Goal: Task Accomplishment & Management: Manage account settings

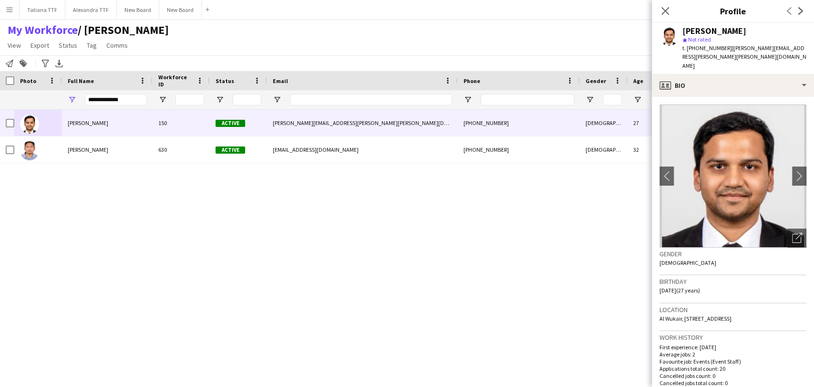
click at [97, 100] on input "**********" at bounding box center [116, 99] width 62 height 11
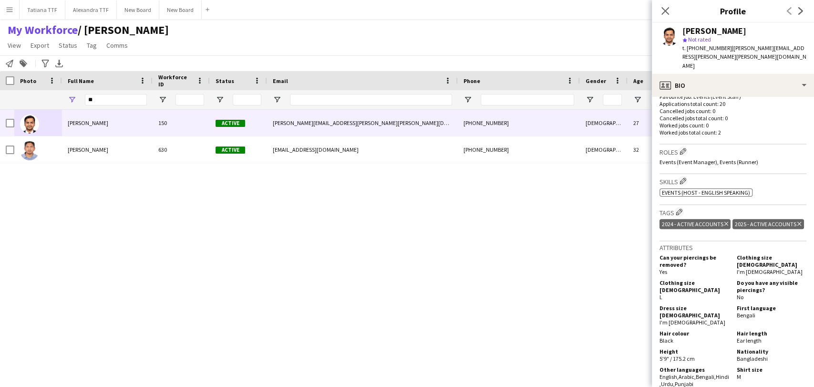
type input "*"
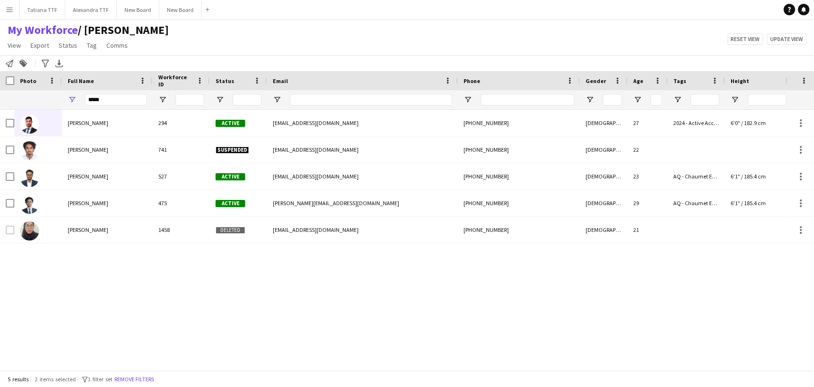
type input "*****"
drag, startPoint x: 126, startPoint y: 92, endPoint x: 113, endPoint y: 99, distance: 14.7
click at [118, 98] on div "*****" at bounding box center [116, 99] width 62 height 19
drag, startPoint x: 111, startPoint y: 99, endPoint x: 34, endPoint y: 105, distance: 76.6
click at [38, 105] on div "*****" at bounding box center [505, 99] width 1011 height 19
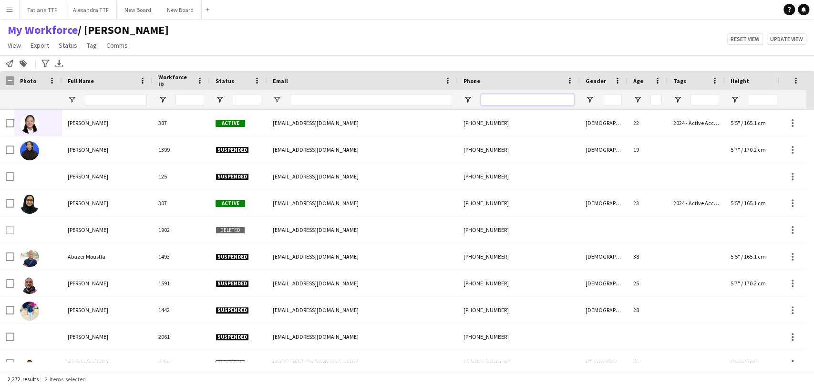
click at [525, 101] on input "Phone Filter Input" at bounding box center [527, 99] width 93 height 11
paste input "**********"
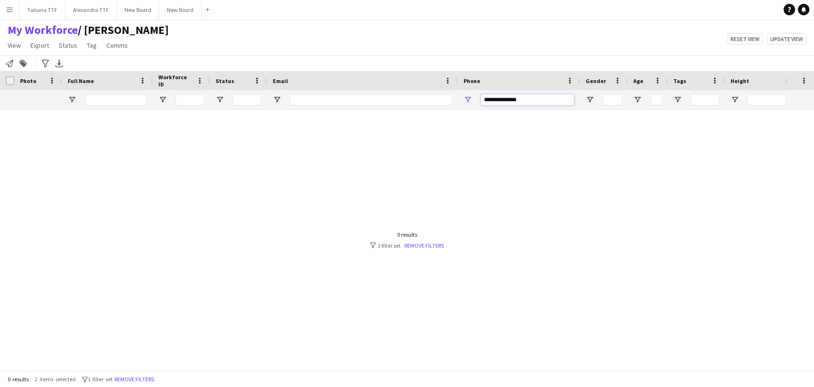
drag, startPoint x: 496, startPoint y: 99, endPoint x: 457, endPoint y: 88, distance: 40.2
click at [463, 94] on div "**********" at bounding box center [519, 99] width 122 height 19
type input "*********"
drag, startPoint x: 513, startPoint y: 100, endPoint x: 418, endPoint y: 95, distance: 94.6
click at [423, 98] on div at bounding box center [505, 99] width 1011 height 19
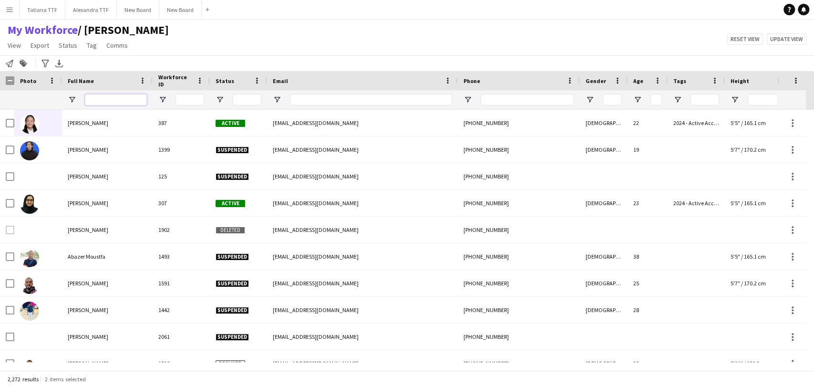
click at [112, 100] on input "Full Name Filter Input" at bounding box center [116, 99] width 62 height 11
paste input "**********"
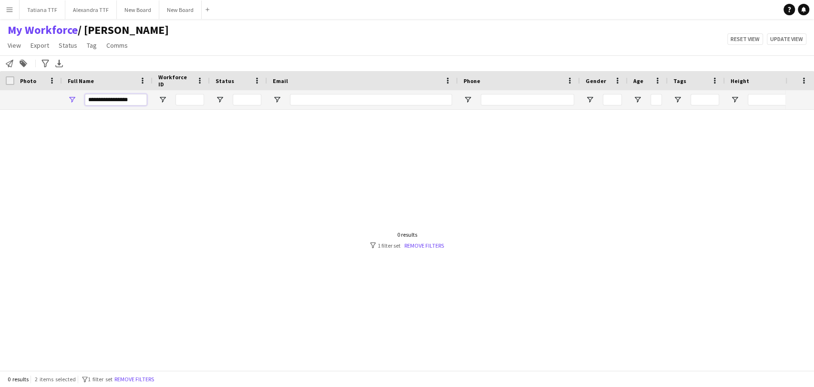
click at [139, 99] on input "**********" at bounding box center [116, 99] width 62 height 11
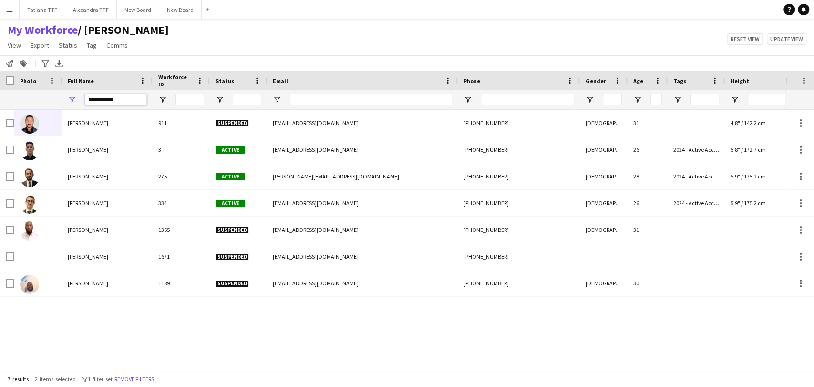
click at [89, 100] on input "**********" at bounding box center [116, 99] width 62 height 11
type input "**********"
drag, startPoint x: 101, startPoint y: 97, endPoint x: 56, endPoint y: 96, distance: 45.3
click at [56, 96] on div "**********" at bounding box center [505, 99] width 1011 height 19
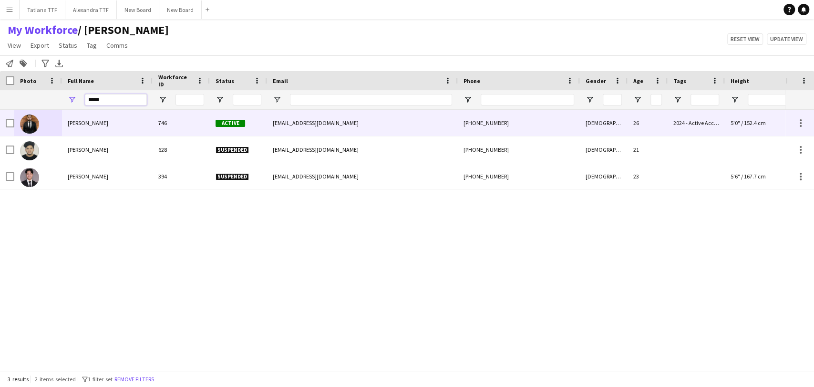
type input "*****"
click at [27, 123] on img at bounding box center [29, 123] width 19 height 19
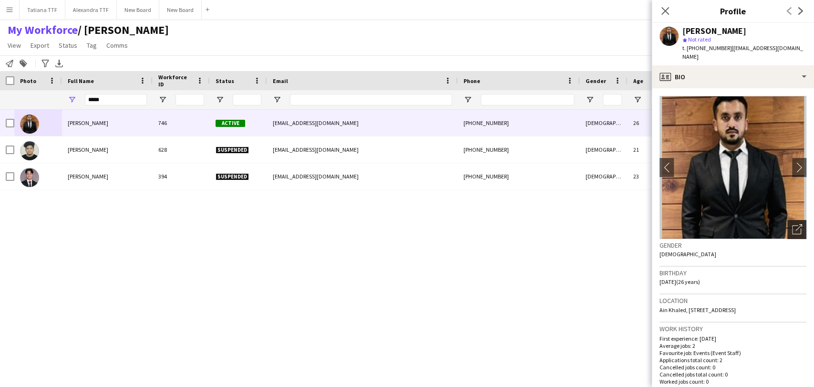
click at [792, 224] on icon "Open photos pop-in" at bounding box center [797, 229] width 10 height 10
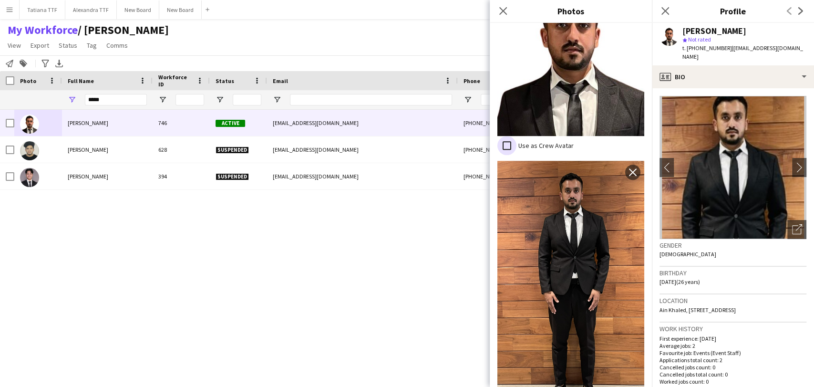
scroll to position [309, 0]
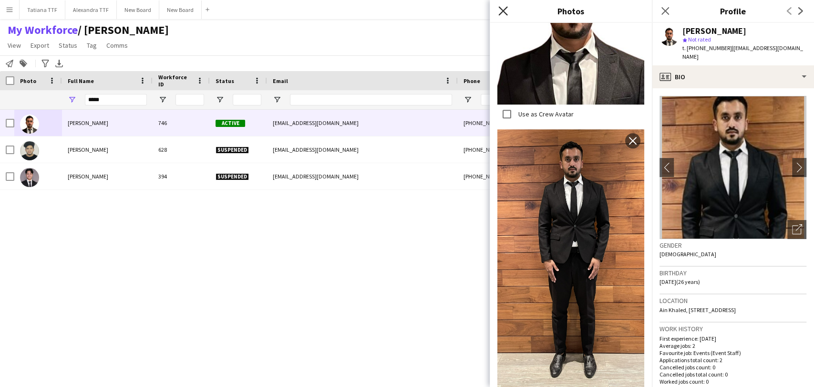
click at [504, 9] on icon "Close pop-in" at bounding box center [502, 10] width 9 height 9
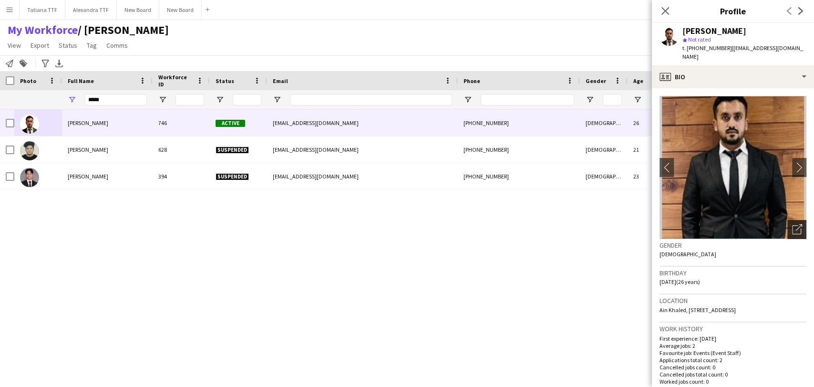
click at [792, 224] on icon "Open photos pop-in" at bounding box center [797, 229] width 10 height 10
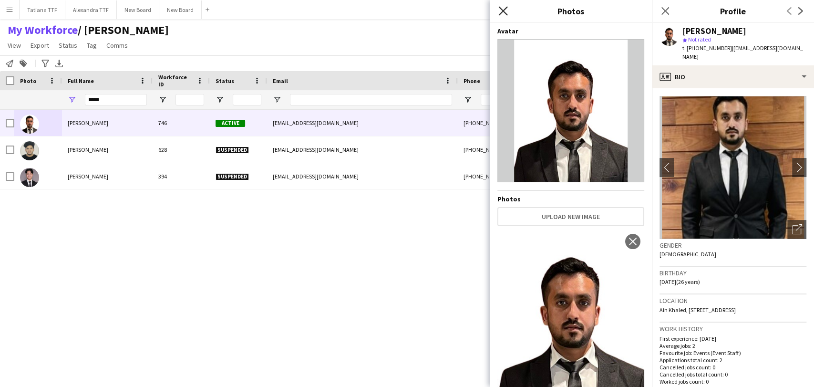
click at [501, 10] on icon "Close pop-in" at bounding box center [502, 10] width 9 height 9
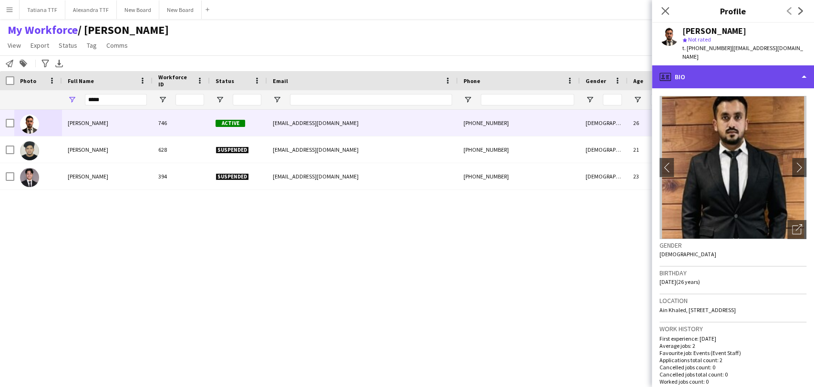
click at [699, 73] on div "profile Bio" at bounding box center [733, 76] width 162 height 23
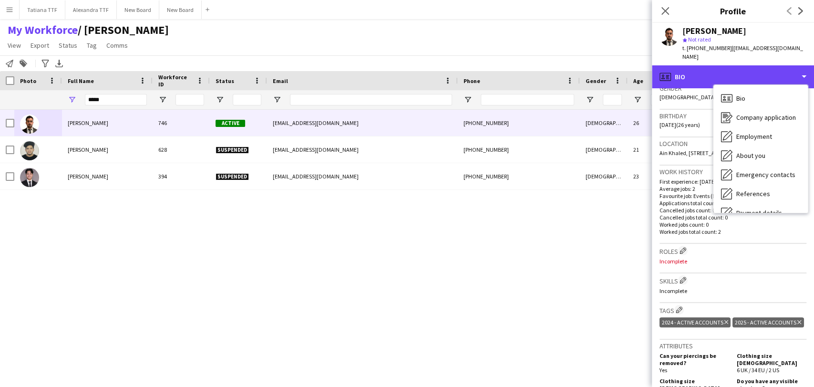
scroll to position [159, 0]
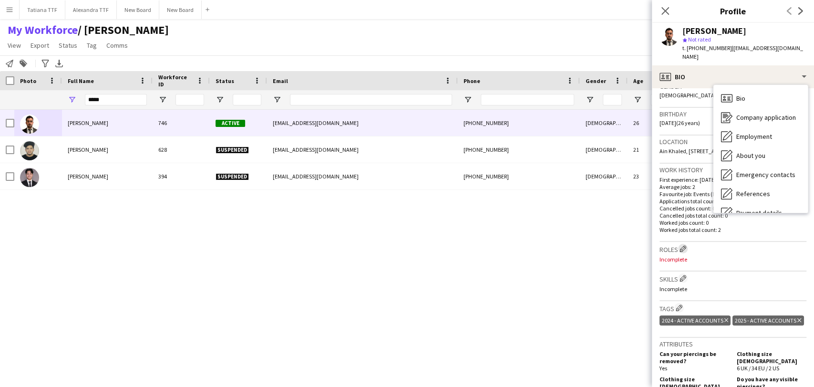
click at [684, 248] on app-icon "Edit crew company roles" at bounding box center [683, 248] width 7 height 7
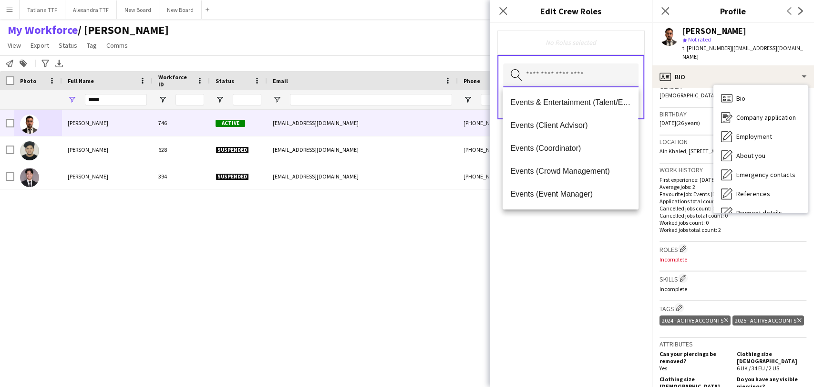
click at [574, 73] on input "text" at bounding box center [570, 75] width 135 height 24
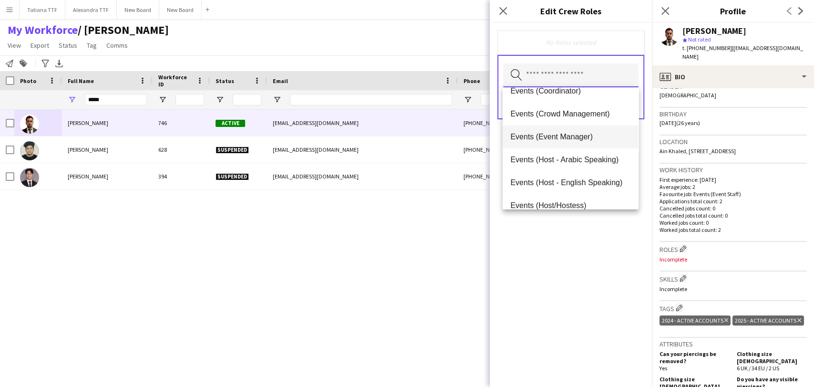
scroll to position [53, 0]
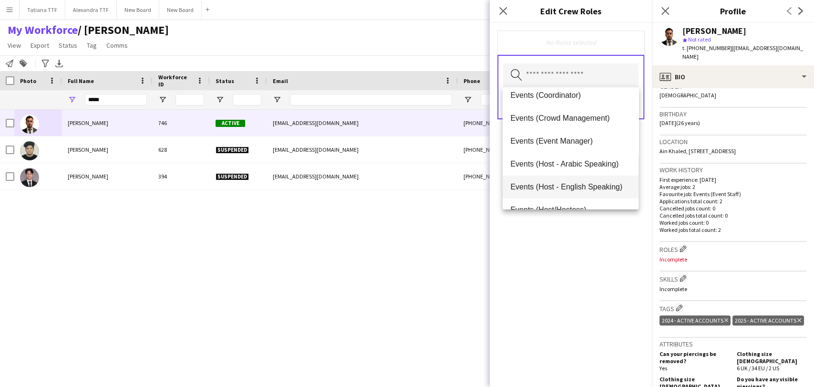
click at [589, 184] on span "Events (Host - English Speaking)" at bounding box center [570, 186] width 120 height 9
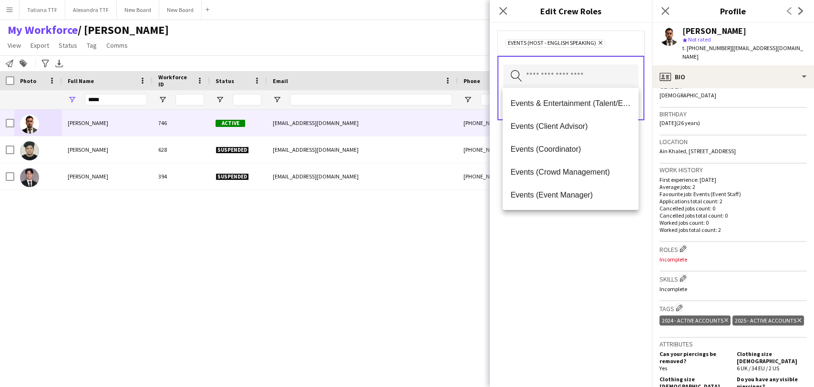
click at [589, 249] on div "Events (Host - English Speaking) Remove Search by role type Save" at bounding box center [571, 205] width 162 height 364
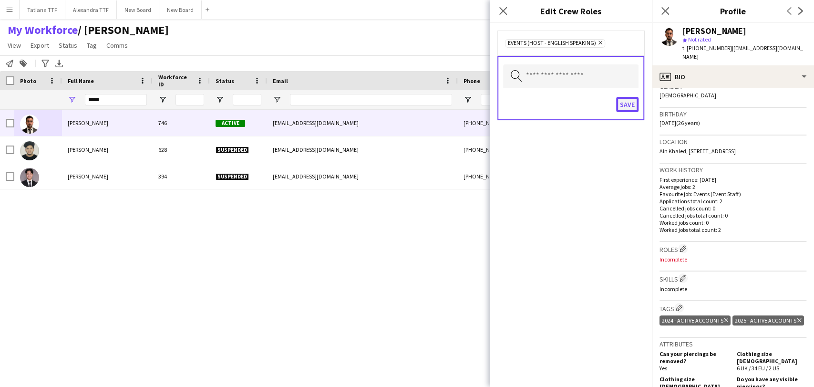
click at [630, 104] on button "Save" at bounding box center [627, 104] width 22 height 15
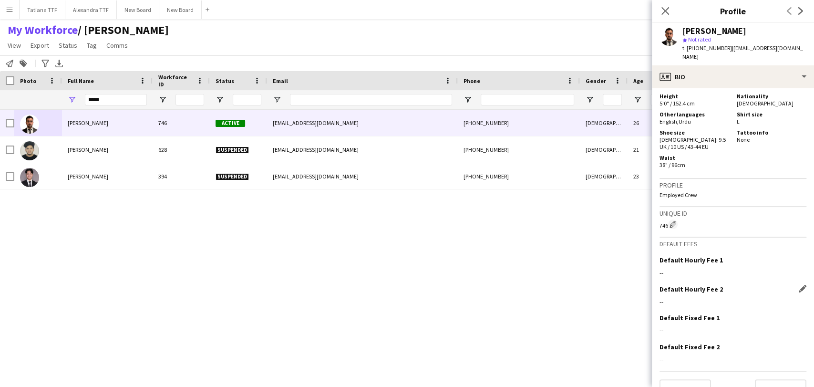
scroll to position [538, 0]
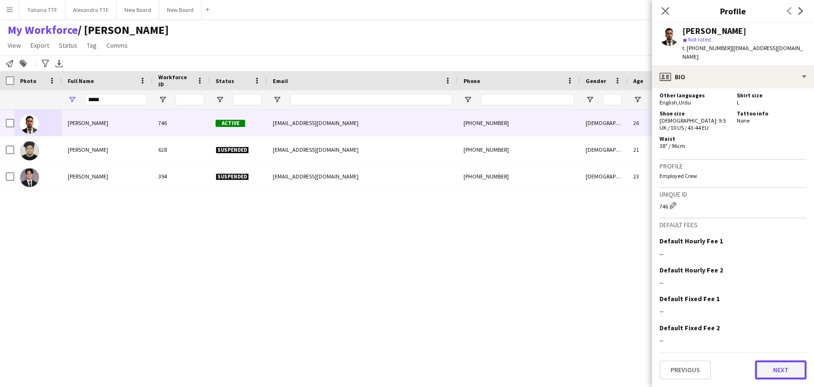
click at [780, 369] on button "Next" at bounding box center [781, 369] width 52 height 19
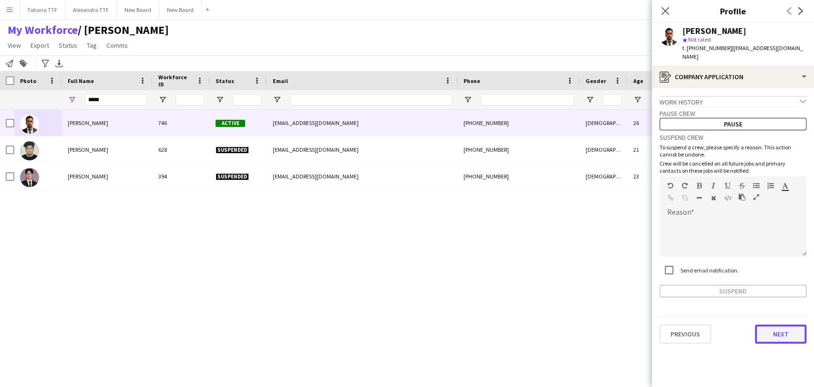
click at [778, 328] on button "Next" at bounding box center [781, 333] width 52 height 19
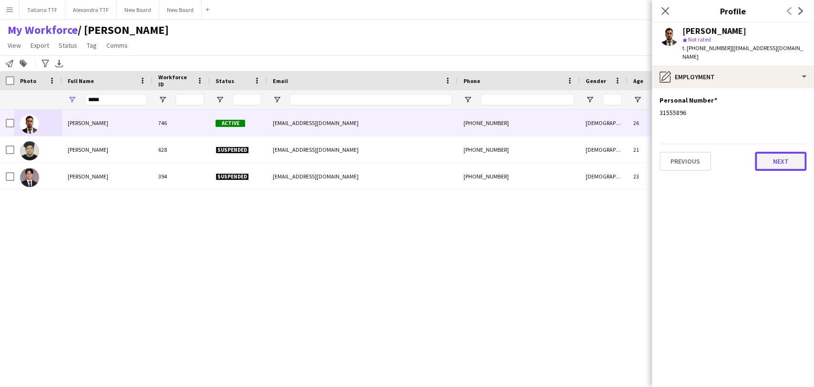
click at [777, 152] on button "Next" at bounding box center [781, 161] width 52 height 19
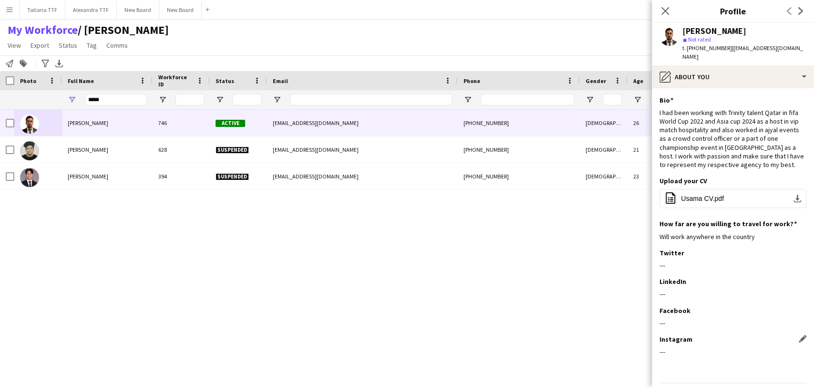
scroll to position [21, 0]
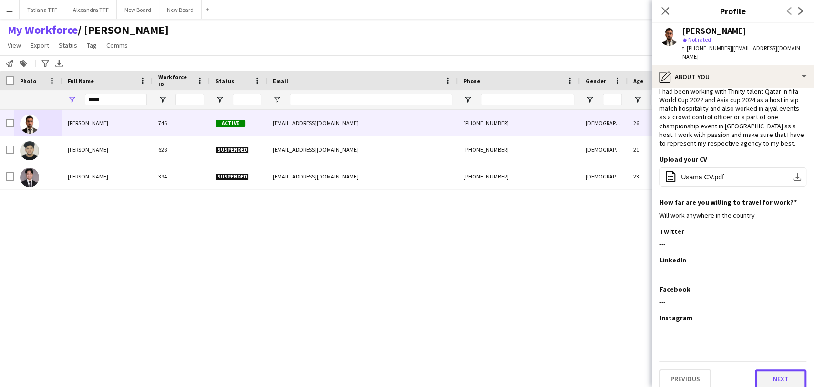
click at [769, 375] on button "Next" at bounding box center [781, 378] width 52 height 19
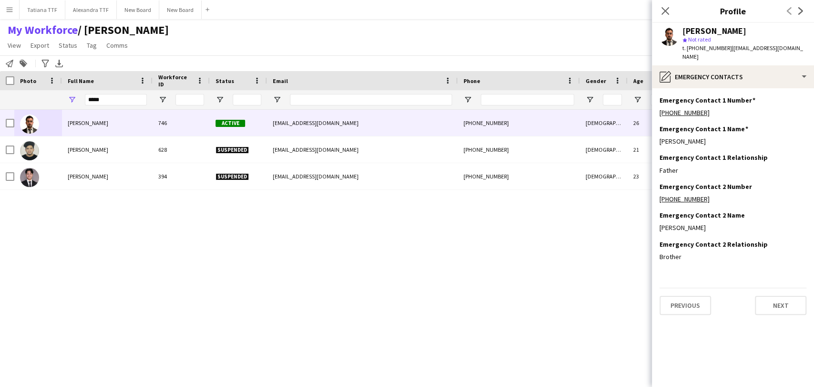
scroll to position [0, 0]
click at [782, 296] on button "Next" at bounding box center [781, 305] width 52 height 19
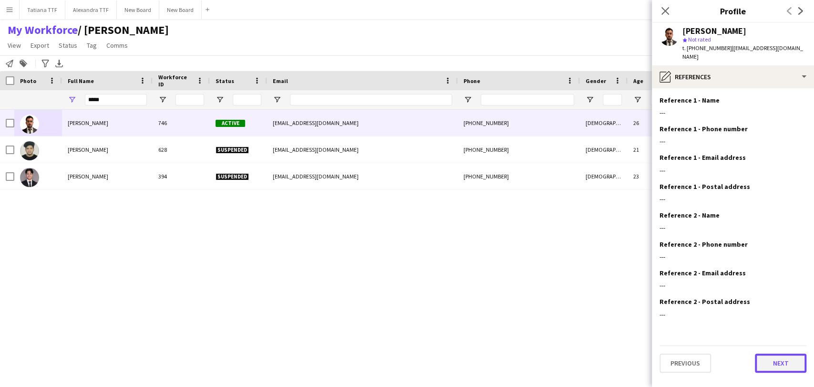
click at [792, 355] on button "Next" at bounding box center [781, 362] width 52 height 19
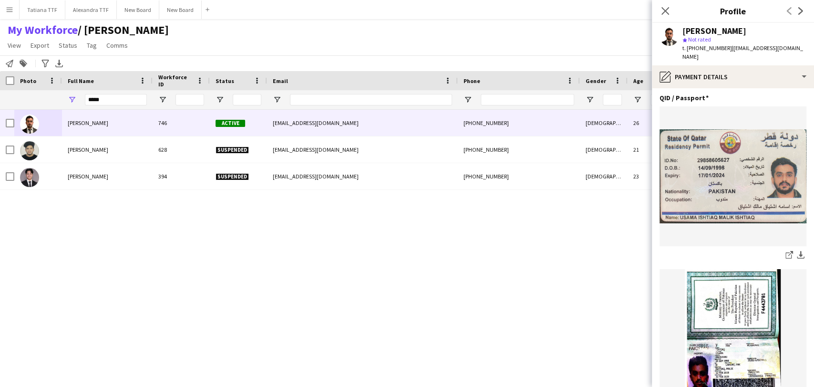
scroll to position [149, 0]
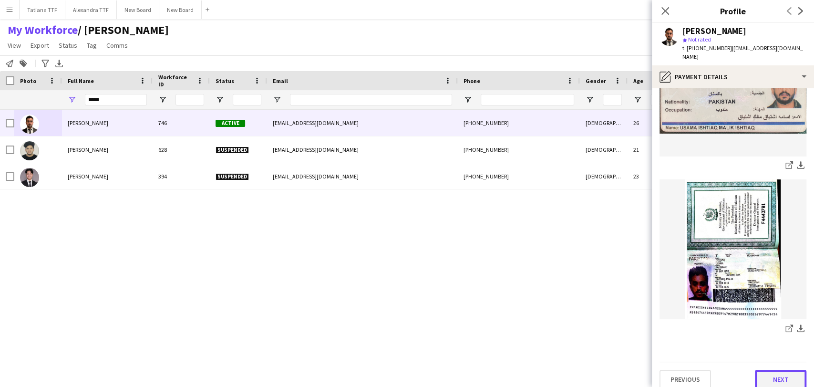
click at [782, 370] on button "Next" at bounding box center [781, 379] width 52 height 19
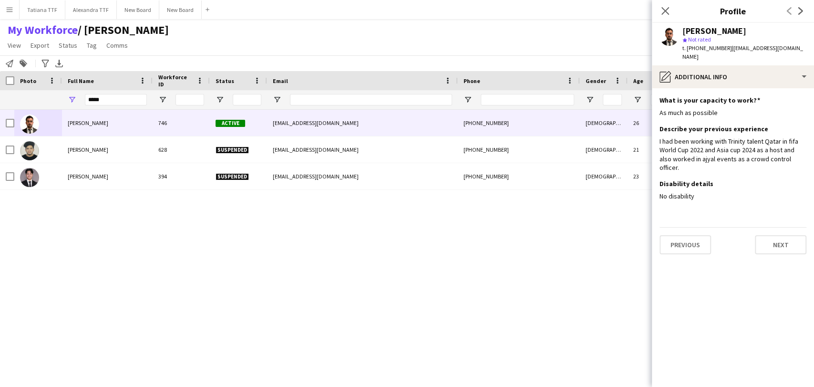
click at [786, 237] on div "Previous Next" at bounding box center [733, 240] width 147 height 27
click at [785, 235] on button "Next" at bounding box center [781, 244] width 52 height 19
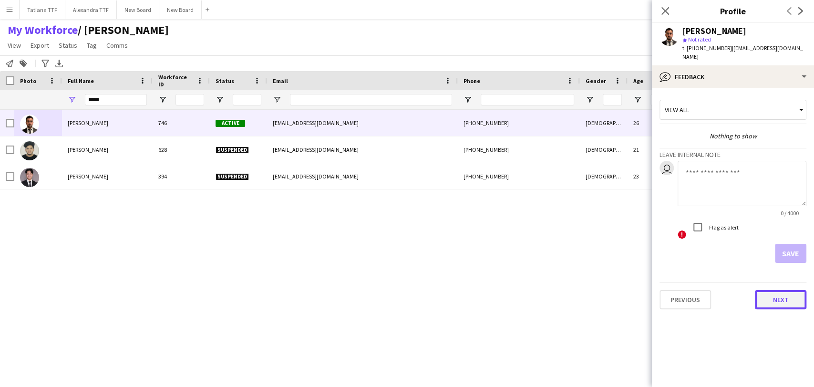
click at [784, 290] on button "Next" at bounding box center [781, 299] width 52 height 19
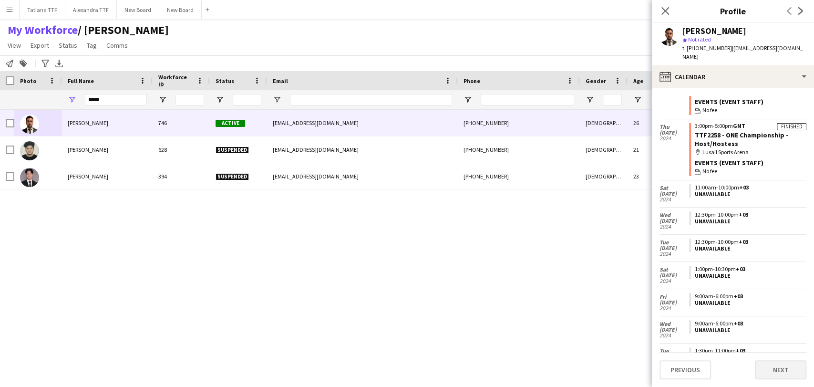
scroll to position [153, 0]
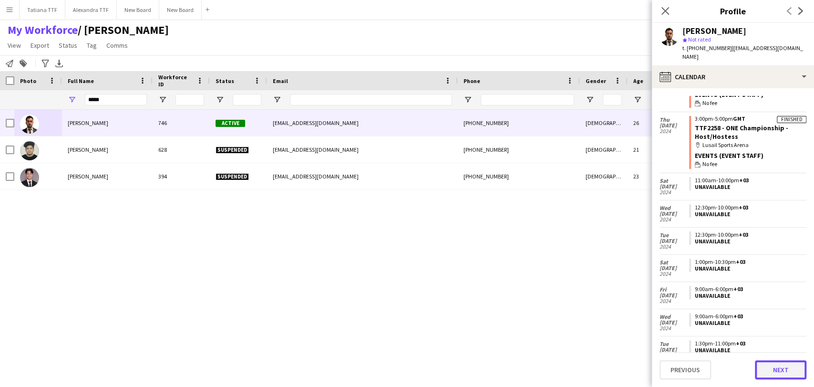
click at [782, 371] on button "Next" at bounding box center [781, 369] width 52 height 19
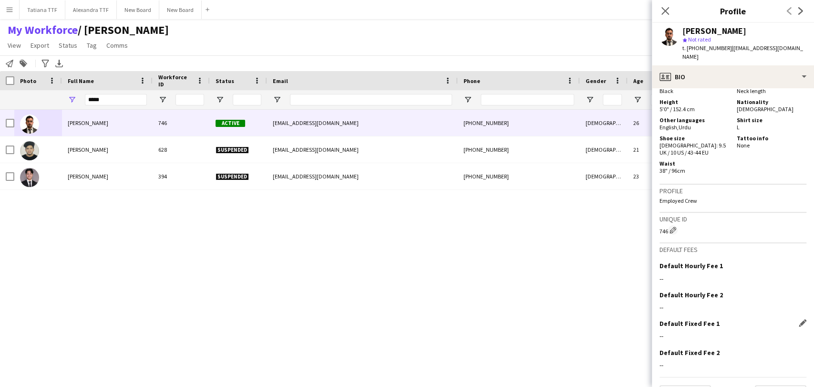
scroll to position [538, 0]
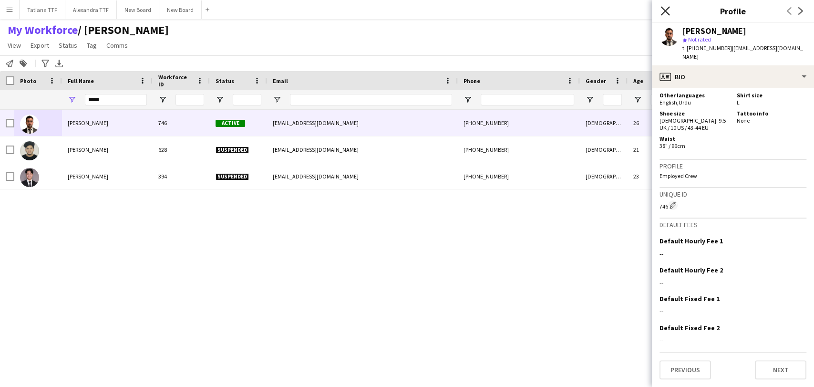
click at [668, 9] on icon at bounding box center [665, 10] width 9 height 9
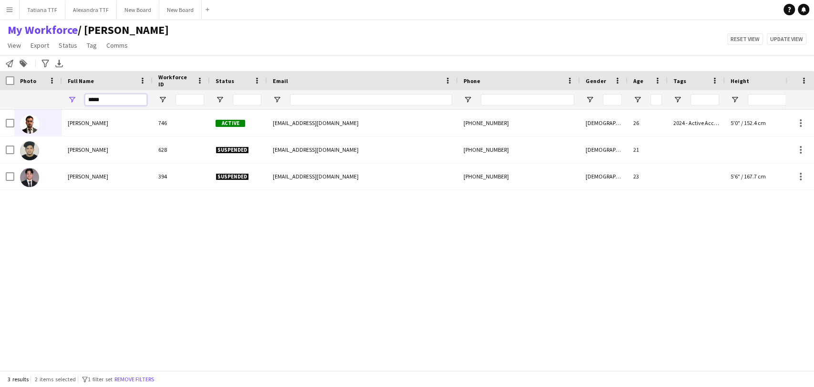
drag, startPoint x: 124, startPoint y: 100, endPoint x: 61, endPoint y: 104, distance: 63.5
click at [61, 104] on div "*****" at bounding box center [505, 99] width 1011 height 19
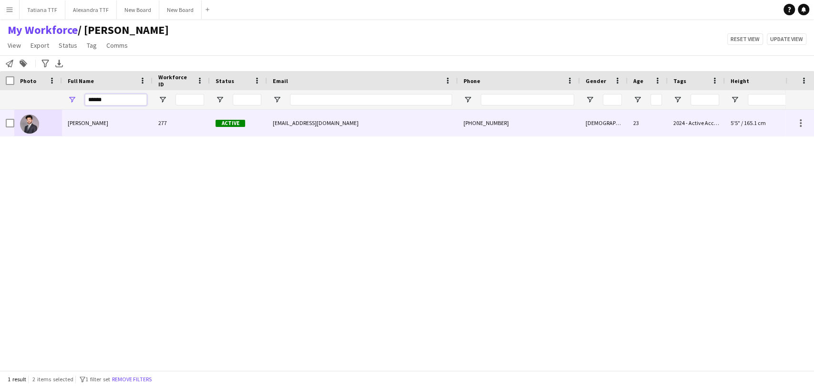
type input "******"
click at [25, 123] on img at bounding box center [29, 123] width 19 height 19
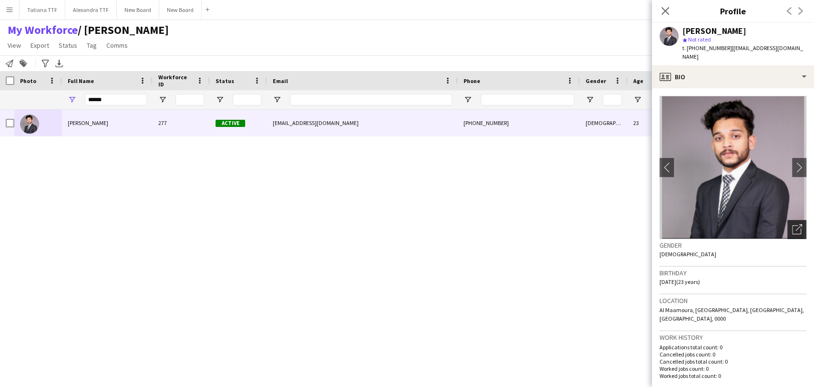
click at [792, 224] on icon "Open photos pop-in" at bounding box center [797, 229] width 10 height 10
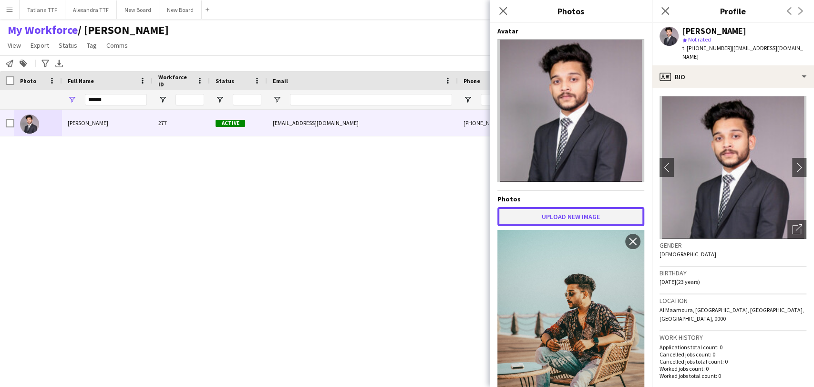
click at [567, 211] on button "Upload new image" at bounding box center [570, 216] width 147 height 19
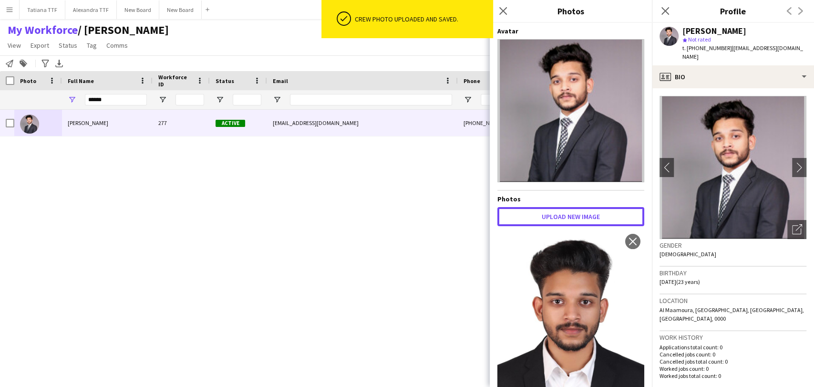
scroll to position [53, 0]
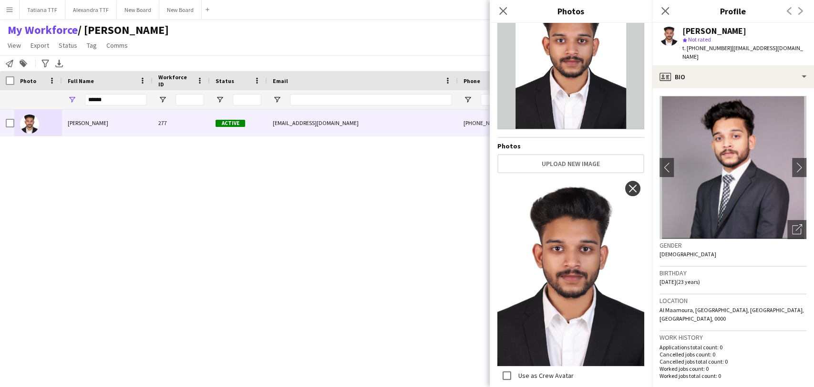
click at [625, 189] on button "close" at bounding box center [632, 188] width 15 height 15
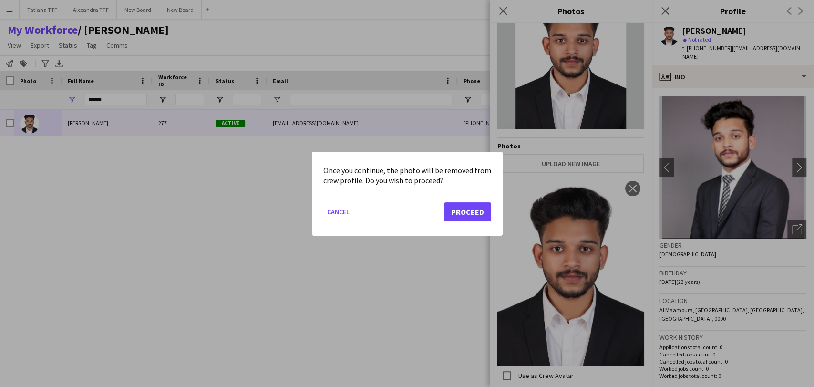
click at [579, 164] on div at bounding box center [407, 193] width 814 height 387
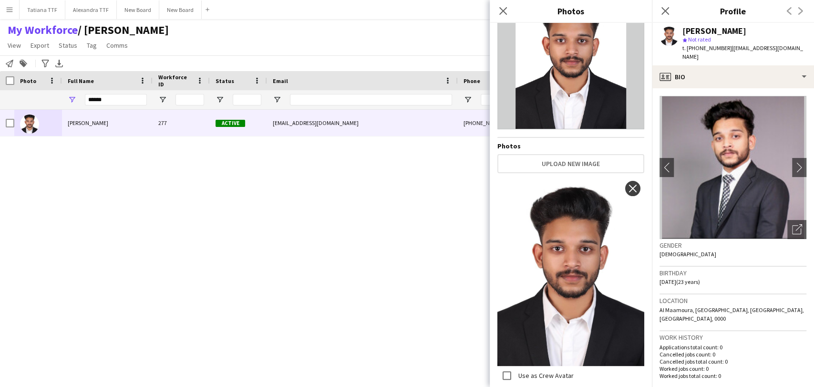
click at [628, 189] on app-icon "close" at bounding box center [633, 189] width 10 height 8
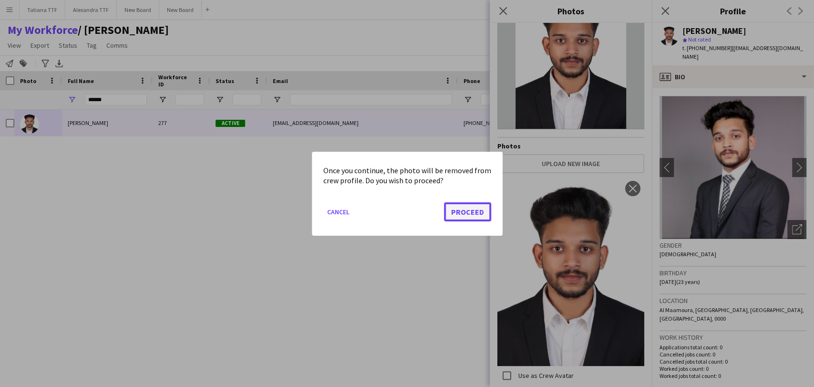
click at [461, 211] on button "Proceed" at bounding box center [467, 211] width 47 height 19
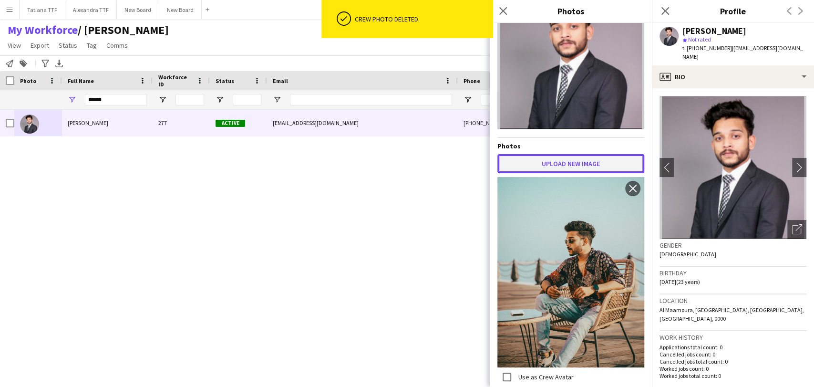
click at [580, 163] on button "Upload new image" at bounding box center [570, 163] width 147 height 19
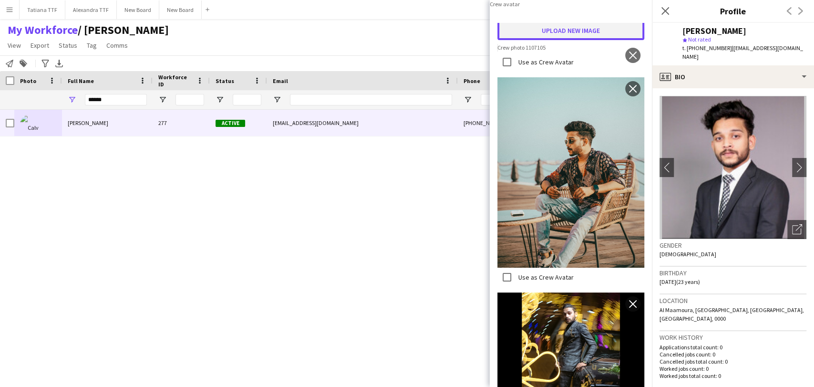
click at [580, 40] on button "Upload new image" at bounding box center [570, 30] width 147 height 19
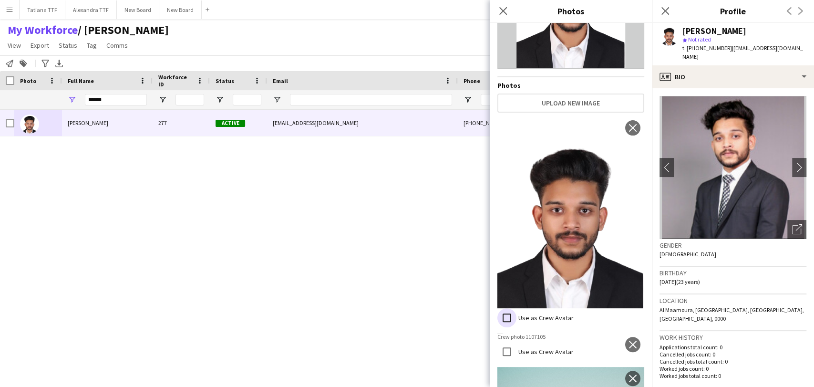
scroll to position [159, 0]
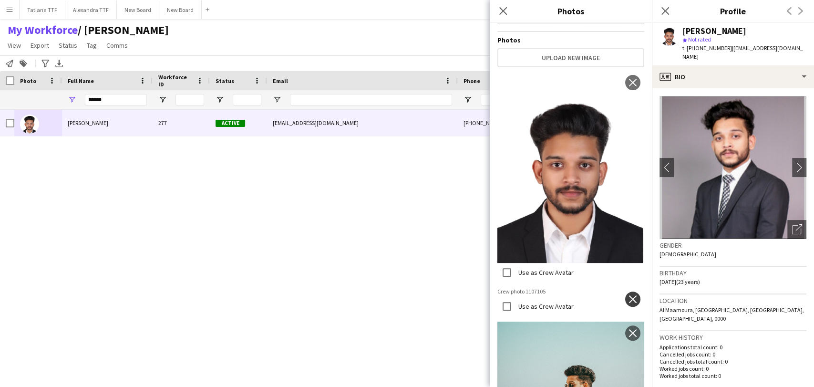
click at [628, 295] on app-icon "close" at bounding box center [633, 299] width 10 height 8
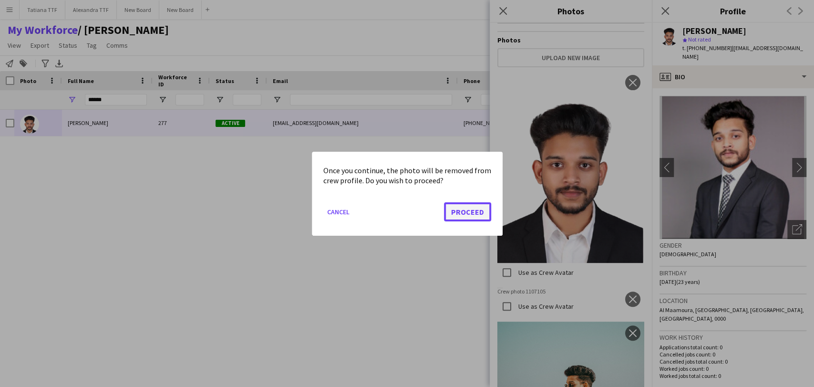
click at [467, 209] on button "Proceed" at bounding box center [467, 211] width 47 height 19
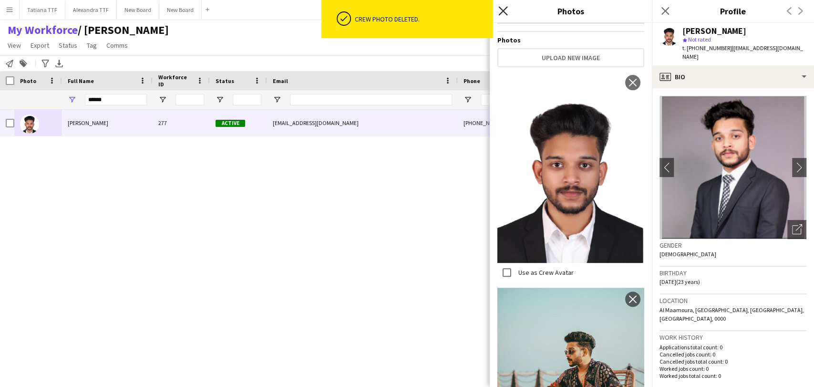
click at [499, 11] on icon "Close pop-in" at bounding box center [502, 10] width 9 height 9
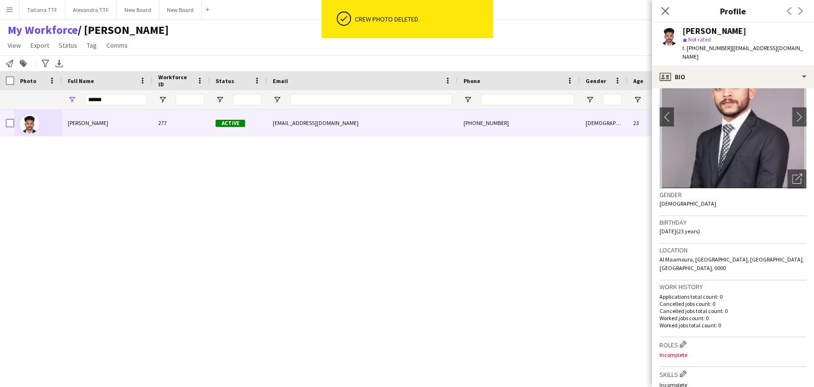
scroll to position [106, 0]
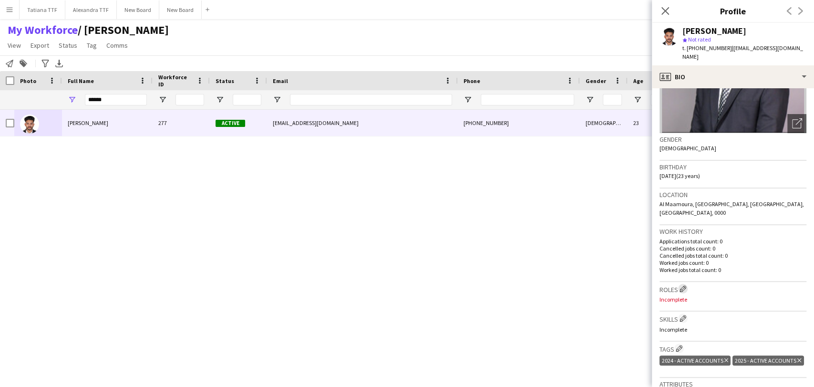
click at [682, 285] on app-icon "Edit crew company roles" at bounding box center [683, 288] width 7 height 7
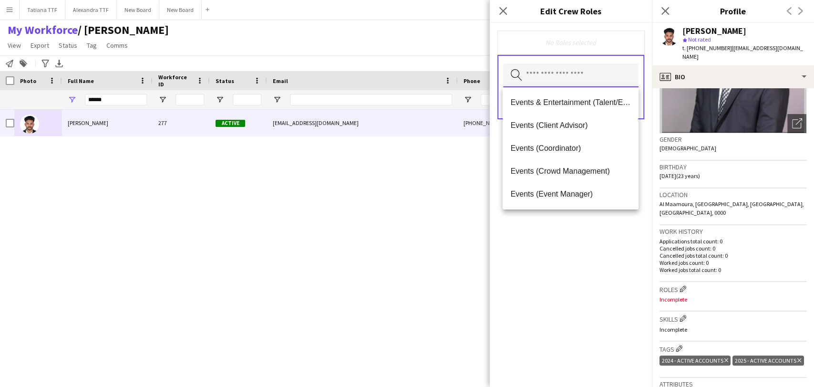
click at [583, 74] on input "text" at bounding box center [570, 75] width 135 height 24
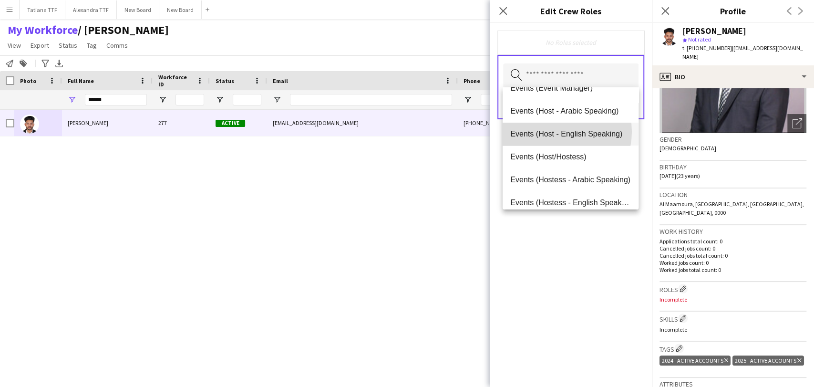
click at [553, 131] on span "Events (Host - English Speaking)" at bounding box center [570, 133] width 120 height 9
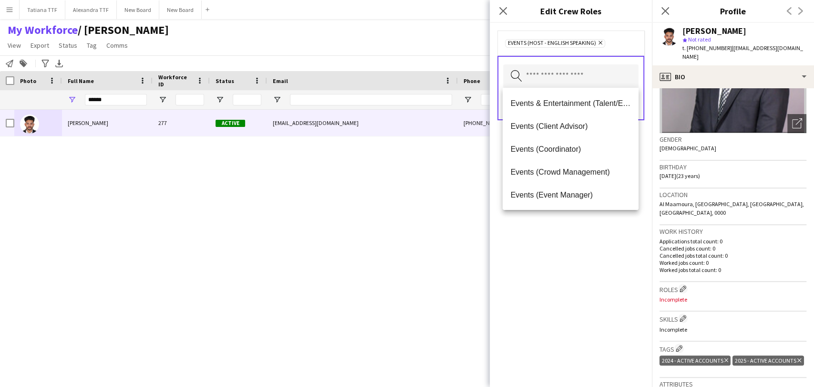
drag, startPoint x: 599, startPoint y: 262, endPoint x: 605, endPoint y: 223, distance: 39.7
click at [599, 258] on div "Events (Host - English Speaking) Remove Search by role type Save" at bounding box center [571, 205] width 162 height 364
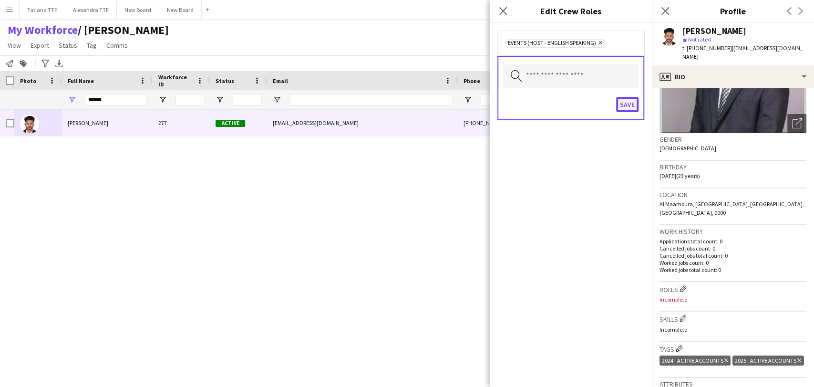
click at [622, 102] on button "Save" at bounding box center [627, 104] width 22 height 15
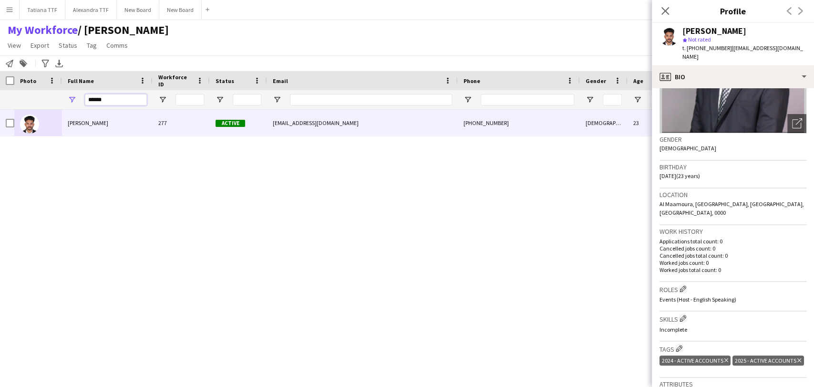
drag, startPoint x: 111, startPoint y: 98, endPoint x: 87, endPoint y: 99, distance: 24.3
click at [87, 99] on input "******" at bounding box center [116, 99] width 62 height 11
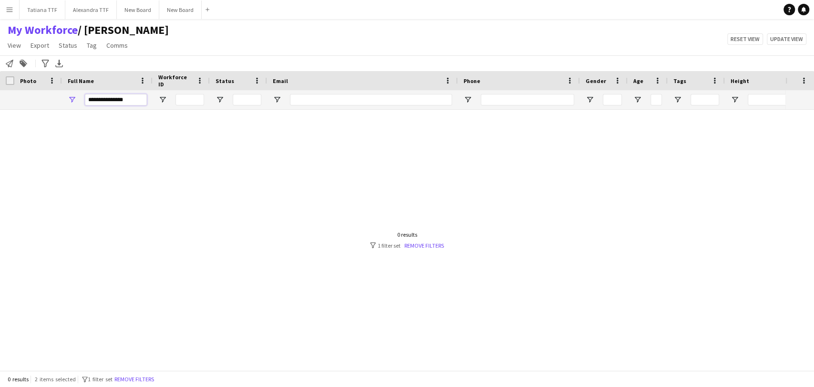
type input "**********"
drag, startPoint x: 109, startPoint y: 97, endPoint x: 35, endPoint y: 100, distance: 74.5
click at [35, 100] on div "**********" at bounding box center [505, 99] width 1011 height 19
click at [131, 103] on input "**********" at bounding box center [116, 99] width 62 height 11
drag, startPoint x: 134, startPoint y: 101, endPoint x: 43, endPoint y: 110, distance: 91.1
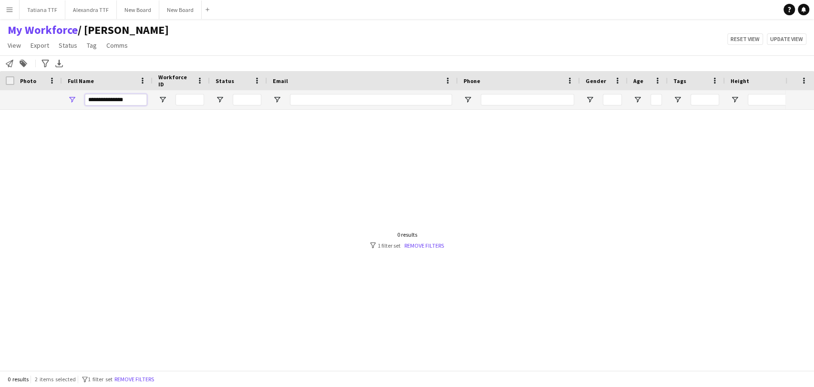
click at [43, 110] on div "Workforce Details Crew Attributes Photo" at bounding box center [407, 220] width 814 height 299
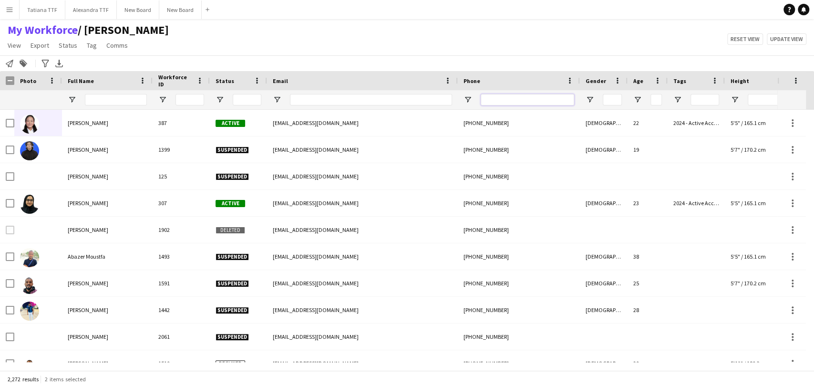
click at [503, 97] on input "Phone Filter Input" at bounding box center [527, 99] width 93 height 11
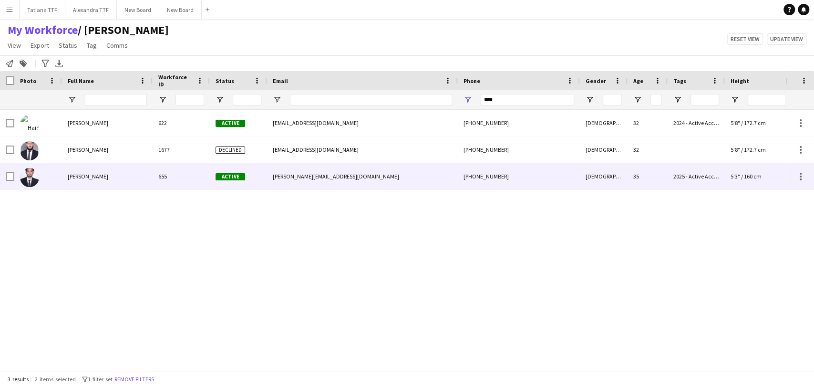
click at [29, 176] on img at bounding box center [29, 177] width 19 height 19
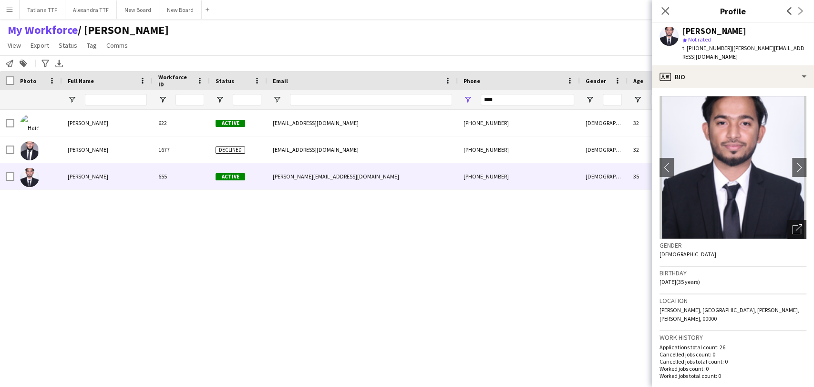
click at [792, 224] on icon "Open photos pop-in" at bounding box center [797, 229] width 10 height 10
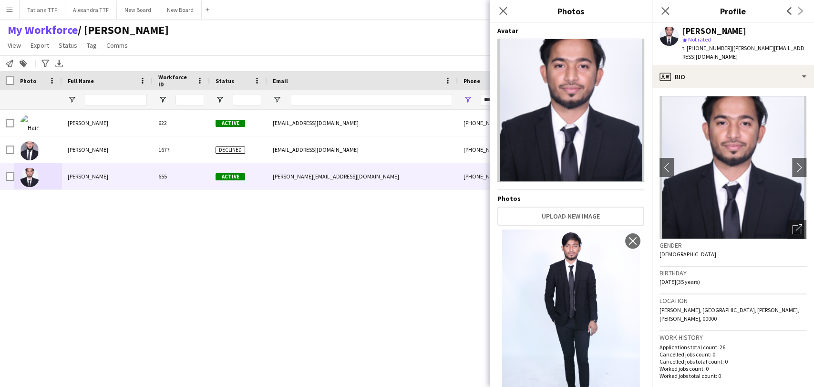
scroll to position [0, 0]
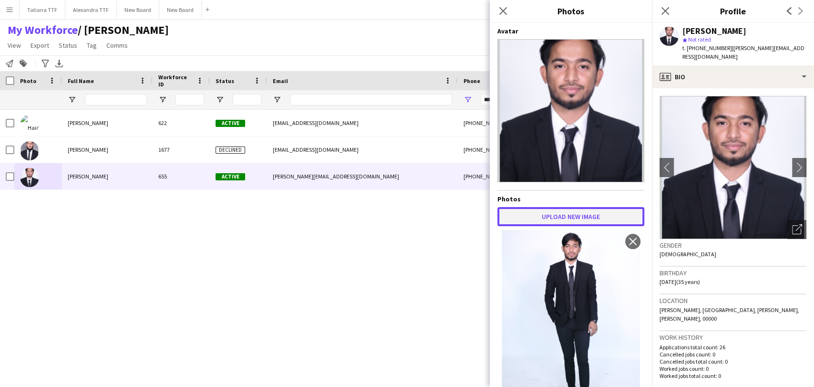
click at [578, 211] on button "Upload new image" at bounding box center [570, 216] width 147 height 19
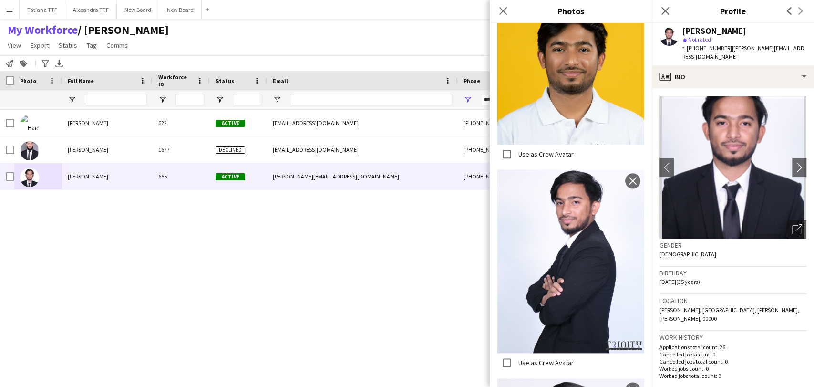
scroll to position [624, 0]
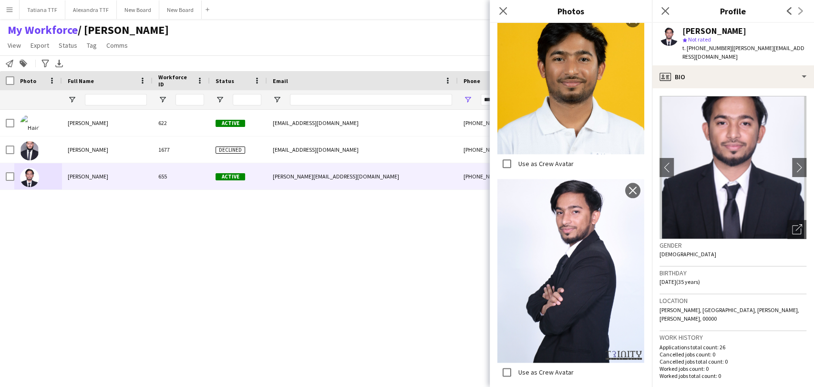
drag, startPoint x: 587, startPoint y: 222, endPoint x: 345, endPoint y: 266, distance: 245.3
click at [345, 266] on div "Haider Ali 622 Active itsmehaider0@gmail.com +97466289065 Male 32 2024 - Active…" at bounding box center [392, 236] width 785 height 252
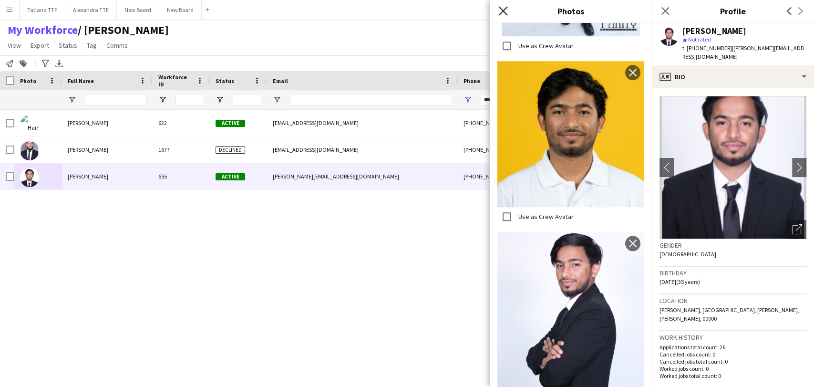
click at [504, 11] on icon at bounding box center [502, 10] width 9 height 9
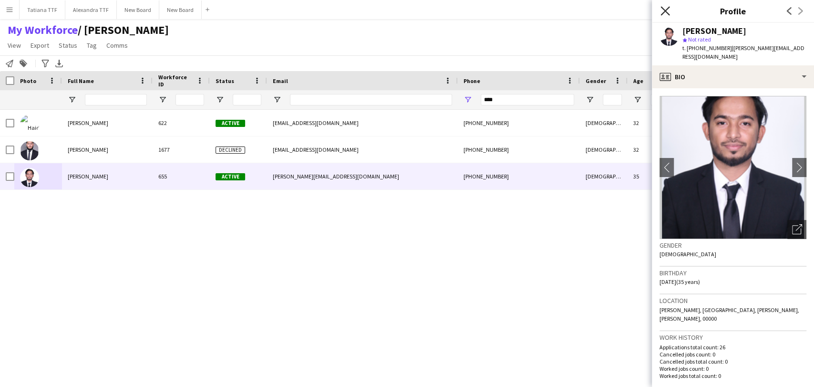
click at [665, 12] on icon "Close pop-in" at bounding box center [665, 10] width 9 height 9
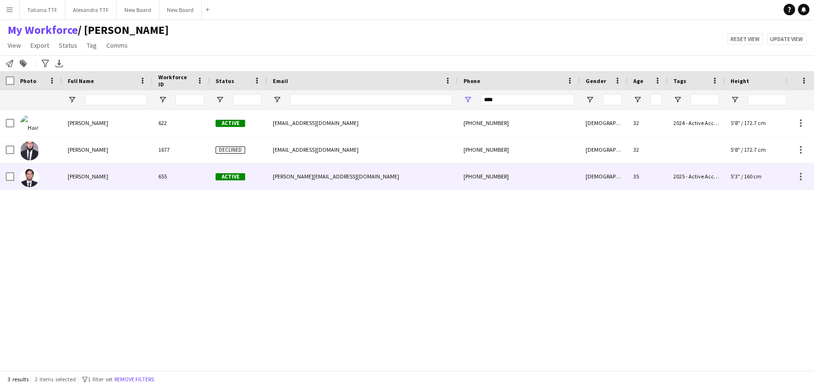
click at [88, 177] on span "Tanvir Ahmed" at bounding box center [88, 176] width 41 height 7
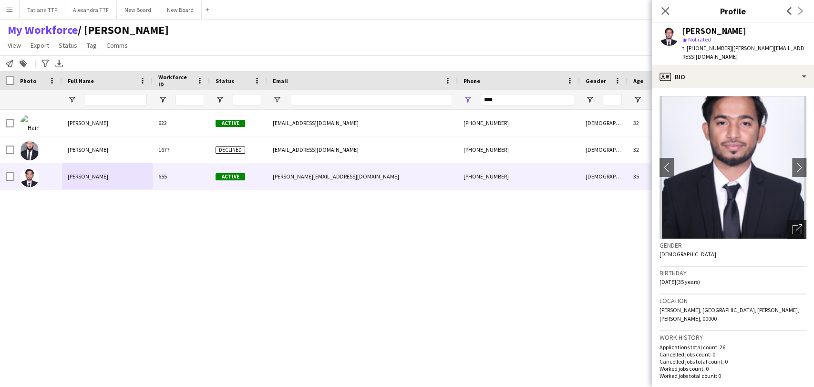
click at [792, 224] on icon "Open photos pop-in" at bounding box center [797, 229] width 10 height 10
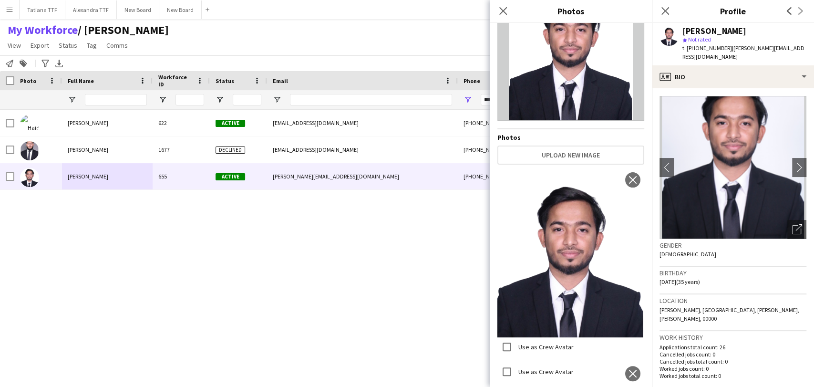
scroll to position [0, 0]
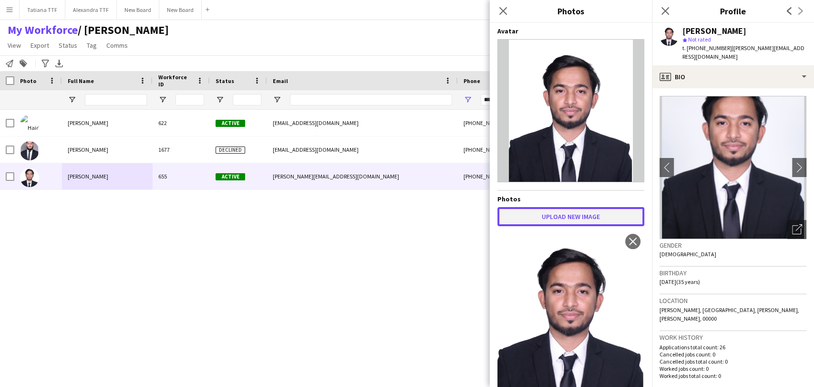
click at [582, 218] on button "Upload new image" at bounding box center [570, 216] width 147 height 19
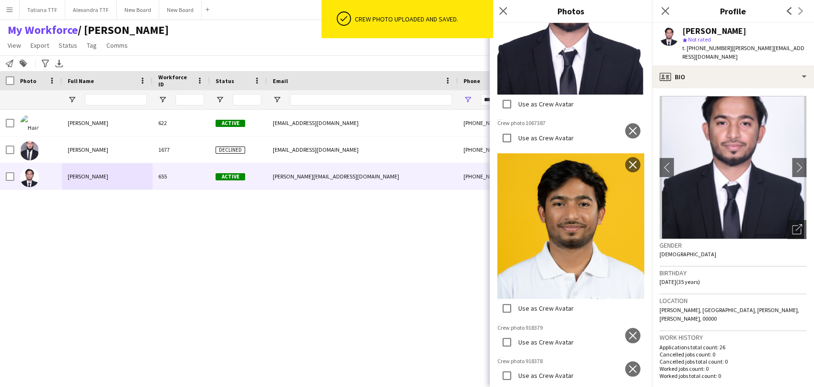
scroll to position [847, 0]
click at [628, 331] on app-icon "close" at bounding box center [633, 335] width 10 height 8
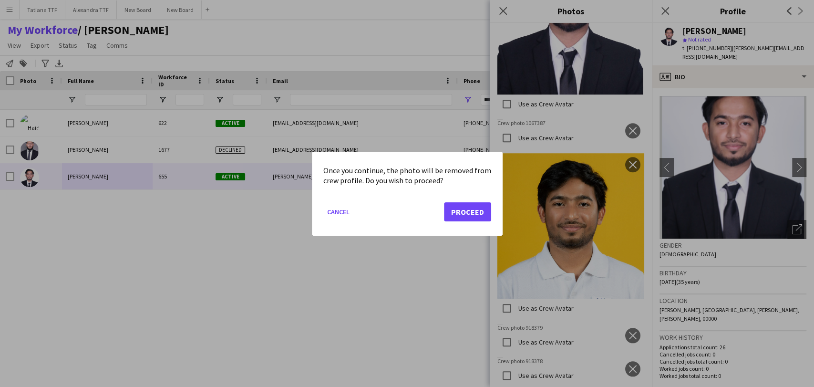
click at [491, 203] on div "Once you continue, the photo will be removed from crew profile. Do you wish to …" at bounding box center [407, 194] width 191 height 84
click at [468, 211] on button "Proceed" at bounding box center [467, 211] width 47 height 19
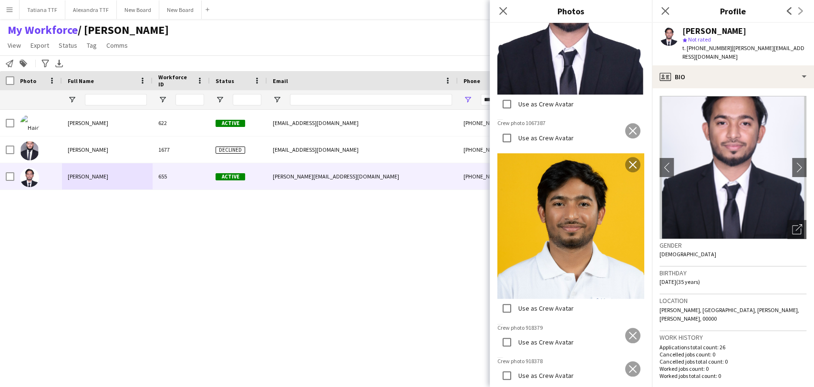
scroll to position [783, 0]
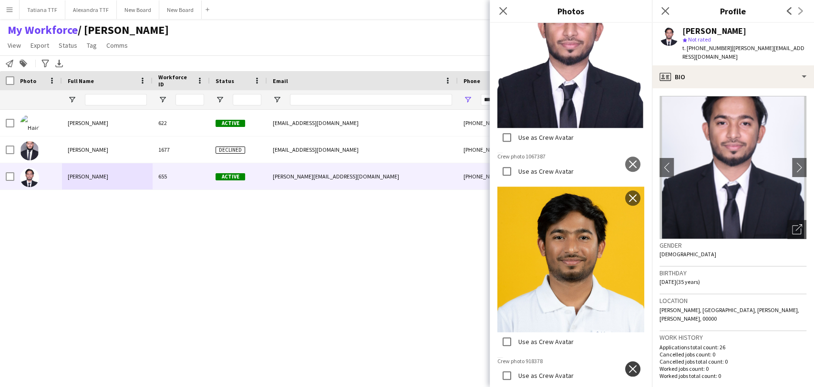
click at [628, 365] on app-icon "close" at bounding box center [633, 369] width 10 height 8
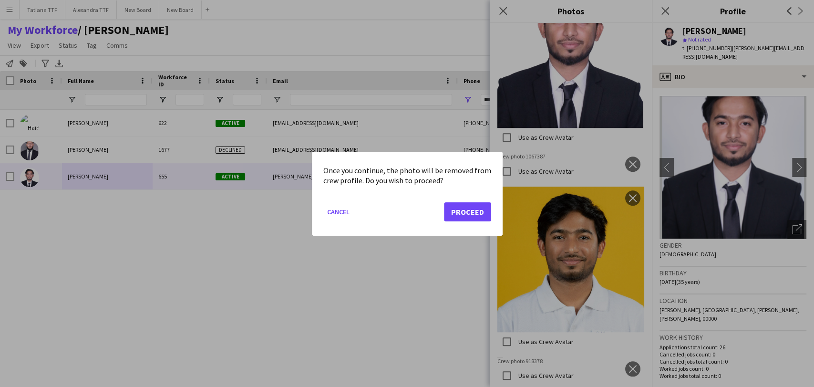
click at [438, 270] on div at bounding box center [407, 193] width 814 height 387
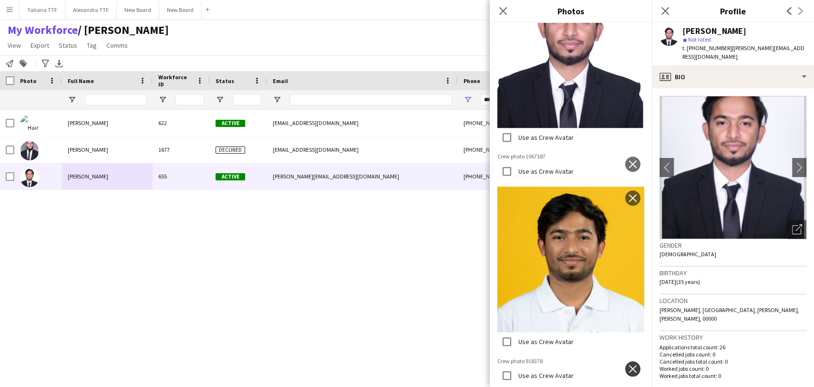
click at [628, 365] on app-icon "close" at bounding box center [633, 369] width 10 height 8
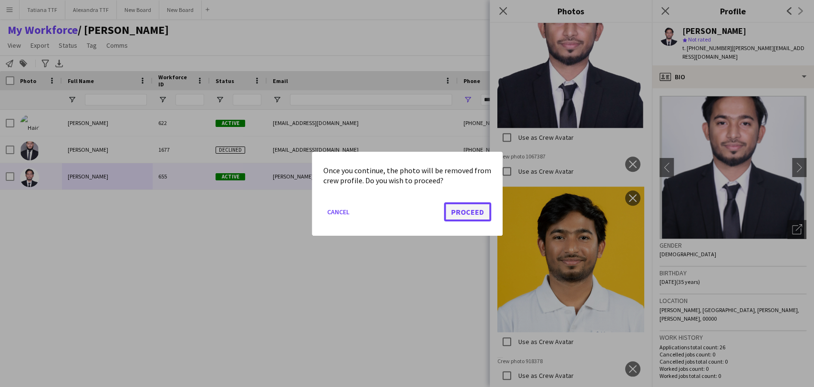
click at [472, 212] on button "Proceed" at bounding box center [467, 211] width 47 height 19
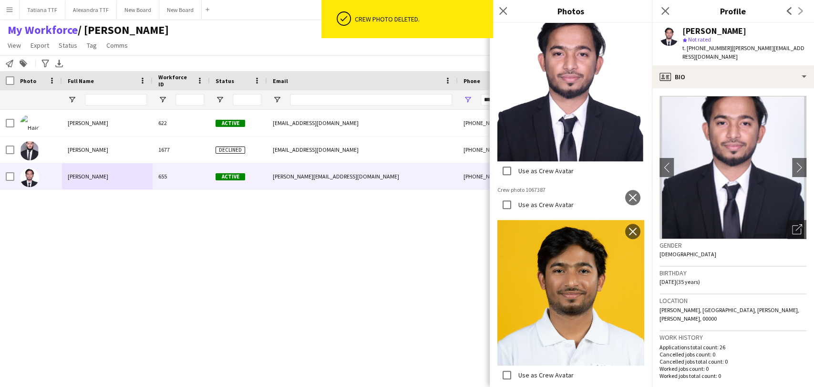
scroll to position [584, 0]
click at [628, 194] on app-icon "close" at bounding box center [633, 198] width 10 height 8
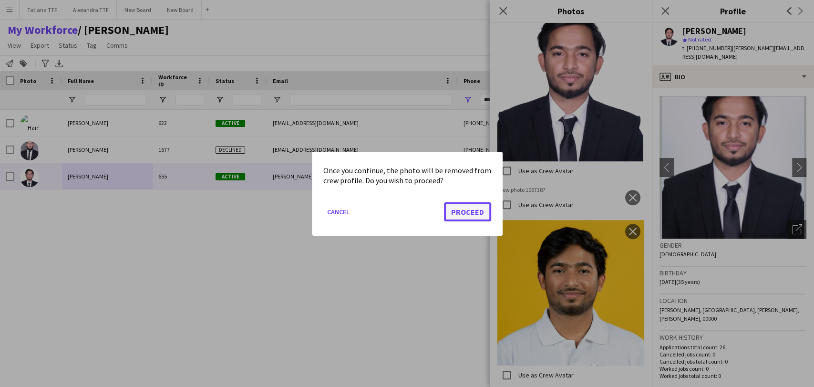
click at [468, 211] on button "Proceed" at bounding box center [467, 211] width 47 height 19
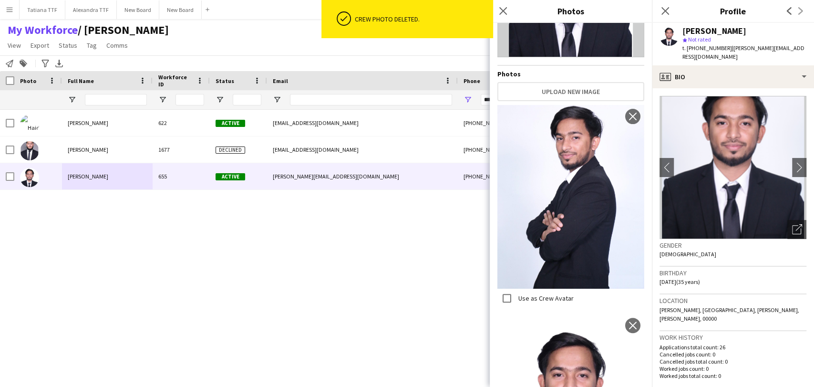
scroll to position [121, 0]
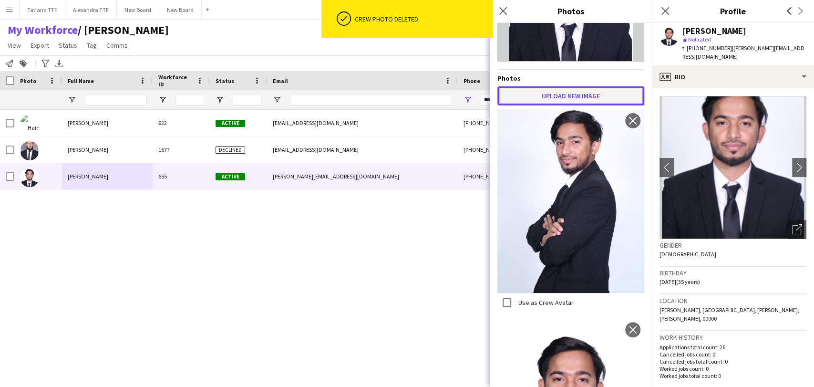
click at [572, 93] on button "Upload new image" at bounding box center [570, 95] width 147 height 19
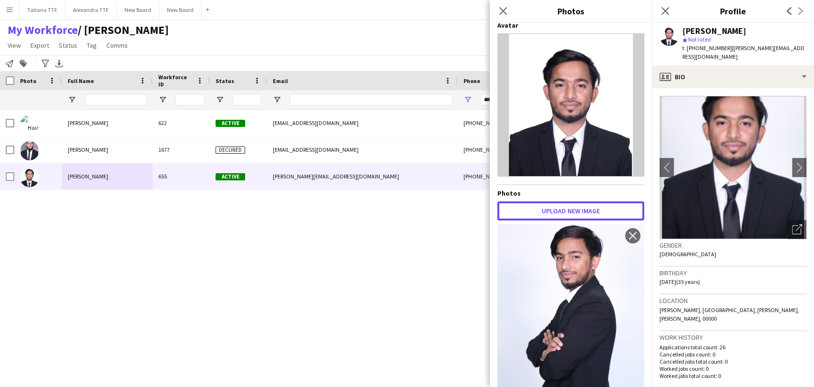
scroll to position [0, 0]
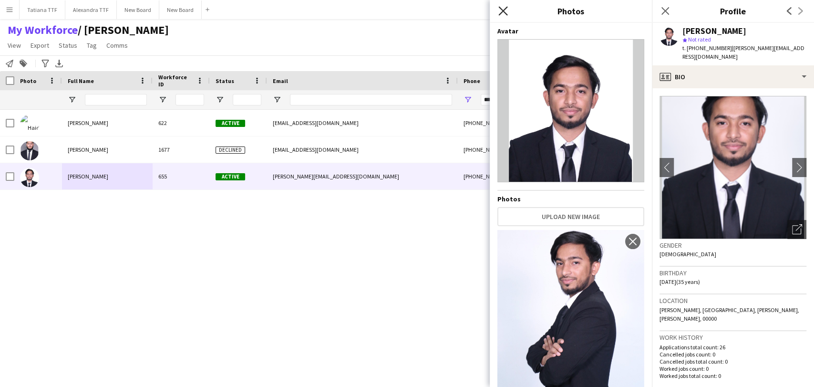
click at [502, 10] on icon at bounding box center [502, 10] width 9 height 9
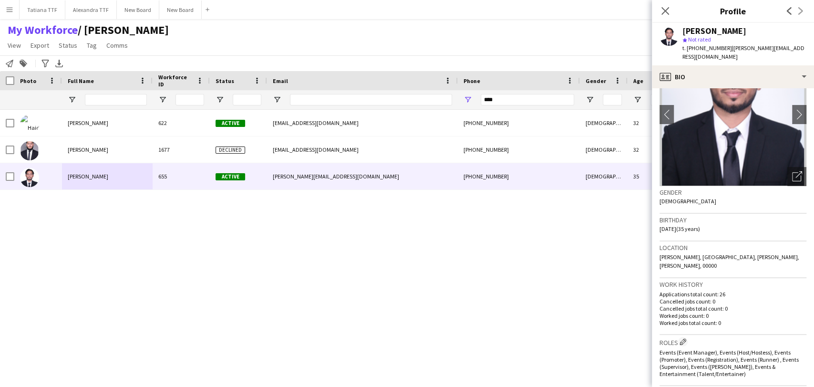
scroll to position [106, 0]
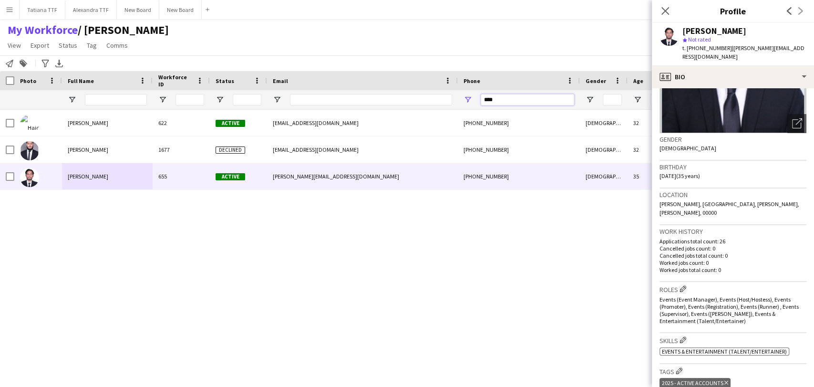
click at [507, 96] on input "****" at bounding box center [527, 99] width 93 height 11
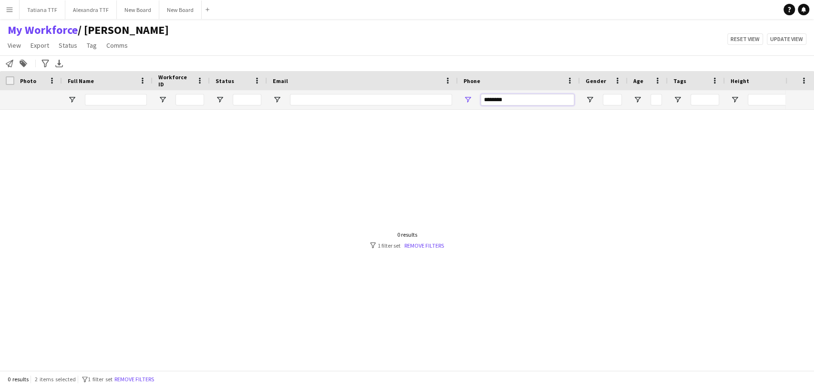
type input "********"
drag, startPoint x: 475, startPoint y: 101, endPoint x: 446, endPoint y: 101, distance: 28.6
click at [448, 101] on div at bounding box center [505, 99] width 1011 height 19
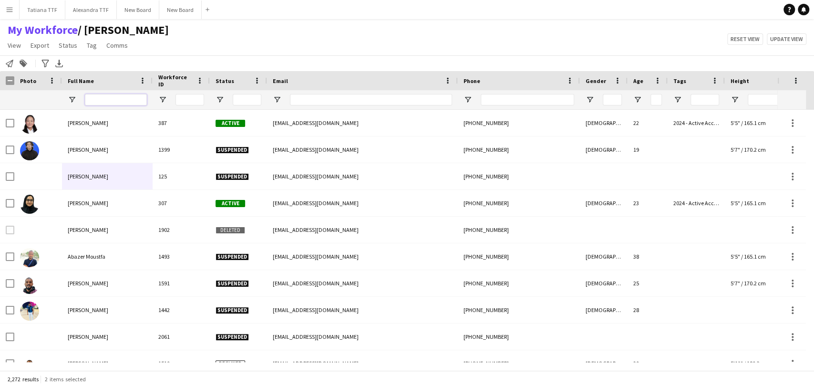
click at [126, 102] on input "Full Name Filter Input" at bounding box center [116, 99] width 62 height 11
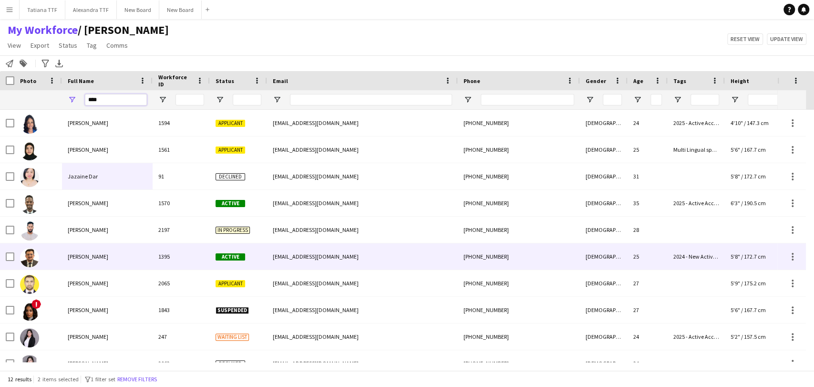
type input "****"
click at [60, 255] on div at bounding box center [38, 256] width 48 height 26
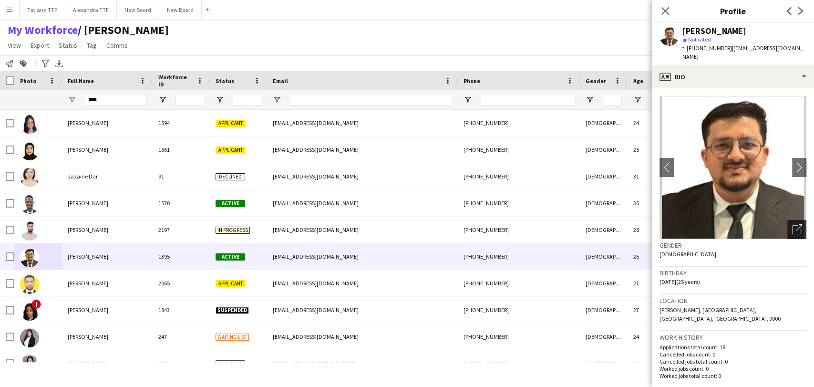
click at [792, 224] on icon "Open photos pop-in" at bounding box center [797, 229] width 10 height 10
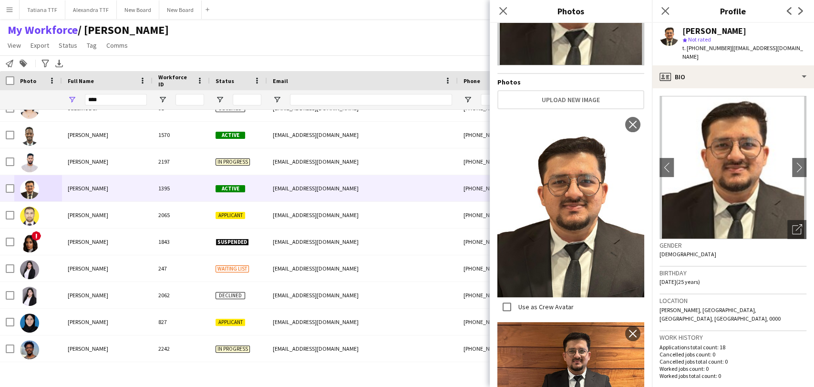
scroll to position [0, 0]
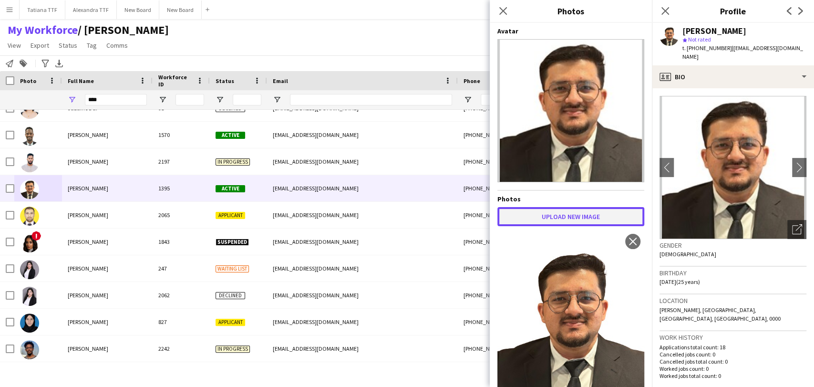
click at [575, 208] on button "Upload new image" at bounding box center [570, 216] width 147 height 19
click at [576, 207] on button "Upload new image" at bounding box center [570, 216] width 147 height 19
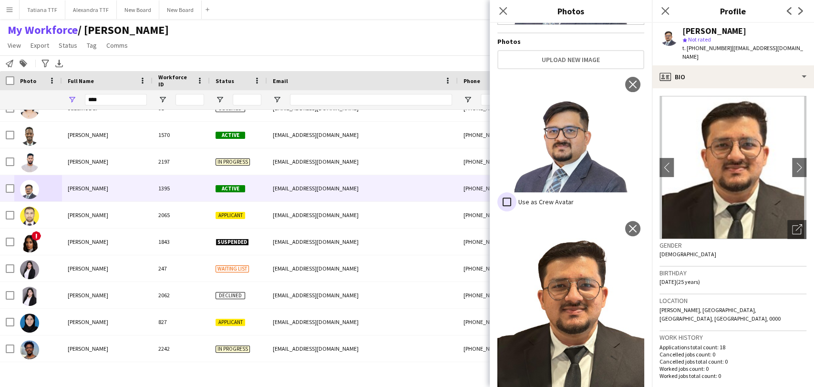
scroll to position [100, 0]
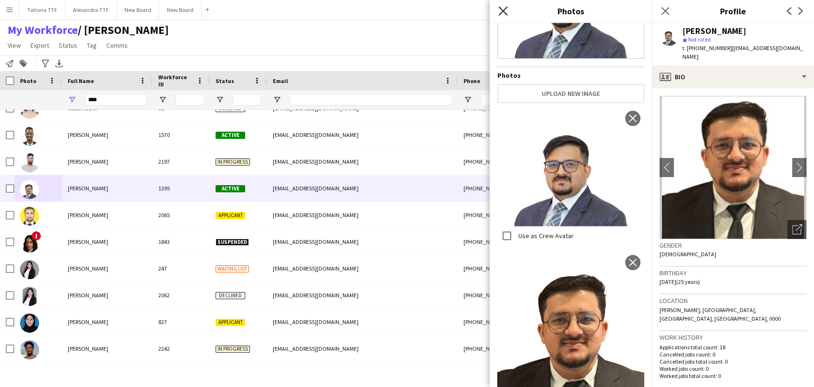
click at [503, 13] on icon "Close pop-in" at bounding box center [502, 10] width 9 height 9
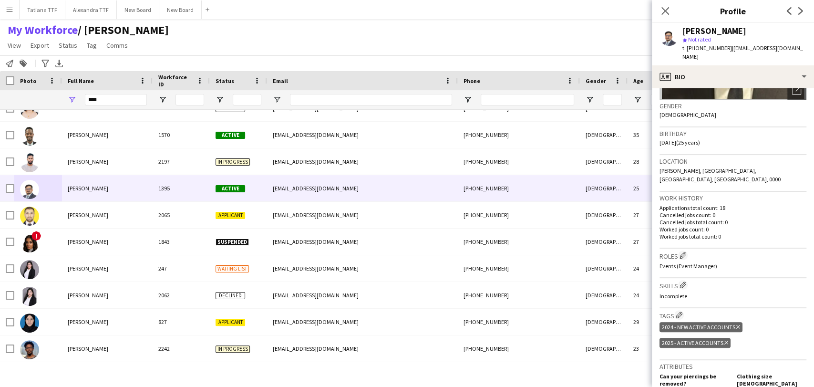
scroll to position [159, 0]
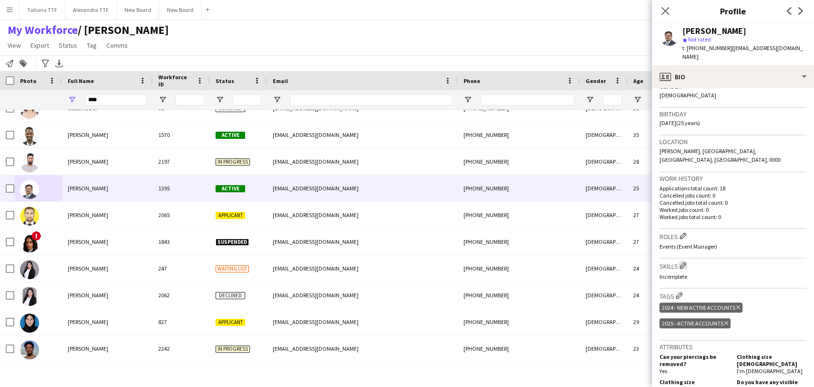
click at [683, 262] on app-icon "Edit crew company skills" at bounding box center [683, 265] width 7 height 7
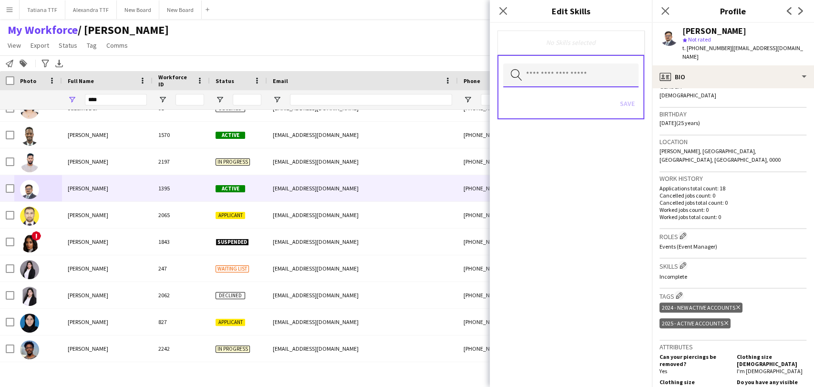
click at [587, 75] on input "text" at bounding box center [570, 75] width 135 height 24
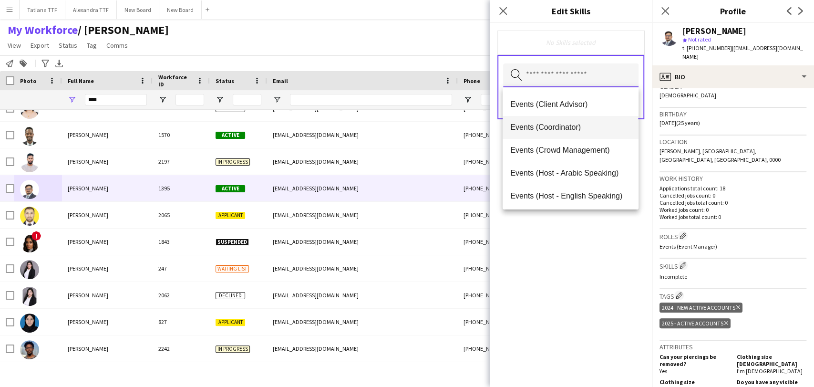
scroll to position [106, 0]
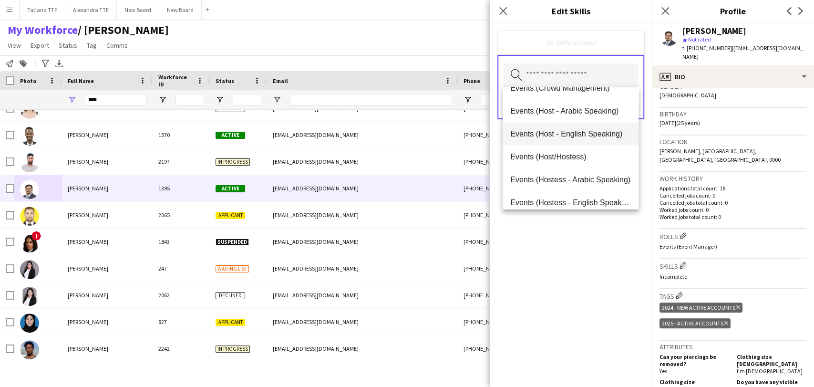
click at [550, 134] on span "Events (Host - English Speaking)" at bounding box center [570, 133] width 120 height 9
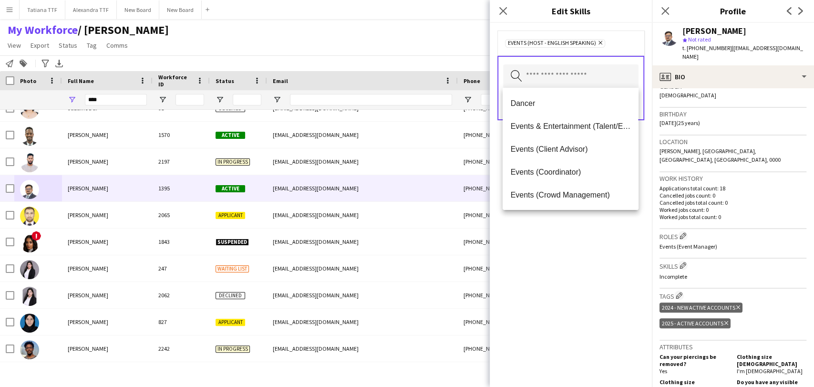
click at [558, 232] on div "Events (Host - English Speaking) Remove Search by skill name Save" at bounding box center [571, 205] width 162 height 364
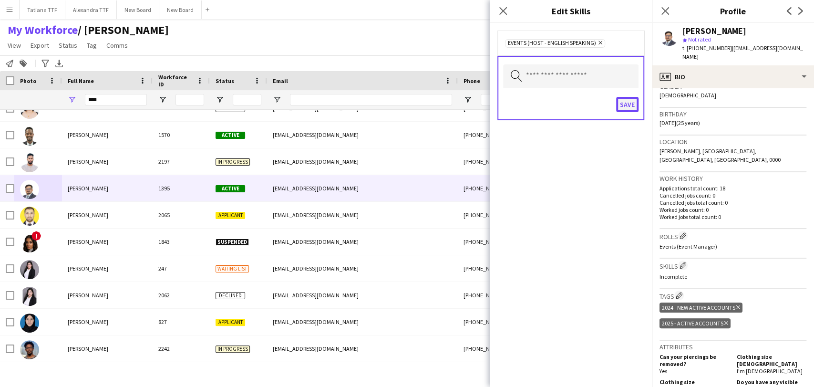
click at [630, 103] on button "Save" at bounding box center [627, 104] width 22 height 15
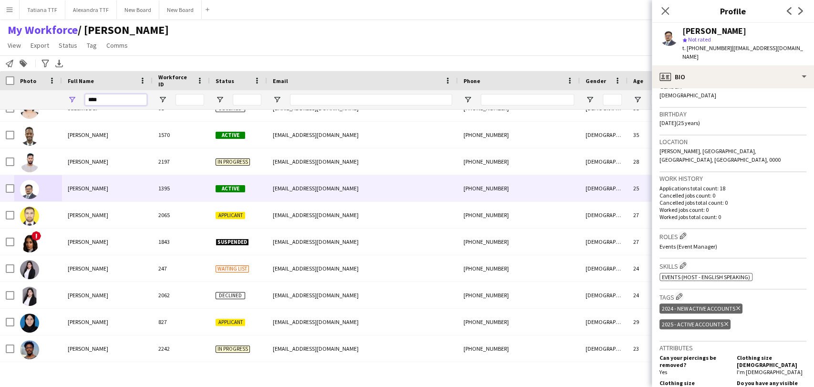
click at [111, 100] on input "****" at bounding box center [116, 99] width 62 height 11
click at [110, 100] on input "****" at bounding box center [116, 99] width 62 height 11
paste input "**********"
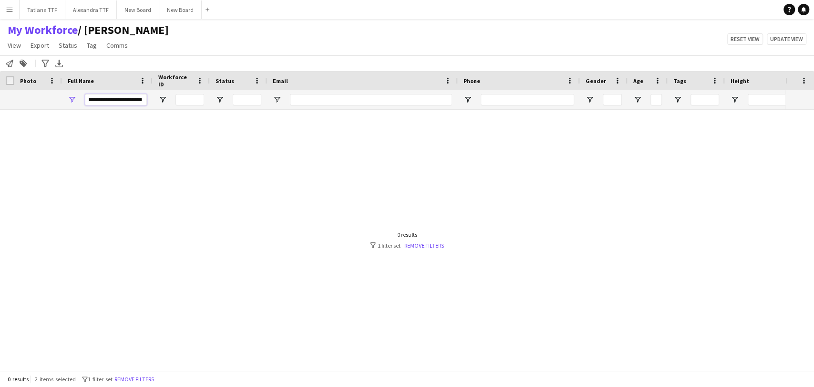
scroll to position [0, 0]
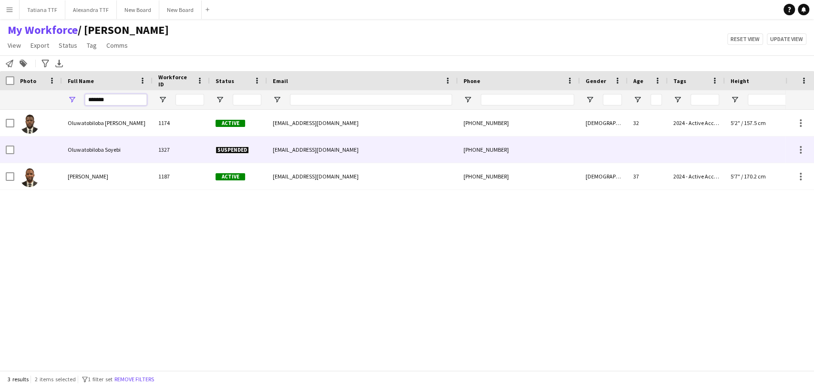
type input "******"
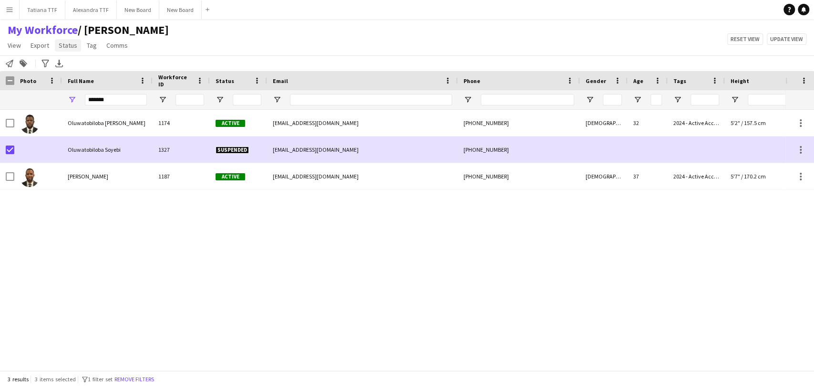
click at [61, 45] on span "Status" at bounding box center [68, 45] width 19 height 9
click at [70, 64] on span "Edit" at bounding box center [67, 66] width 11 height 9
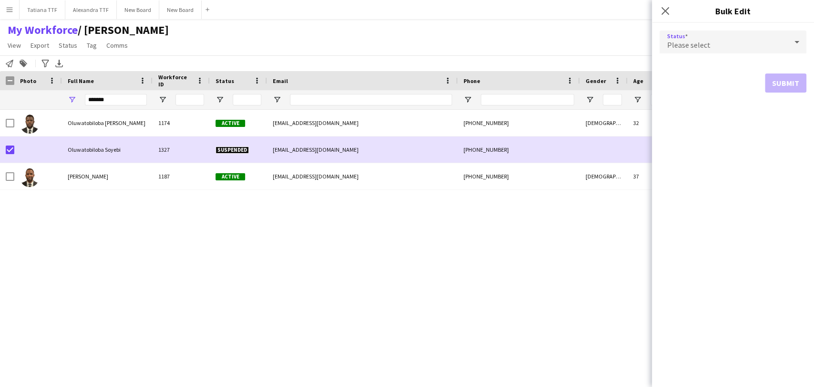
click at [796, 44] on icon at bounding box center [796, 41] width 11 height 19
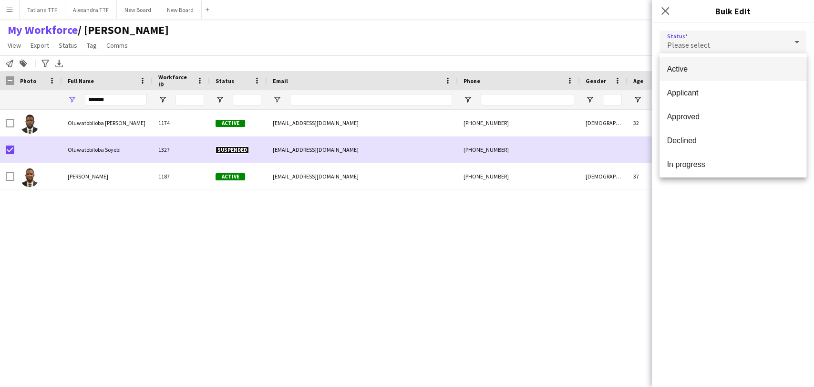
click at [699, 37] on div at bounding box center [407, 193] width 814 height 387
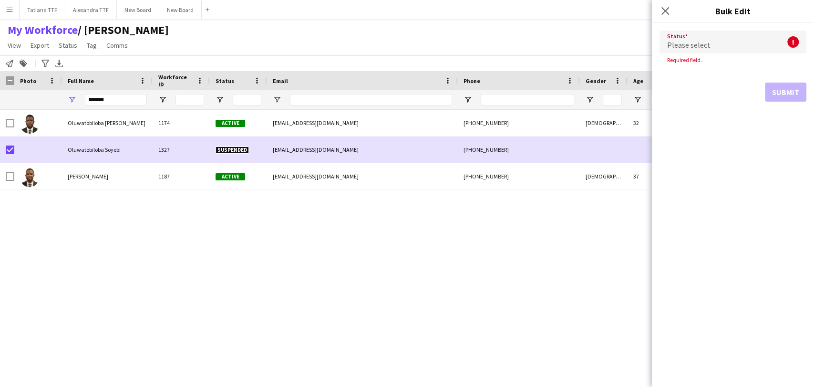
drag, startPoint x: 208, startPoint y: 52, endPoint x: 204, endPoint y: 52, distance: 4.8
click at [207, 52] on div "My Workforce / TATIANA View Views Default view Alexandra View April Live Force …" at bounding box center [407, 39] width 814 height 32
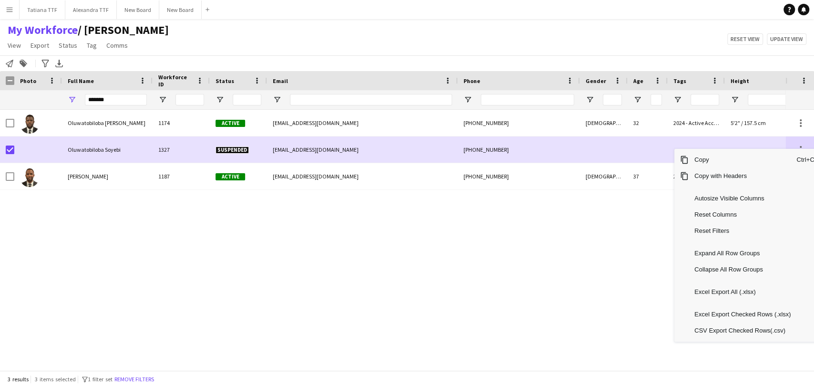
click at [627, 250] on div "Oluwatobiloba james Soyebi 1174 Active projamestee20@gmail.com +97450183517 Mal…" at bounding box center [392, 236] width 785 height 252
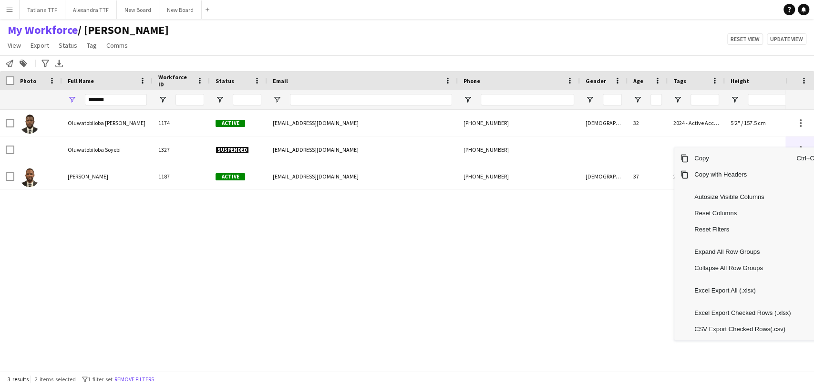
click at [79, 218] on div "Oluwatobiloba james Soyebi 1174 Active projamestee20@gmail.com +97450183517 Mal…" at bounding box center [392, 236] width 785 height 252
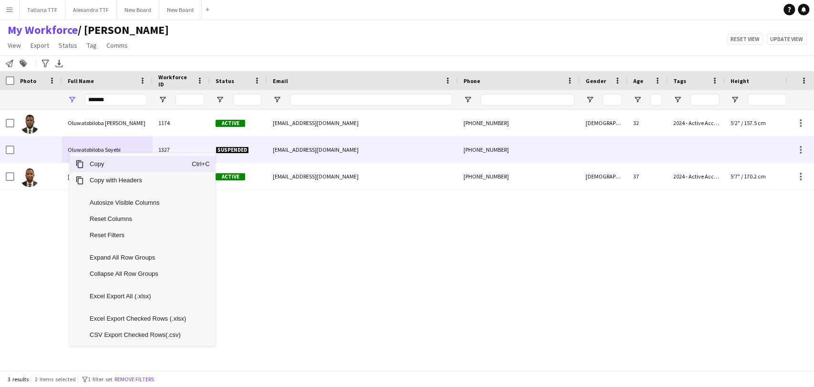
click at [72, 149] on span "Oluwatobiloba Soyebi" at bounding box center [94, 149] width 53 height 7
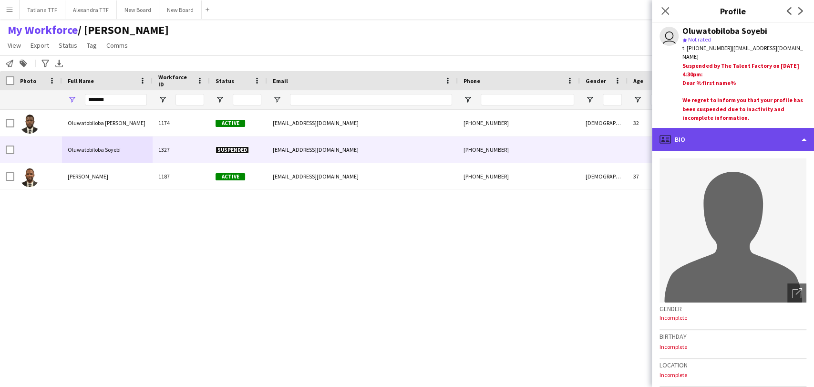
click at [801, 137] on div "profile Bio" at bounding box center [733, 139] width 162 height 23
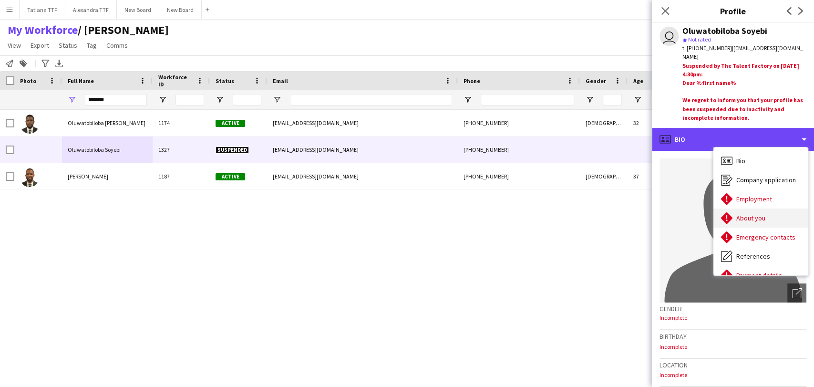
scroll to position [70, 0]
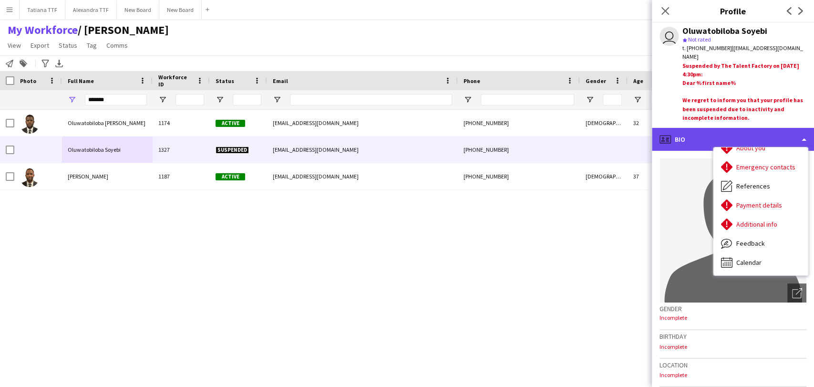
click at [680, 144] on div "profile Bio" at bounding box center [733, 139] width 162 height 23
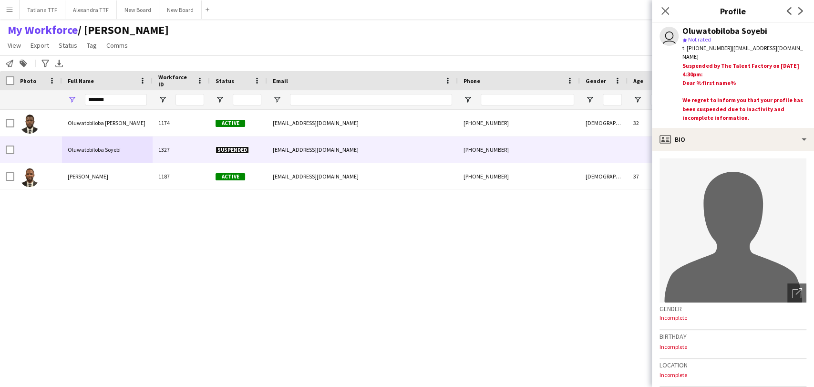
click at [735, 15] on h3 "Profile" at bounding box center [733, 11] width 162 height 12
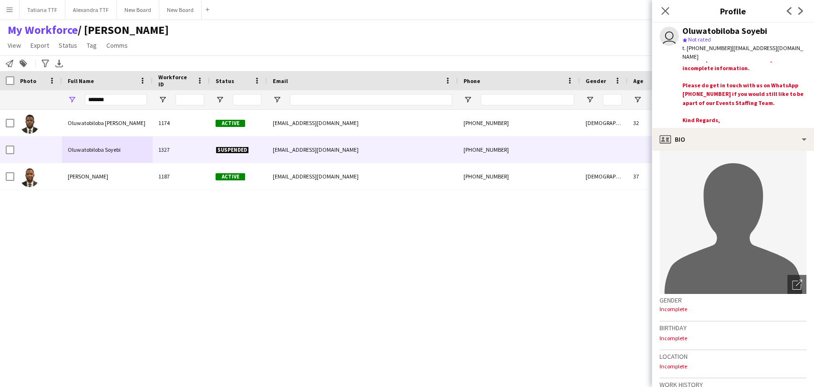
scroll to position [0, 0]
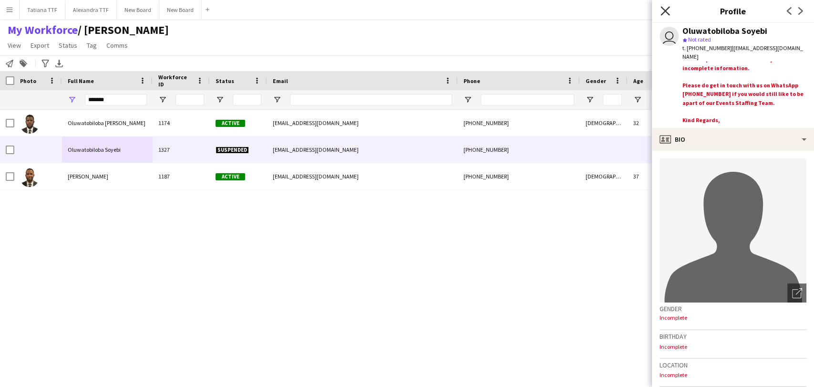
click at [664, 11] on icon "Close pop-in" at bounding box center [665, 10] width 9 height 9
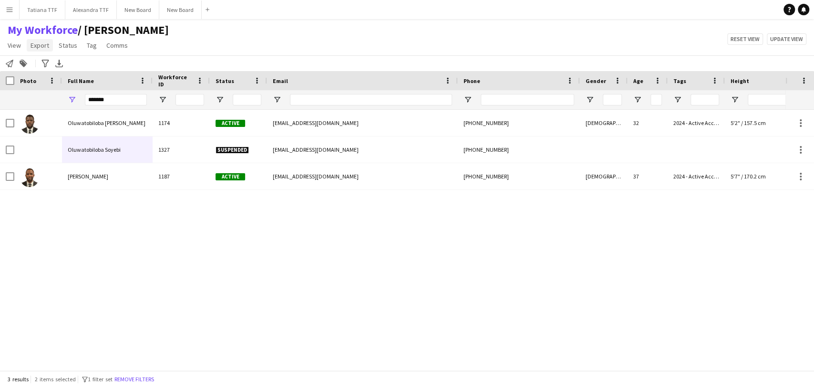
click at [41, 44] on span "Export" at bounding box center [40, 45] width 19 height 9
click at [64, 44] on span "Status" at bounding box center [68, 45] width 19 height 9
click at [117, 47] on span "Comms" at bounding box center [116, 45] width 21 height 9
click at [14, 47] on span "View" at bounding box center [14, 45] width 13 height 9
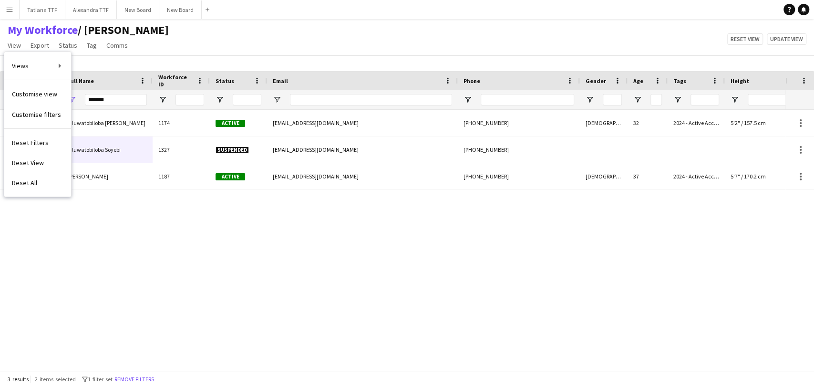
click at [143, 207] on div "Oluwatobiloba james Soyebi 1174 Active projamestee20@gmail.com +97450183517 Mal…" at bounding box center [392, 236] width 785 height 252
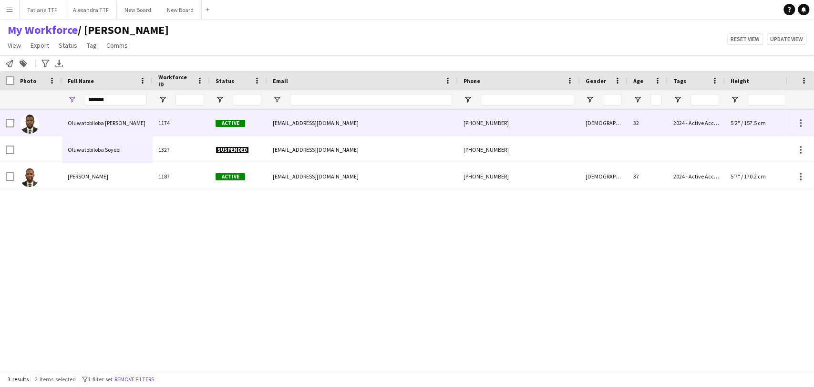
click at [31, 123] on img at bounding box center [29, 123] width 19 height 19
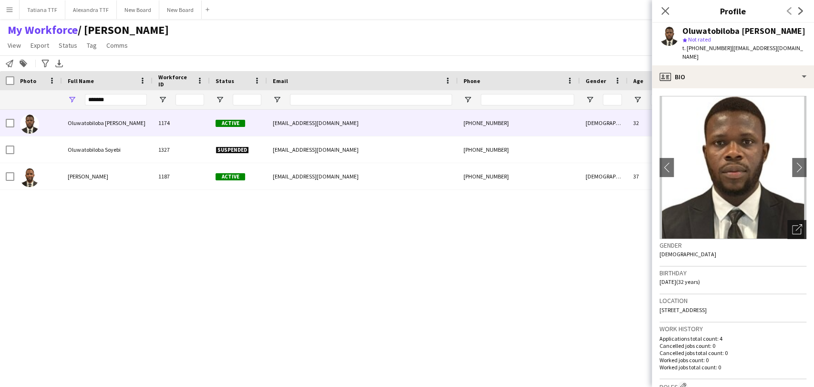
click at [787, 226] on div "Open photos pop-in" at bounding box center [796, 229] width 19 height 19
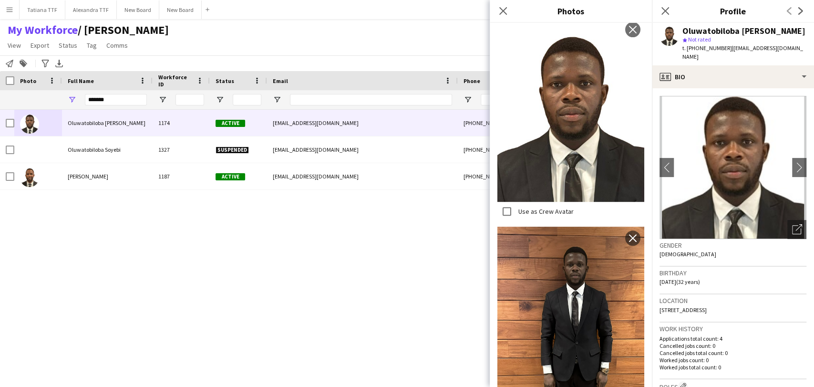
scroll to position [578, 0]
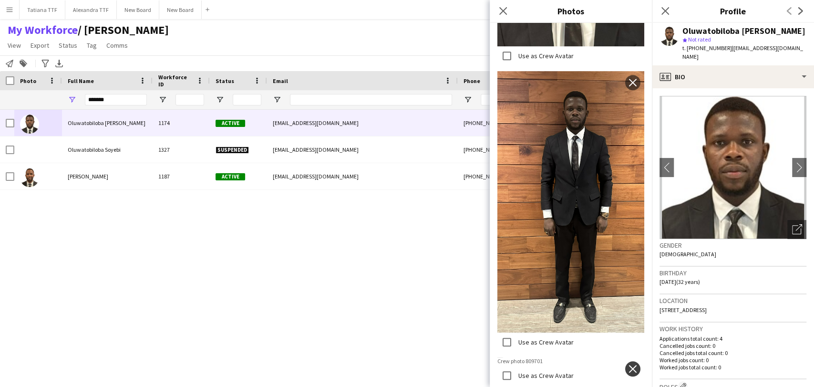
click at [628, 365] on app-icon "close" at bounding box center [633, 369] width 10 height 8
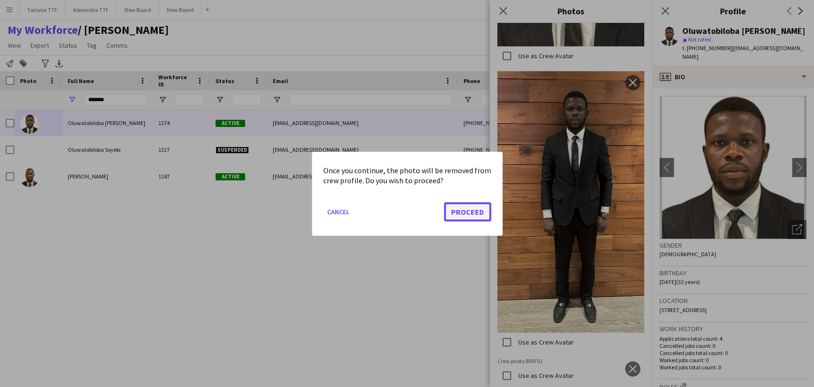
click at [463, 212] on button "Proceed" at bounding box center [467, 211] width 47 height 19
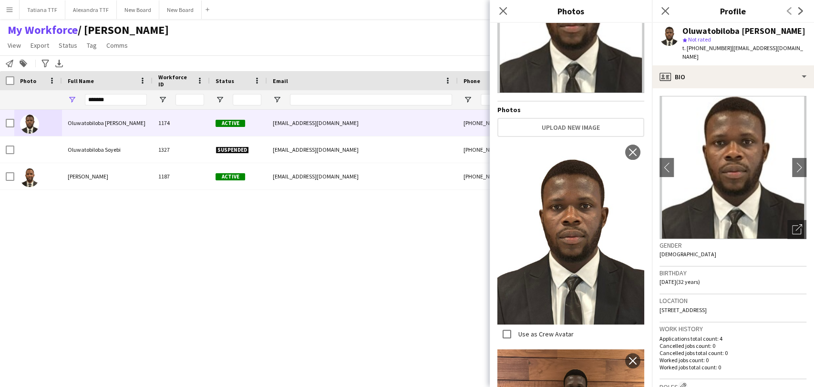
scroll to position [106, 0]
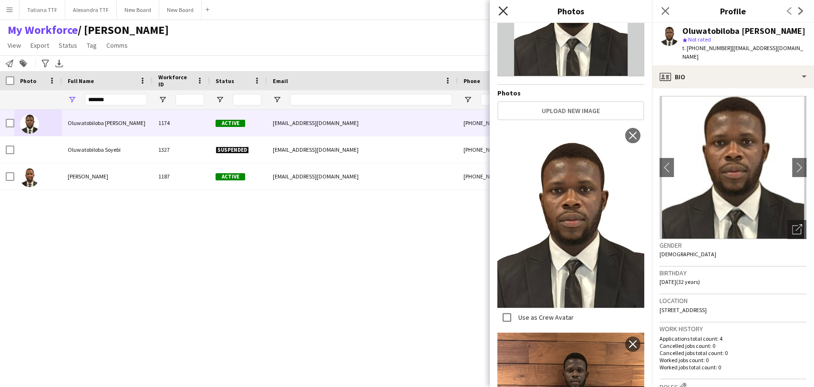
click at [500, 14] on icon at bounding box center [502, 10] width 9 height 9
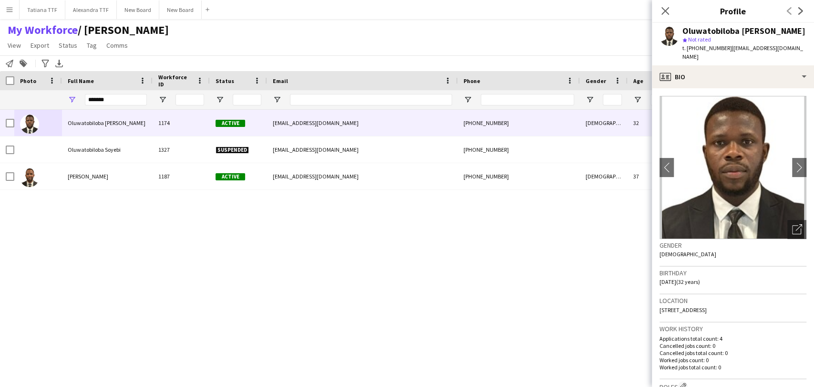
scroll to position [159, 0]
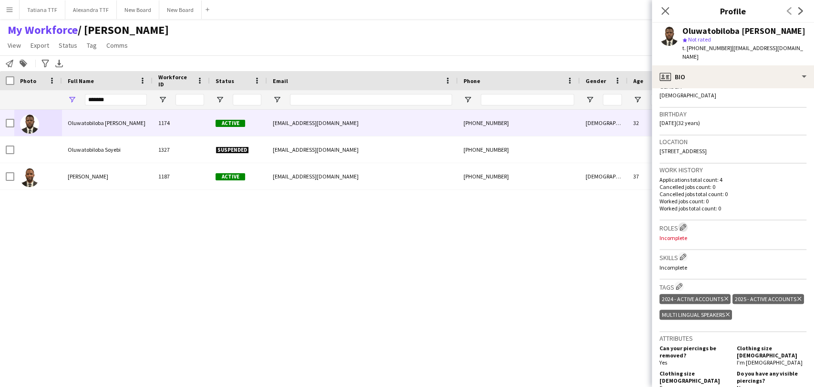
click at [683, 224] on app-icon "Edit crew company roles" at bounding box center [683, 227] width 7 height 7
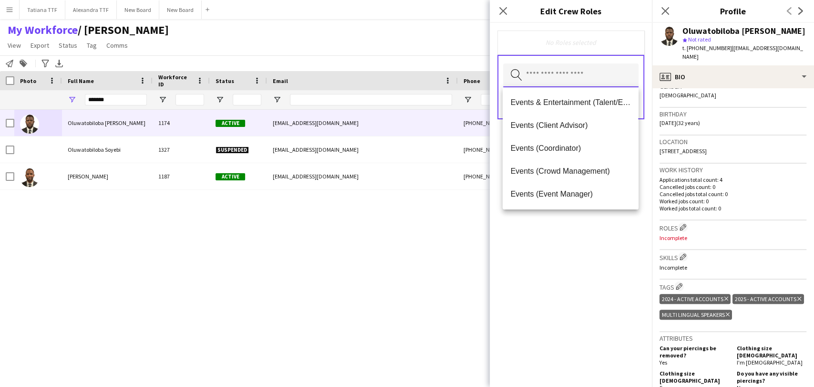
click at [591, 73] on input "text" at bounding box center [570, 75] width 135 height 24
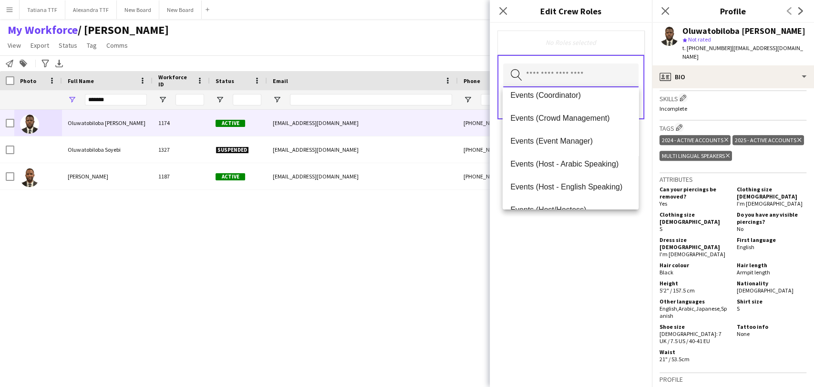
scroll to position [106, 0]
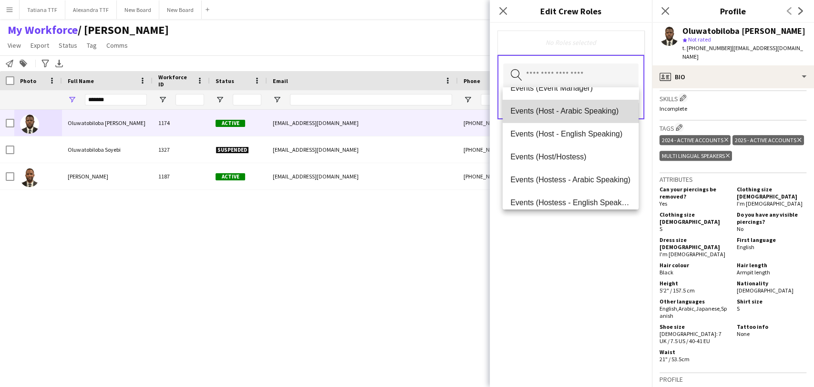
click at [574, 111] on span "Events (Host - Arabic Speaking)" at bounding box center [570, 110] width 120 height 9
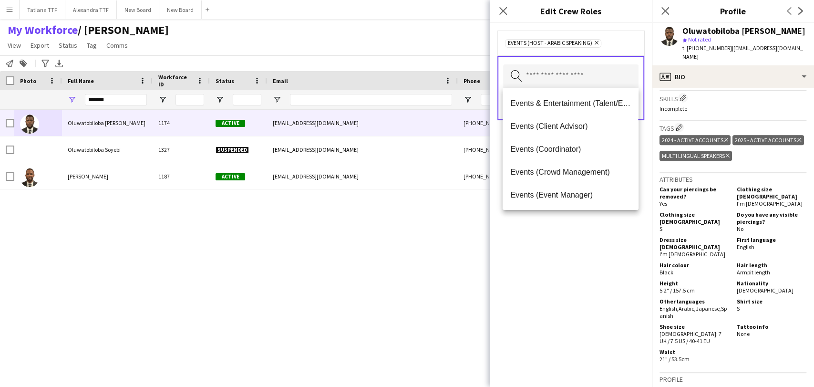
click at [603, 249] on div "Events (Host - Arabic Speaking) Remove Search by role type Save" at bounding box center [571, 205] width 162 height 364
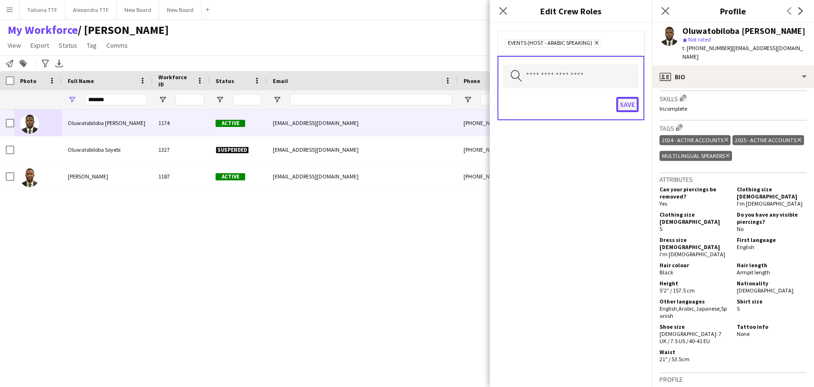
click at [629, 109] on button "Save" at bounding box center [627, 104] width 22 height 15
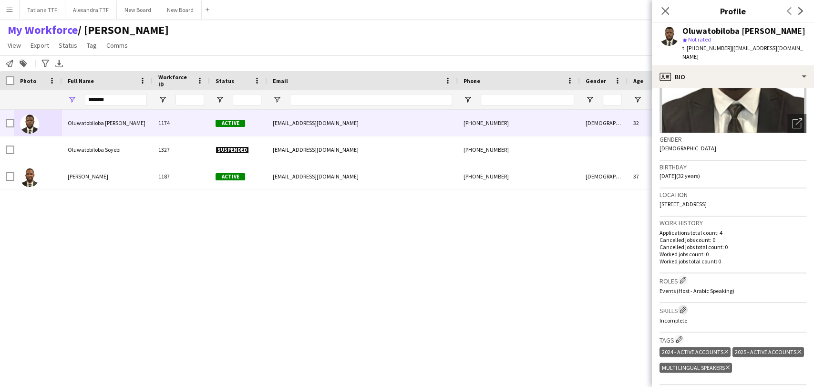
click at [682, 306] on app-icon "Edit crew company skills" at bounding box center [683, 309] width 7 height 7
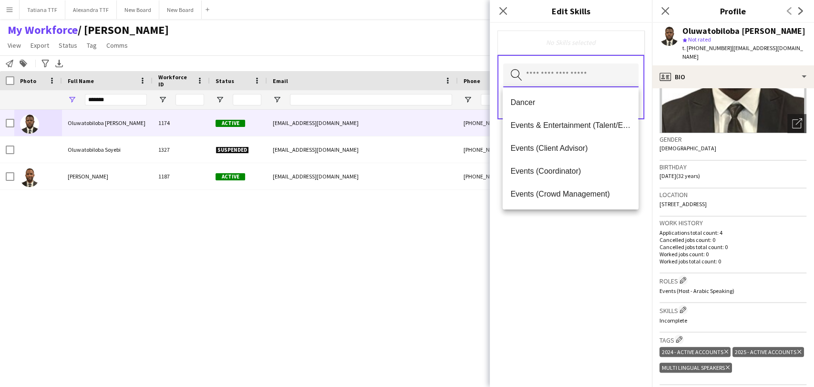
click at [580, 76] on input "text" at bounding box center [570, 75] width 135 height 24
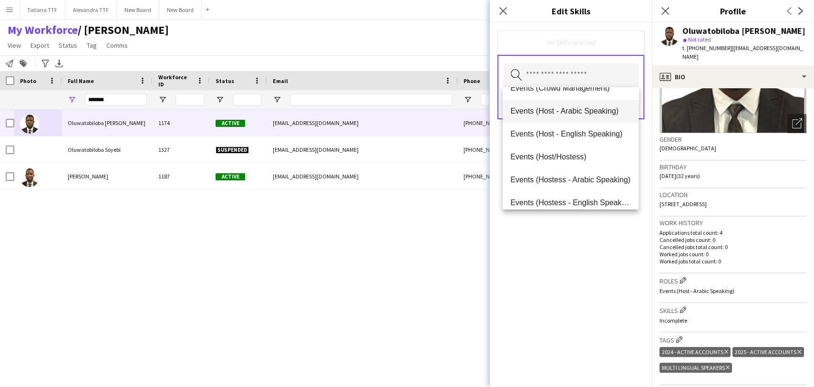
click at [565, 110] on span "Events (Host - Arabic Speaking)" at bounding box center [570, 110] width 120 height 9
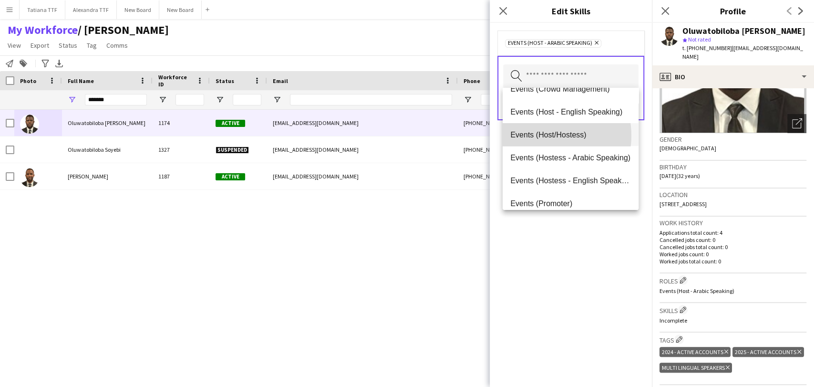
click at [541, 135] on span "Events (Host/Hostess)" at bounding box center [570, 134] width 120 height 9
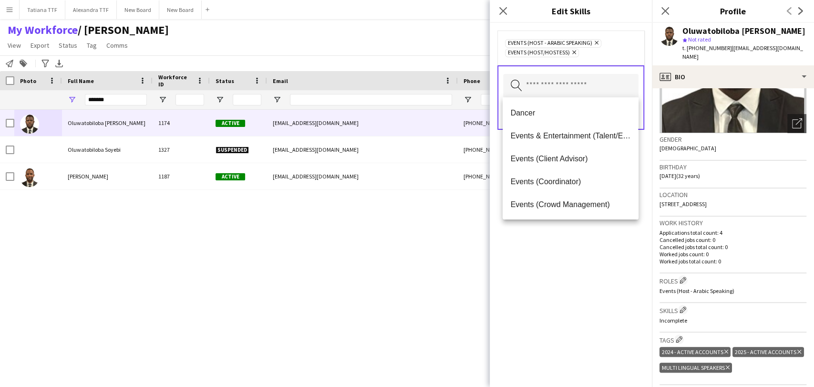
click at [543, 274] on div "Events (Host - Arabic Speaking) Remove Events (Host/Hostess) Remove Search by s…" at bounding box center [571, 205] width 162 height 364
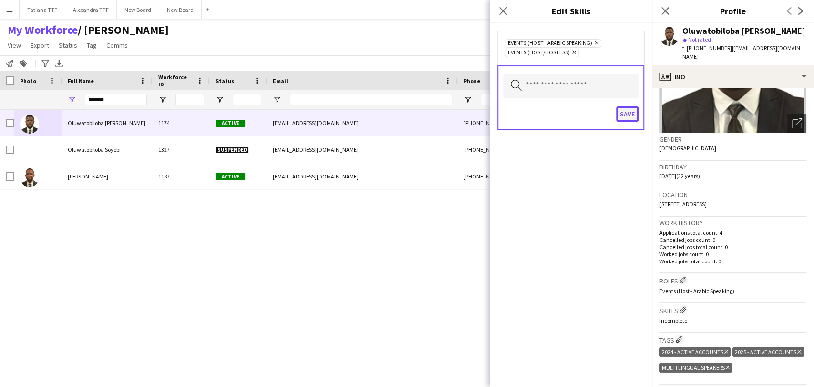
click at [627, 110] on button "Save" at bounding box center [627, 113] width 22 height 15
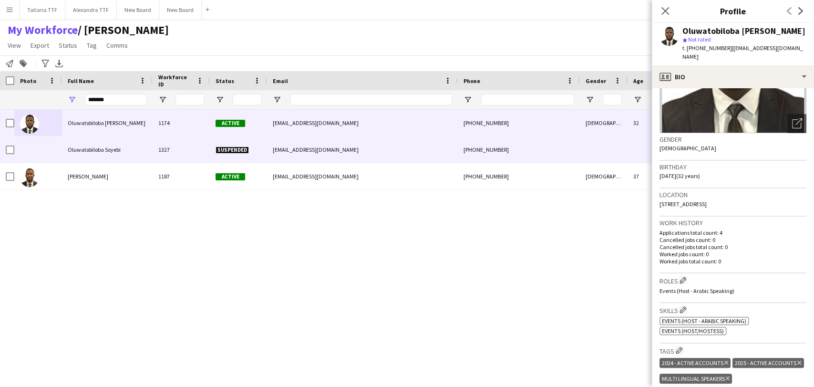
click at [233, 149] on span "Suspended" at bounding box center [232, 149] width 33 height 7
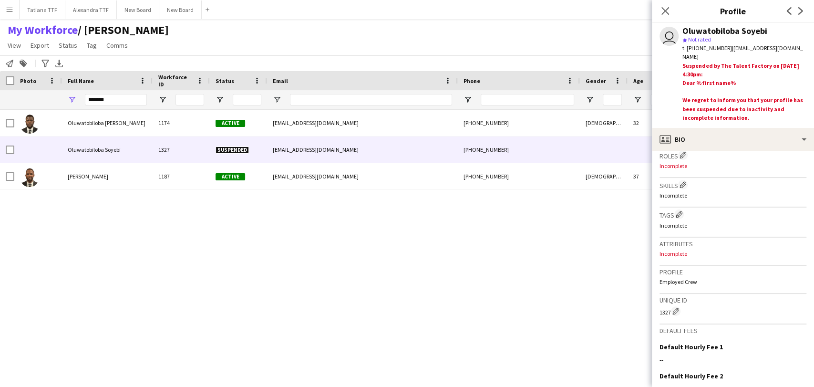
scroll to position [401, 0]
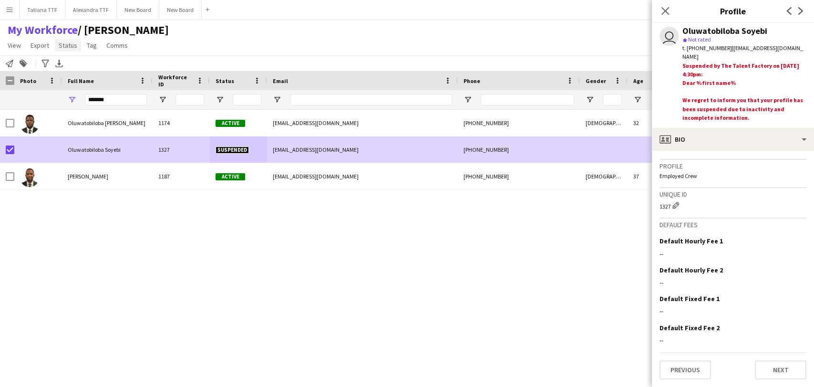
click at [72, 43] on span "Status" at bounding box center [68, 45] width 19 height 9
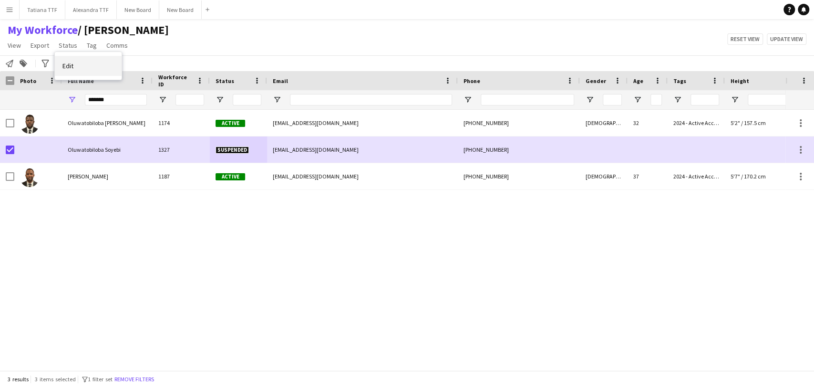
click at [69, 64] on span "Edit" at bounding box center [67, 66] width 11 height 9
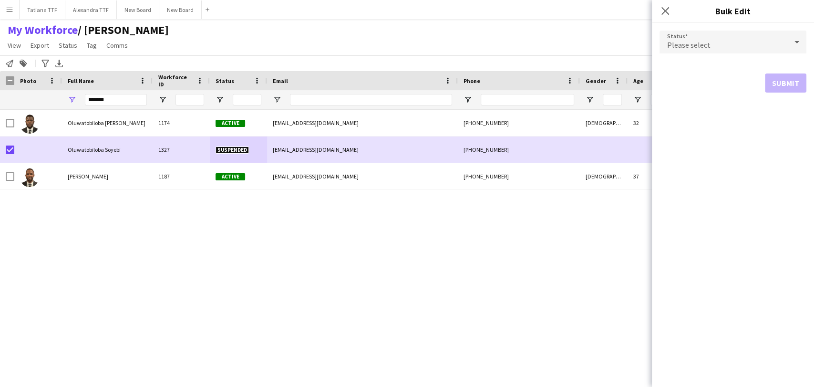
click at [800, 38] on icon at bounding box center [796, 41] width 11 height 19
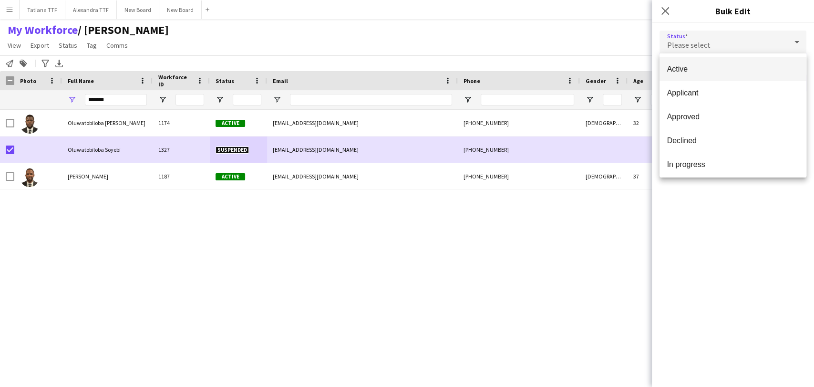
click at [250, 29] on div at bounding box center [407, 193] width 814 height 387
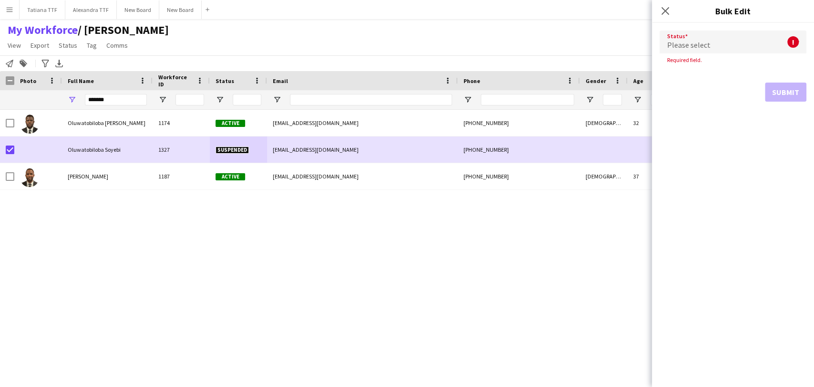
click at [786, 41] on div "Please select" at bounding box center [724, 42] width 128 height 23
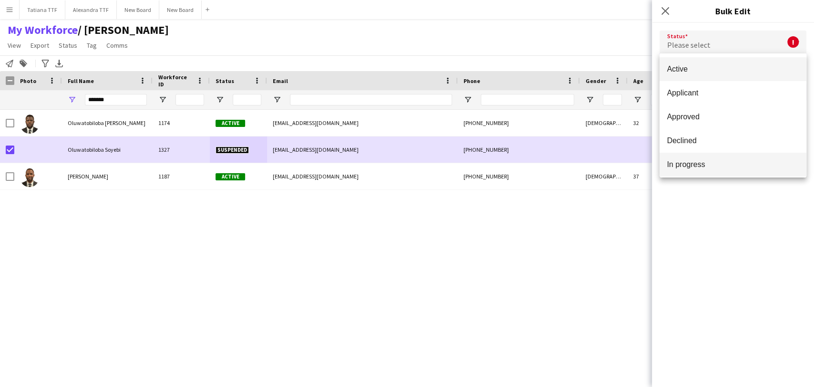
scroll to position [98, 0]
click at [338, 255] on div at bounding box center [407, 193] width 814 height 387
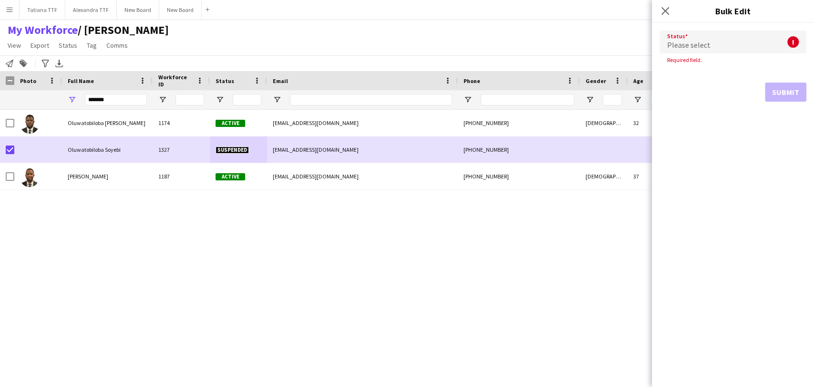
drag, startPoint x: 23, startPoint y: 223, endPoint x: 9, endPoint y: 193, distance: 33.1
click at [22, 220] on div "Oluwatobiloba james Soyebi 1174 Active projamestee20@gmail.com +97450183517 Mal…" at bounding box center [392, 236] width 785 height 252
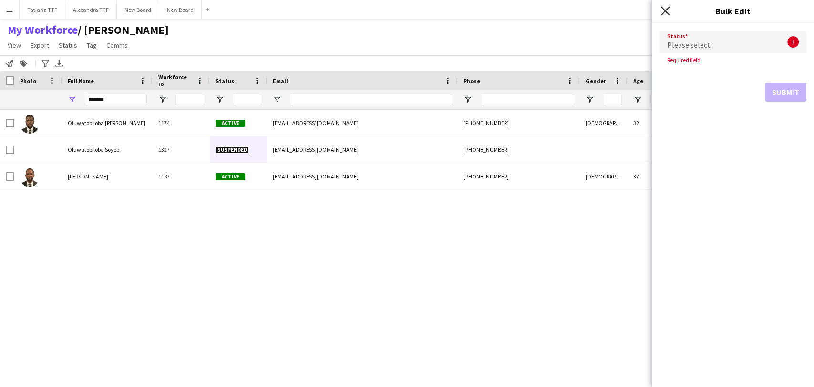
click at [668, 8] on icon at bounding box center [665, 10] width 9 height 9
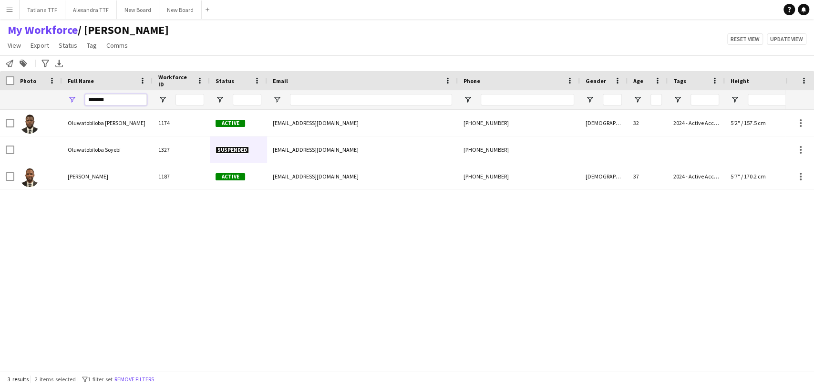
click at [119, 100] on input "******" at bounding box center [116, 99] width 62 height 11
paste input "**********"
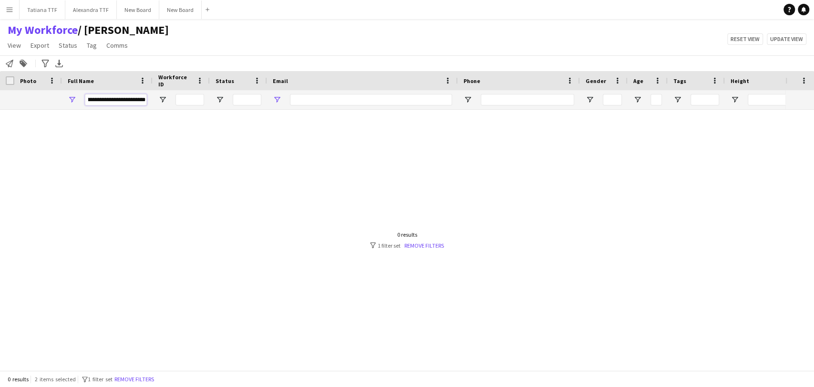
drag, startPoint x: 93, startPoint y: 100, endPoint x: 279, endPoint y: 98, distance: 186.0
click at [278, 98] on div "**********" at bounding box center [505, 99] width 1011 height 19
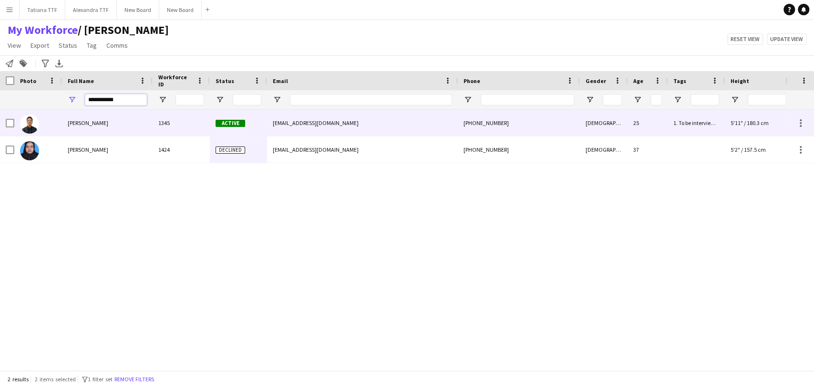
type input "**********"
click at [31, 120] on img at bounding box center [29, 123] width 19 height 19
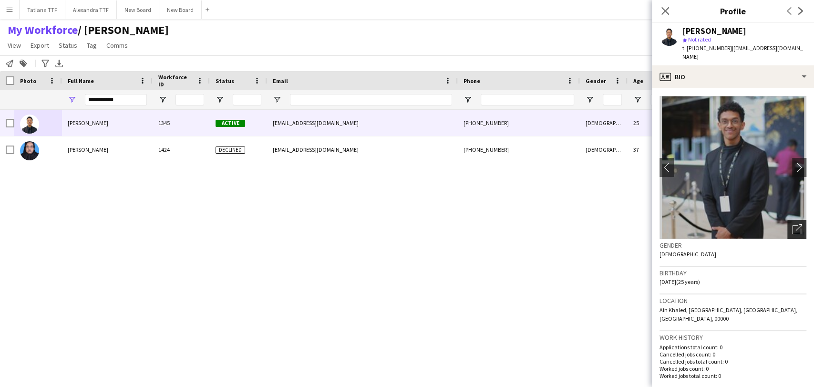
click at [795, 224] on icon at bounding box center [798, 227] width 7 height 7
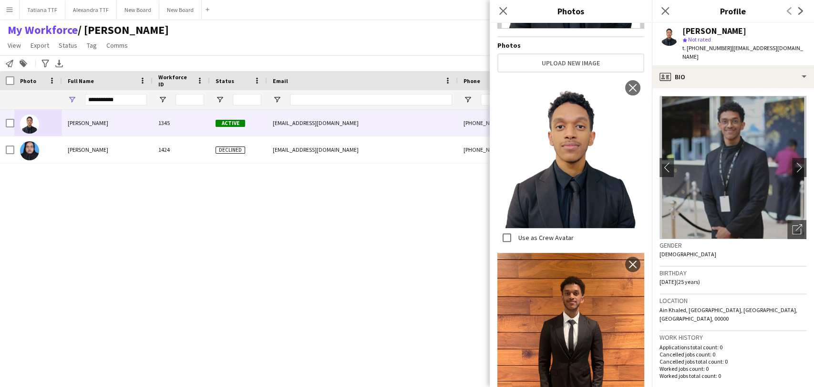
scroll to position [159, 0]
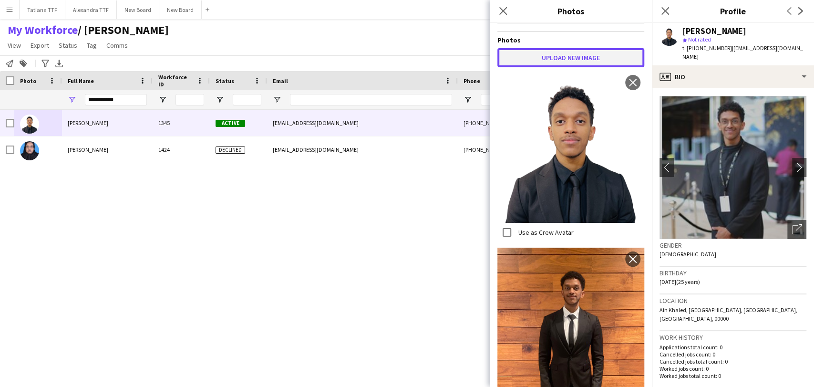
click at [584, 62] on button "Upload new image" at bounding box center [570, 57] width 147 height 19
click at [577, 52] on button "Upload new image" at bounding box center [570, 57] width 147 height 19
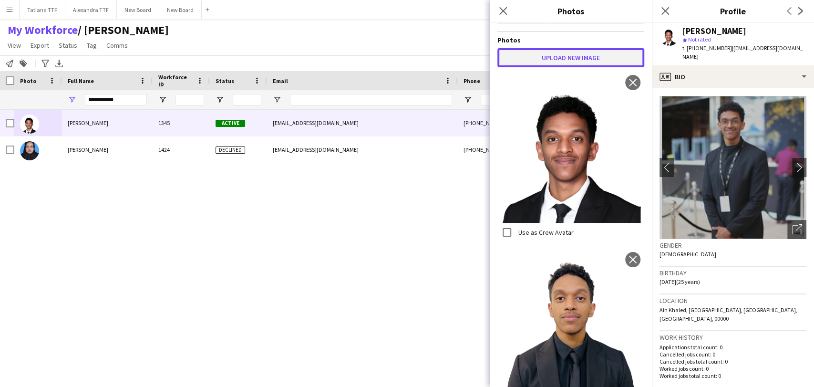
click at [579, 53] on button "Upload new image" at bounding box center [570, 57] width 147 height 19
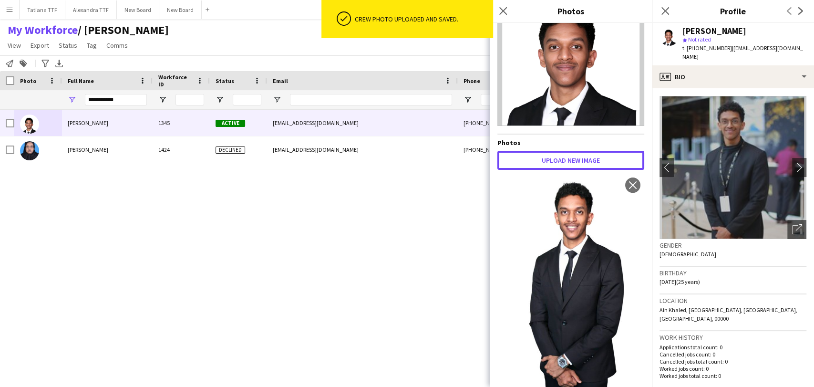
scroll to position [53, 0]
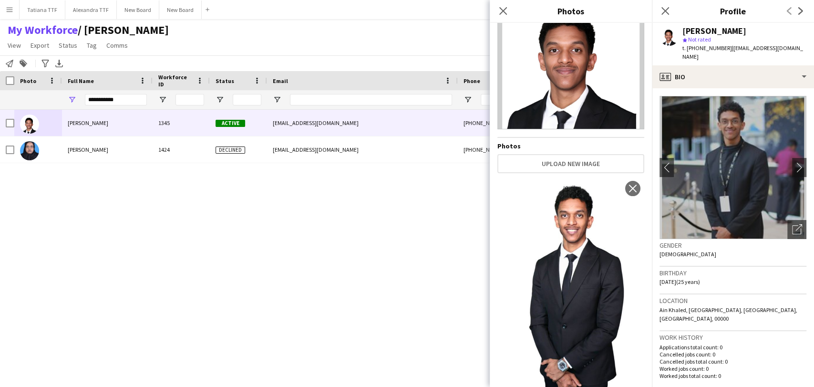
click at [553, 271] on img at bounding box center [570, 365] width 147 height 376
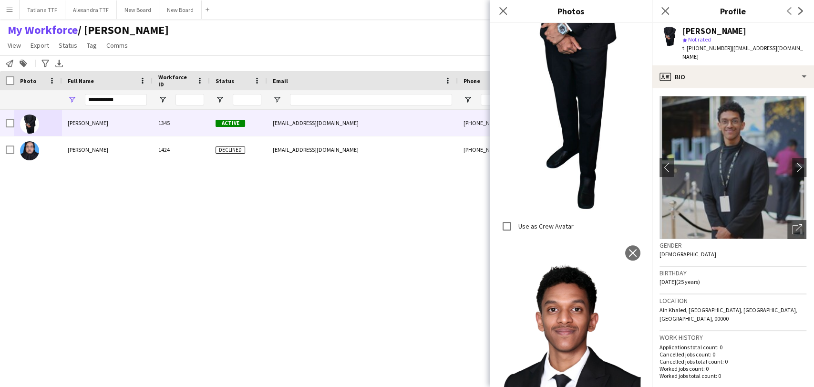
click at [553, 271] on img at bounding box center [570, 317] width 147 height 152
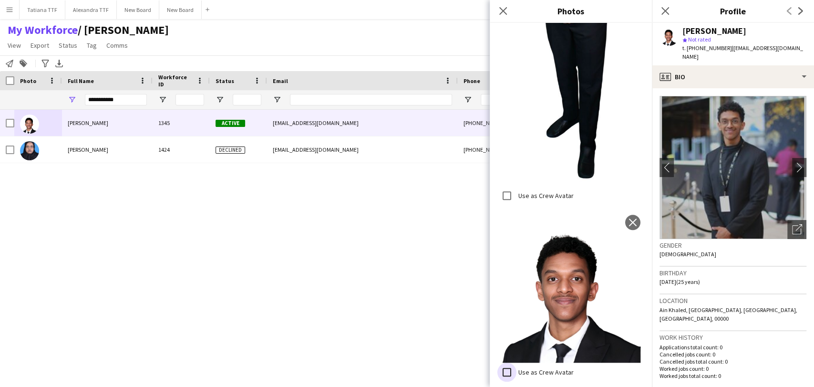
scroll to position [443, 0]
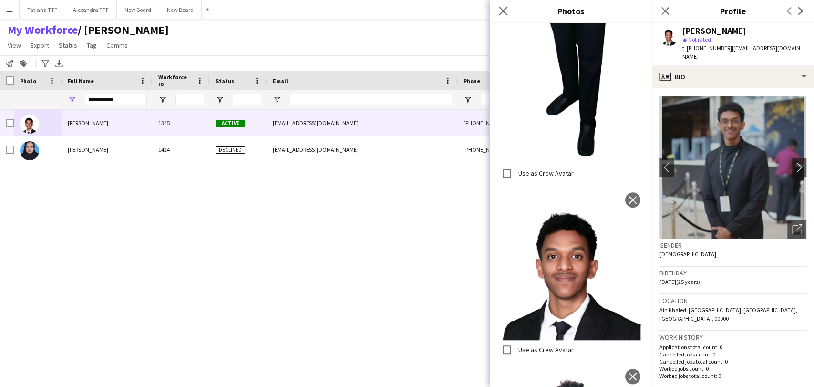
click at [497, 15] on app-icon "Close pop-in" at bounding box center [503, 11] width 14 height 14
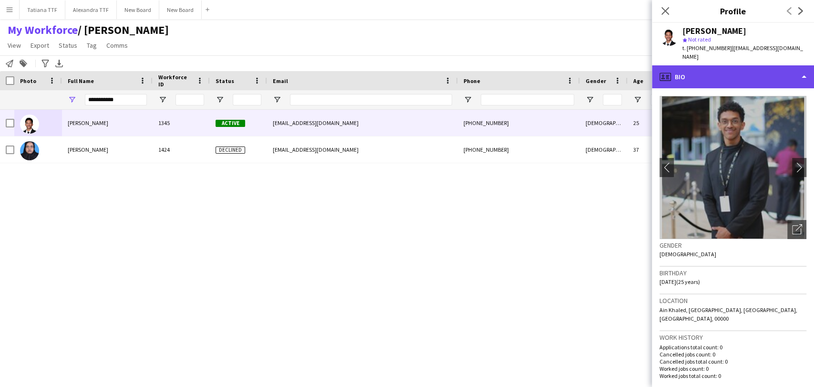
click at [684, 65] on div "profile Bio" at bounding box center [733, 76] width 162 height 23
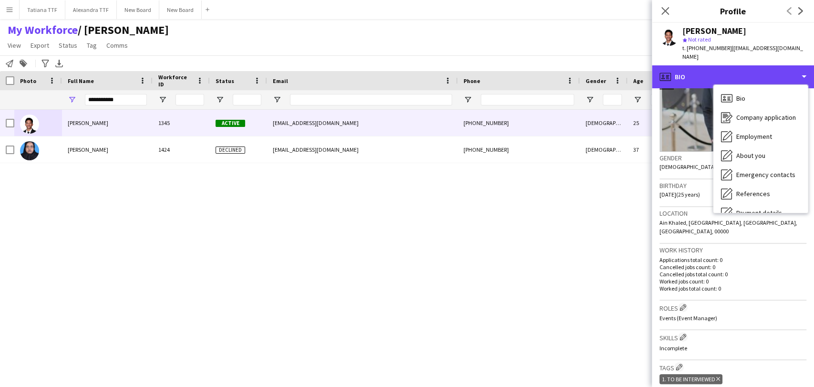
scroll to position [106, 0]
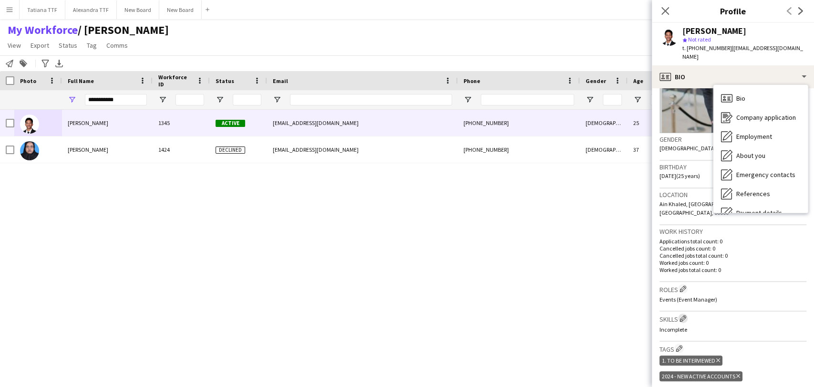
click at [684, 315] on app-icon "Edit crew company skills" at bounding box center [683, 318] width 7 height 7
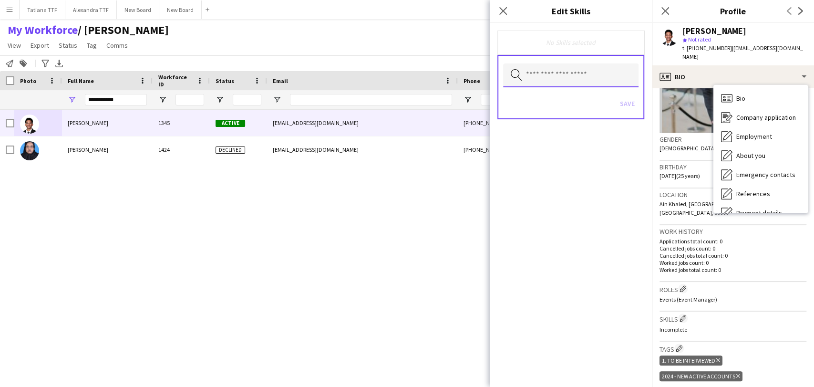
click at [543, 82] on input "text" at bounding box center [570, 75] width 135 height 24
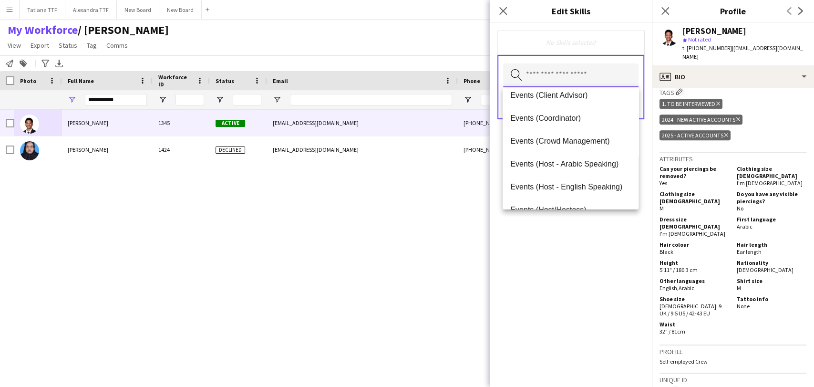
scroll to position [371, 0]
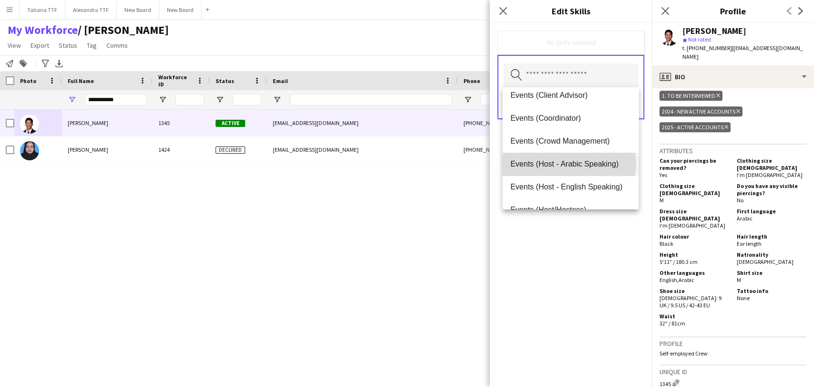
click at [569, 163] on span "Events (Host - Arabic Speaking)" at bounding box center [570, 163] width 120 height 9
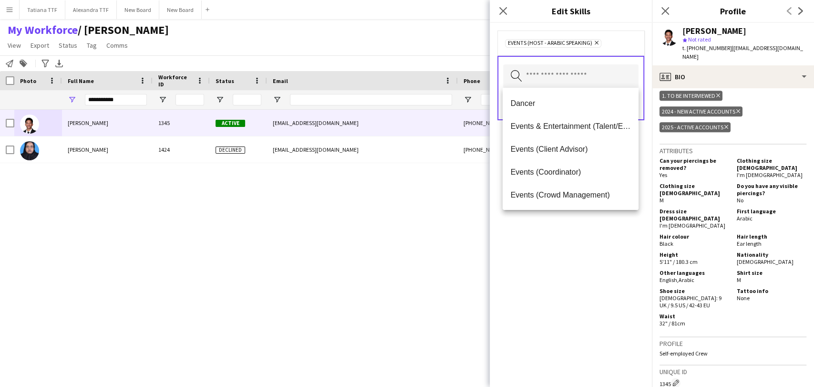
click at [599, 237] on div "Events (Host - Arabic Speaking) Remove Search by skill name Save" at bounding box center [571, 205] width 162 height 364
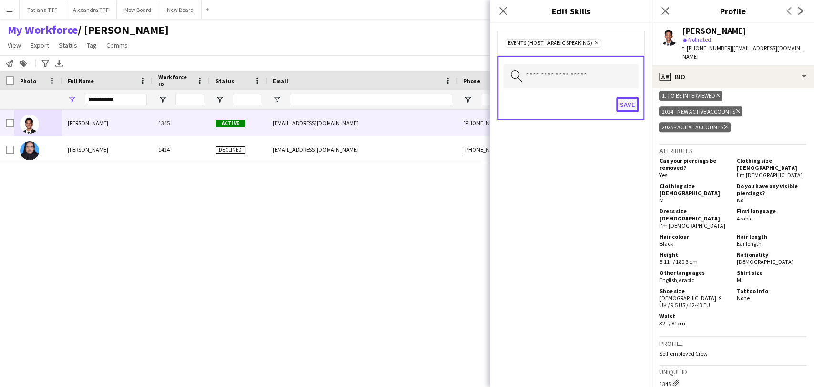
click at [624, 103] on button "Save" at bounding box center [627, 104] width 22 height 15
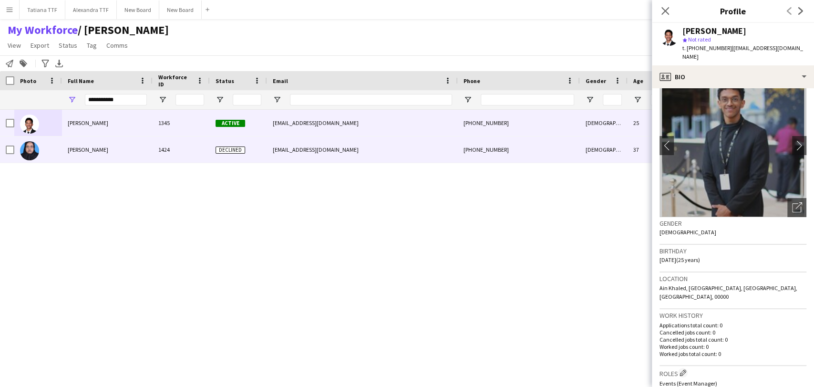
scroll to position [0, 0]
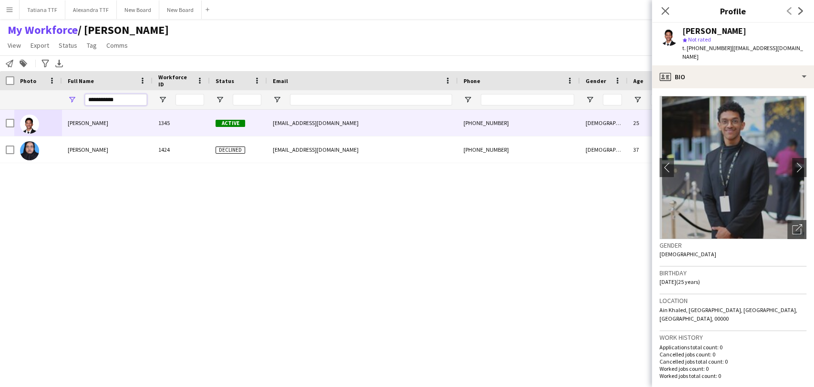
drag, startPoint x: 122, startPoint y: 99, endPoint x: 34, endPoint y: 93, distance: 88.0
click at [35, 94] on div "**********" at bounding box center [505, 99] width 1011 height 19
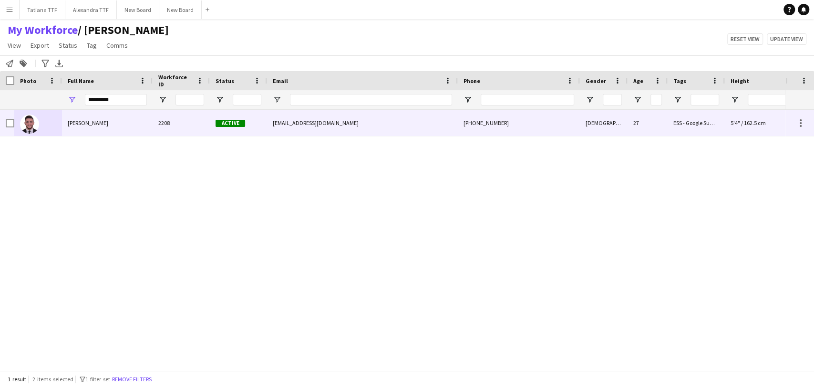
click at [35, 121] on img at bounding box center [29, 123] width 19 height 19
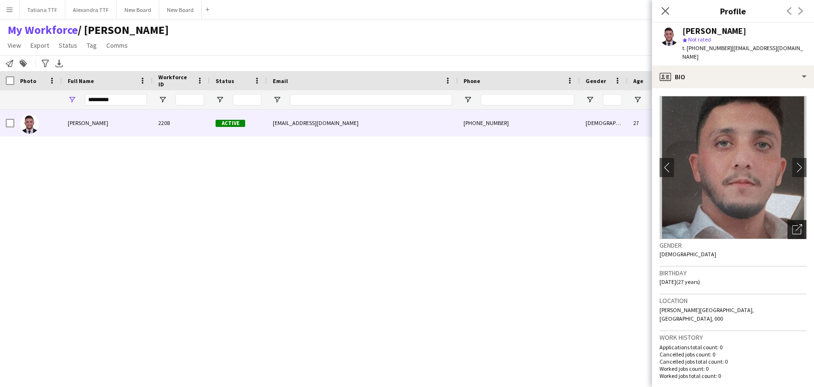
click at [792, 224] on icon "Open photos pop-in" at bounding box center [797, 229] width 10 height 10
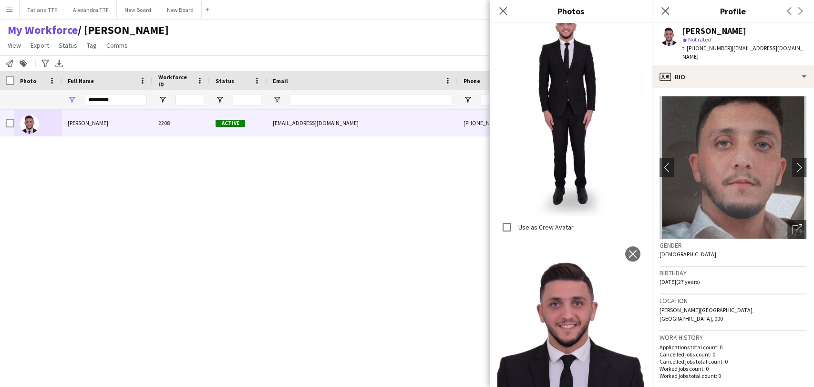
scroll to position [492, 0]
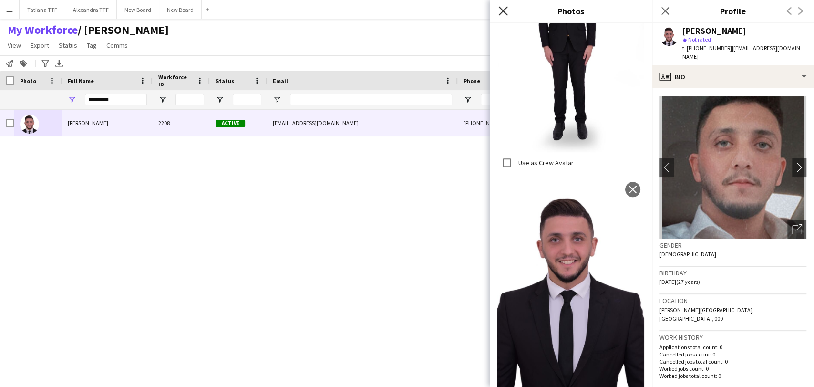
drag, startPoint x: 501, startPoint y: 11, endPoint x: 673, endPoint y: 47, distance: 175.8
click at [501, 12] on icon "Close pop-in" at bounding box center [502, 10] width 9 height 9
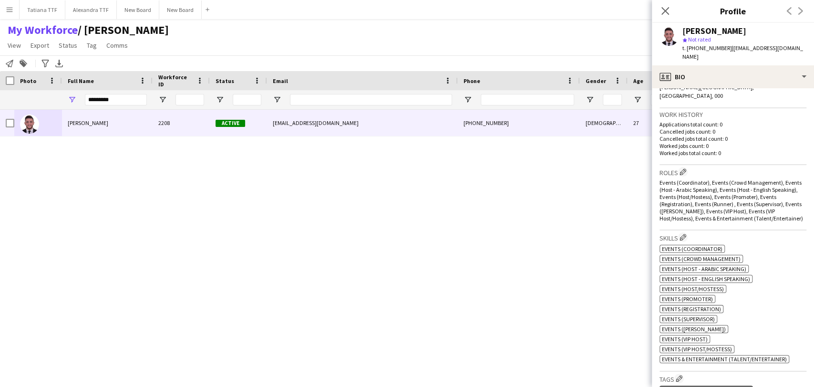
scroll to position [159, 0]
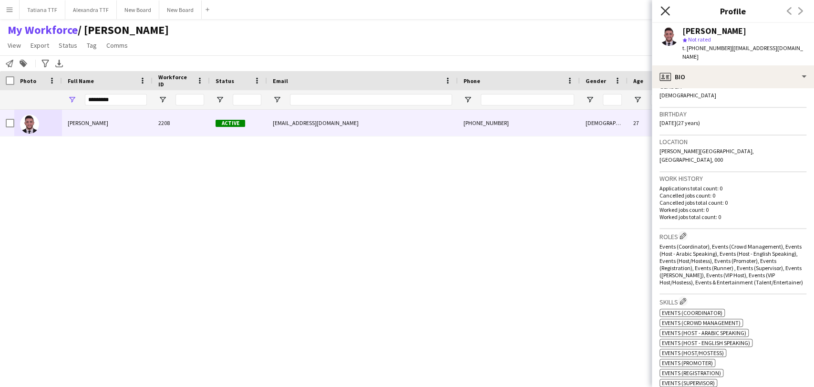
click at [670, 5] on app-icon "Close pop-in" at bounding box center [666, 11] width 14 height 14
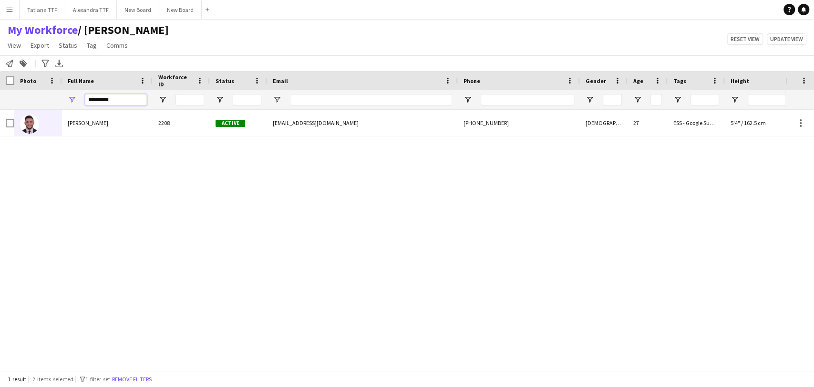
drag, startPoint x: 121, startPoint y: 99, endPoint x: 110, endPoint y: 108, distance: 14.2
click at [52, 103] on div "*********" at bounding box center [505, 99] width 1011 height 19
paste input "*"
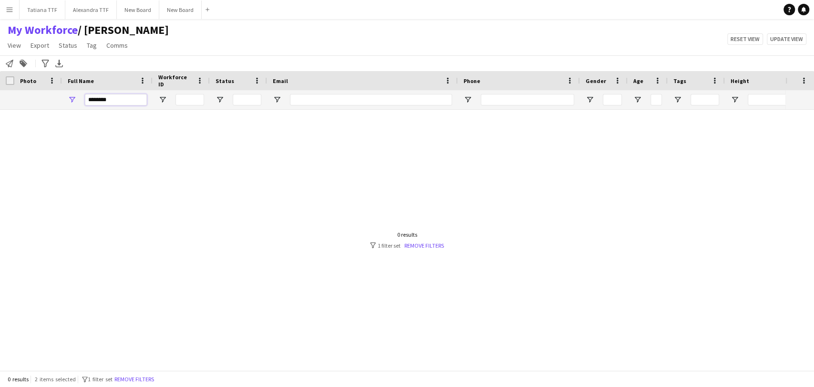
type input "*******"
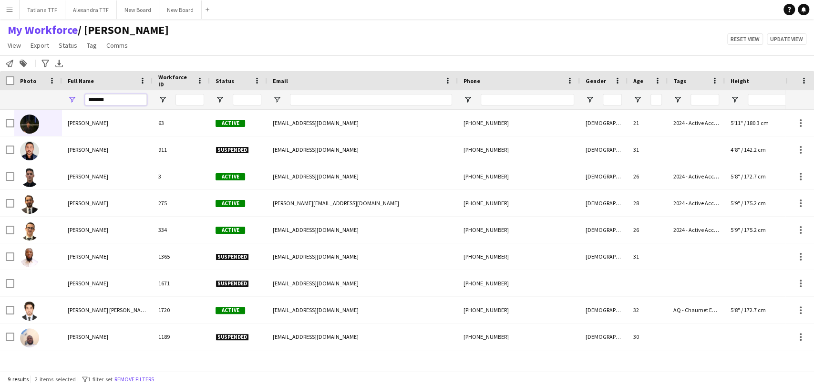
drag, startPoint x: 108, startPoint y: 96, endPoint x: 8, endPoint y: 100, distance: 100.7
click at [9, 101] on div "*******" at bounding box center [505, 99] width 1011 height 19
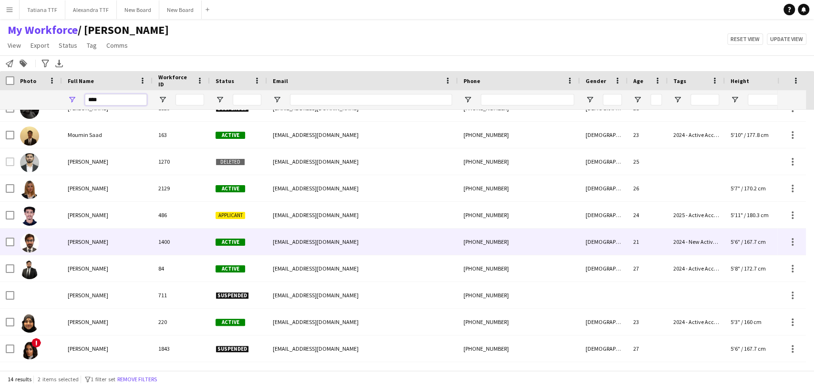
scroll to position [0, 0]
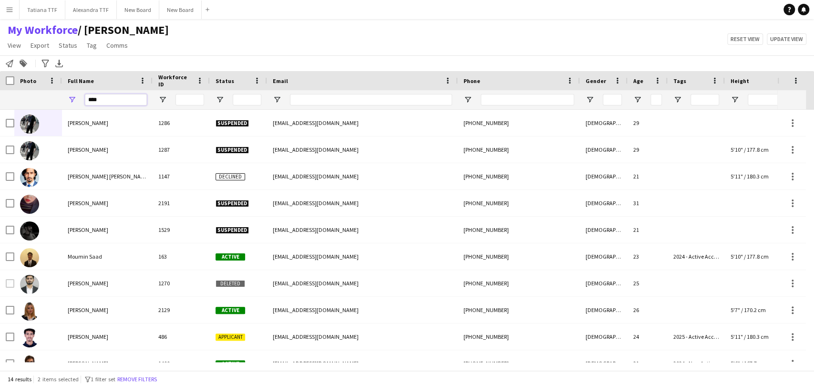
drag, startPoint x: 82, startPoint y: 101, endPoint x: 0, endPoint y: 91, distance: 82.2
click at [0, 92] on div "****" at bounding box center [505, 99] width 1011 height 19
type input "******"
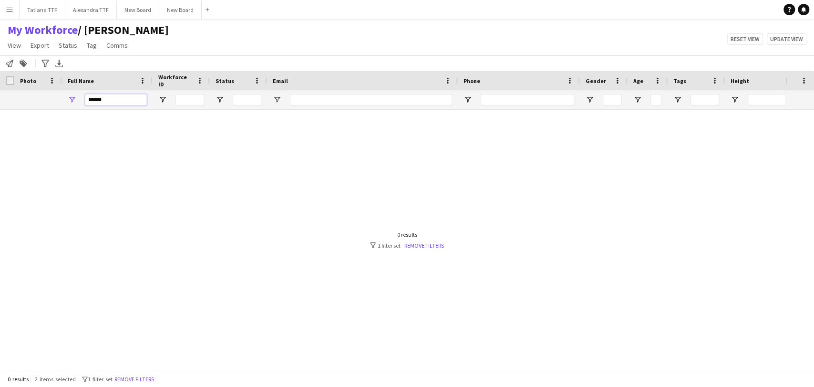
drag, startPoint x: 114, startPoint y: 97, endPoint x: 48, endPoint y: 90, distance: 66.7
click at [49, 92] on div "******" at bounding box center [505, 99] width 1011 height 19
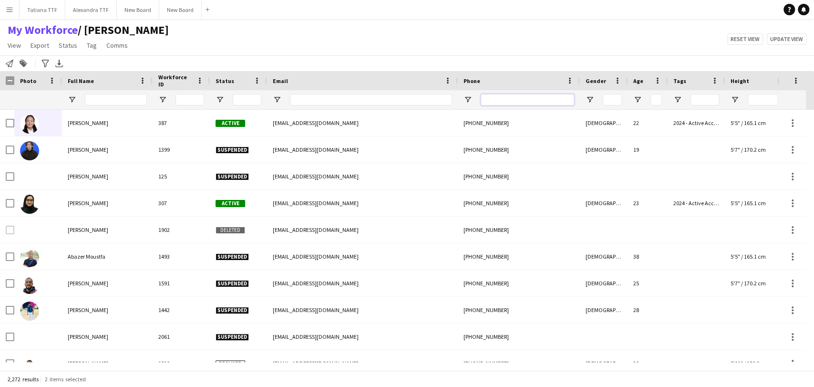
click at [501, 99] on input "Phone Filter Input" at bounding box center [527, 99] width 93 height 11
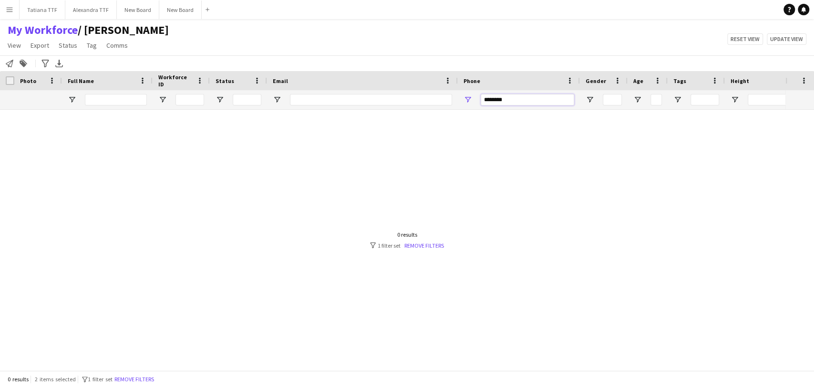
type input "********"
drag, startPoint x: 528, startPoint y: 101, endPoint x: 331, endPoint y: 119, distance: 197.8
click at [336, 119] on div "Workforce Details Crew Attributes Photo" at bounding box center [407, 220] width 814 height 299
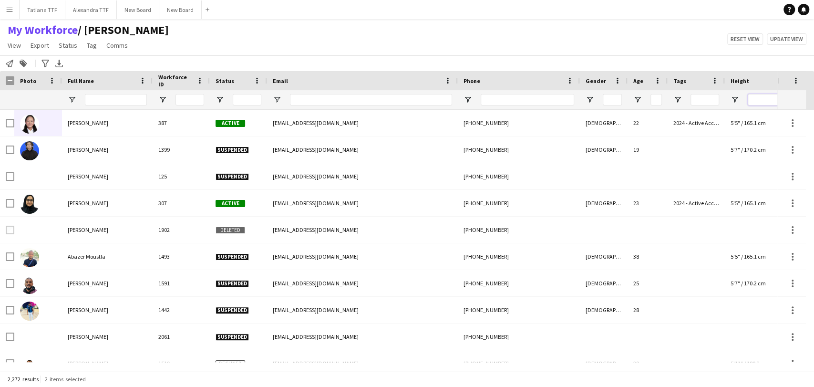
click at [754, 102] on input "Height Filter Input" at bounding box center [781, 99] width 67 height 11
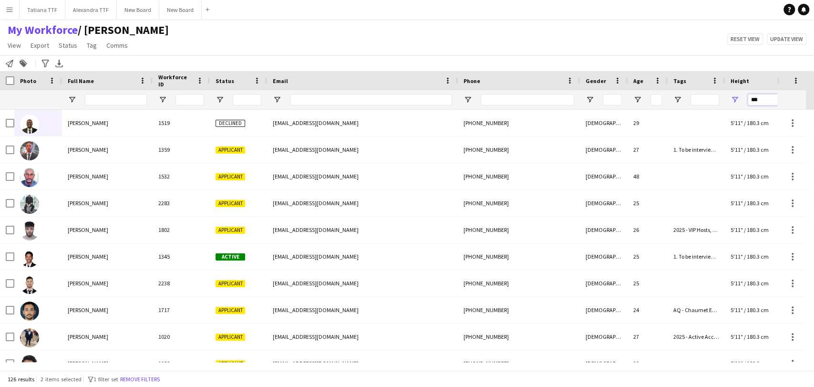
type input "***"
click at [594, 92] on div at bounding box center [604, 99] width 48 height 19
click at [591, 98] on span "Open Filter Menu" at bounding box center [590, 99] width 9 height 9
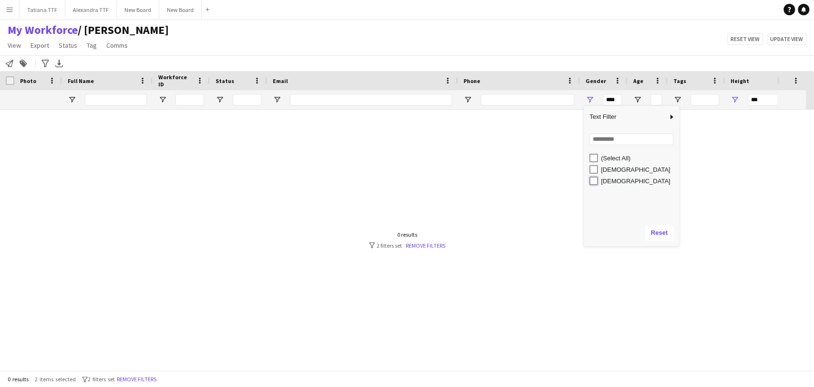
type input "********"
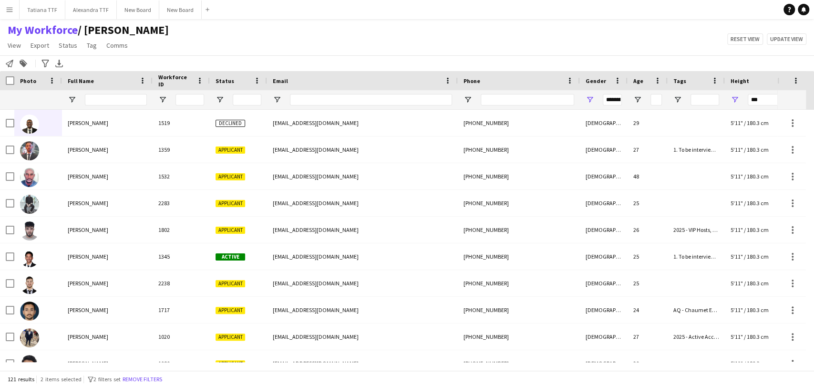
click at [565, 43] on div "My Workforce / TATIANA View Views Default view Alexandra View April Live Force …" at bounding box center [407, 39] width 814 height 32
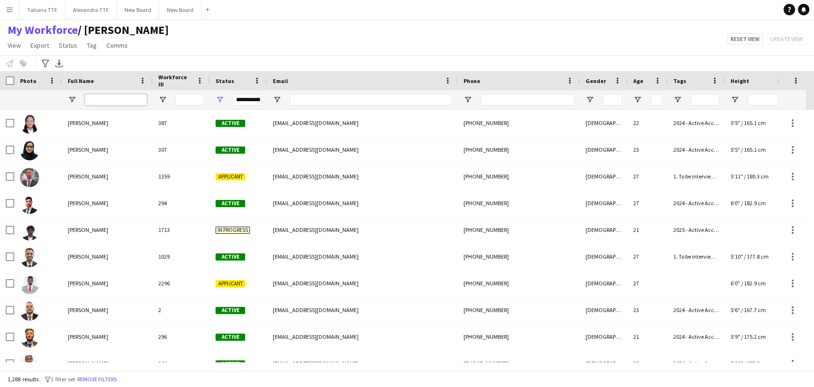
click at [114, 98] on input "Full Name Filter Input" at bounding box center [116, 99] width 62 height 11
paste input "**********"
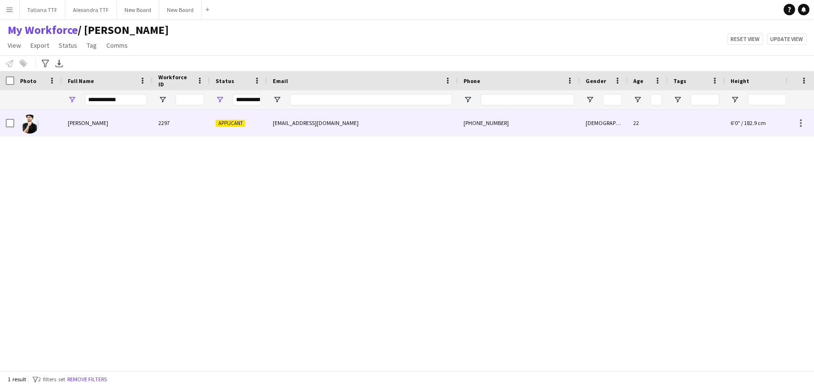
click at [23, 122] on img at bounding box center [29, 123] width 19 height 19
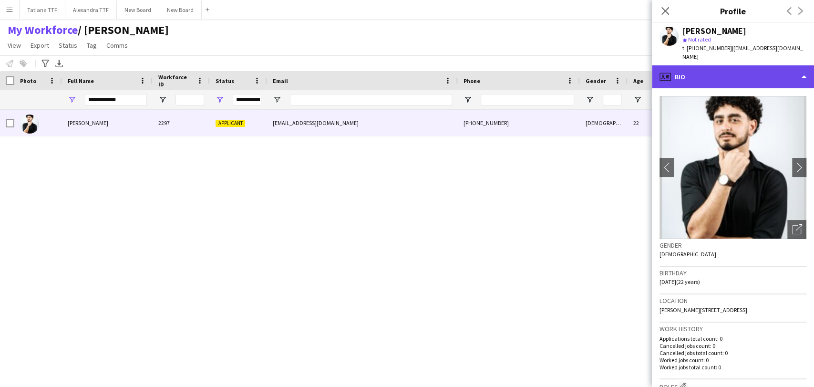
click at [744, 68] on div "profile Bio" at bounding box center [733, 76] width 162 height 23
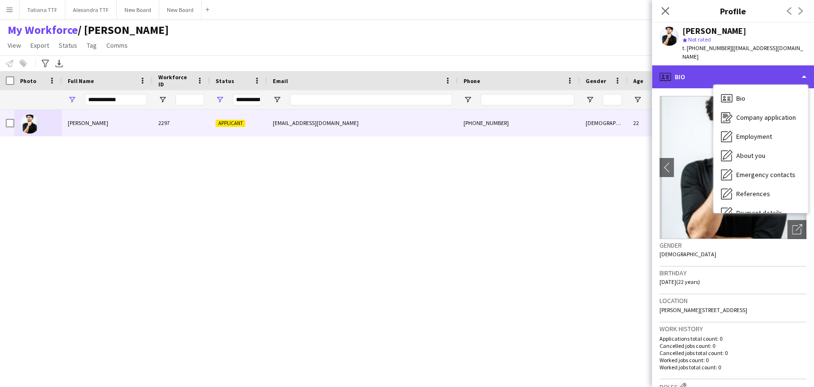
click at [684, 65] on div "profile Bio" at bounding box center [733, 76] width 162 height 23
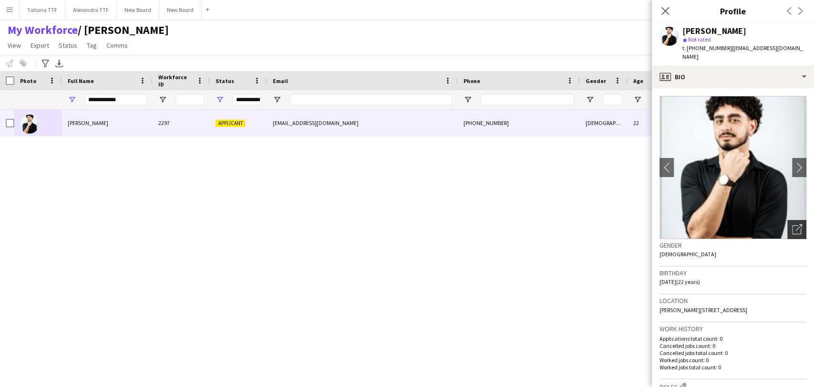
click at [792, 224] on icon "Open photos pop-in" at bounding box center [797, 229] width 10 height 10
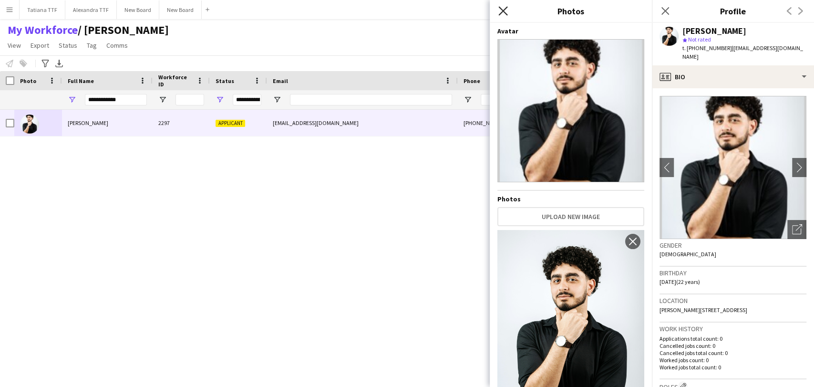
click at [503, 12] on icon "Close pop-in" at bounding box center [502, 10] width 9 height 9
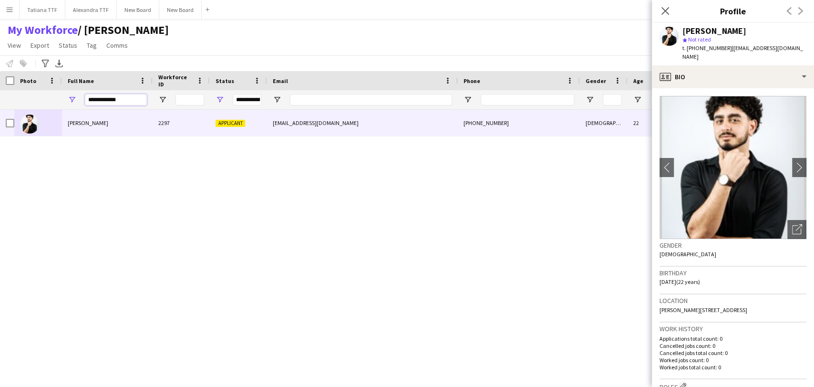
click at [130, 100] on input "**********" at bounding box center [116, 99] width 62 height 11
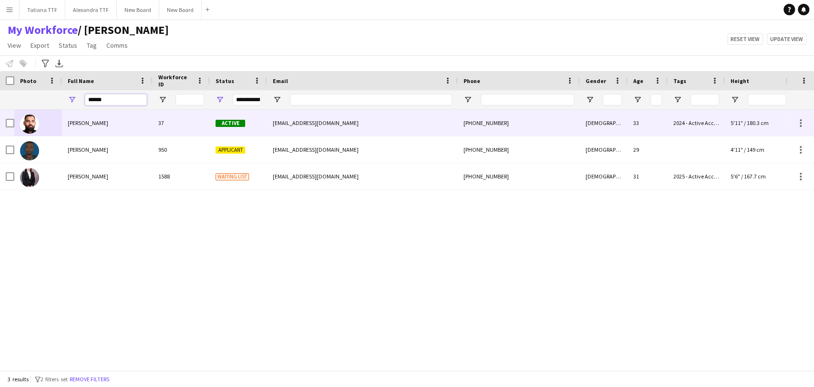
type input "******"
click at [31, 117] on img at bounding box center [29, 123] width 19 height 19
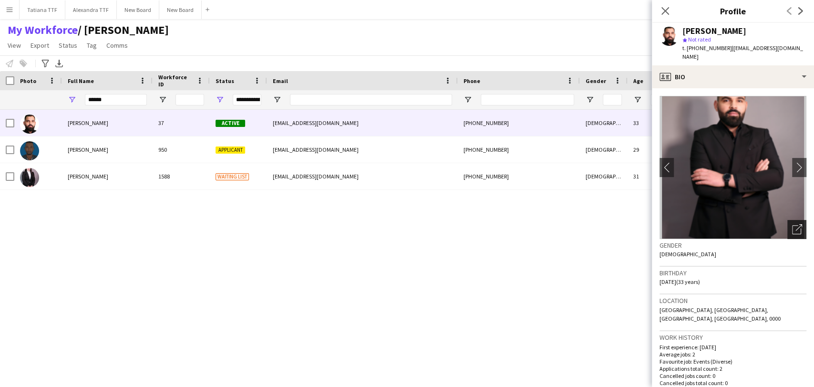
click at [787, 220] on div "Open photos pop-in" at bounding box center [796, 229] width 19 height 19
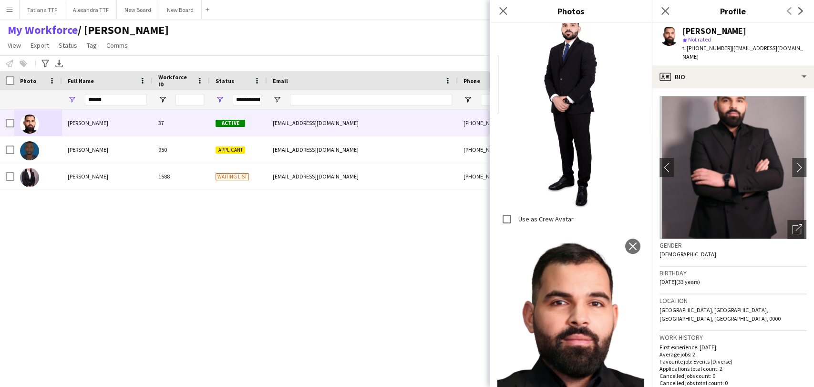
scroll to position [270, 0]
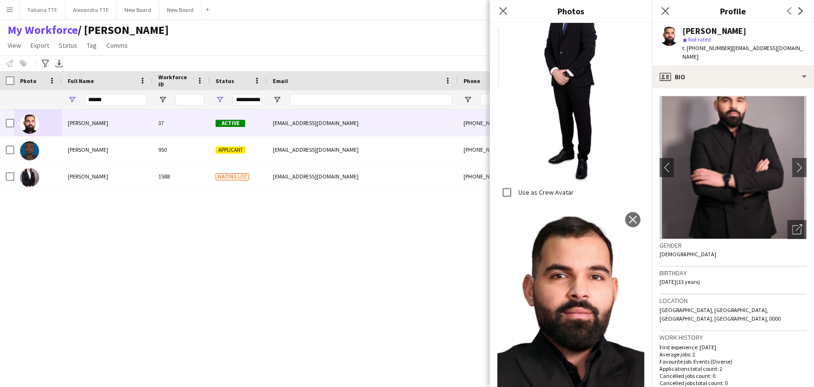
click at [584, 276] on img at bounding box center [570, 297] width 147 height 179
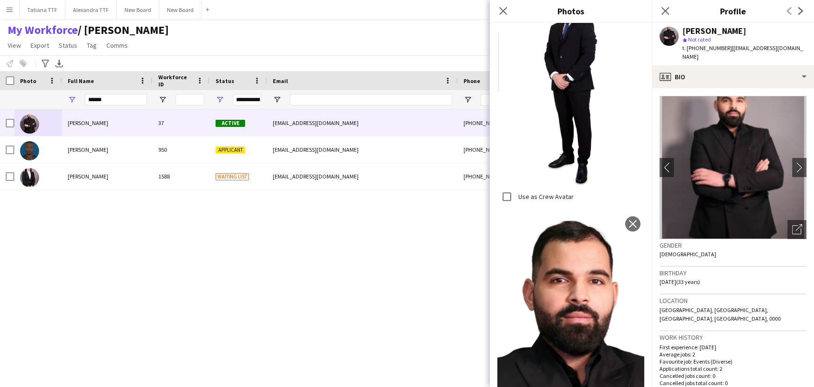
click at [584, 276] on img at bounding box center [570, 301] width 147 height 179
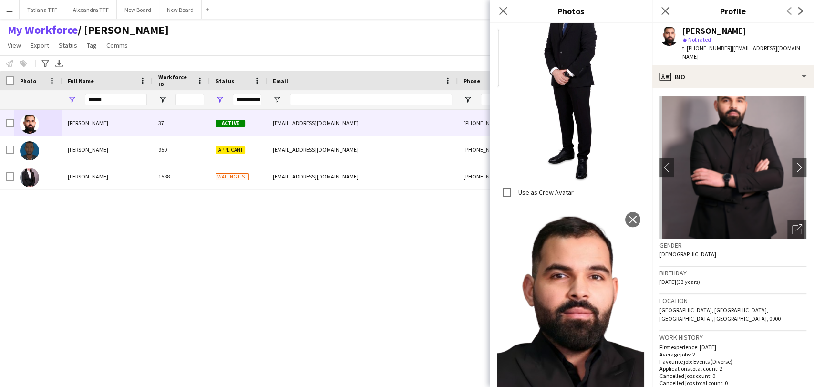
scroll to position [5, 0]
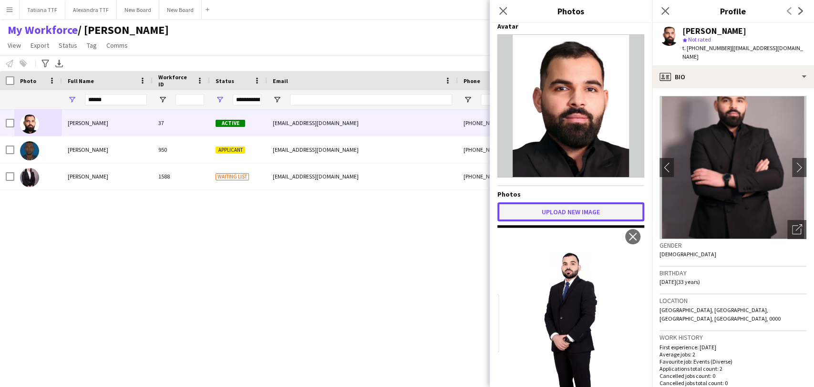
click at [547, 218] on button "Upload new image" at bounding box center [570, 211] width 147 height 19
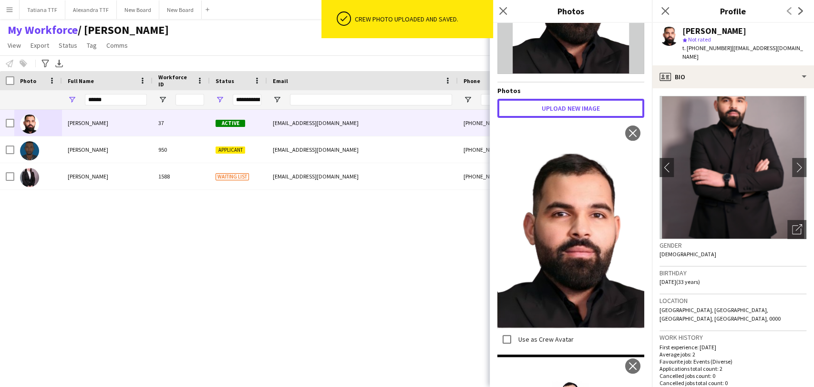
scroll to position [111, 0]
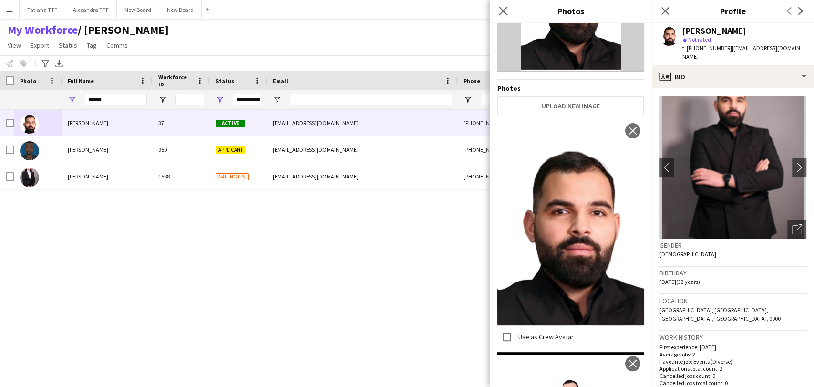
click at [497, 14] on app-icon "Close pop-in" at bounding box center [503, 11] width 14 height 14
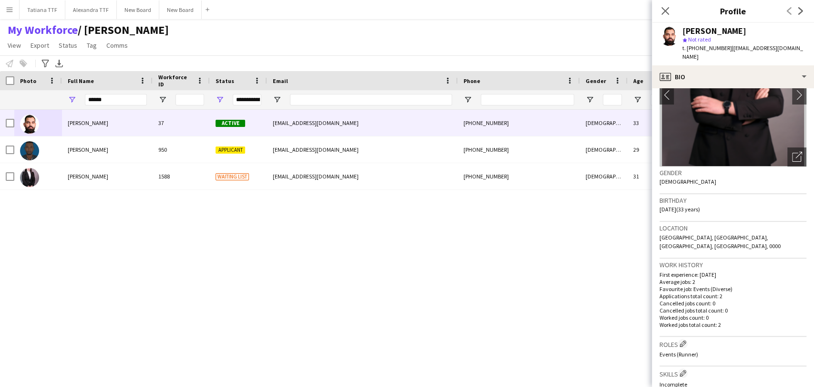
scroll to position [159, 0]
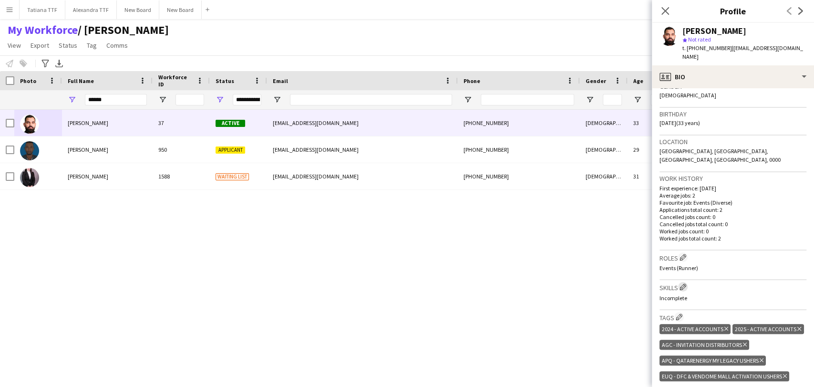
click at [683, 283] on app-icon "Edit crew company skills" at bounding box center [683, 286] width 7 height 7
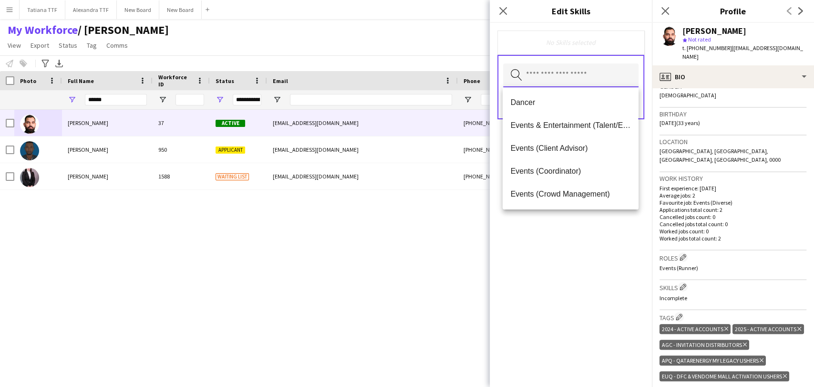
click at [589, 77] on input "text" at bounding box center [570, 75] width 135 height 24
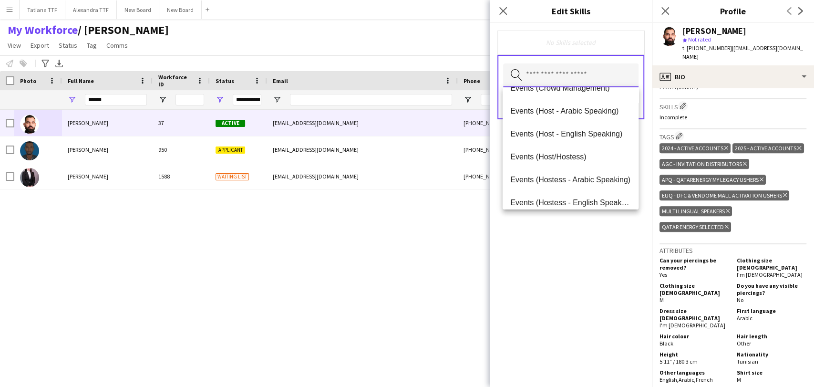
scroll to position [371, 0]
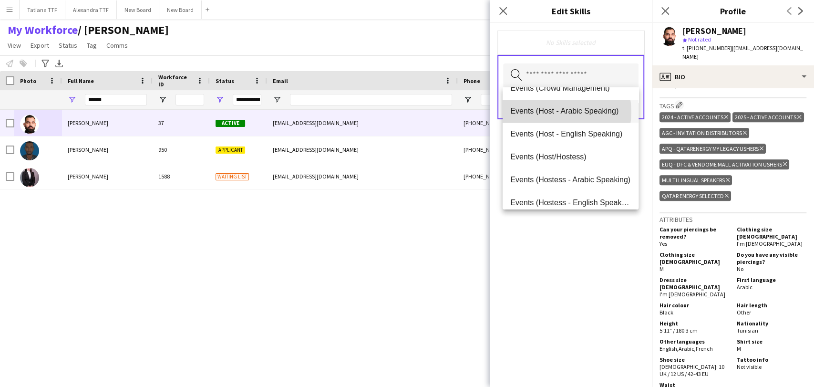
click at [551, 112] on span "Events (Host - Arabic Speaking)" at bounding box center [570, 110] width 120 height 9
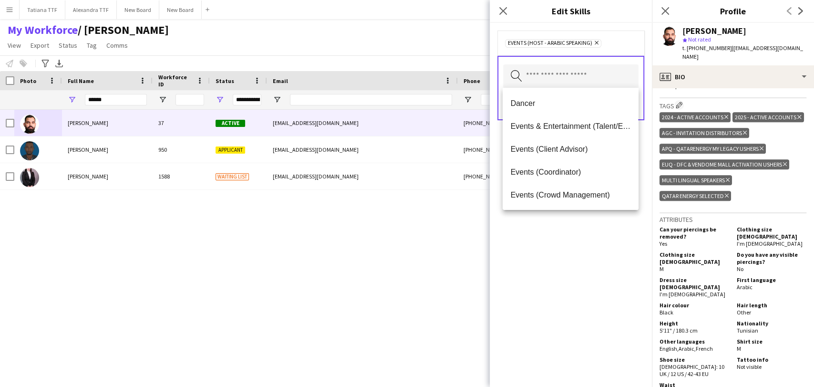
drag, startPoint x: 599, startPoint y: 278, endPoint x: 615, endPoint y: 171, distance: 108.6
click at [599, 277] on div "Events (Host - Arabic Speaking) Remove Search by skill name Save" at bounding box center [571, 205] width 162 height 364
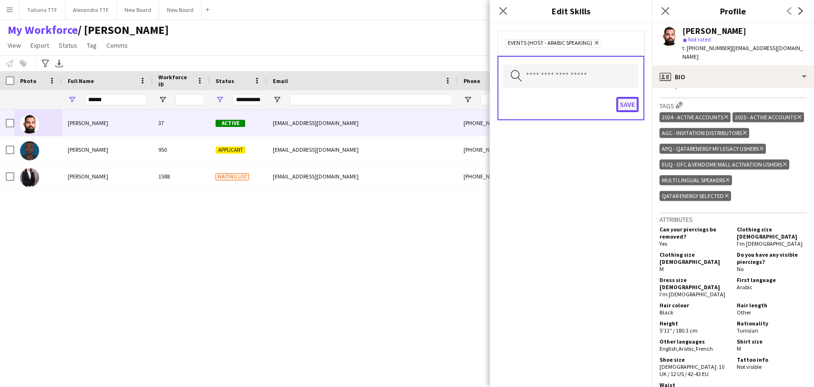
click at [630, 104] on button "Save" at bounding box center [627, 104] width 22 height 15
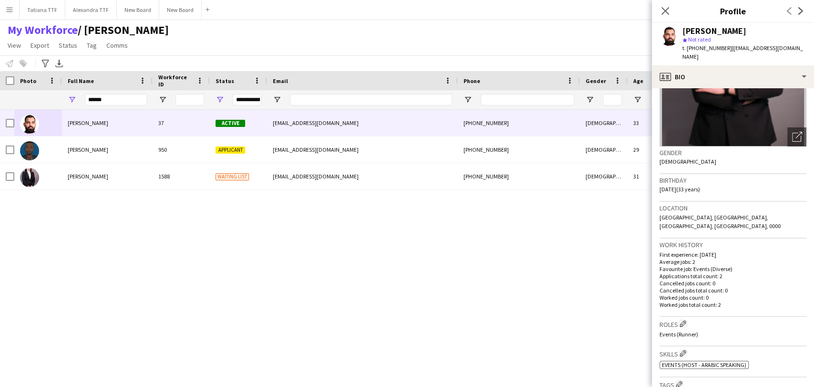
scroll to position [185, 0]
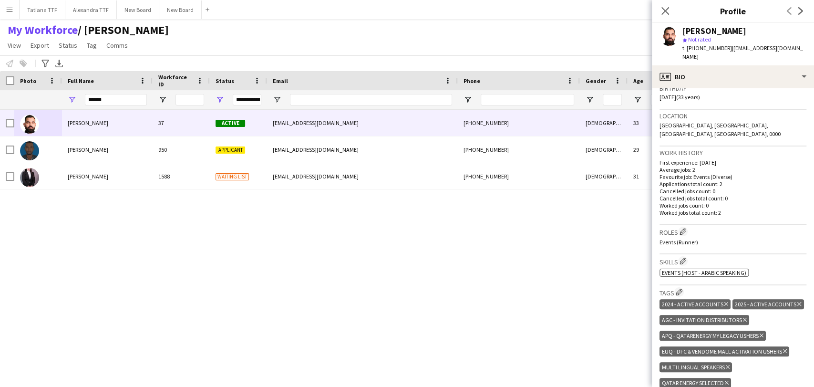
click at [559, 262] on div "Sami hmeyssi 37 Active hmeyssisami@gmail.com +97474007435 Male 33 2024 - Active…" at bounding box center [392, 236] width 785 height 252
click at [668, 11] on icon "Close pop-in" at bounding box center [665, 10] width 9 height 9
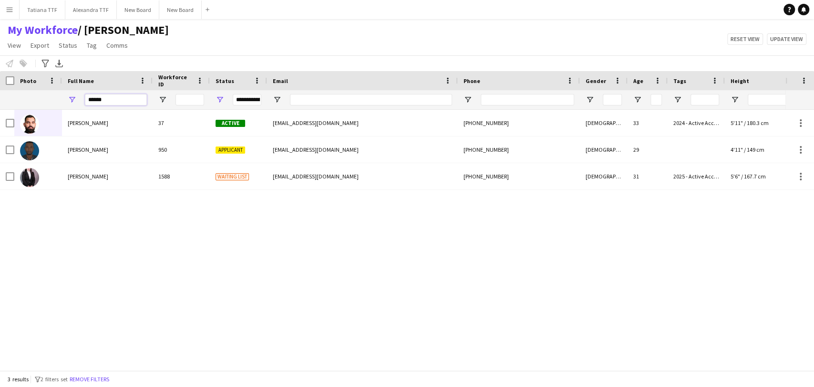
click at [116, 104] on input "******" at bounding box center [116, 99] width 62 height 11
drag, startPoint x: 112, startPoint y: 100, endPoint x: 60, endPoint y: 100, distance: 52.0
click at [53, 99] on div "**********" at bounding box center [505, 99] width 1011 height 19
paste input "**********"
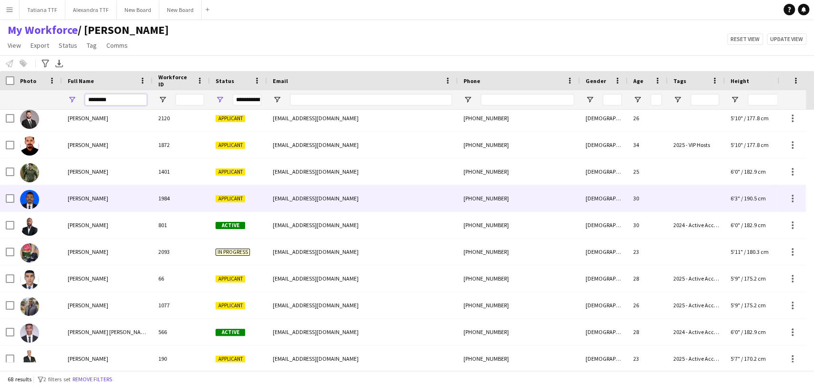
scroll to position [530, 0]
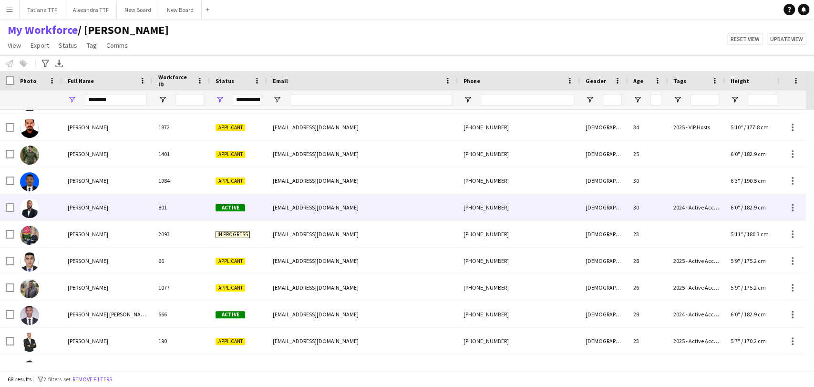
click at [28, 211] on img at bounding box center [29, 208] width 19 height 19
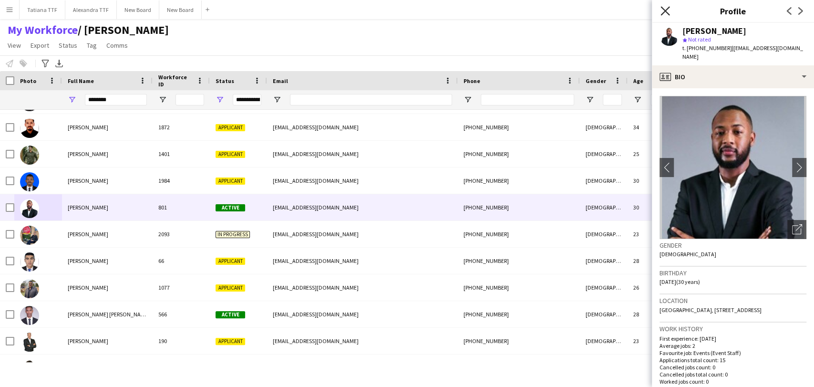
click at [665, 10] on icon at bounding box center [665, 10] width 9 height 9
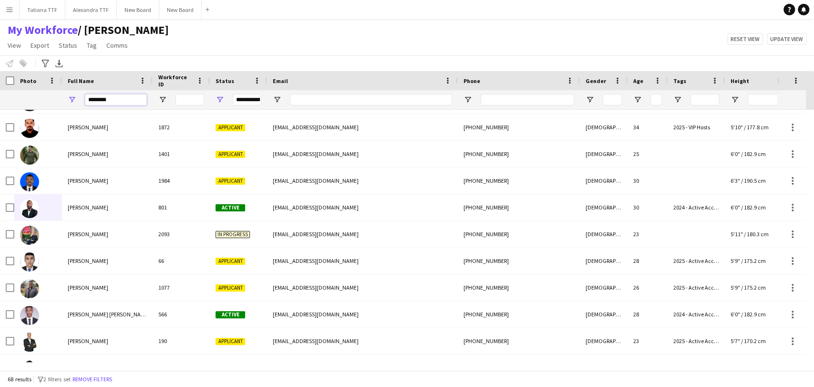
drag, startPoint x: 93, startPoint y: 102, endPoint x: 0, endPoint y: 114, distance: 94.2
click at [0, 109] on div "**********" at bounding box center [505, 99] width 1011 height 19
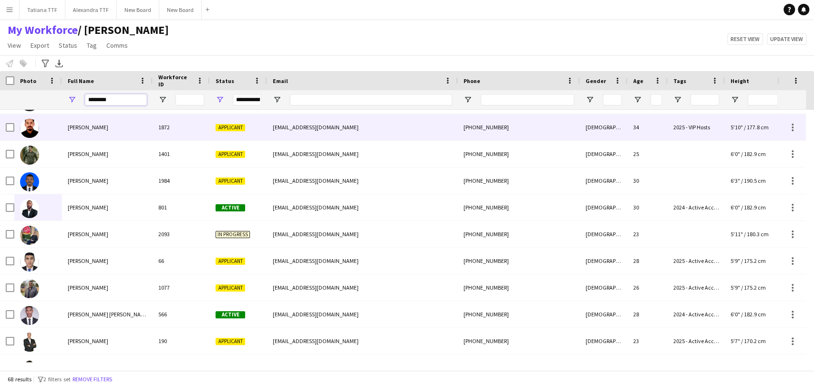
type input "*"
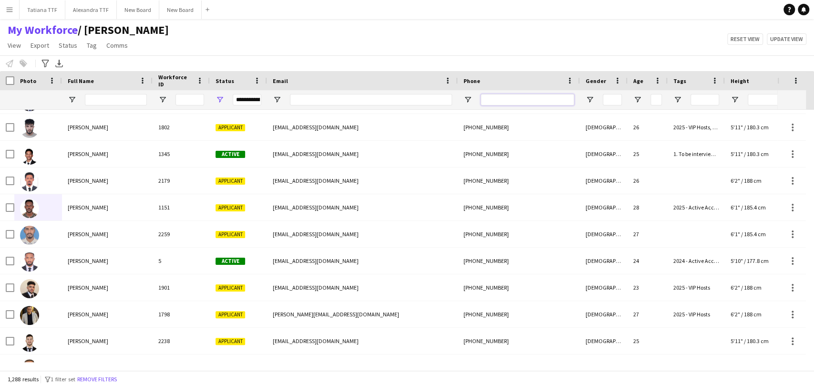
click at [534, 97] on input "Phone Filter Input" at bounding box center [527, 99] width 93 height 11
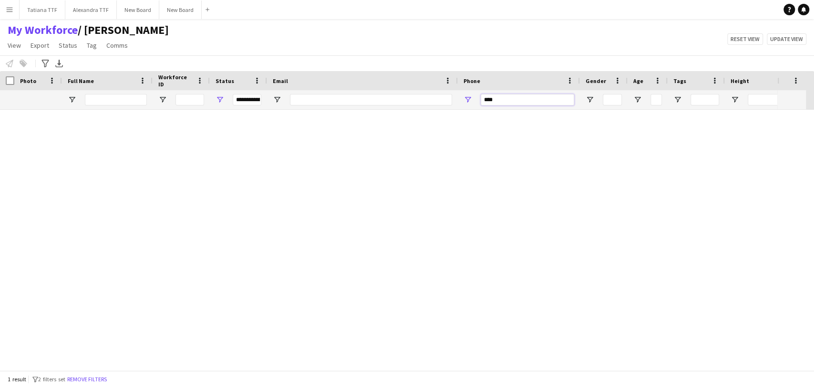
scroll to position [0, 0]
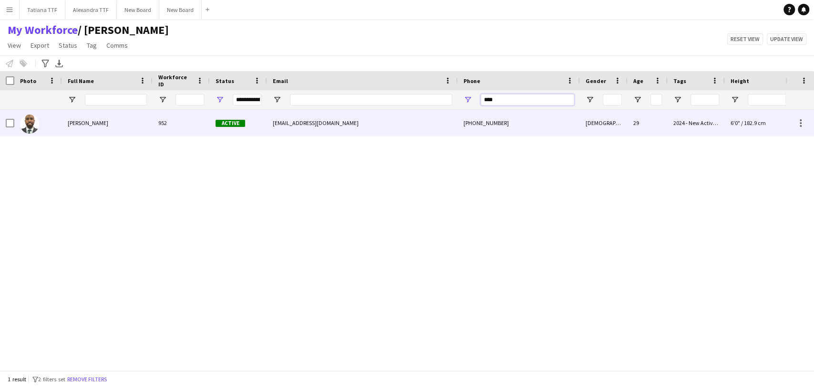
type input "****"
click at [35, 125] on img at bounding box center [29, 123] width 19 height 19
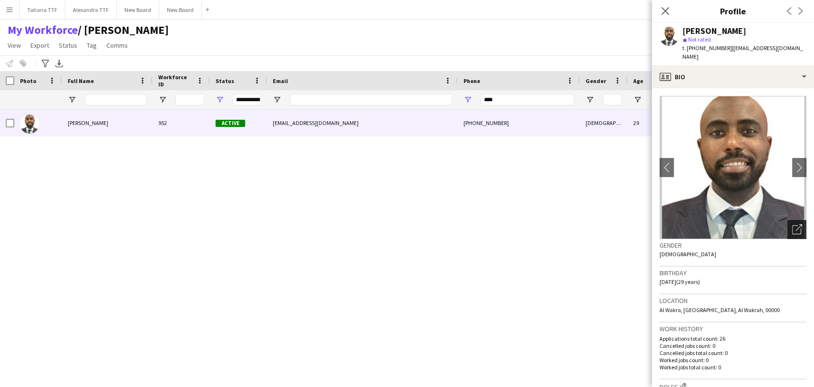
click at [789, 223] on div "Open photos pop-in" at bounding box center [796, 229] width 19 height 19
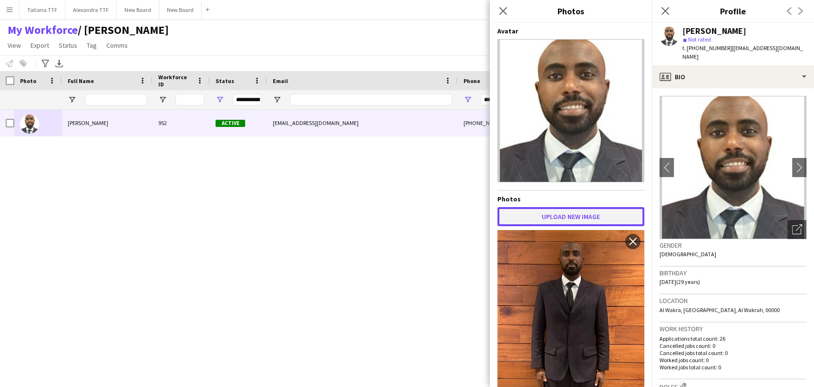
click at [572, 217] on button "Upload new image" at bounding box center [570, 216] width 147 height 19
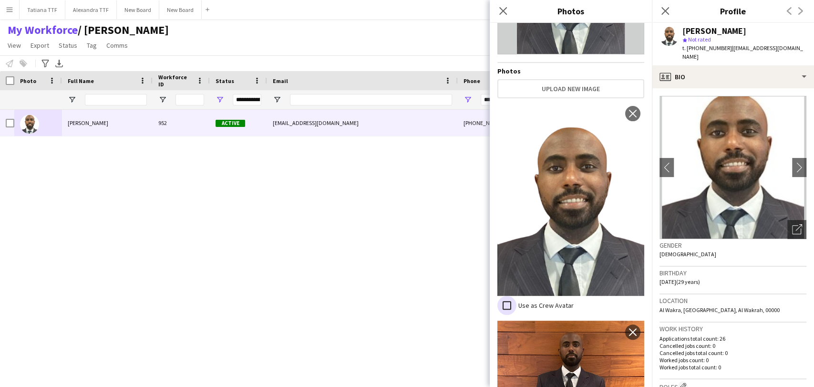
scroll to position [1, 0]
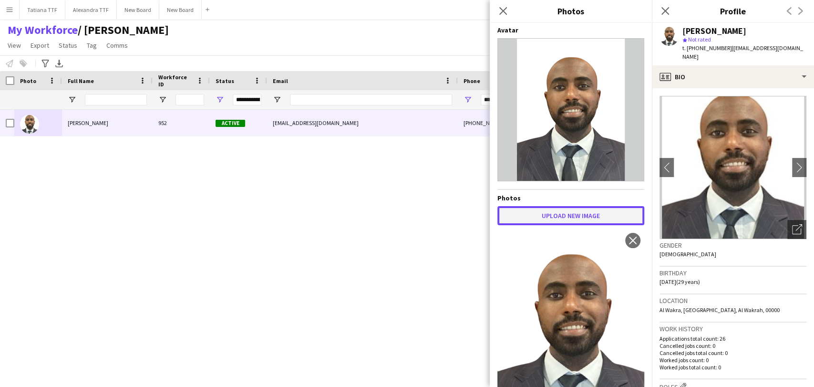
click at [557, 222] on button "Upload new image" at bounding box center [570, 215] width 147 height 19
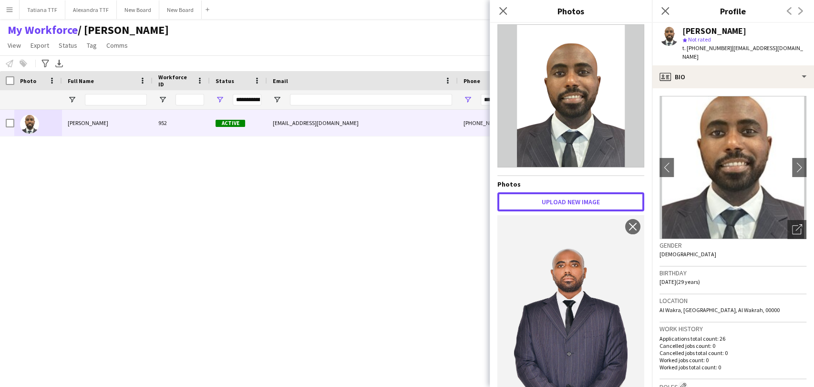
scroll to position [0, 0]
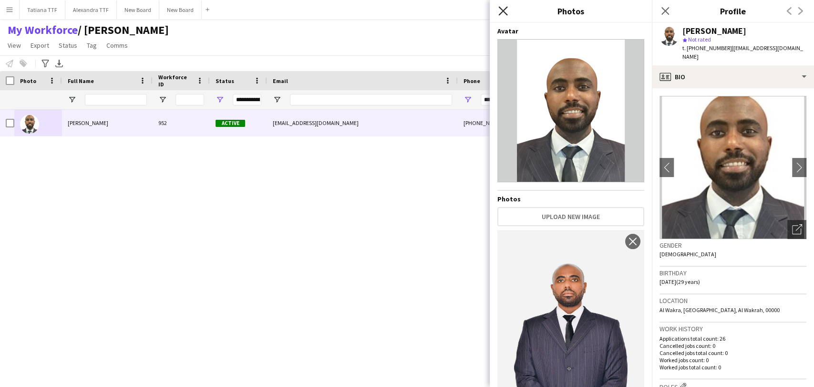
click at [506, 8] on icon at bounding box center [502, 10] width 9 height 9
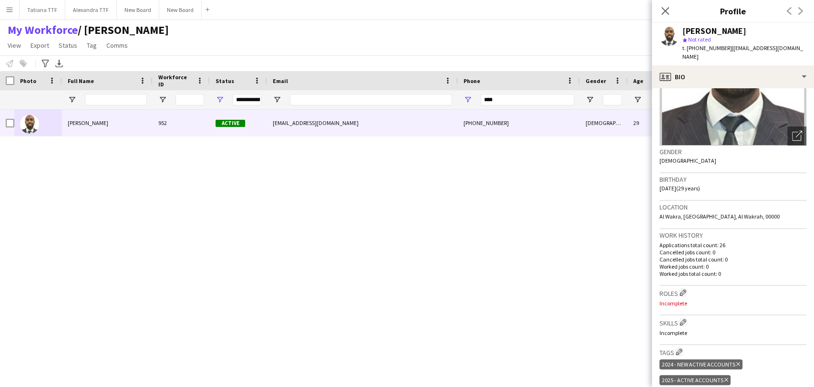
scroll to position [159, 0]
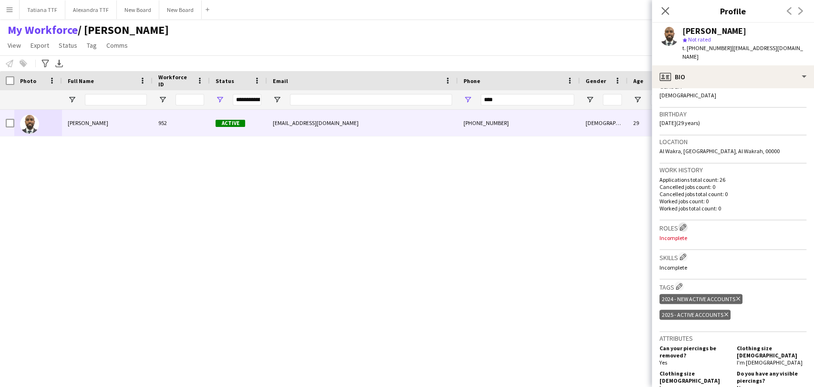
click at [683, 229] on app-icon "Edit crew company roles" at bounding box center [683, 227] width 7 height 7
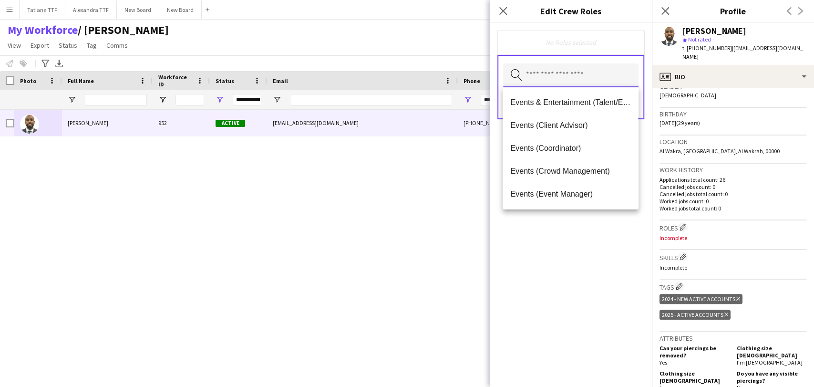
click at [576, 71] on input "text" at bounding box center [570, 75] width 135 height 24
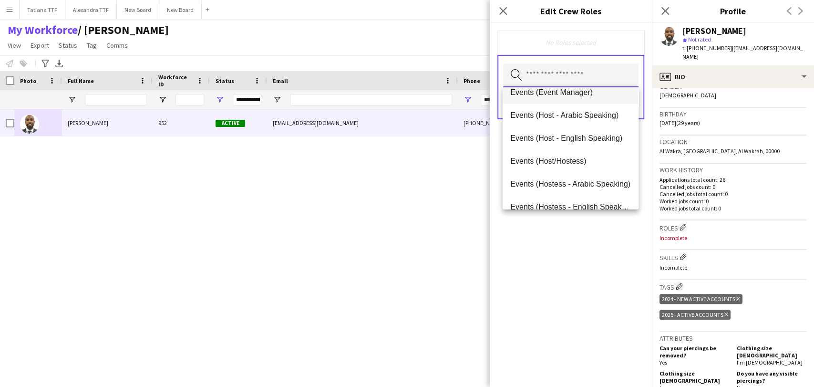
scroll to position [106, 0]
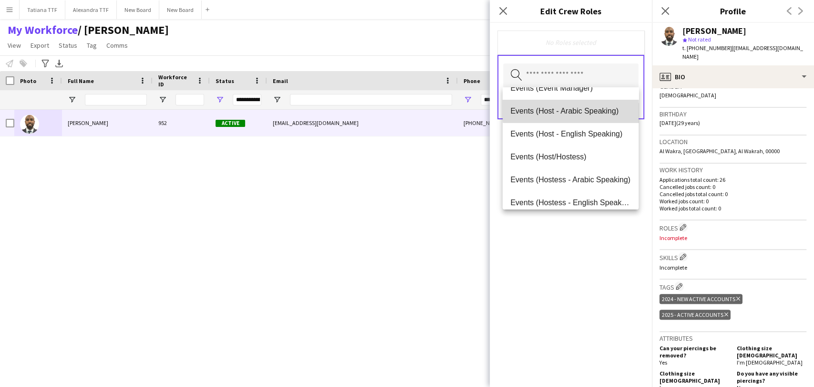
click at [574, 109] on span "Events (Host - Arabic Speaking)" at bounding box center [570, 110] width 120 height 9
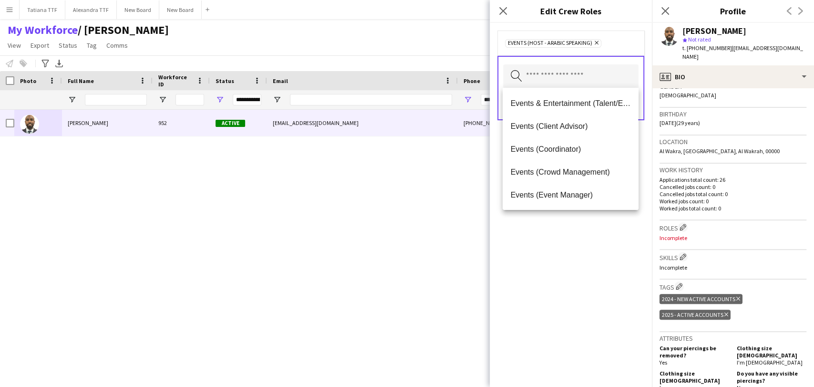
drag, startPoint x: 599, startPoint y: 289, endPoint x: 599, endPoint y: 227, distance: 62.0
click at [599, 287] on div "Events (Host - Arabic Speaking) Remove Search by role type Save" at bounding box center [571, 205] width 162 height 364
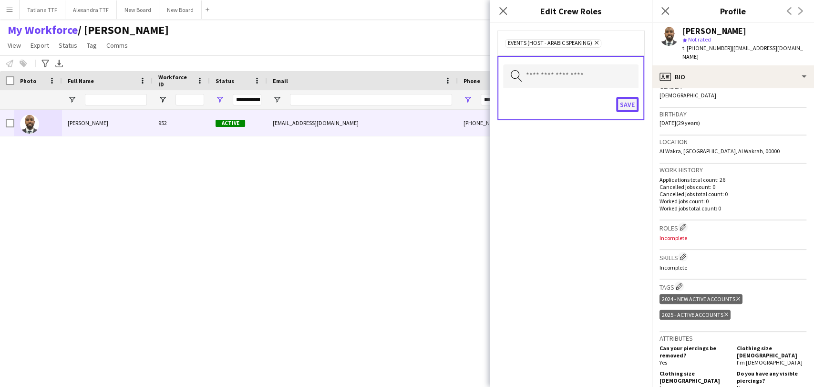
click at [630, 102] on button "Save" at bounding box center [627, 104] width 22 height 15
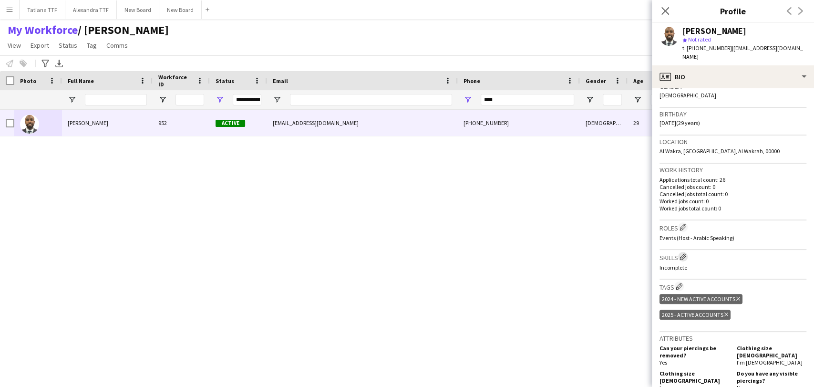
click at [685, 256] on app-icon "Edit crew company skills" at bounding box center [683, 256] width 7 height 7
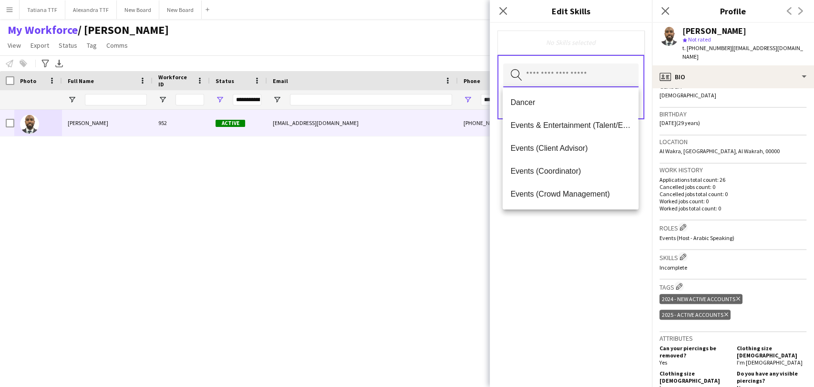
click at [591, 71] on input "text" at bounding box center [570, 75] width 135 height 24
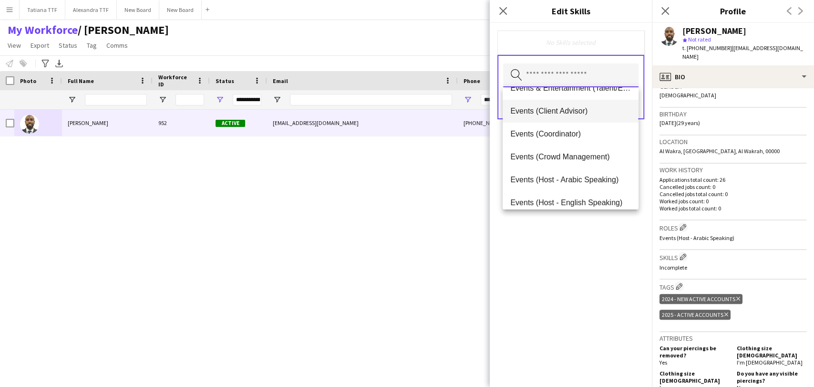
scroll to position [53, 0]
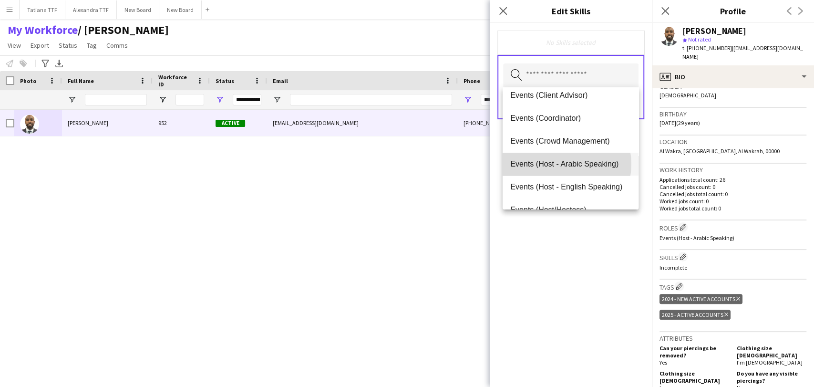
click at [559, 164] on span "Events (Host - Arabic Speaking)" at bounding box center [570, 163] width 120 height 9
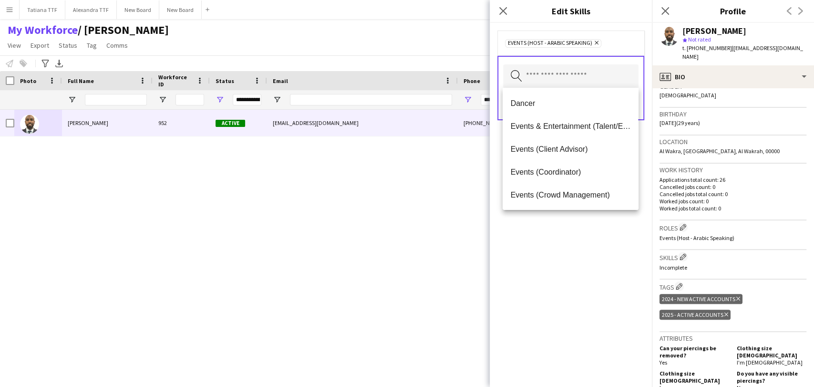
click at [589, 226] on div "Events (Host - Arabic Speaking) Remove Search by skill name Save" at bounding box center [571, 205] width 162 height 364
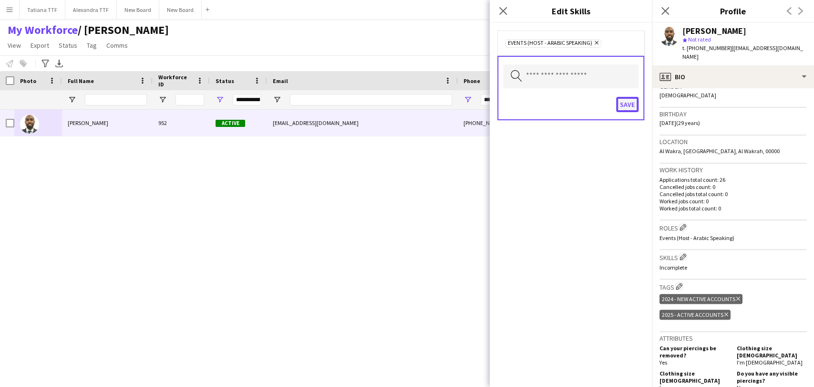
click at [623, 108] on button "Save" at bounding box center [627, 104] width 22 height 15
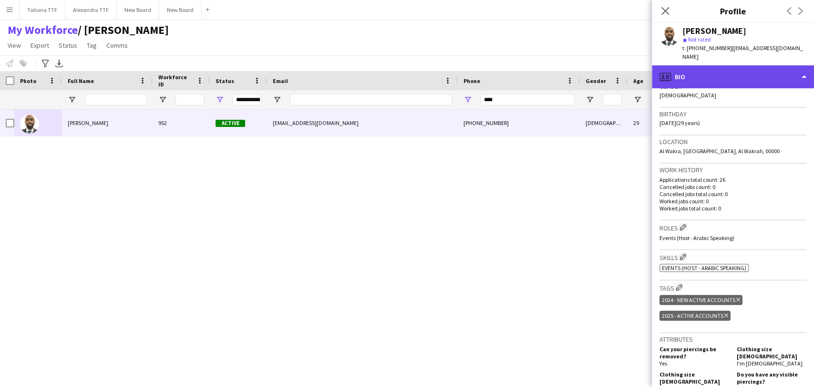
click at [694, 78] on div "profile Bio" at bounding box center [733, 76] width 162 height 23
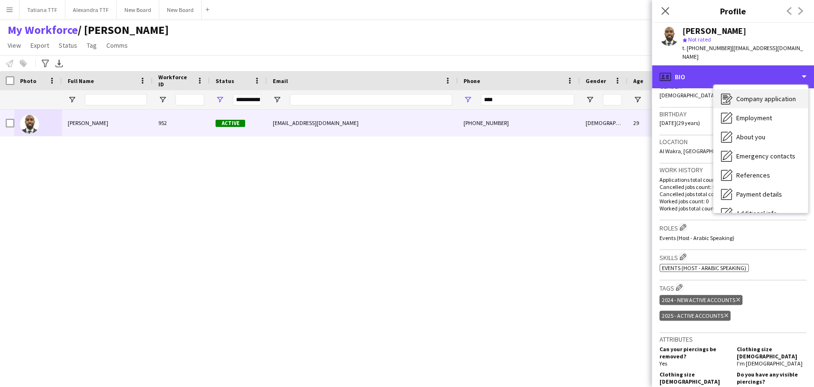
scroll to position [0, 0]
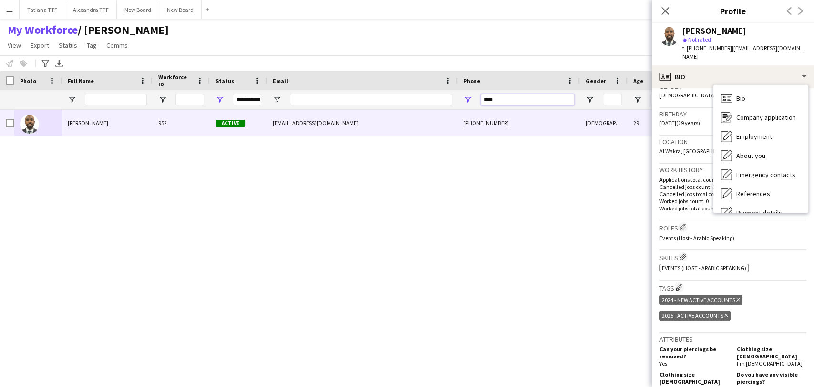
drag, startPoint x: 495, startPoint y: 100, endPoint x: 459, endPoint y: 108, distance: 36.6
click at [449, 104] on div "**********" at bounding box center [505, 99] width 1011 height 19
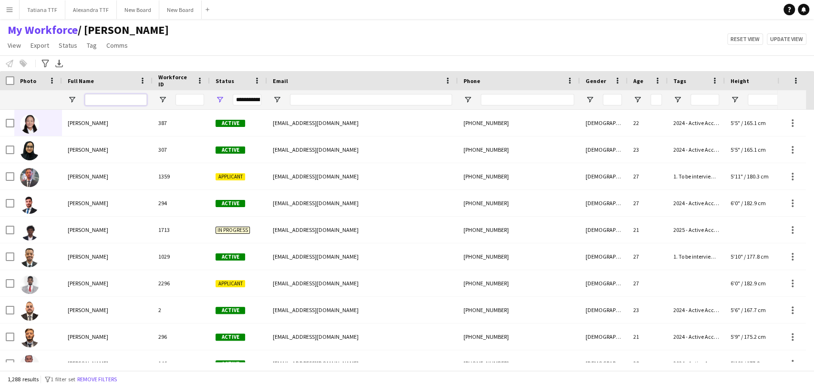
click at [134, 100] on input "Full Name Filter Input" at bounding box center [116, 99] width 62 height 11
paste input "**********"
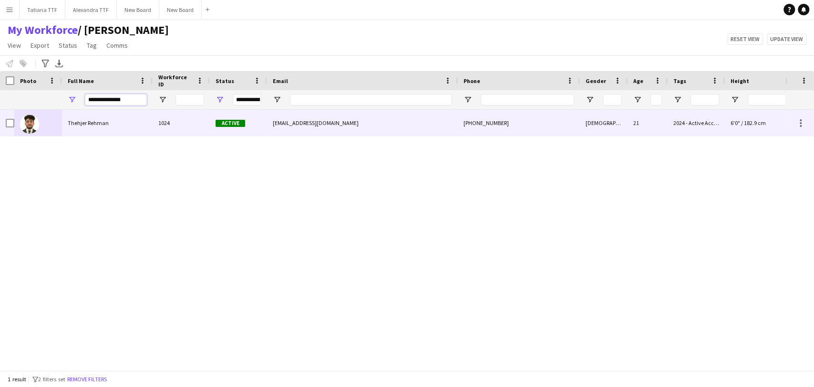
type input "**********"
click at [33, 123] on img at bounding box center [29, 123] width 19 height 19
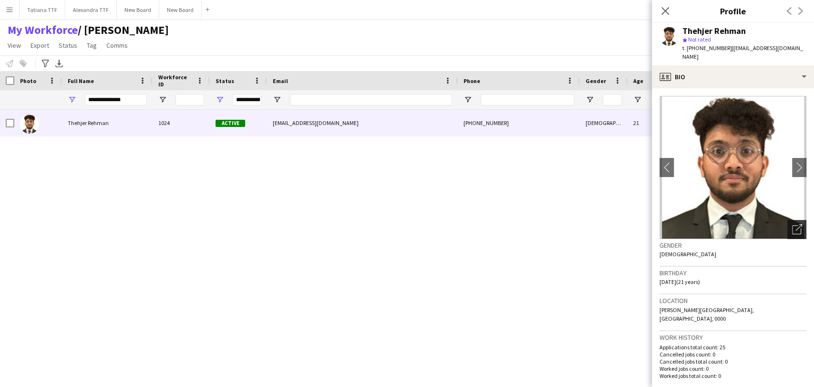
click at [792, 224] on icon "Open photos pop-in" at bounding box center [797, 229] width 10 height 10
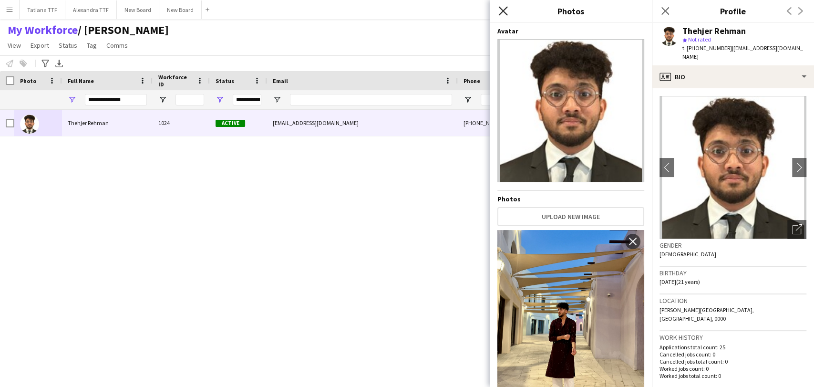
click at [500, 8] on icon at bounding box center [502, 10] width 9 height 9
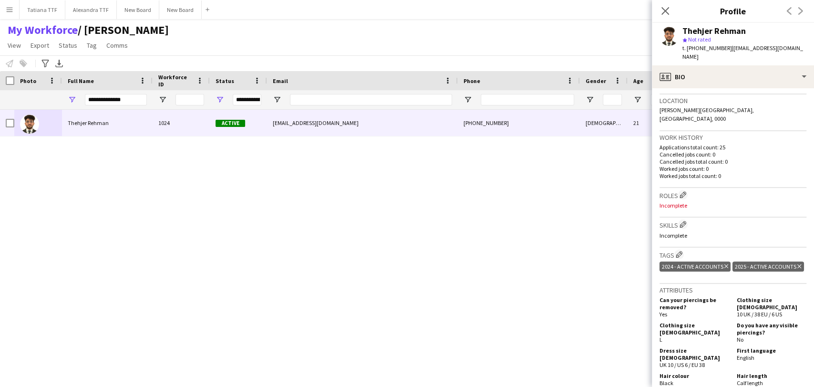
scroll to position [212, 0]
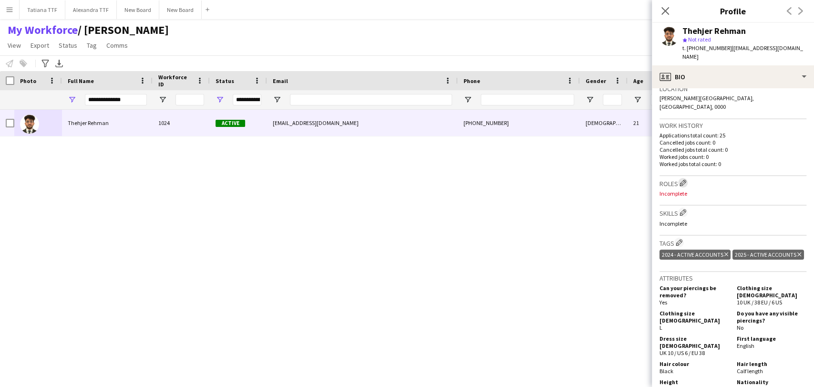
click at [680, 178] on button "Edit crew company roles" at bounding box center [683, 183] width 10 height 10
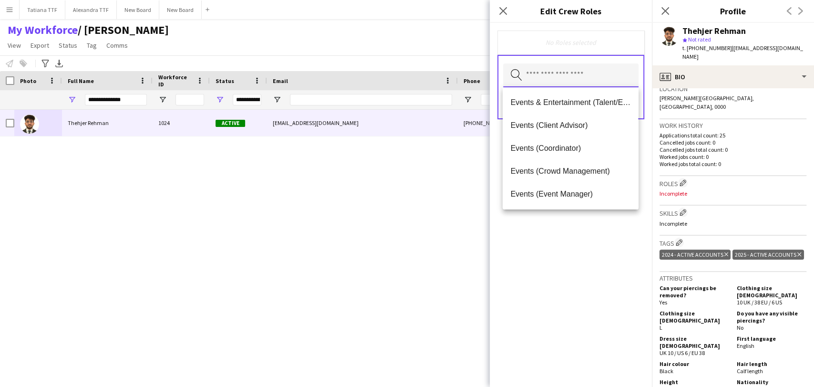
click at [561, 76] on input "text" at bounding box center [570, 75] width 135 height 24
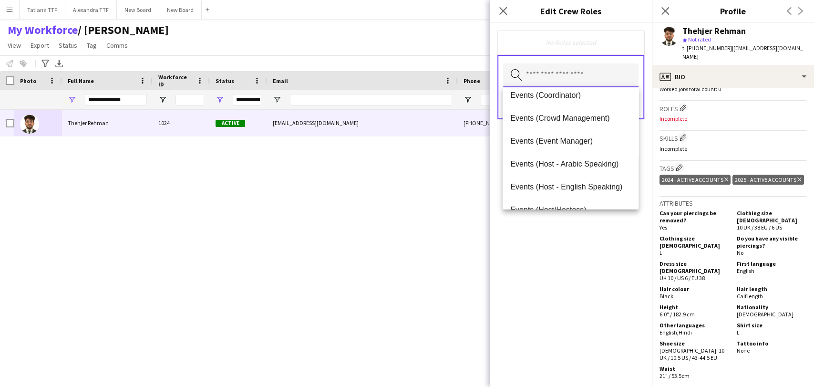
scroll to position [371, 0]
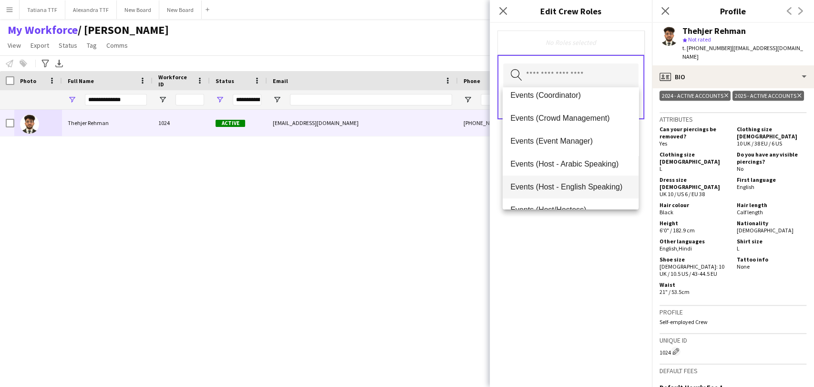
click at [569, 185] on span "Events (Host - English Speaking)" at bounding box center [570, 186] width 120 height 9
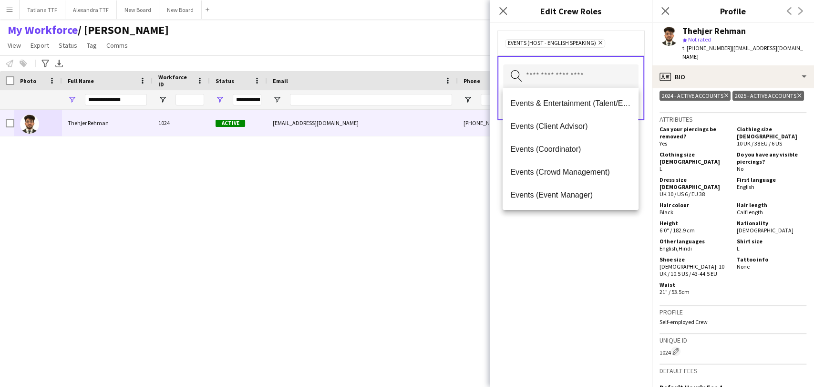
drag, startPoint x: 572, startPoint y: 238, endPoint x: 569, endPoint y: 162, distance: 76.8
click at [571, 235] on div "Events (Host - English Speaking) Remove Search by role type Save" at bounding box center [571, 205] width 162 height 364
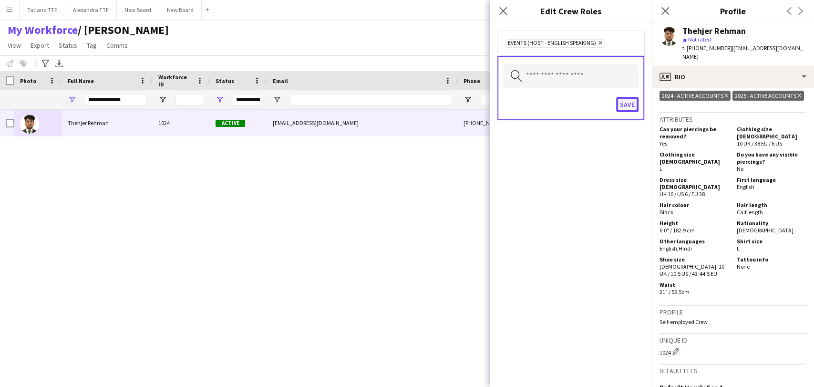
click at [629, 106] on button "Save" at bounding box center [627, 104] width 22 height 15
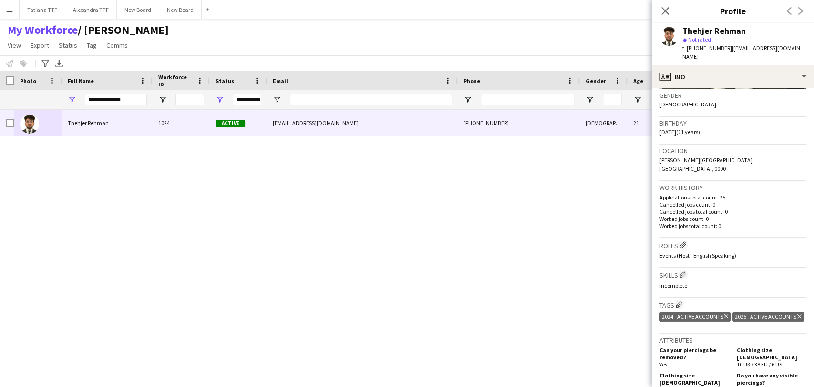
scroll to position [159, 0]
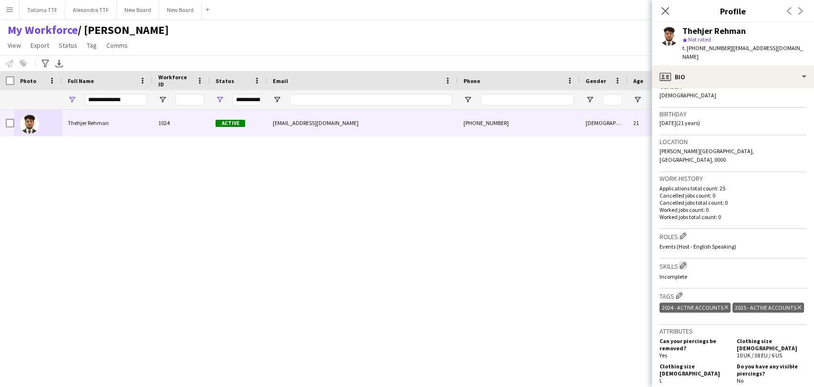
click at [684, 262] on app-icon "Edit crew company skills" at bounding box center [683, 265] width 7 height 7
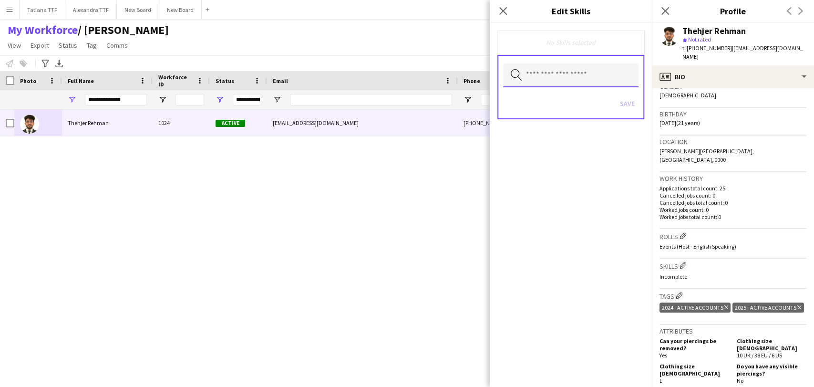
click at [580, 74] on input "text" at bounding box center [570, 75] width 135 height 24
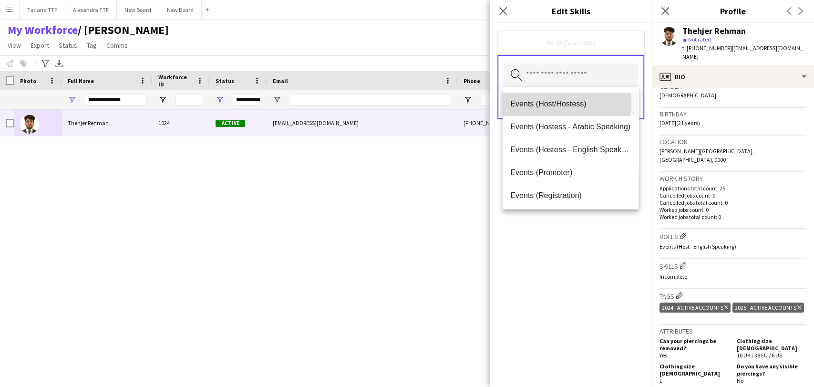
click at [552, 102] on span "Events (Host/Hostess)" at bounding box center [570, 103] width 120 height 9
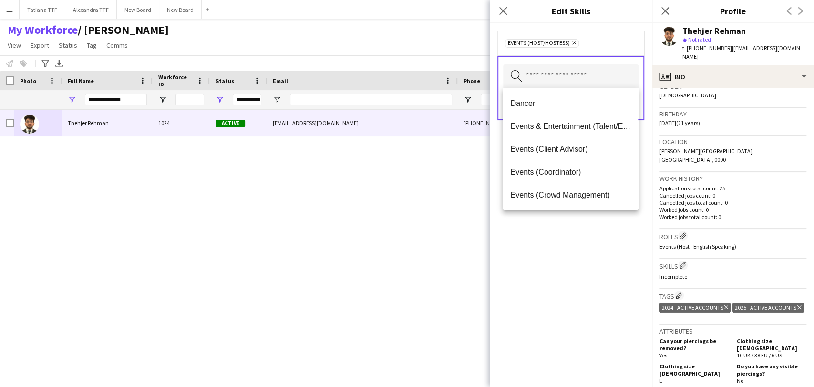
click at [572, 239] on div "Events (Host/Hostess) Remove Search by skill name Save" at bounding box center [571, 205] width 162 height 364
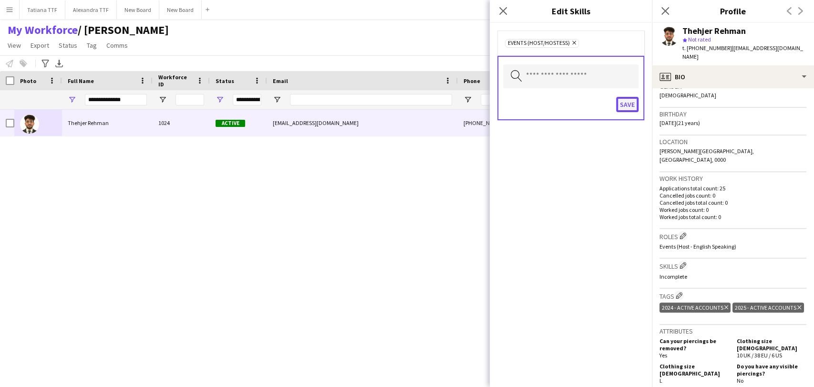
click at [633, 100] on button "Save" at bounding box center [627, 104] width 22 height 15
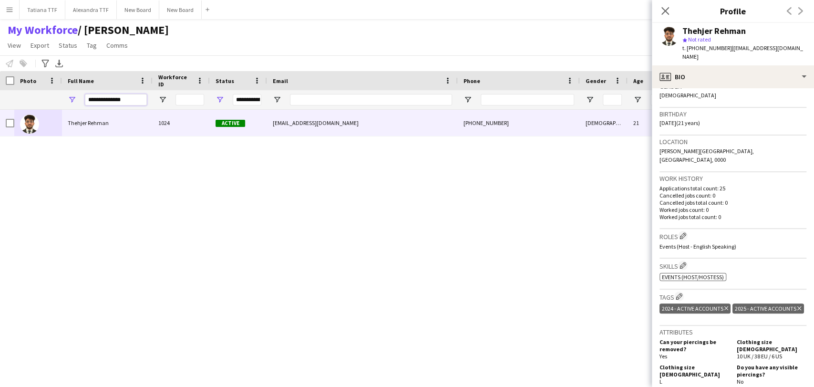
drag, startPoint x: 134, startPoint y: 99, endPoint x: 43, endPoint y: 101, distance: 91.6
click at [49, 102] on div "**********" at bounding box center [505, 99] width 1011 height 19
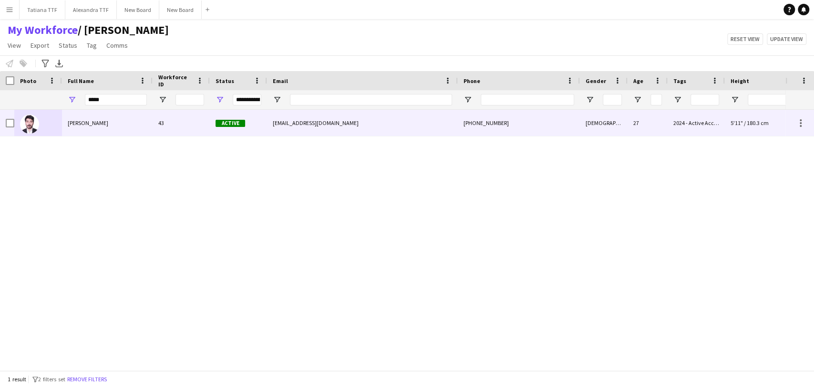
click at [31, 124] on img at bounding box center [29, 123] width 19 height 19
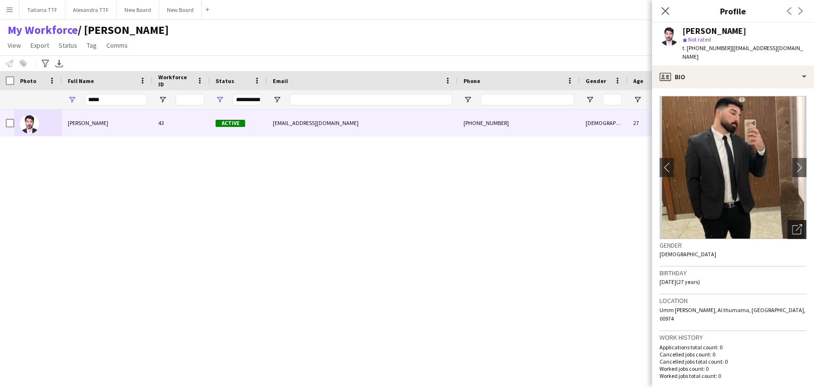
click at [788, 226] on div "Open photos pop-in" at bounding box center [796, 229] width 19 height 19
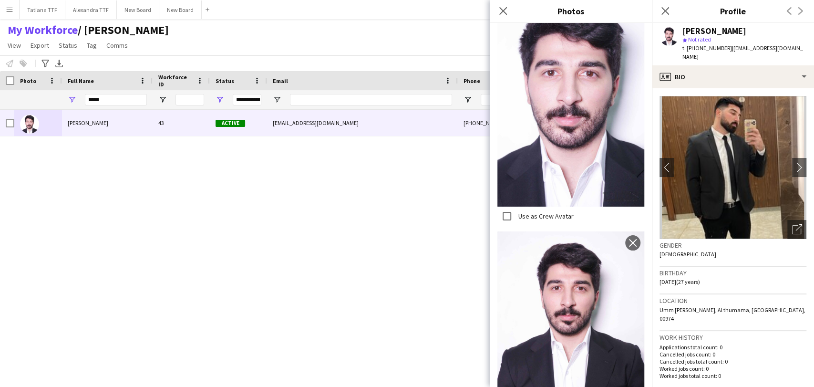
scroll to position [4506, 0]
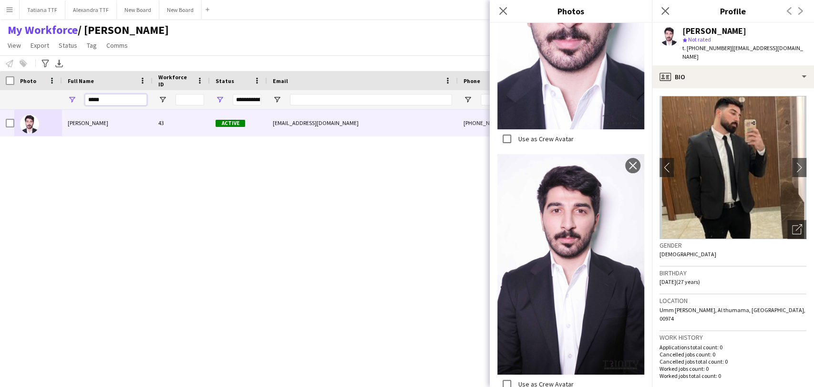
drag, startPoint x: 118, startPoint y: 96, endPoint x: 52, endPoint y: 108, distance: 67.3
click at [52, 108] on div "**********" at bounding box center [505, 99] width 1011 height 19
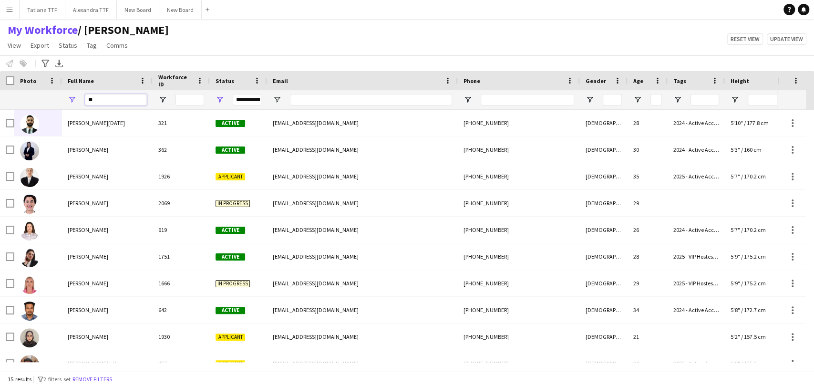
type input "*"
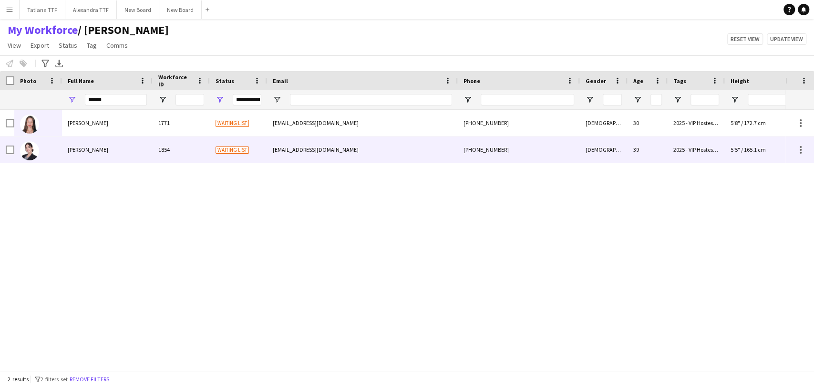
click at [85, 150] on span "Daria Shcherbakova" at bounding box center [88, 149] width 41 height 7
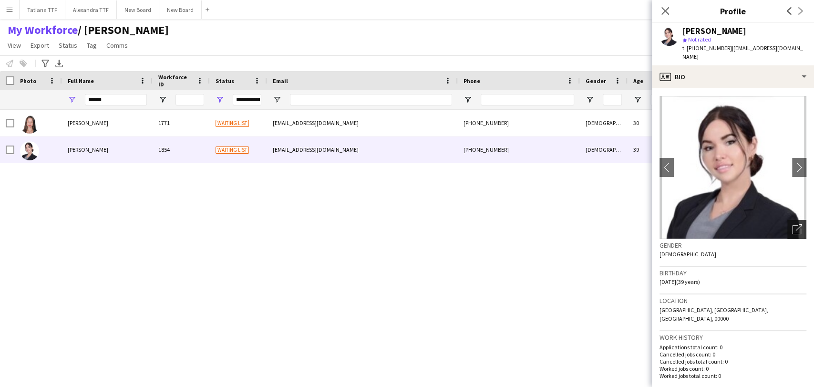
click at [792, 224] on icon "Open photos pop-in" at bounding box center [797, 229] width 10 height 10
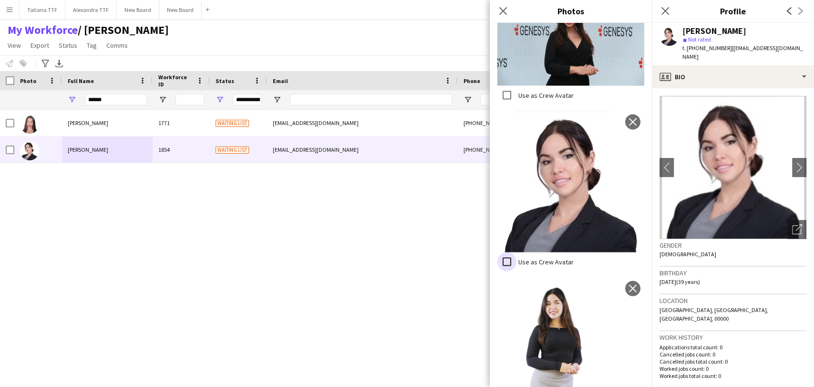
scroll to position [1213, 0]
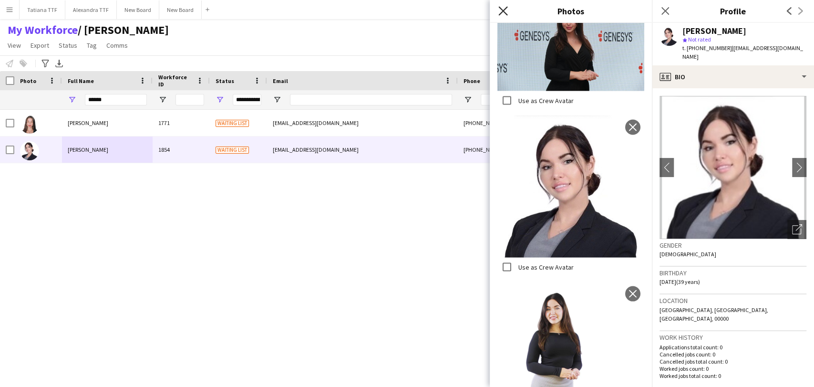
click at [500, 10] on icon "Close pop-in" at bounding box center [502, 10] width 9 height 9
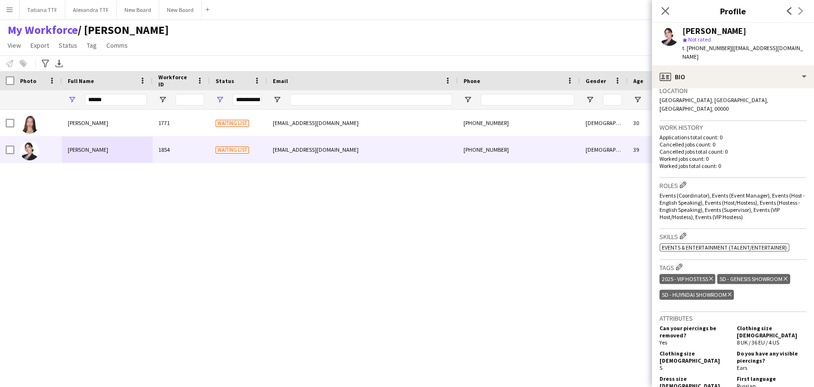
scroll to position [212, 0]
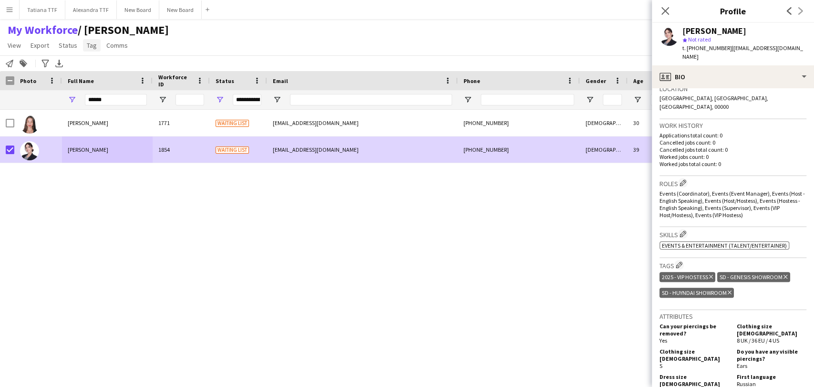
click at [91, 45] on span "Tag" at bounding box center [92, 45] width 10 height 9
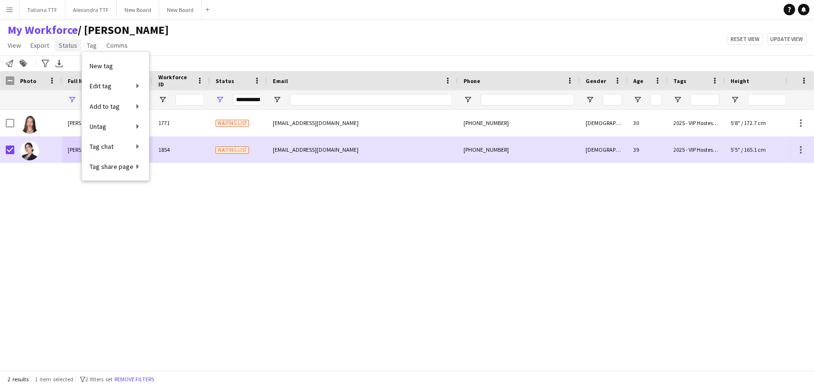
click at [65, 45] on span "Status" at bounding box center [68, 45] width 19 height 9
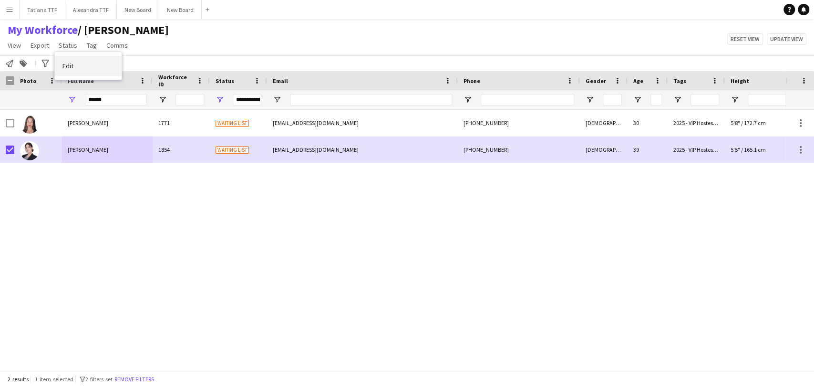
drag, startPoint x: 66, startPoint y: 58, endPoint x: 70, endPoint y: 62, distance: 5.1
click at [67, 58] on link "Edit" at bounding box center [88, 66] width 67 height 20
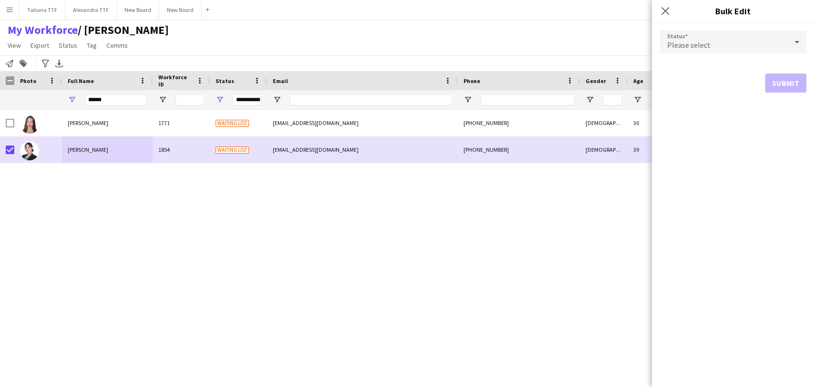
click at [793, 41] on icon at bounding box center [796, 41] width 11 height 19
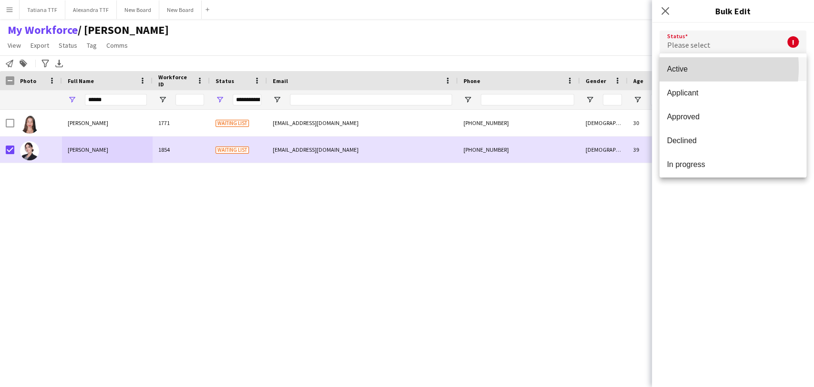
click at [683, 68] on span "Active" at bounding box center [733, 68] width 132 height 9
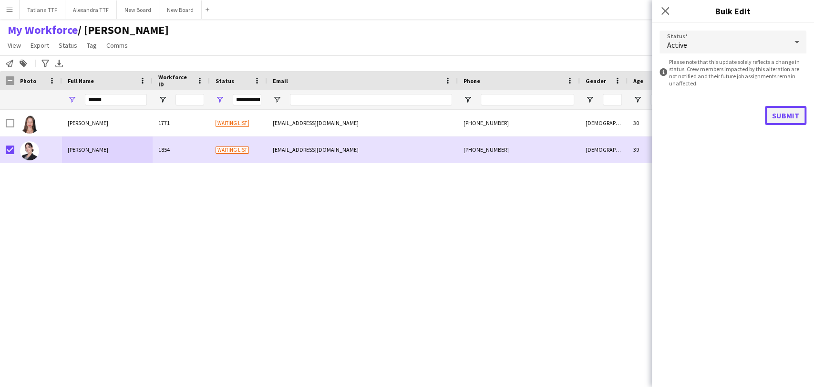
click at [785, 108] on button "Submit" at bounding box center [785, 115] width 41 height 19
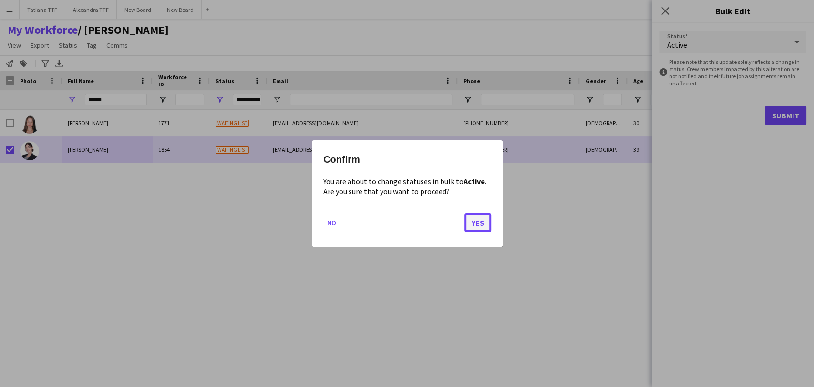
click at [479, 222] on button "Yes" at bounding box center [478, 222] width 27 height 19
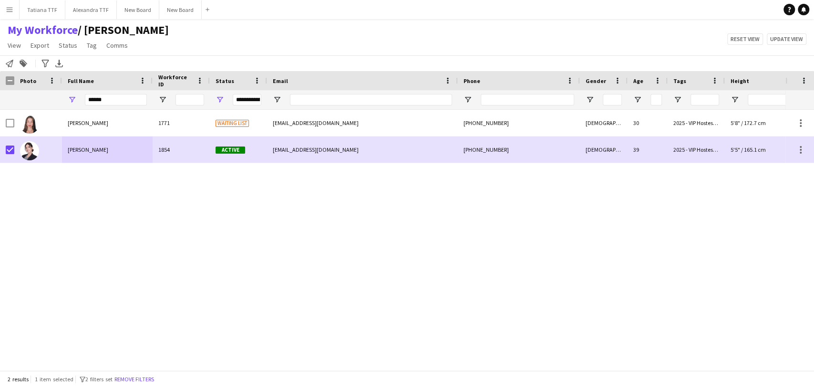
click at [186, 230] on div "Daria Batalova 1771 Waiting list batalova.dasha1994@gmail.com +97433795468 Fema…" at bounding box center [392, 236] width 785 height 252
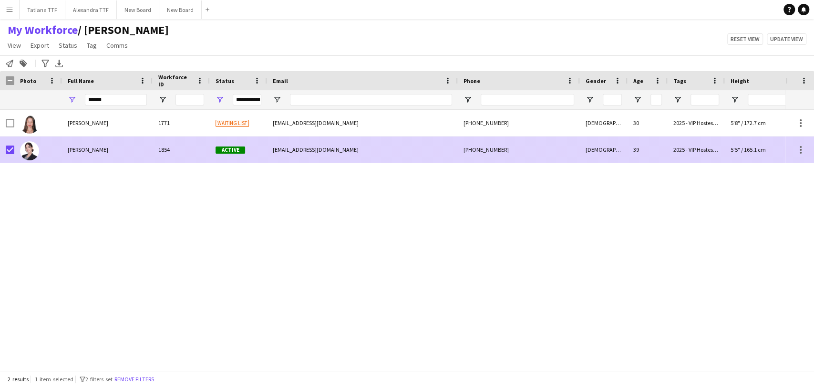
click at [95, 151] on span "Daria Shcherbakova" at bounding box center [88, 149] width 41 height 7
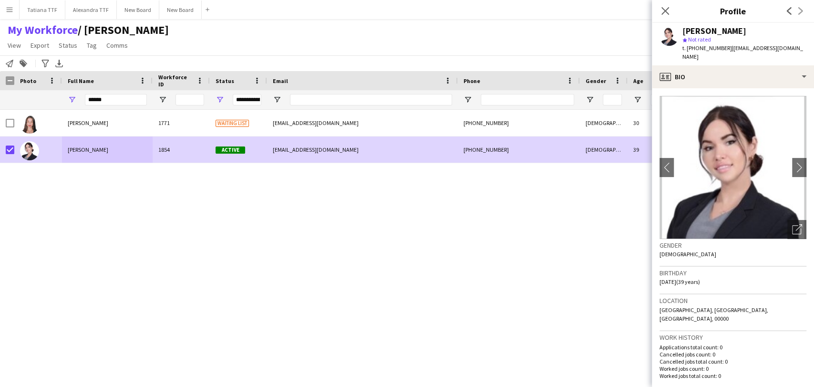
click at [786, 239] on div "Gender Female" at bounding box center [733, 253] width 147 height 28
click at [792, 224] on icon "Open photos pop-in" at bounding box center [797, 229] width 10 height 10
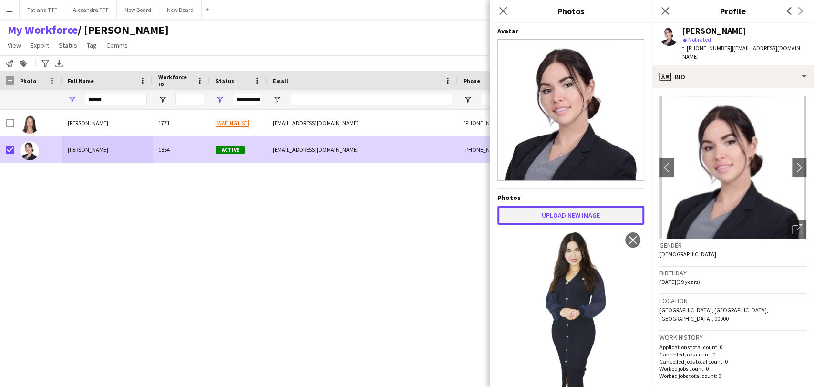
click at [580, 206] on button "Upload new image" at bounding box center [570, 215] width 147 height 19
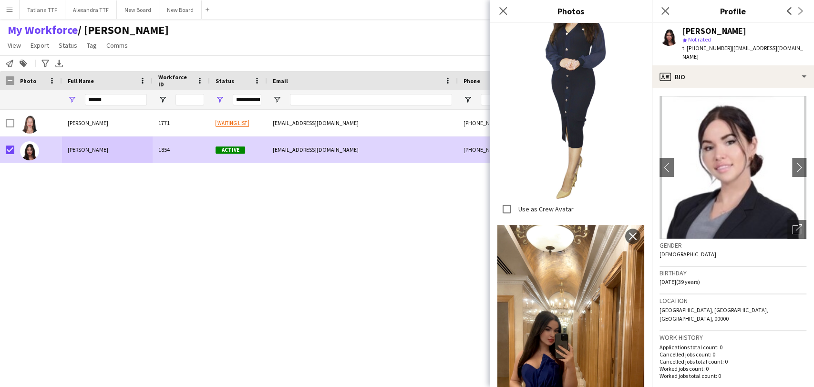
scroll to position [318, 0]
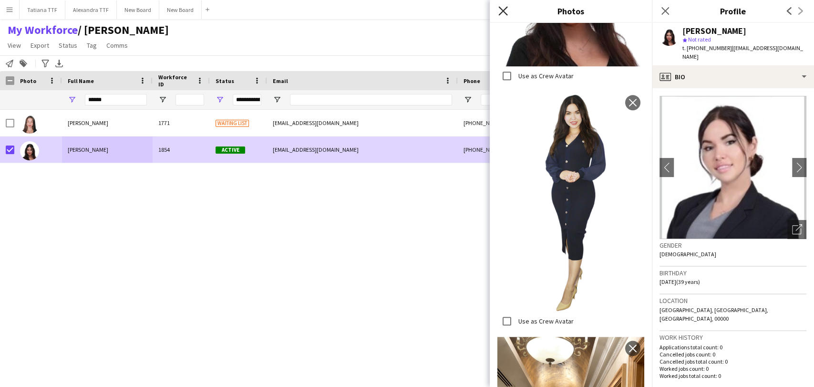
click at [502, 7] on icon "Close pop-in" at bounding box center [502, 10] width 9 height 9
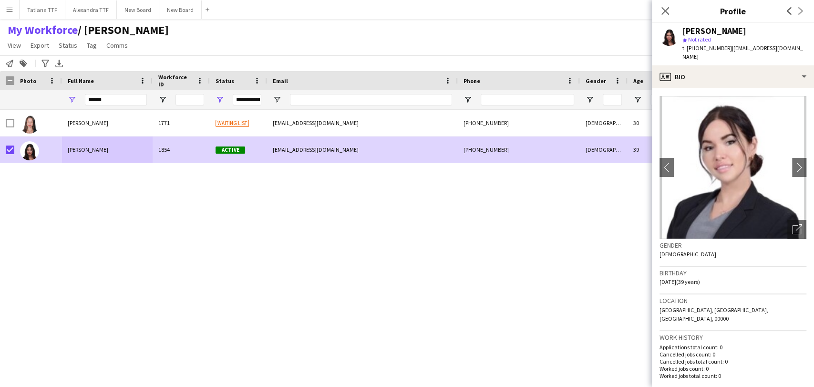
drag, startPoint x: 407, startPoint y: 216, endPoint x: 350, endPoint y: 200, distance: 59.8
click at [406, 216] on div "Daria Batalova 1771 Waiting list batalova.dasha1994@gmail.com +97433795468 Fema…" at bounding box center [392, 236] width 785 height 252
click at [663, 11] on icon "Close pop-in" at bounding box center [665, 10] width 9 height 9
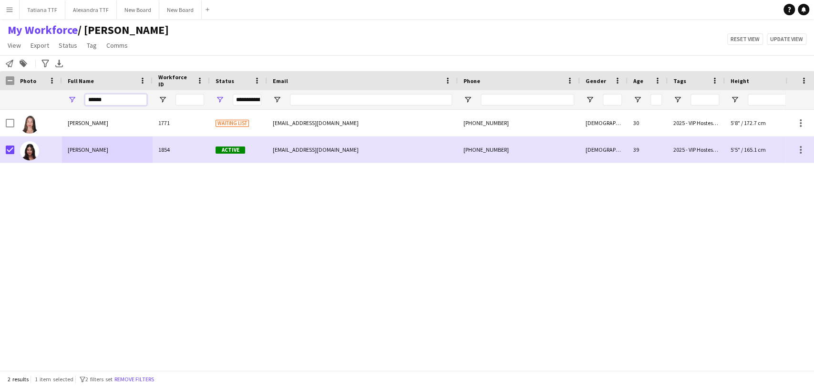
drag, startPoint x: 117, startPoint y: 99, endPoint x: 56, endPoint y: 98, distance: 61.5
click at [56, 98] on div "**********" at bounding box center [505, 99] width 1011 height 19
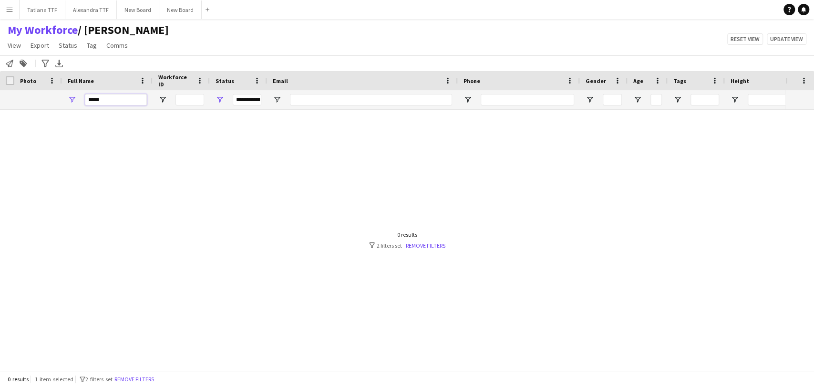
drag, startPoint x: 115, startPoint y: 104, endPoint x: 90, endPoint y: 102, distance: 25.3
click at [90, 102] on input "*****" at bounding box center [116, 99] width 62 height 11
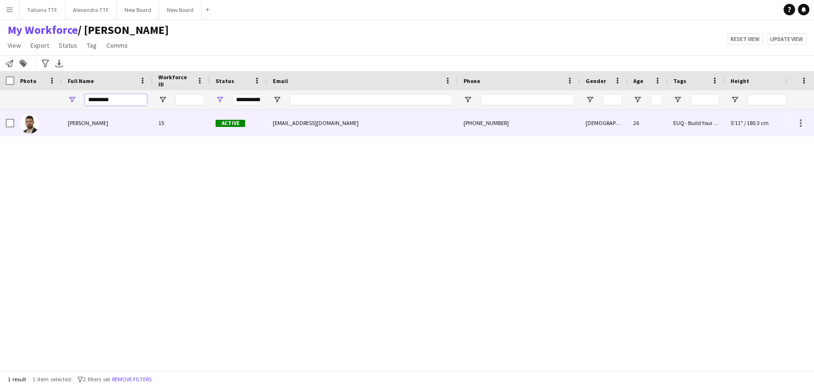
type input "*********"
click at [30, 124] on img at bounding box center [29, 123] width 19 height 19
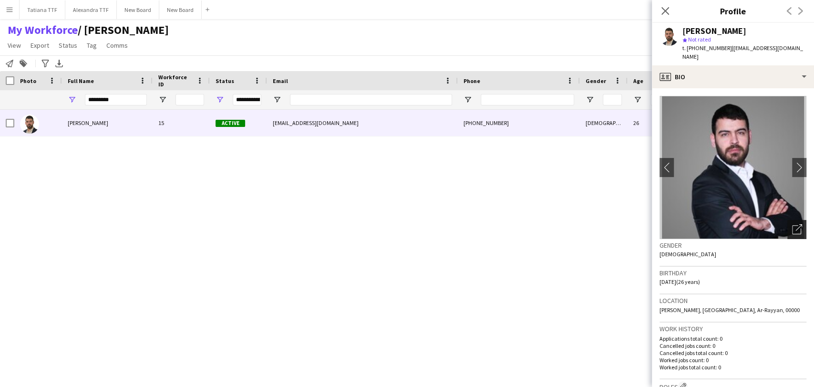
click at [792, 224] on icon "Open photos pop-in" at bounding box center [797, 229] width 10 height 10
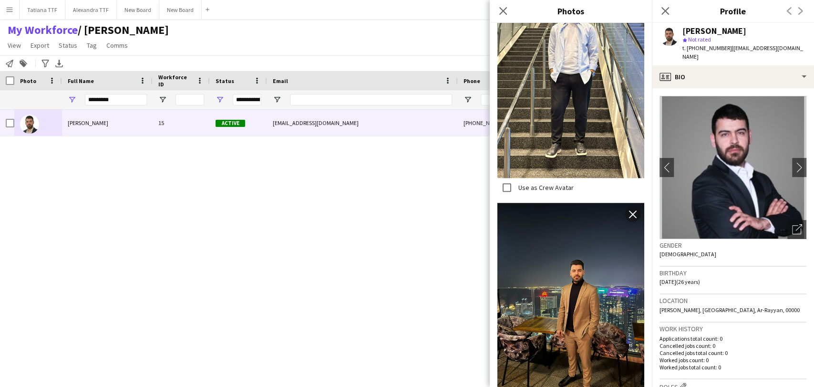
scroll to position [795, 0]
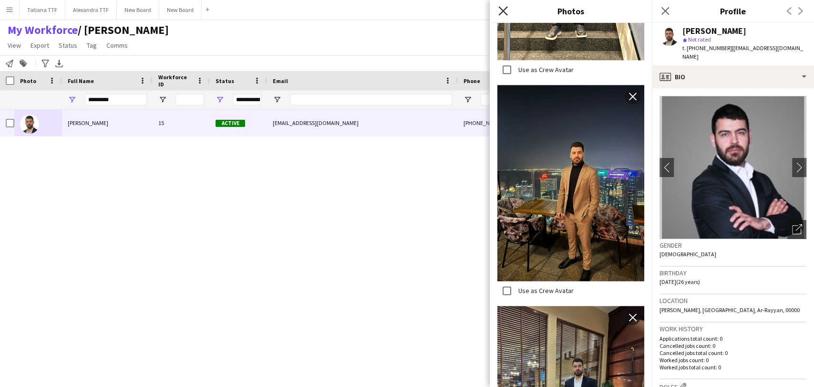
click at [501, 6] on icon "Close pop-in" at bounding box center [502, 10] width 9 height 9
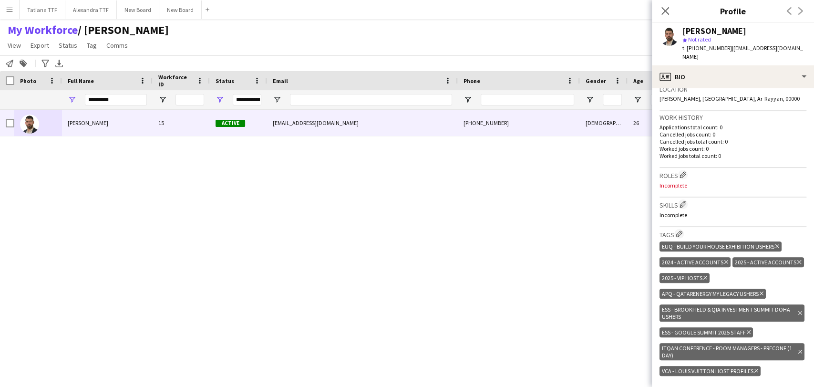
scroll to position [212, 0]
click at [680, 169] on button "Edit crew company roles" at bounding box center [683, 174] width 10 height 10
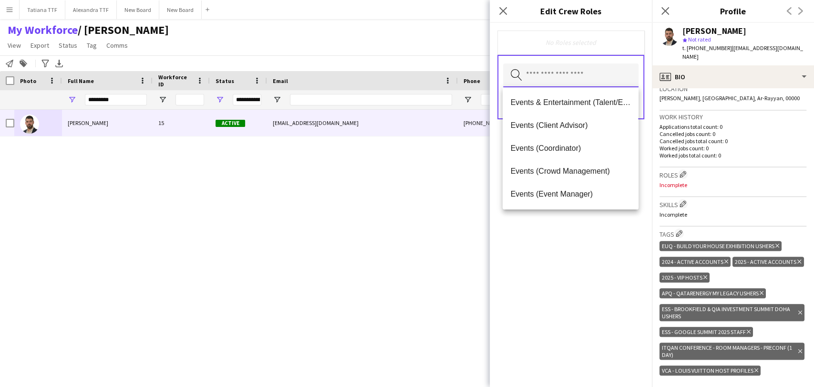
click at [577, 75] on input "text" at bounding box center [570, 75] width 135 height 24
click at [560, 147] on span "Events (Coordinator)" at bounding box center [570, 148] width 120 height 9
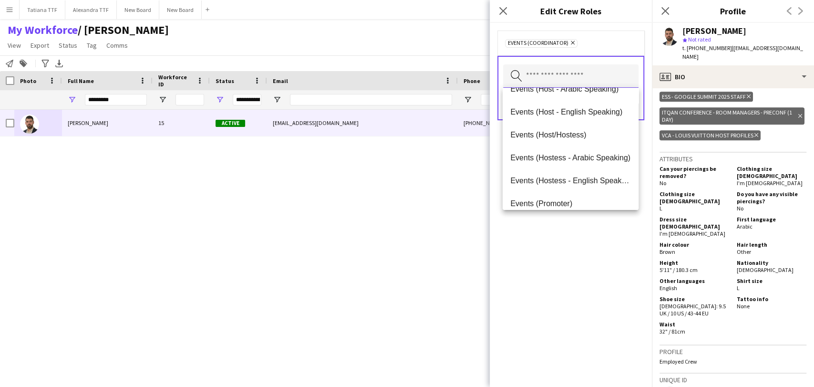
scroll to position [477, 0]
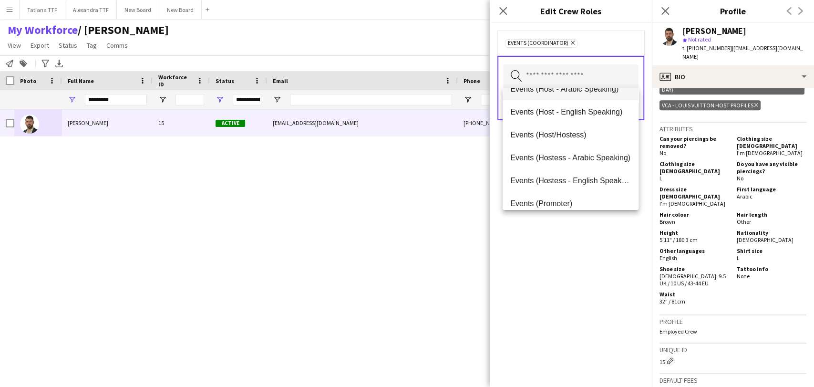
click at [563, 90] on span "Events (Host - Arabic Speaking)" at bounding box center [570, 88] width 120 height 9
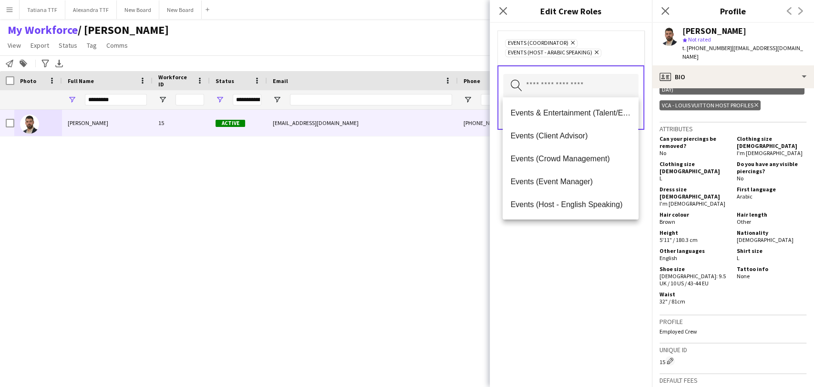
drag, startPoint x: 612, startPoint y: 277, endPoint x: 610, endPoint y: 184, distance: 93.0
click at [611, 273] on div "Events (Coordinator) Remove Events (Host - Arabic Speaking) Remove Search by ro…" at bounding box center [571, 205] width 162 height 364
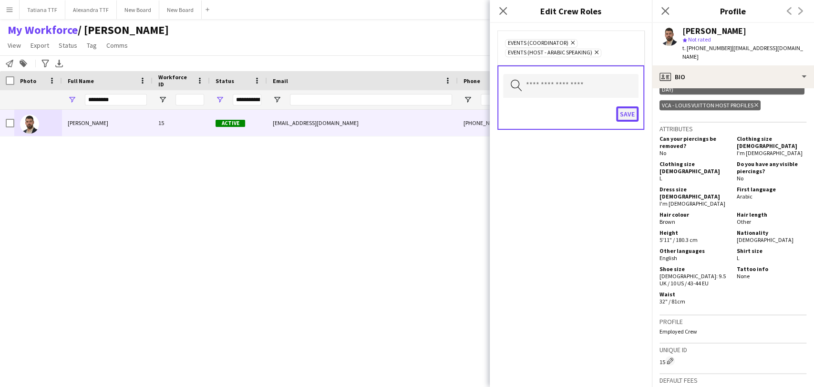
click at [623, 112] on button "Save" at bounding box center [627, 113] width 22 height 15
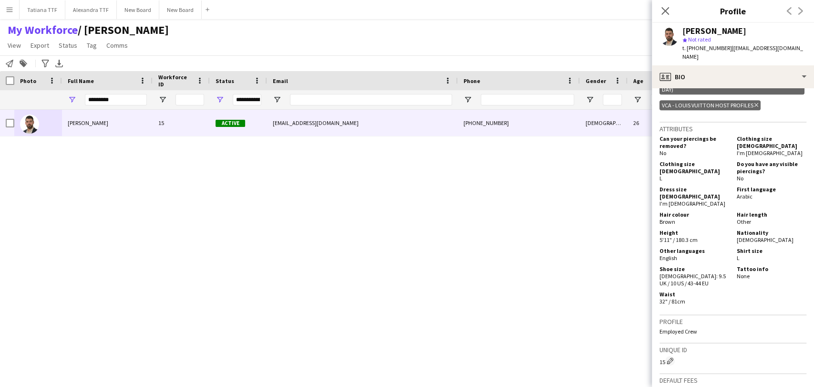
click at [359, 249] on div "Bashar Almhini 15 Active balmhini@gmail.com +97470368984 Male 26 EUQ - Build Yo…" at bounding box center [392, 236] width 785 height 252
drag, startPoint x: 132, startPoint y: 94, endPoint x: 26, endPoint y: 113, distance: 107.4
click at [26, 112] on div "Workforce Details Crew Attributes Photo 15" at bounding box center [407, 220] width 814 height 299
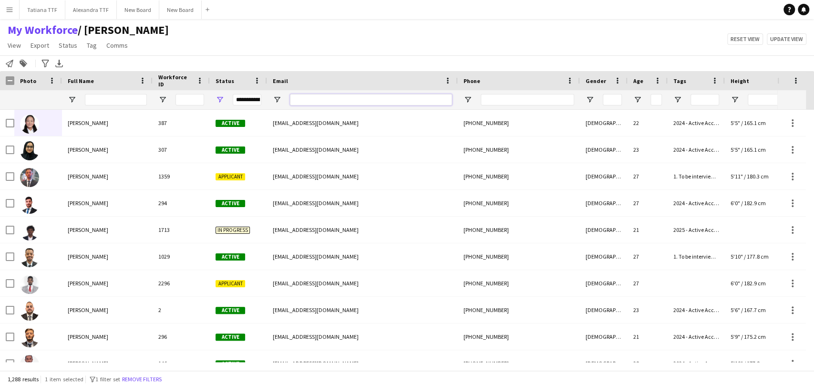
click at [347, 95] on input "Email Filter Input" at bounding box center [371, 99] width 162 height 11
paste input "**********"
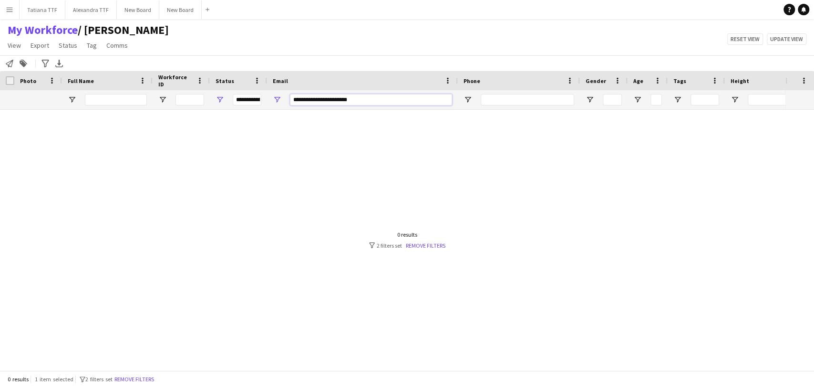
type input "**********"
click at [245, 101] on div "**********" at bounding box center [247, 99] width 29 height 11
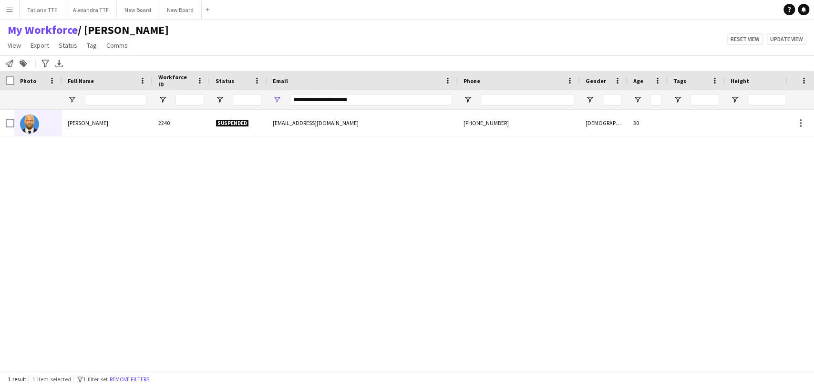
click at [88, 215] on div "MUBARAK DAHIA 2240 Suspended mubarakdahiaa@gmail.com +97466318433 Male 30" at bounding box center [392, 236] width 785 height 252
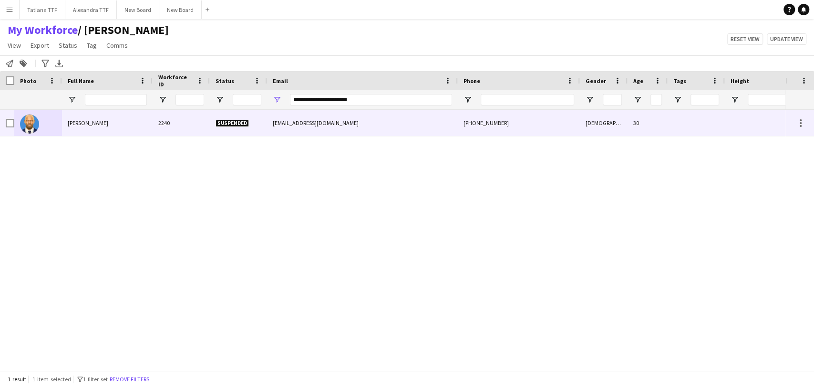
click at [28, 125] on img at bounding box center [29, 123] width 19 height 19
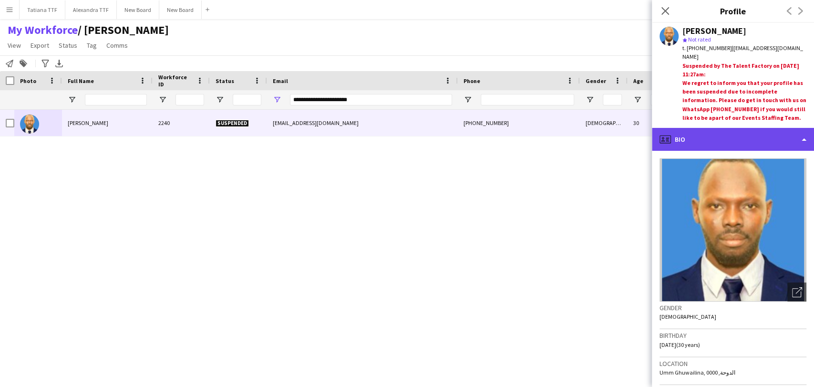
click at [716, 145] on div "profile Bio" at bounding box center [733, 139] width 162 height 23
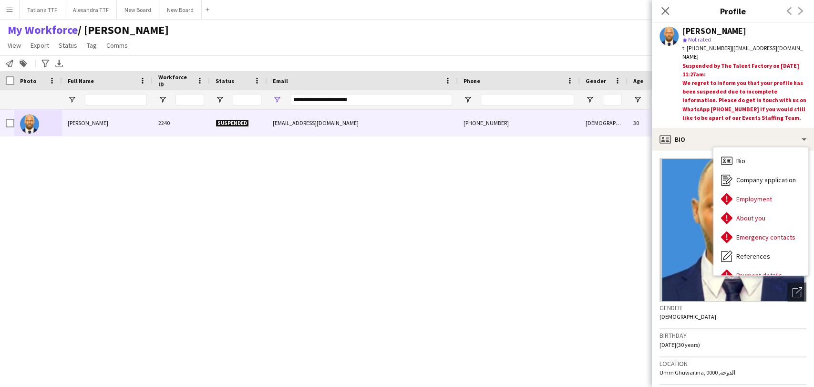
drag, startPoint x: 620, startPoint y: 167, endPoint x: 743, endPoint y: 173, distance: 123.2
click at [622, 167] on div "MUBARAK DAHIA 2240 Suspended mubarakdahiaa@gmail.com +97466318433 Male 30" at bounding box center [392, 236] width 785 height 252
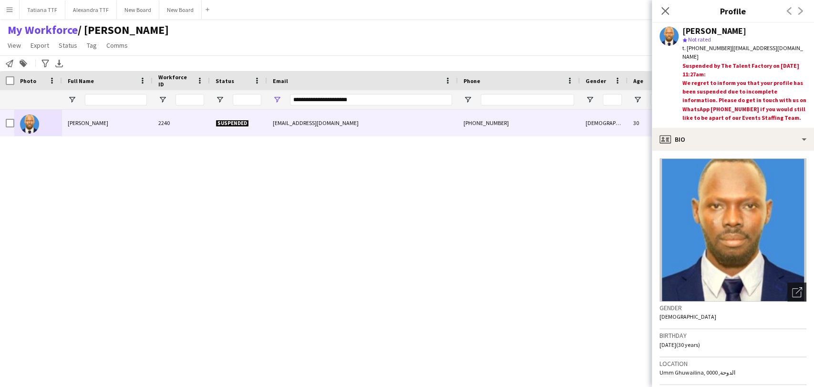
click at [792, 294] on icon "Open photos pop-in" at bounding box center [797, 292] width 10 height 10
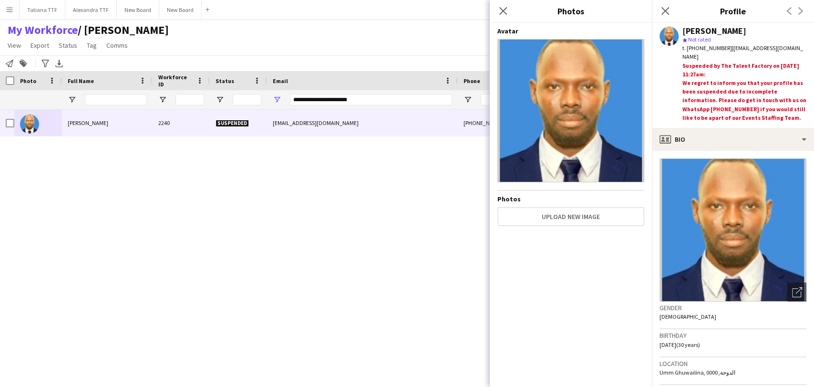
click at [488, 12] on body "Menu Boards Boards Boards All jobs Status Workforce Workforce My Workforce Recr…" at bounding box center [407, 193] width 814 height 387
drag, startPoint x: 355, startPoint y: 100, endPoint x: 215, endPoint y: 92, distance: 140.5
click at [215, 92] on div "**********" at bounding box center [505, 99] width 1011 height 19
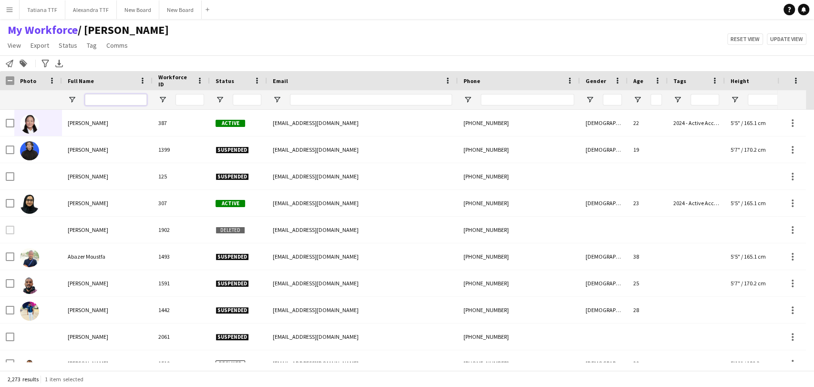
click at [118, 95] on input "Full Name Filter Input" at bounding box center [116, 99] width 62 height 11
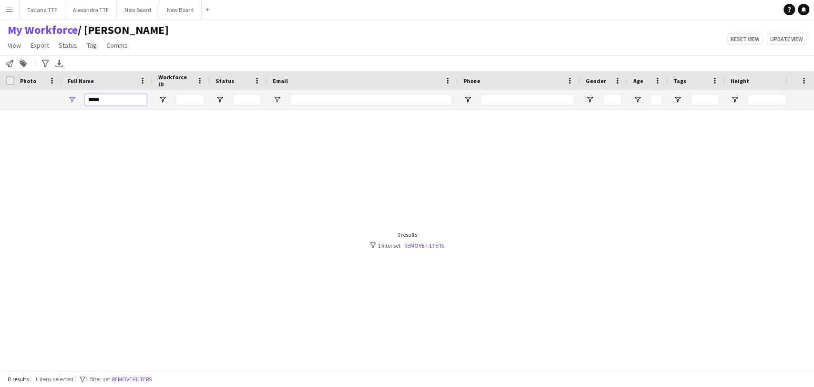
type input "*****"
drag, startPoint x: 106, startPoint y: 101, endPoint x: 64, endPoint y: 100, distance: 42.0
click at [64, 100] on div "*****" at bounding box center [107, 99] width 91 height 19
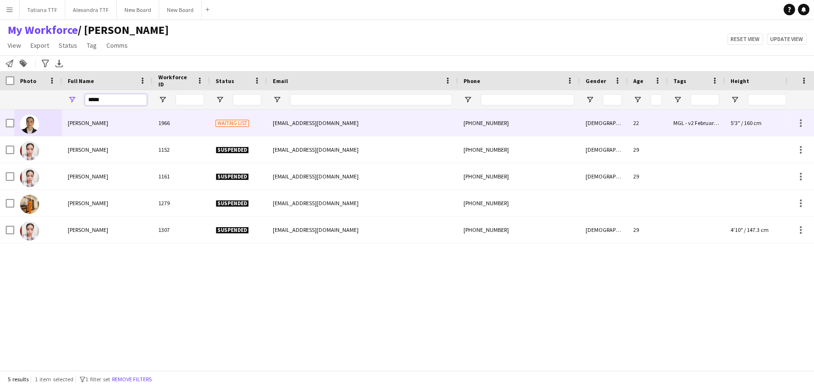
type input "*****"
click at [63, 126] on div "Aya Mossa" at bounding box center [107, 123] width 91 height 26
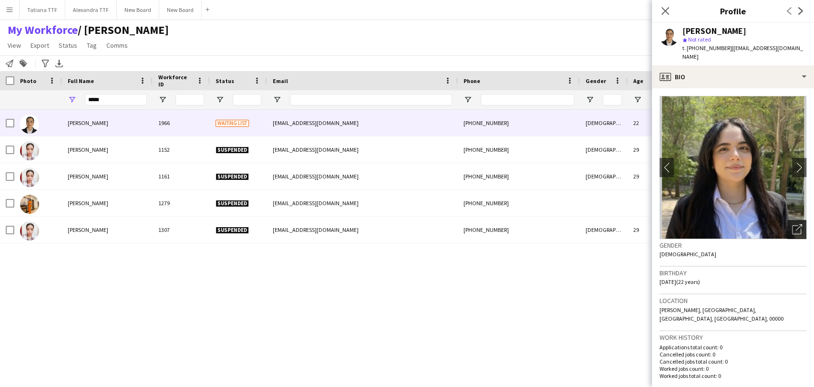
click at [792, 224] on icon "Open photos pop-in" at bounding box center [797, 229] width 10 height 10
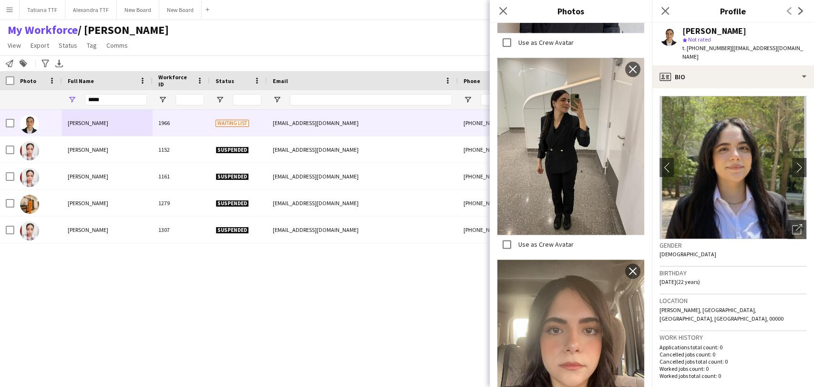
scroll to position [900, 0]
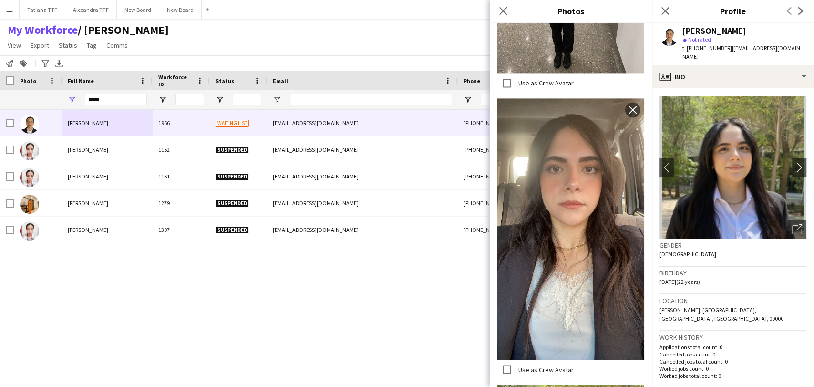
click at [504, 12] on icon at bounding box center [503, 11] width 8 height 8
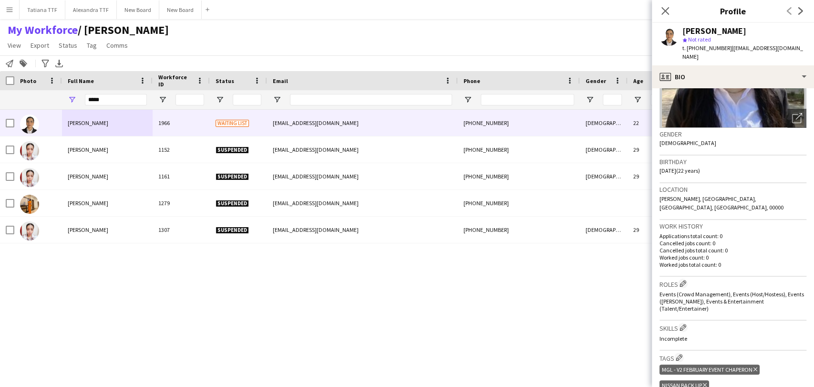
scroll to position [212, 0]
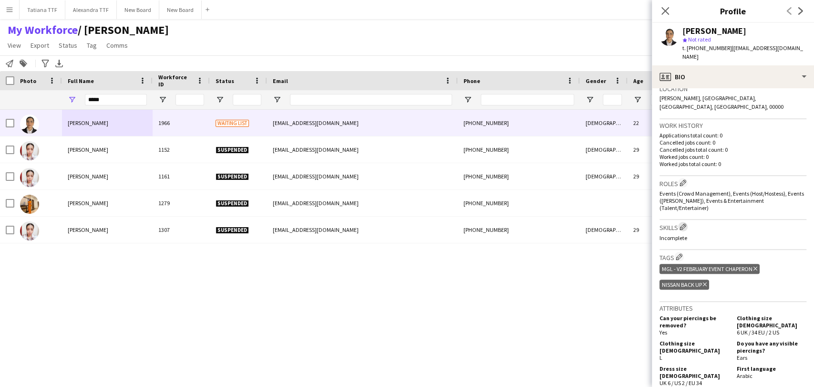
click at [683, 222] on button "Edit crew company skills" at bounding box center [683, 227] width 10 height 10
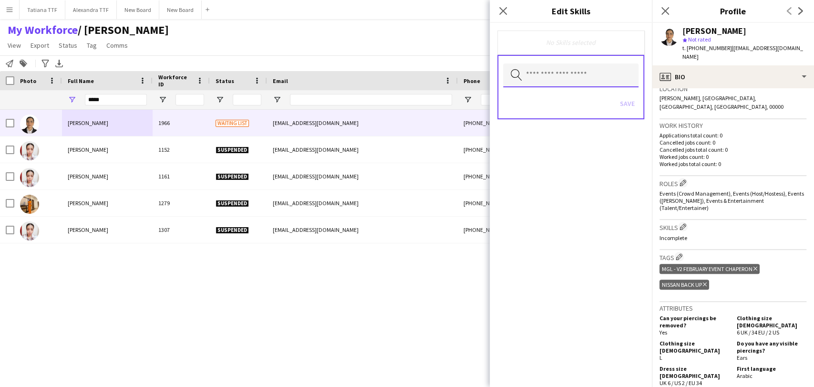
click at [599, 74] on input "text" at bounding box center [570, 75] width 135 height 24
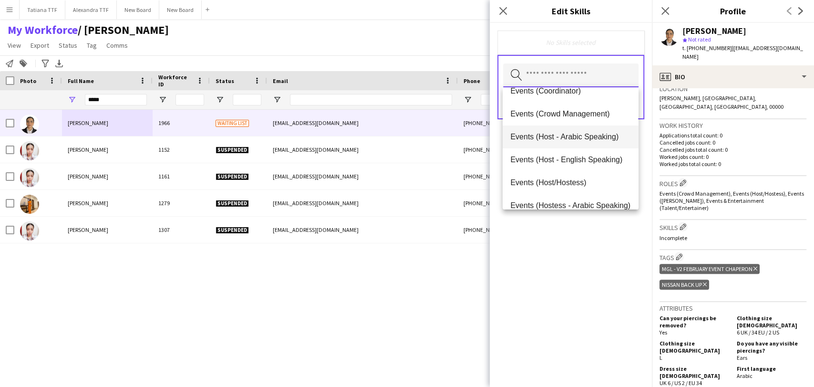
scroll to position [106, 0]
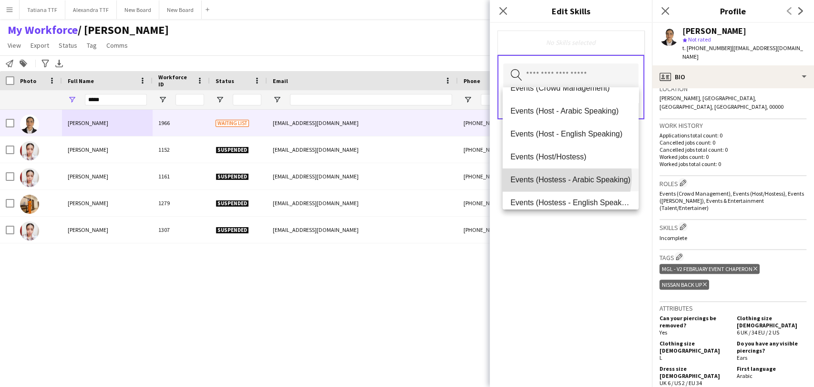
click at [558, 176] on span "Events (Hostess - Arabic Speaking)" at bounding box center [570, 179] width 120 height 9
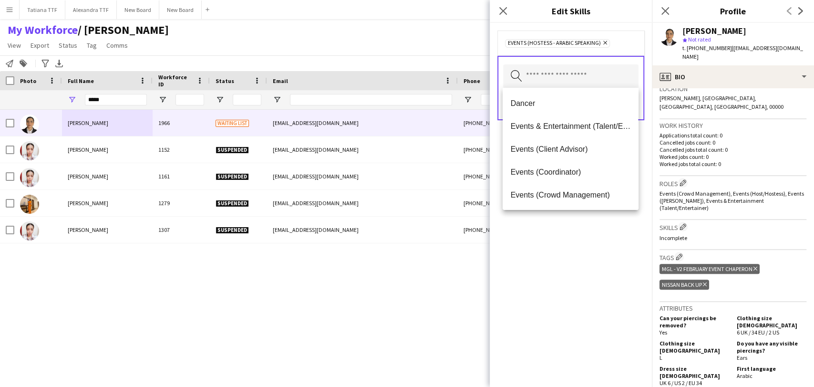
click at [565, 230] on div "Events (Hostess - Arabic Speaking) Remove Search by skill name Save" at bounding box center [571, 205] width 162 height 364
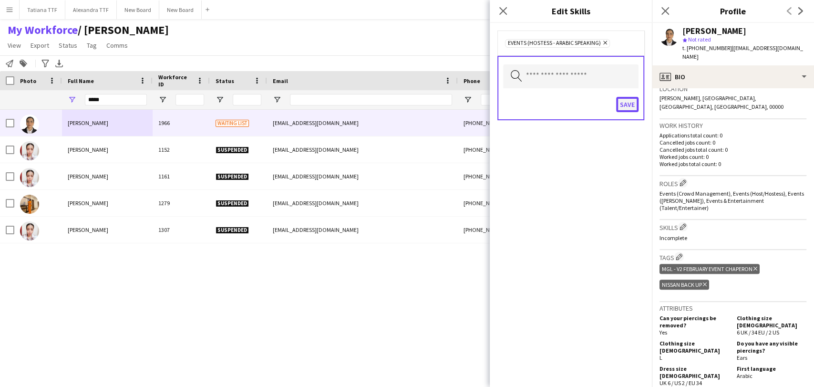
click at [628, 103] on button "Save" at bounding box center [627, 104] width 22 height 15
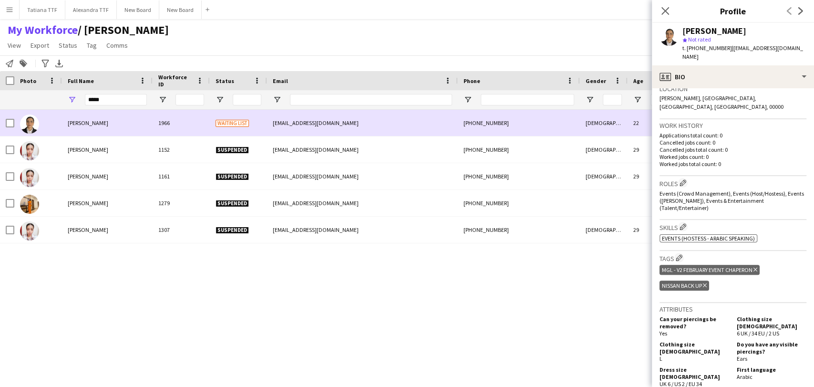
click at [1, 115] on div at bounding box center [7, 123] width 14 height 26
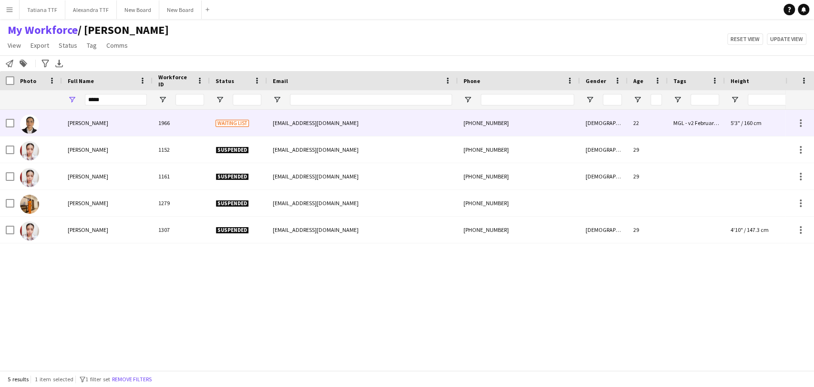
click at [5, 124] on div at bounding box center [7, 123] width 14 height 26
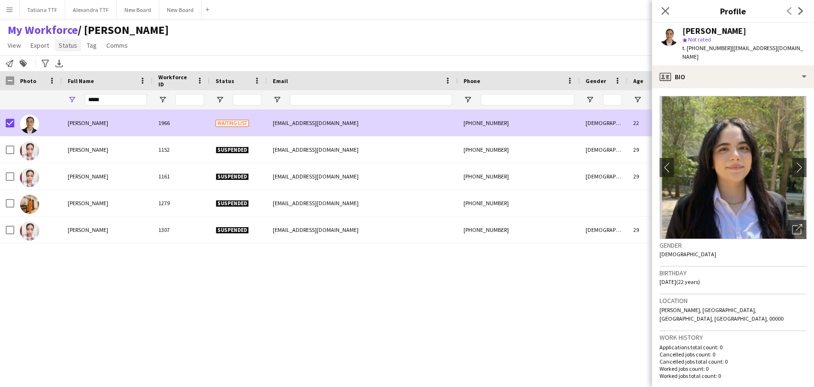
click at [66, 44] on span "Status" at bounding box center [68, 45] width 19 height 9
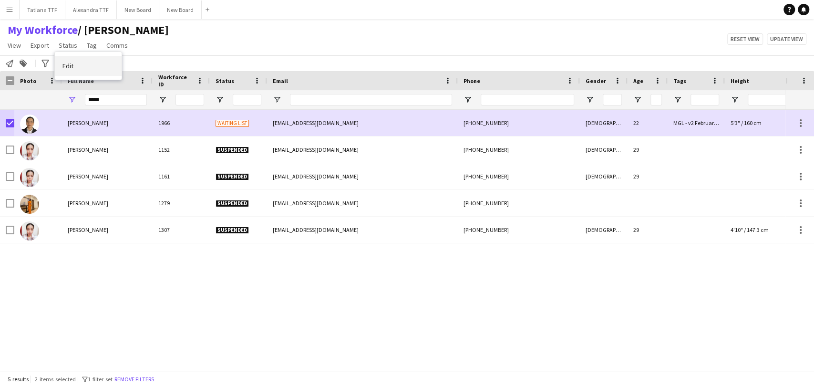
click at [72, 68] on span "Edit" at bounding box center [67, 66] width 11 height 9
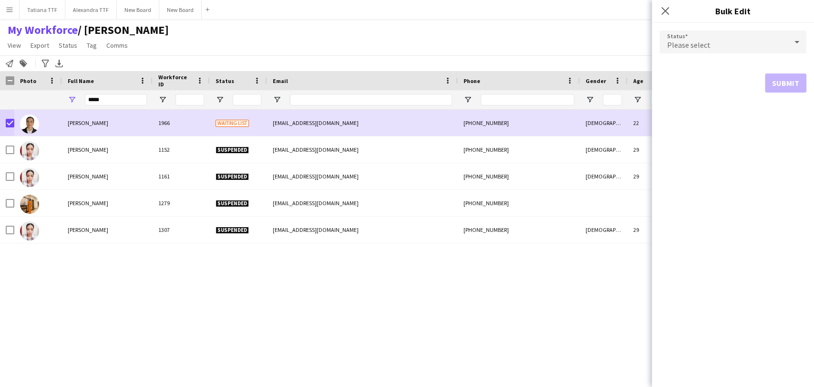
click at [796, 37] on icon at bounding box center [796, 41] width 11 height 19
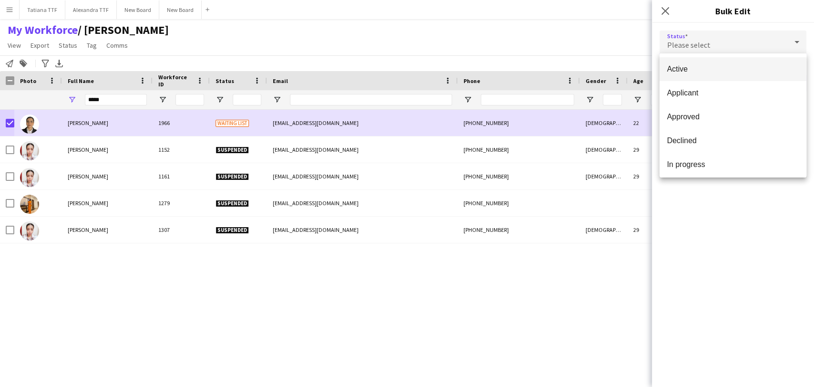
click at [705, 61] on mat-option "Active" at bounding box center [733, 69] width 147 height 24
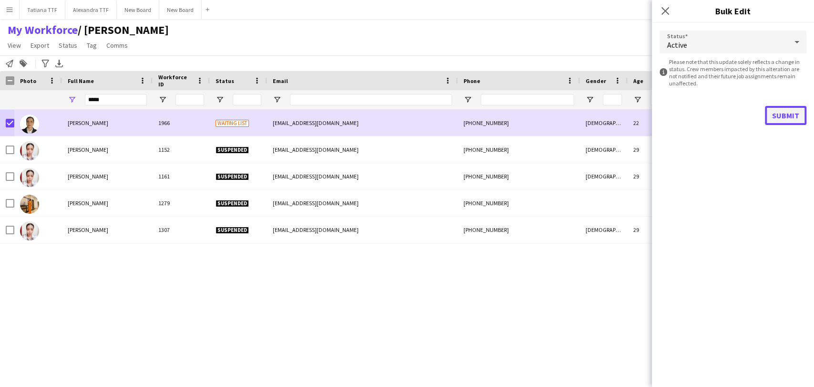
click at [780, 114] on button "Submit" at bounding box center [785, 115] width 41 height 19
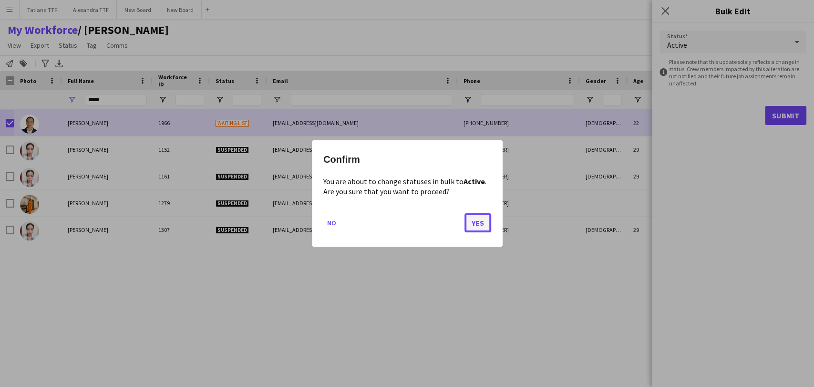
click at [475, 223] on button "Yes" at bounding box center [478, 222] width 27 height 19
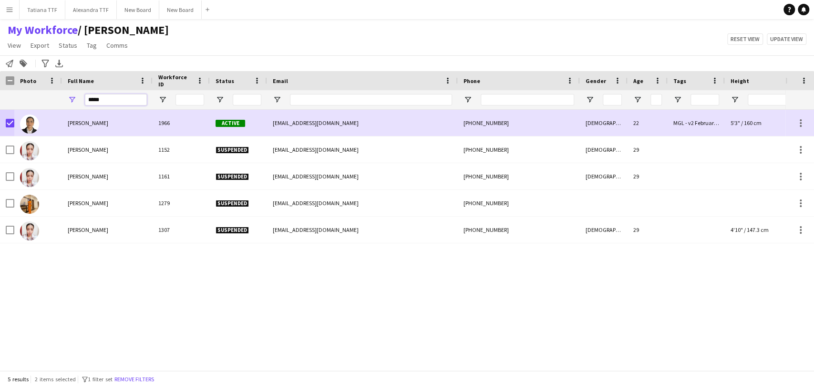
drag, startPoint x: 127, startPoint y: 95, endPoint x: 84, endPoint y: 96, distance: 43.4
click at [84, 96] on div "*****" at bounding box center [107, 99] width 91 height 19
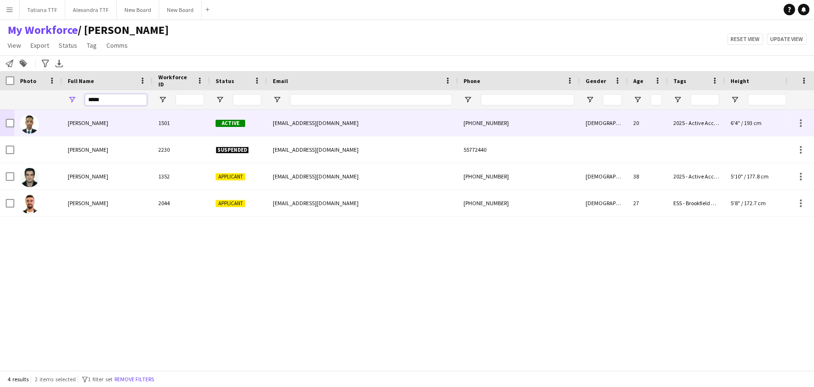
type input "*****"
click at [104, 123] on span "Akram Emadaldin" at bounding box center [88, 122] width 41 height 7
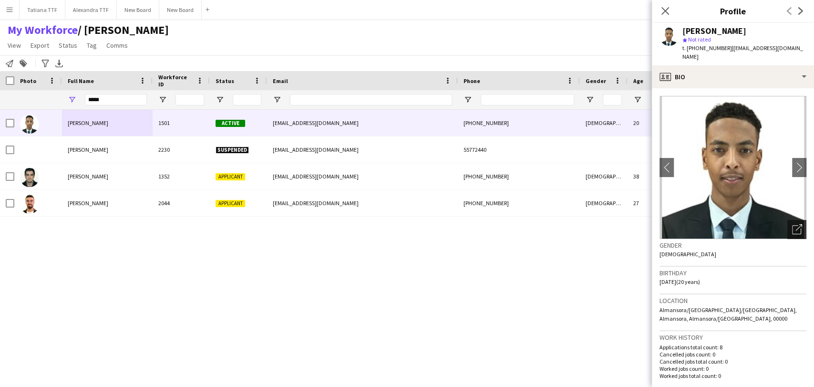
click at [792, 224] on icon "Open photos pop-in" at bounding box center [797, 229] width 10 height 10
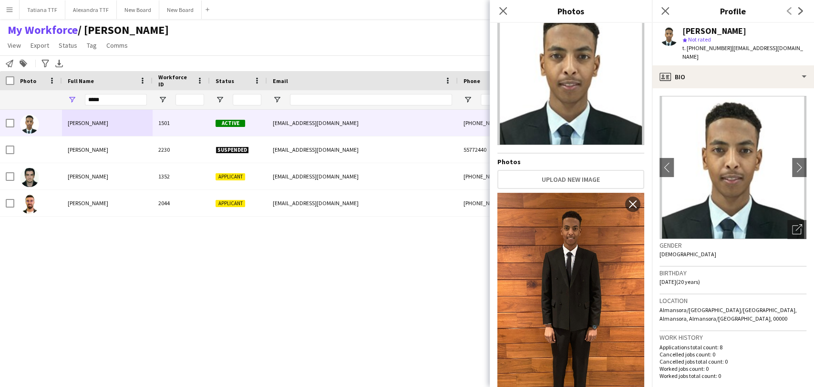
scroll to position [0, 0]
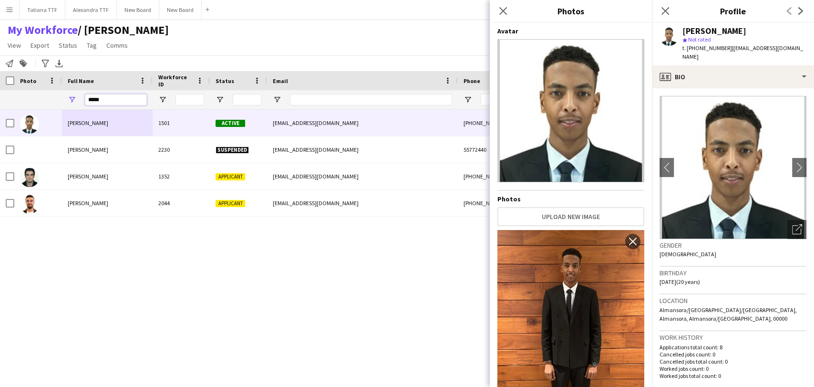
drag, startPoint x: 113, startPoint y: 98, endPoint x: 122, endPoint y: 108, distance: 13.2
click at [46, 100] on div "*****" at bounding box center [505, 99] width 1011 height 19
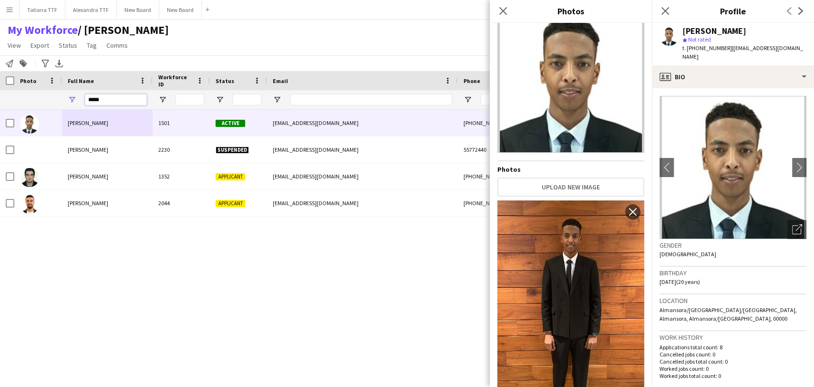
scroll to position [53, 0]
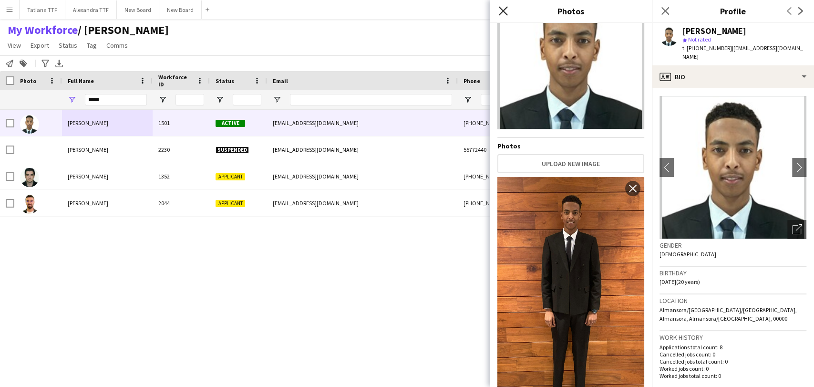
click at [505, 8] on icon "Close pop-in" at bounding box center [502, 10] width 9 height 9
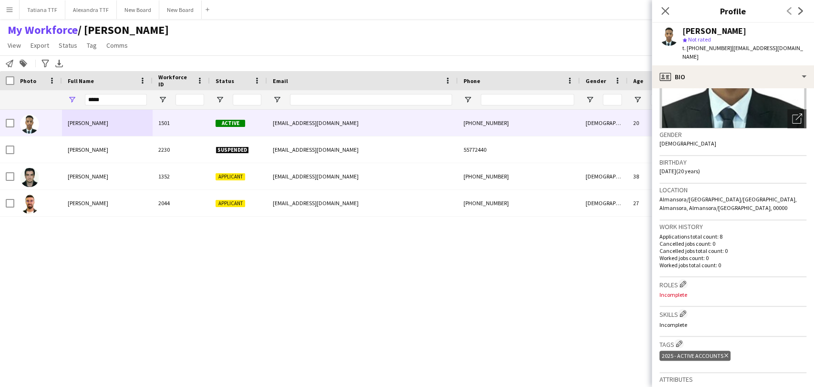
scroll to position [159, 0]
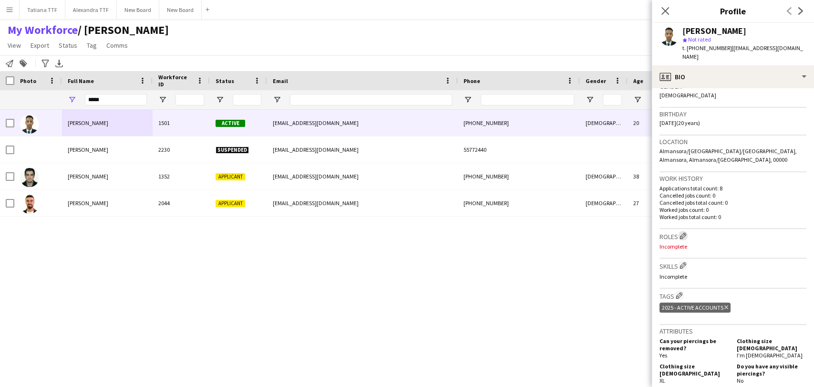
click at [679, 231] on button "Edit crew company roles" at bounding box center [683, 236] width 10 height 10
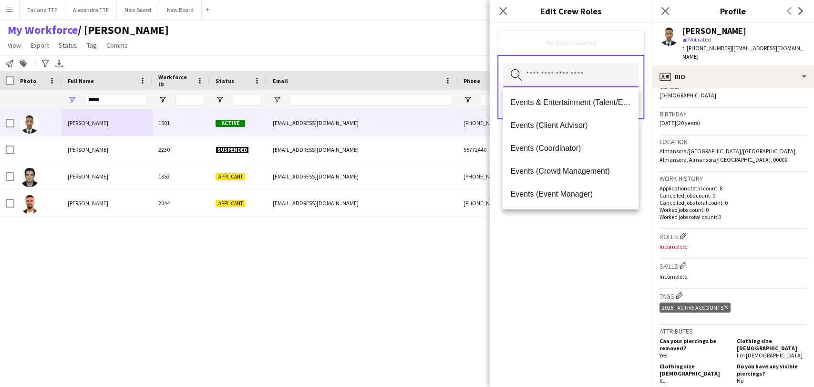
click at [546, 70] on input "text" at bounding box center [570, 75] width 135 height 24
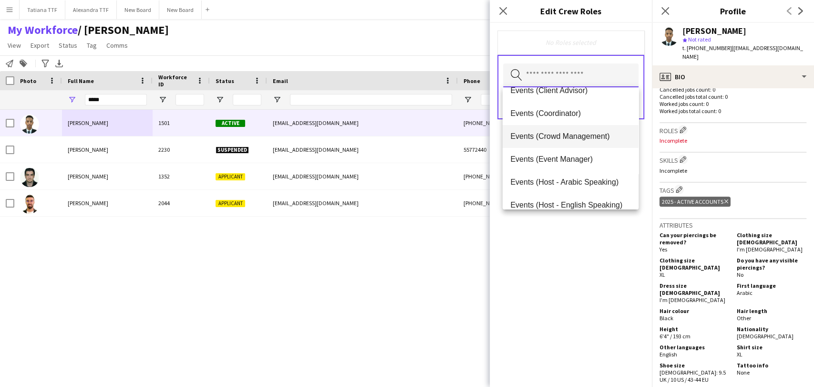
scroll to position [53, 0]
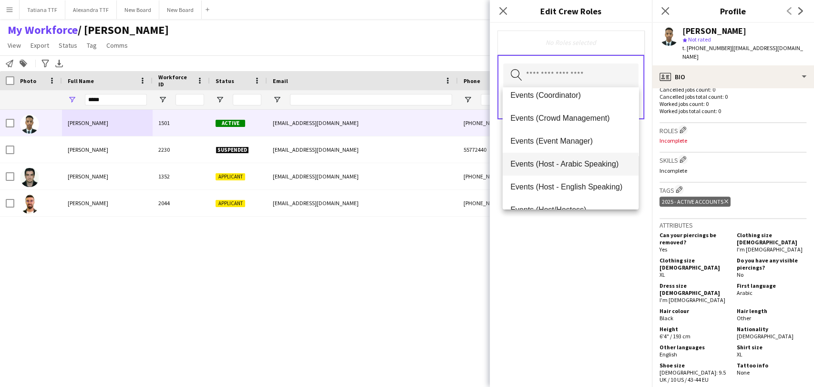
click at [567, 161] on span "Events (Host - Arabic Speaking)" at bounding box center [570, 163] width 120 height 9
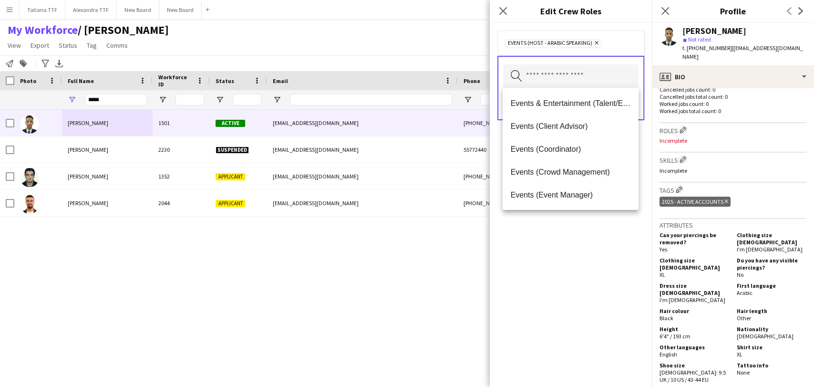
drag, startPoint x: 592, startPoint y: 270, endPoint x: 616, endPoint y: 170, distance: 103.5
click at [590, 260] on div "Events (Host - Arabic Speaking) Remove Search by role type Save" at bounding box center [571, 205] width 162 height 364
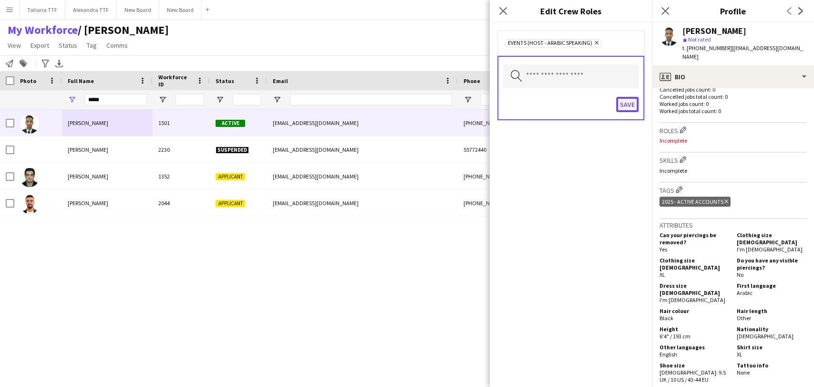
click at [630, 97] on button "Save" at bounding box center [627, 104] width 22 height 15
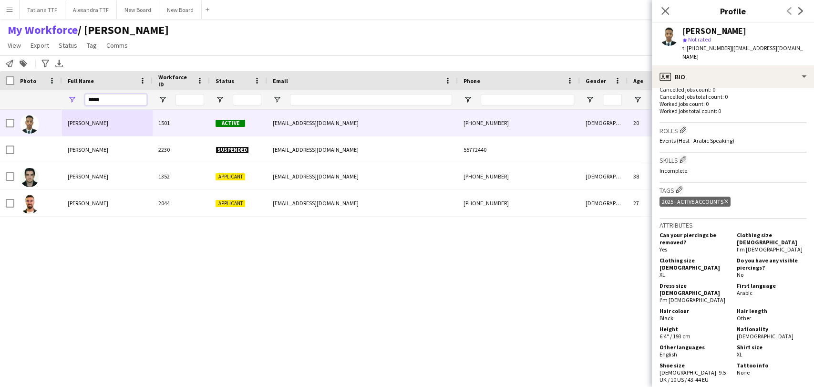
drag, startPoint x: 119, startPoint y: 94, endPoint x: 0, endPoint y: 97, distance: 119.3
click at [0, 98] on div "*****" at bounding box center [505, 99] width 1011 height 19
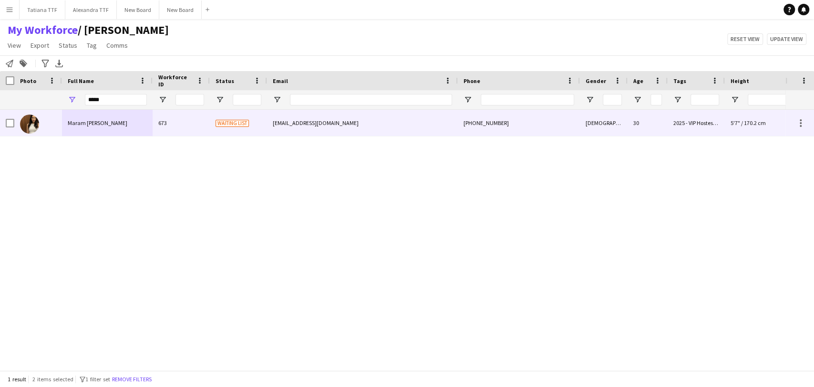
click at [78, 127] on div "Maram Ben arbia" at bounding box center [107, 123] width 91 height 26
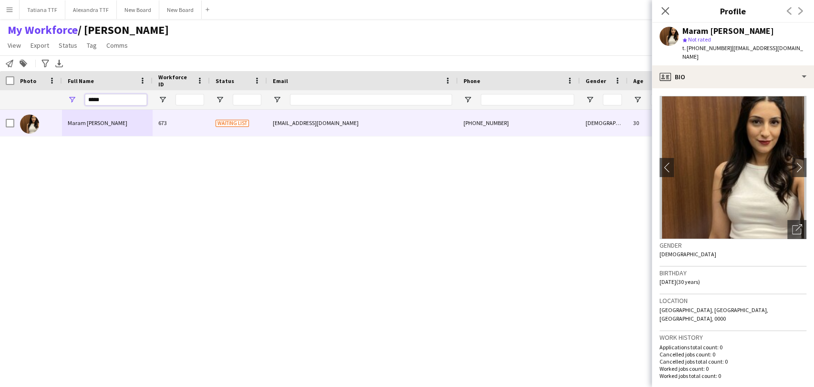
drag, startPoint x: 111, startPoint y: 100, endPoint x: 76, endPoint y: 98, distance: 34.9
click at [76, 98] on div "*****" at bounding box center [107, 99] width 91 height 19
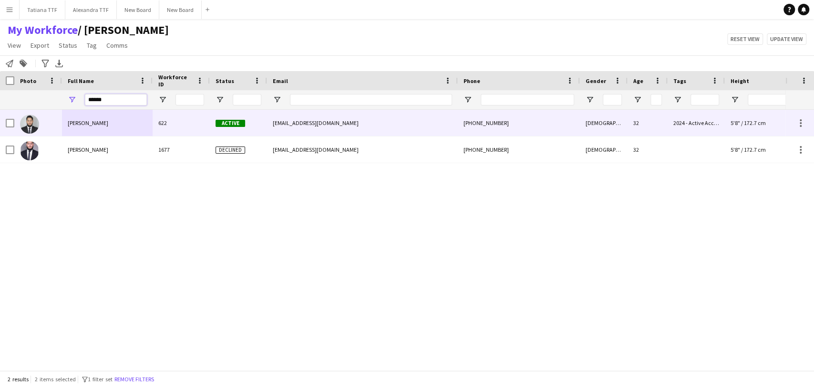
type input "******"
click at [78, 122] on span "Haider Ali" at bounding box center [88, 122] width 41 height 7
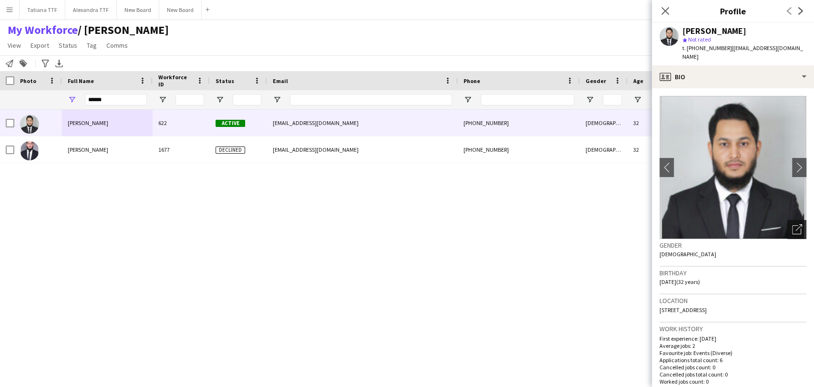
click at [787, 226] on div "Open photos pop-in" at bounding box center [796, 229] width 19 height 19
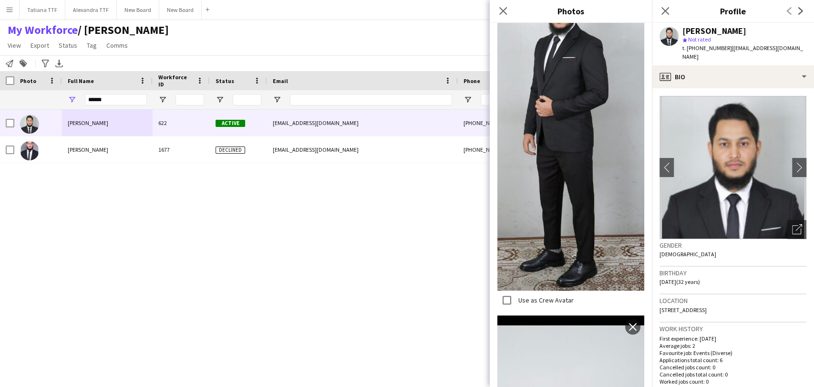
scroll to position [0, 0]
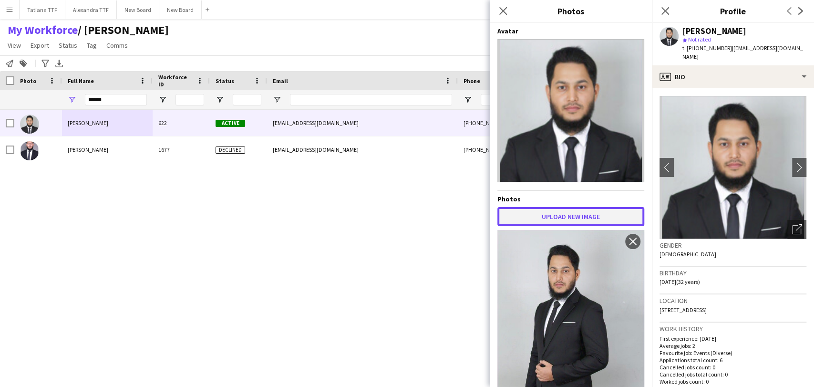
click at [588, 208] on button "Upload new image" at bounding box center [570, 216] width 147 height 19
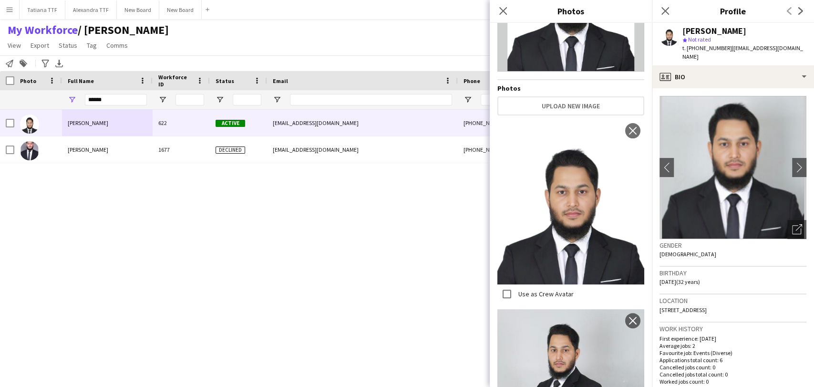
scroll to position [106, 0]
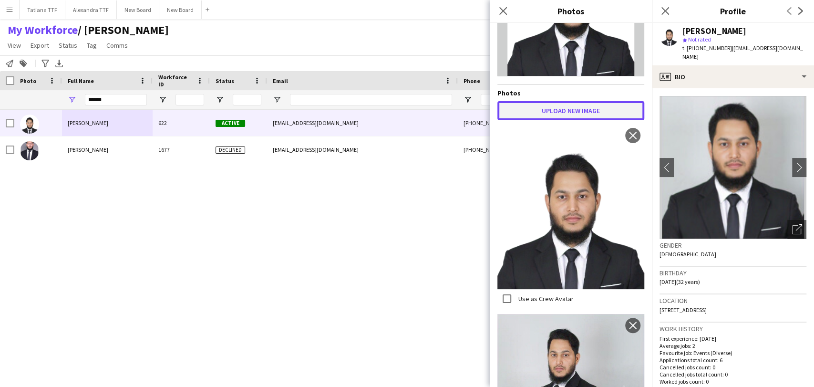
click at [544, 112] on button "Upload new image" at bounding box center [570, 110] width 147 height 19
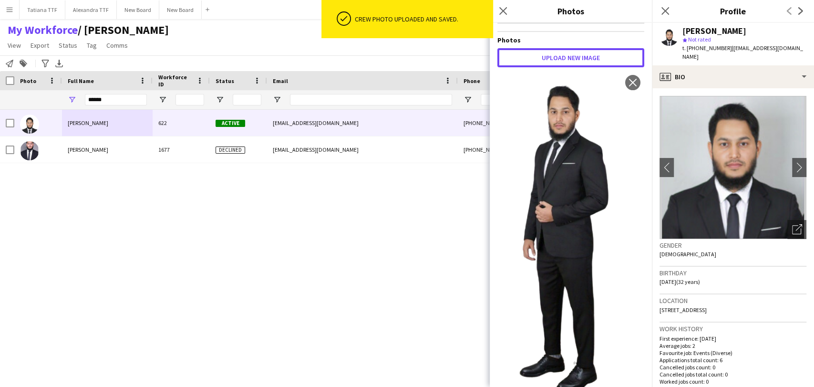
scroll to position [265, 0]
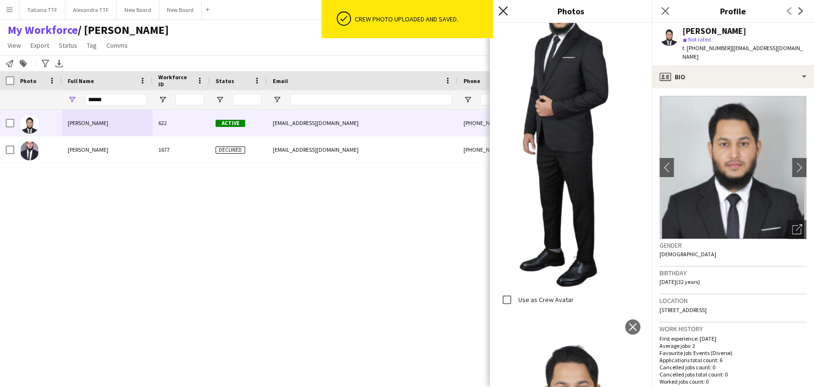
click at [504, 11] on icon at bounding box center [502, 10] width 9 height 9
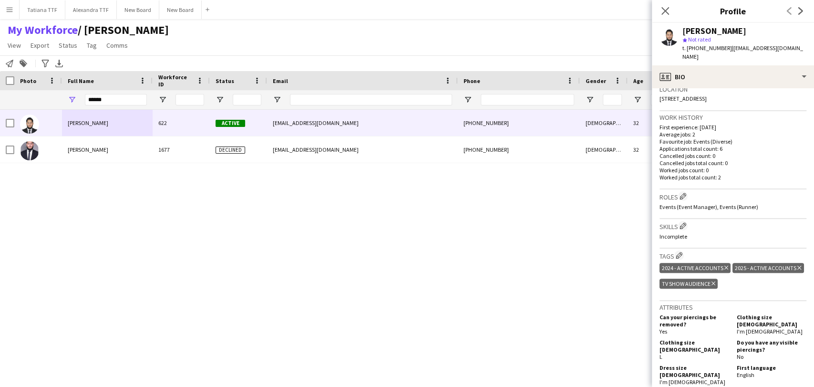
scroll to position [212, 0]
click at [685, 222] on app-icon "Edit crew company skills" at bounding box center [683, 225] width 7 height 7
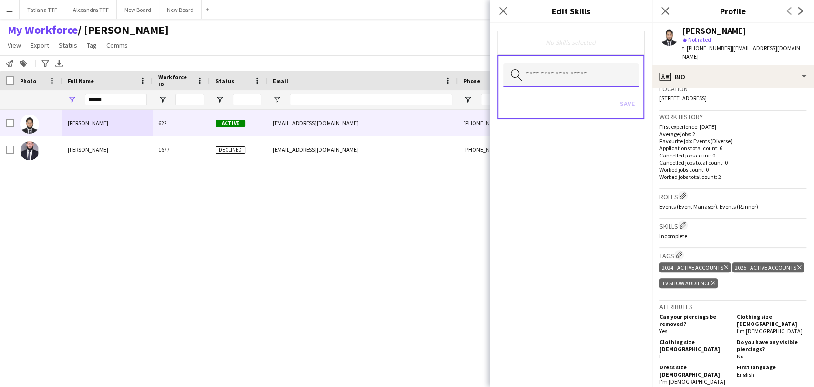
click at [542, 76] on input "text" at bounding box center [570, 75] width 135 height 24
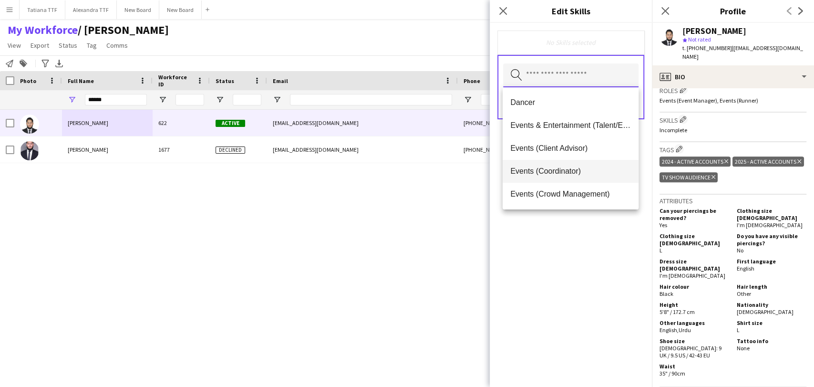
scroll to position [106, 0]
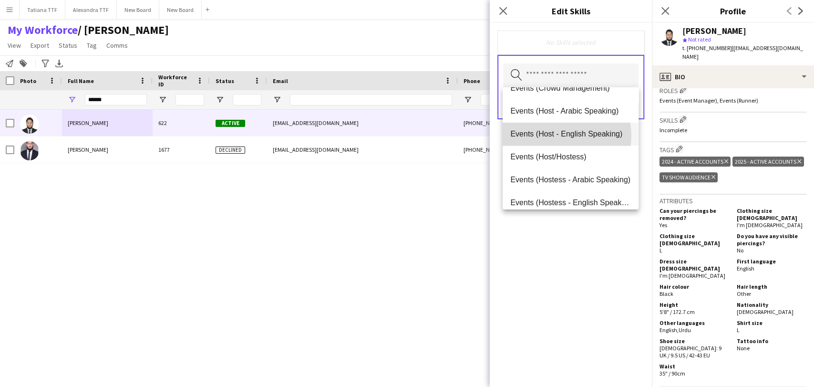
click at [559, 135] on span "Events (Host - English Speaking)" at bounding box center [570, 133] width 120 height 9
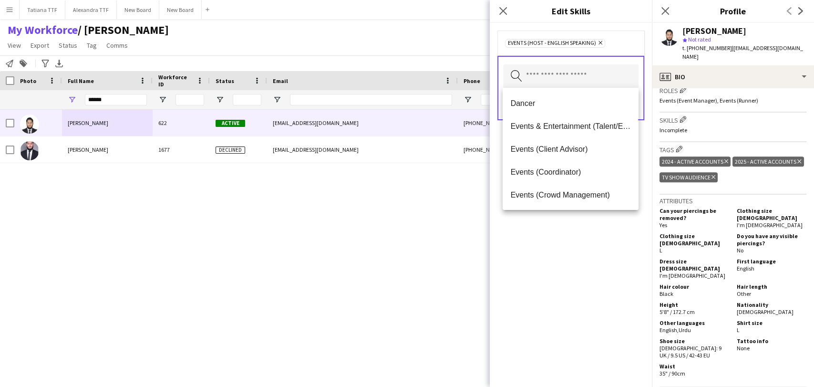
drag, startPoint x: 571, startPoint y: 244, endPoint x: 579, endPoint y: 173, distance: 71.5
click at [570, 240] on div "Events (Host - English Speaking) Remove Search by skill name Save" at bounding box center [571, 205] width 162 height 364
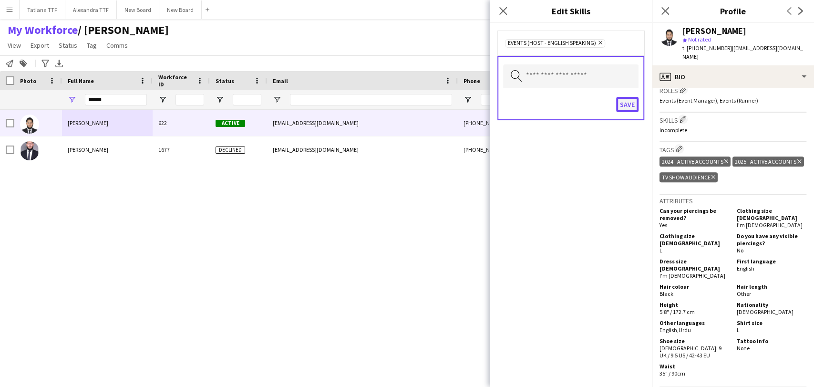
click at [630, 104] on button "Save" at bounding box center [627, 104] width 22 height 15
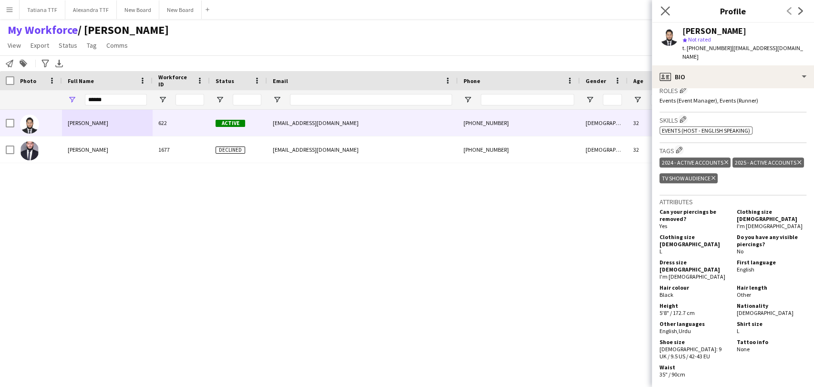
click at [669, 9] on icon "Close pop-in" at bounding box center [665, 10] width 9 height 9
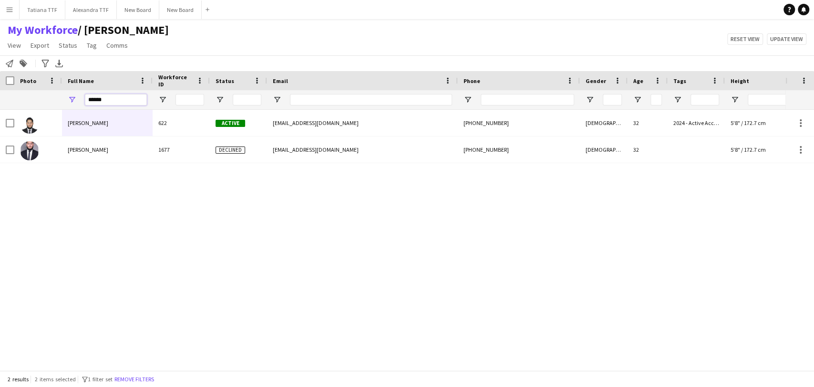
drag, startPoint x: 114, startPoint y: 100, endPoint x: 0, endPoint y: 86, distance: 115.3
click at [0, 90] on div "******" at bounding box center [505, 99] width 1011 height 19
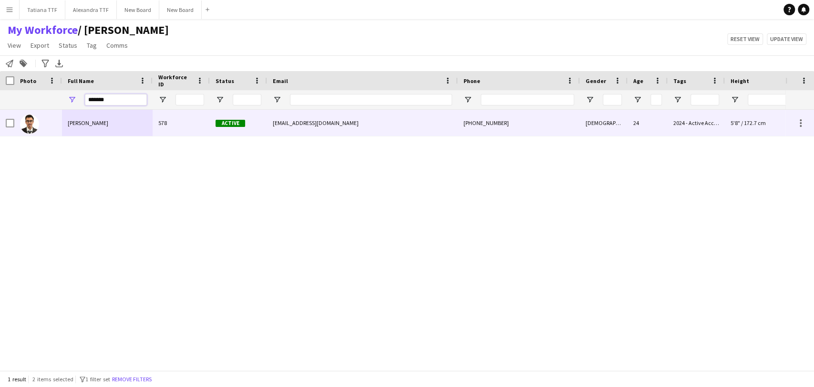
type input "*******"
click at [29, 127] on img at bounding box center [29, 123] width 19 height 19
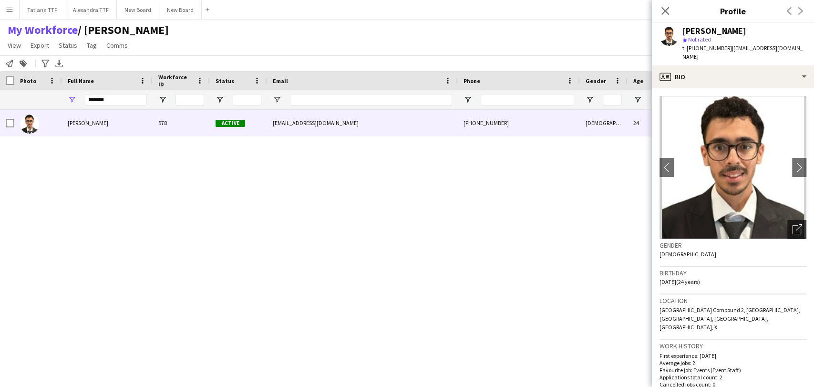
click at [795, 224] on icon at bounding box center [798, 227] width 7 height 7
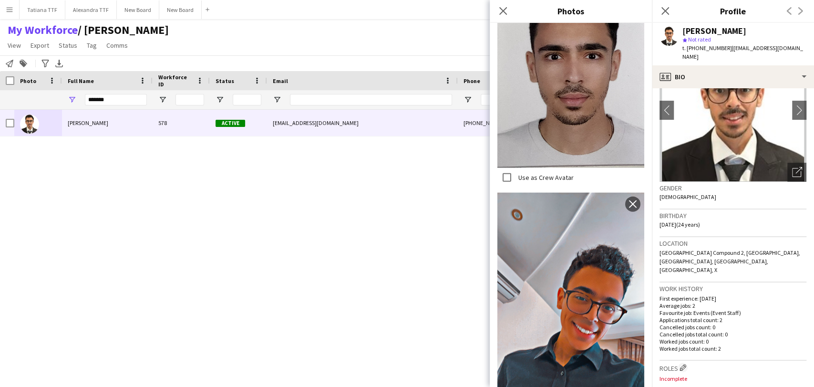
scroll to position [159, 0]
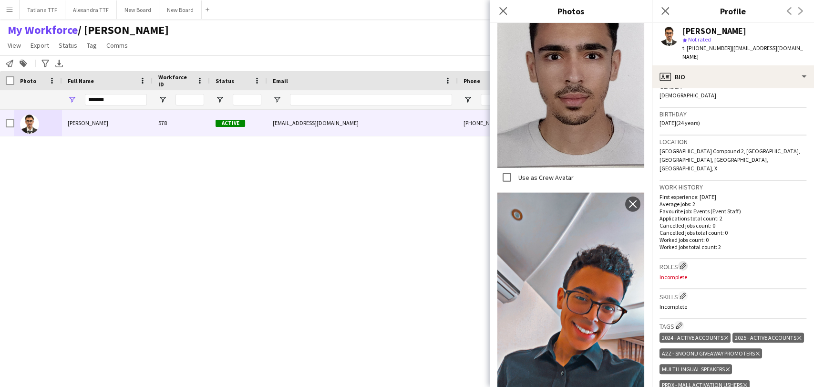
click at [685, 262] on app-icon "Edit crew company roles" at bounding box center [683, 265] width 7 height 7
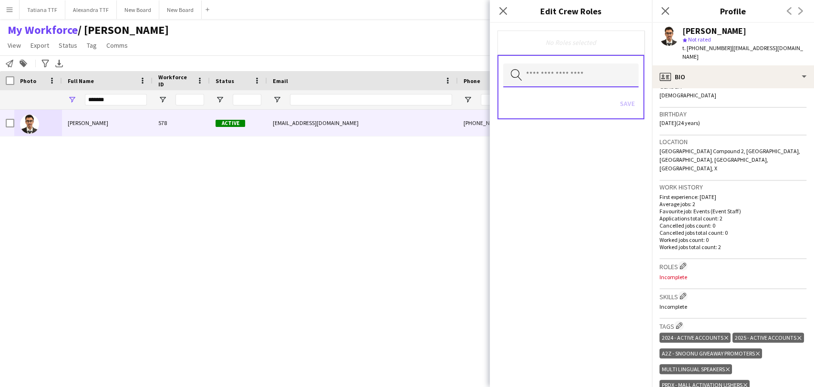
click at [572, 70] on input "text" at bounding box center [570, 75] width 135 height 24
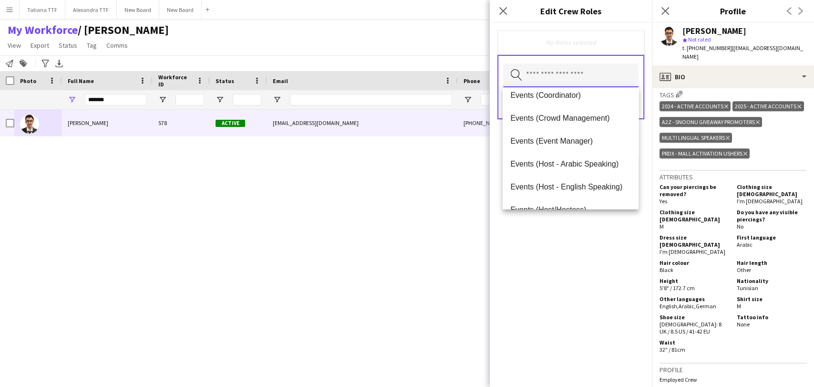
scroll to position [424, 0]
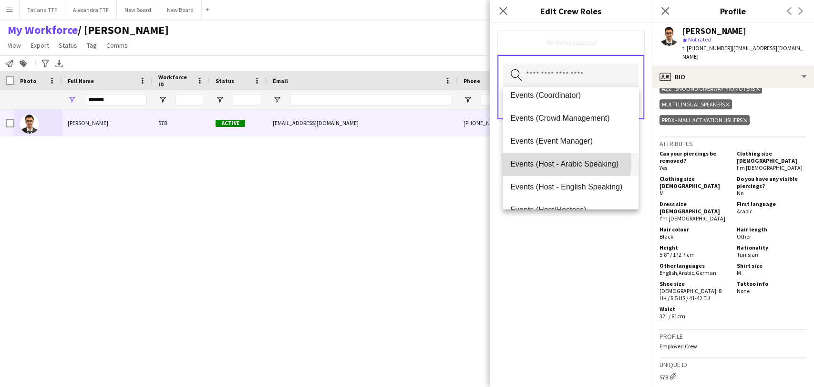
click at [563, 163] on span "Events (Host - Arabic Speaking)" at bounding box center [570, 163] width 120 height 9
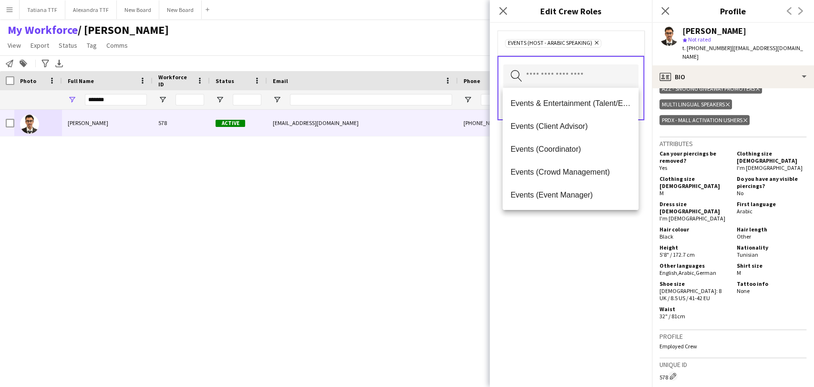
drag, startPoint x: 581, startPoint y: 244, endPoint x: 583, endPoint y: 154, distance: 90.2
click at [579, 238] on div "Events (Host - Arabic Speaking) Remove Search by role type Save" at bounding box center [571, 205] width 162 height 364
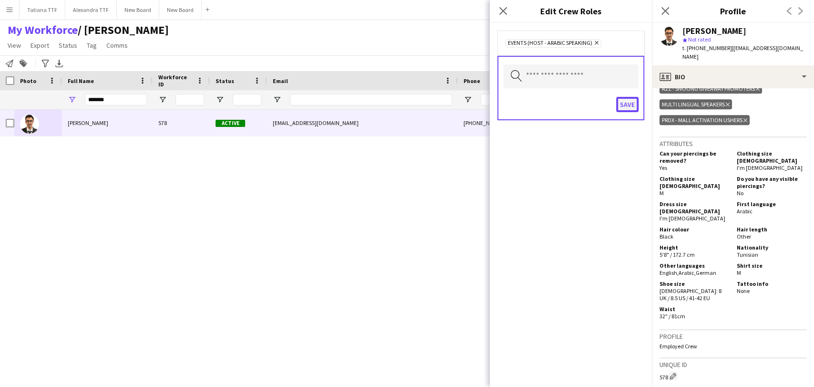
click at [635, 101] on button "Save" at bounding box center [627, 104] width 22 height 15
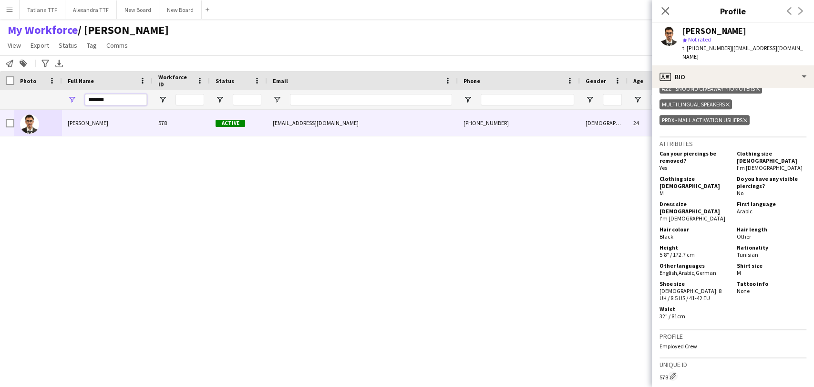
drag, startPoint x: 123, startPoint y: 100, endPoint x: 31, endPoint y: 98, distance: 92.1
click at [32, 99] on div "*******" at bounding box center [505, 99] width 1011 height 19
type input "*"
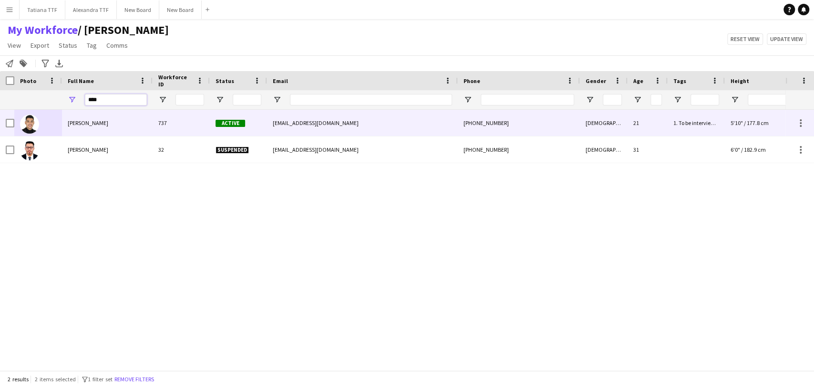
type input "****"
click at [85, 120] on span "Hedi Akermi" at bounding box center [88, 122] width 41 height 7
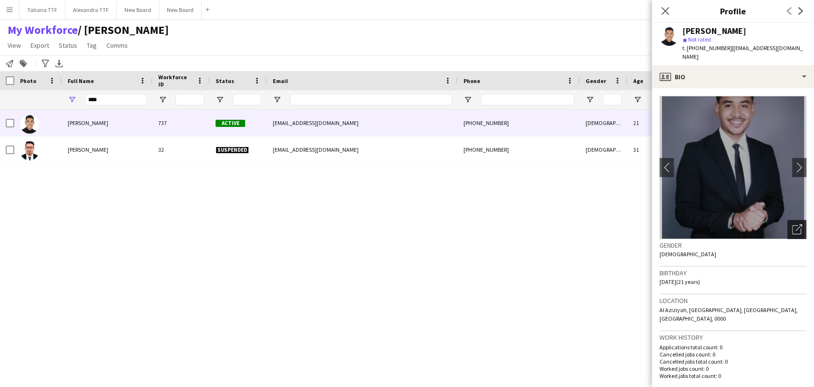
click at [794, 230] on div "Open photos pop-in" at bounding box center [796, 229] width 19 height 19
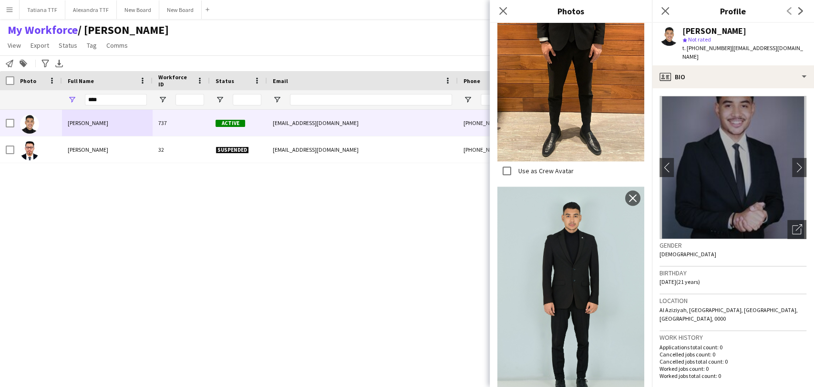
scroll to position [795, 0]
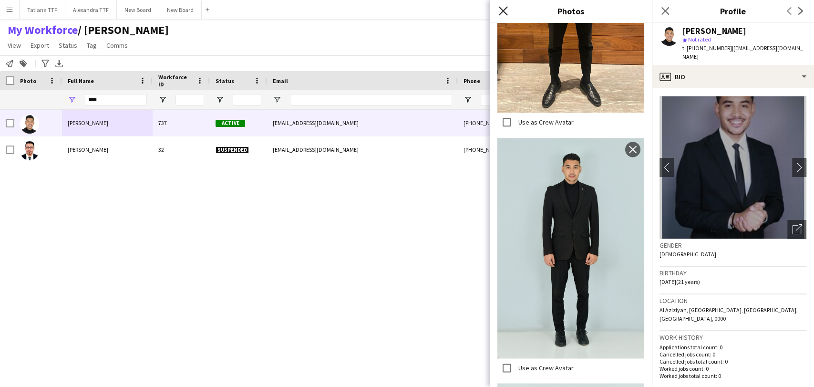
click at [504, 13] on icon "Close pop-in" at bounding box center [502, 10] width 9 height 9
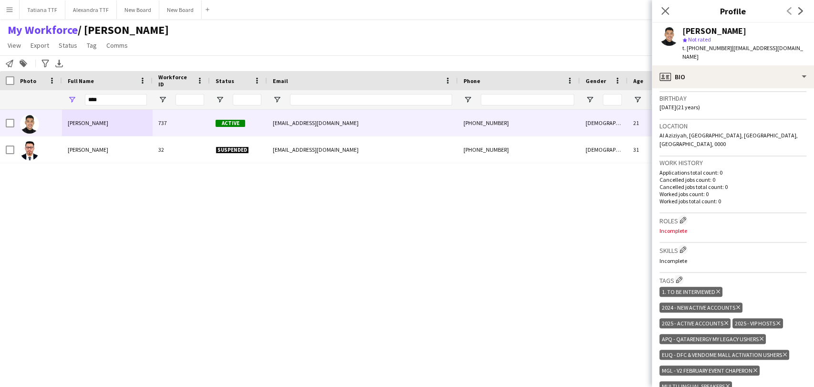
scroll to position [265, 0]
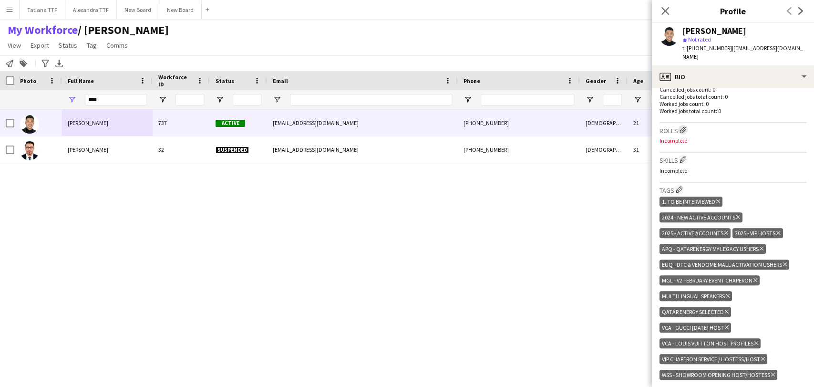
click at [685, 126] on app-icon "Edit crew company roles" at bounding box center [683, 129] width 7 height 7
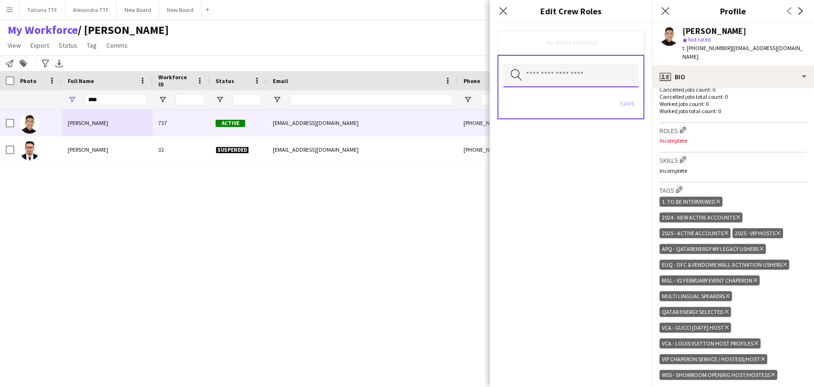
click at [577, 73] on input "text" at bounding box center [570, 75] width 135 height 24
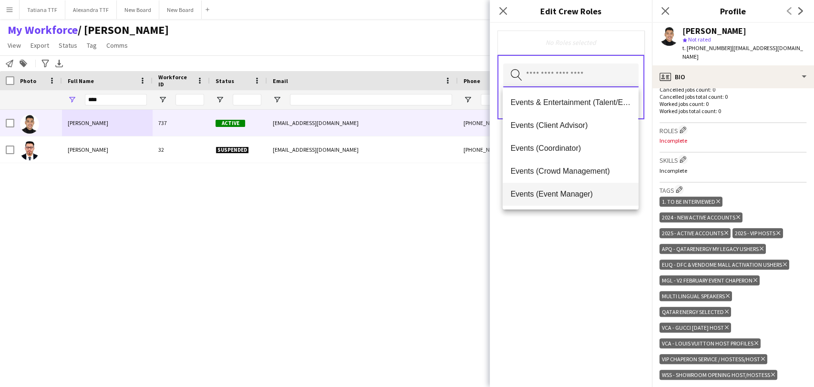
scroll to position [53, 0]
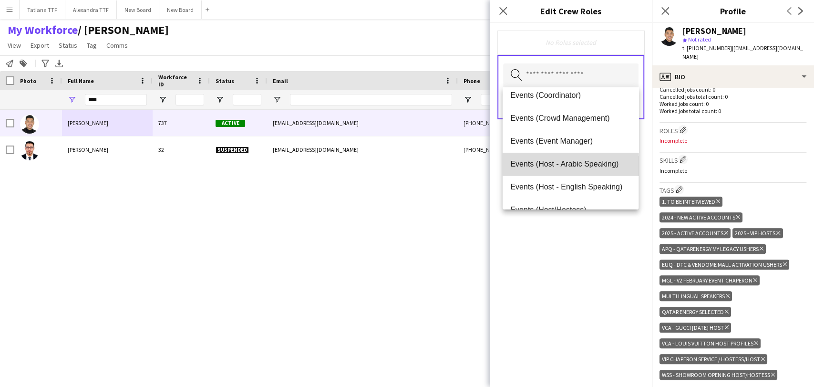
click at [579, 163] on span "Events (Host - Arabic Speaking)" at bounding box center [570, 163] width 120 height 9
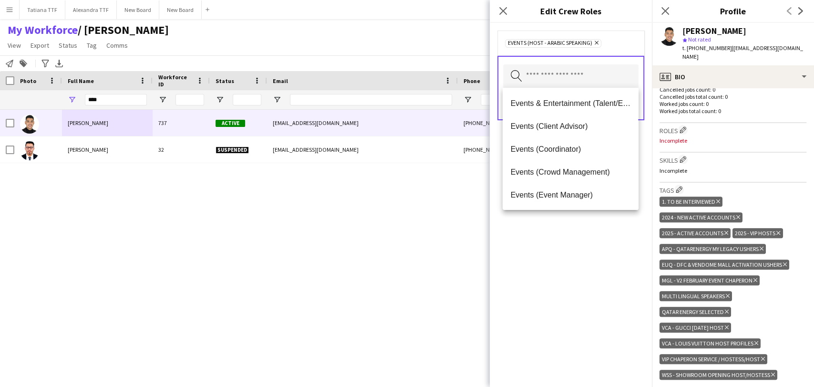
click at [584, 222] on div "Events (Host - Arabic Speaking) Remove Search by role type Save" at bounding box center [571, 205] width 162 height 364
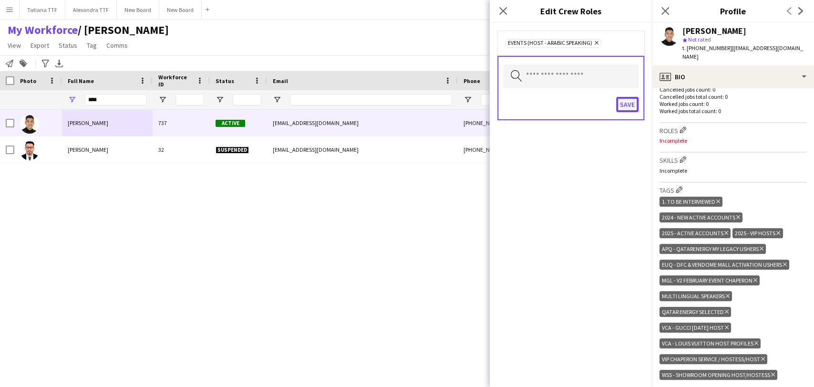
click at [624, 103] on button "Save" at bounding box center [627, 104] width 22 height 15
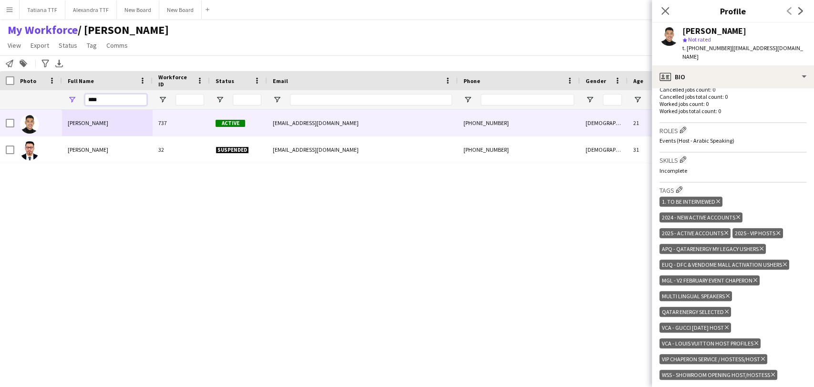
drag, startPoint x: 105, startPoint y: 98, endPoint x: 50, endPoint y: 97, distance: 55.3
click at [54, 96] on div "****" at bounding box center [505, 99] width 1011 height 19
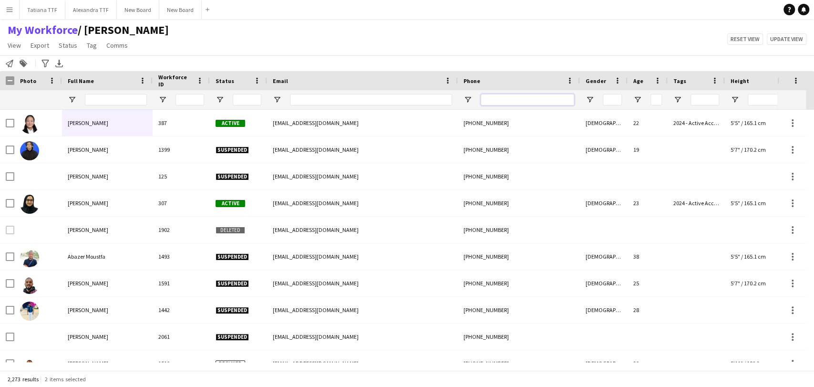
click at [507, 96] on input "Phone Filter Input" at bounding box center [527, 99] width 93 height 11
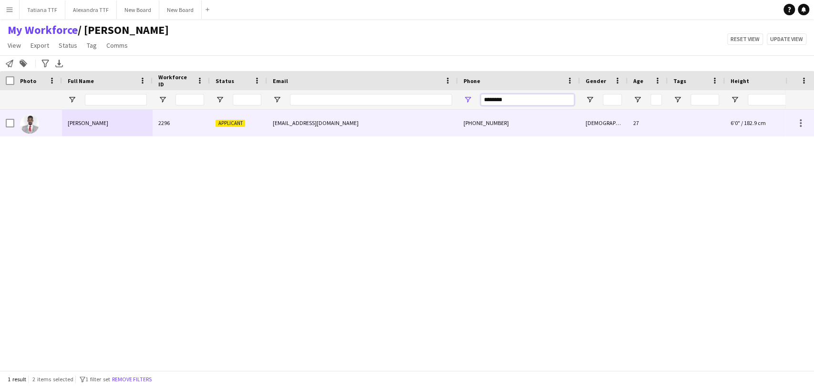
type input "********"
click at [30, 124] on img at bounding box center [29, 123] width 19 height 19
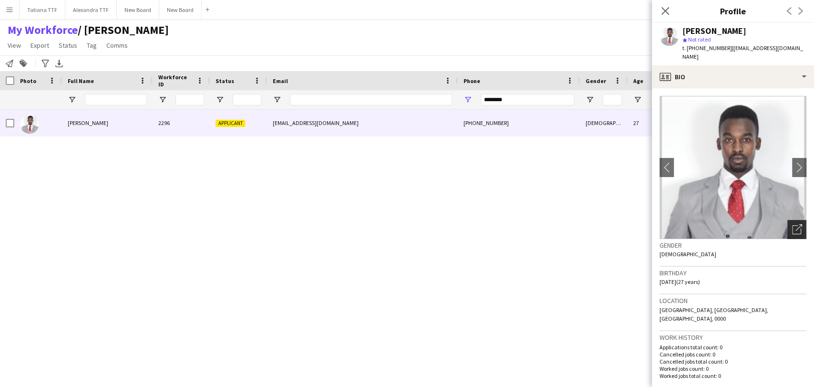
click at [792, 224] on icon "Open photos pop-in" at bounding box center [797, 229] width 10 height 10
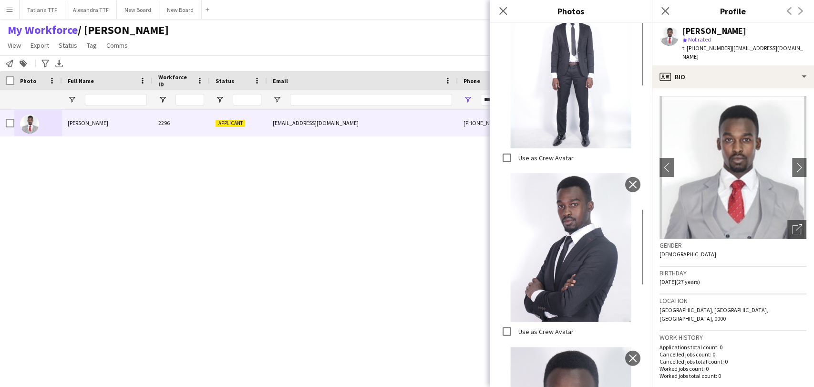
scroll to position [1520, 0]
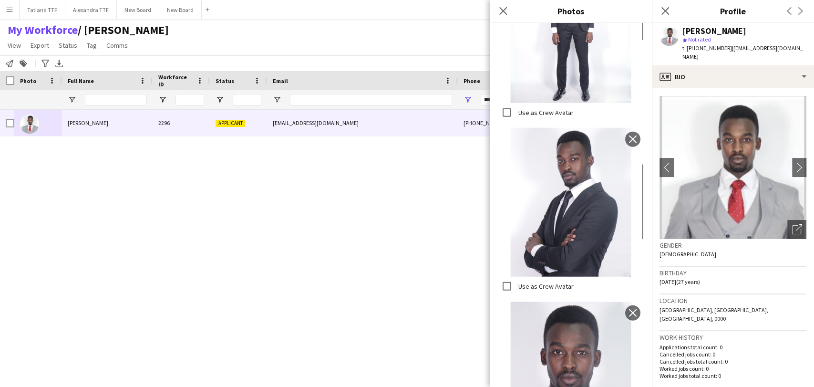
click at [577, 301] on img at bounding box center [570, 376] width 147 height 151
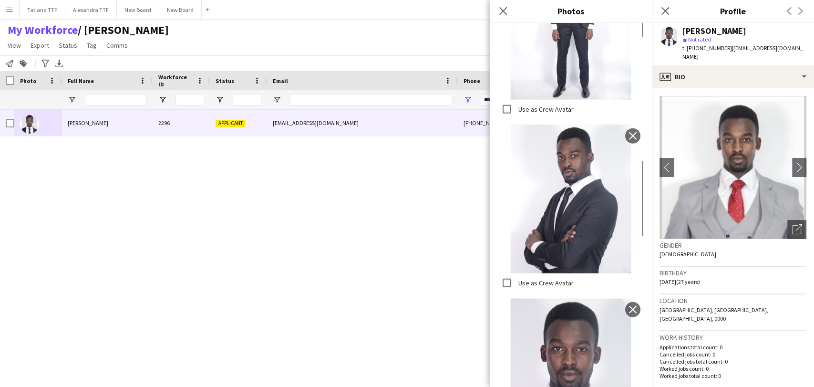
click at [578, 298] on img at bounding box center [570, 373] width 147 height 151
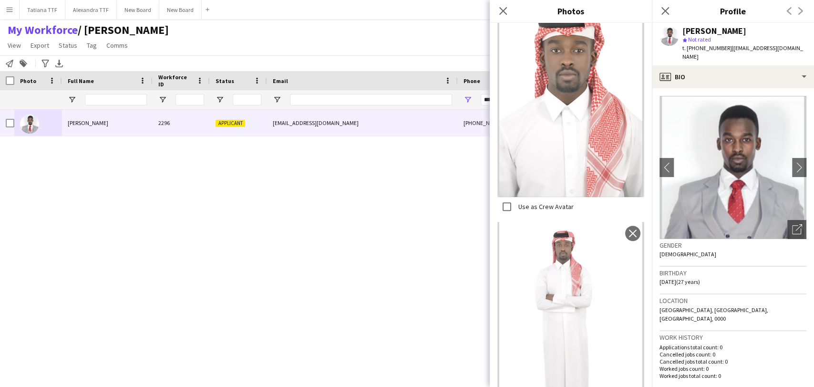
scroll to position [0, 0]
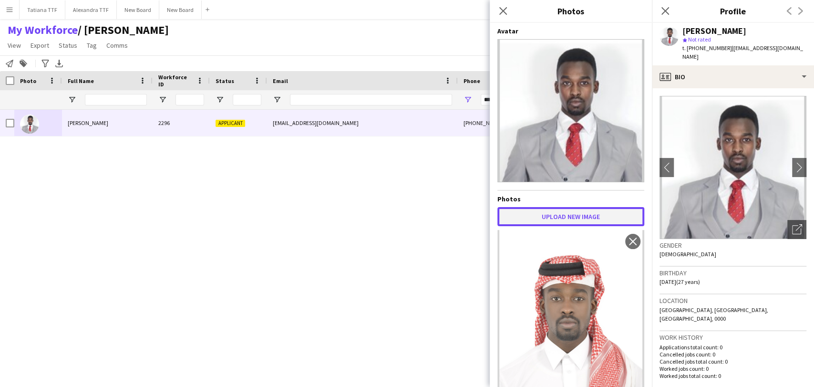
click at [561, 213] on button "Upload new image" at bounding box center [570, 216] width 147 height 19
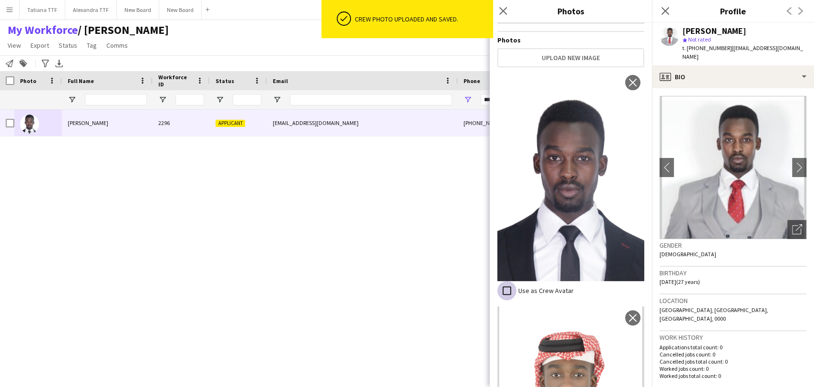
scroll to position [163, 0]
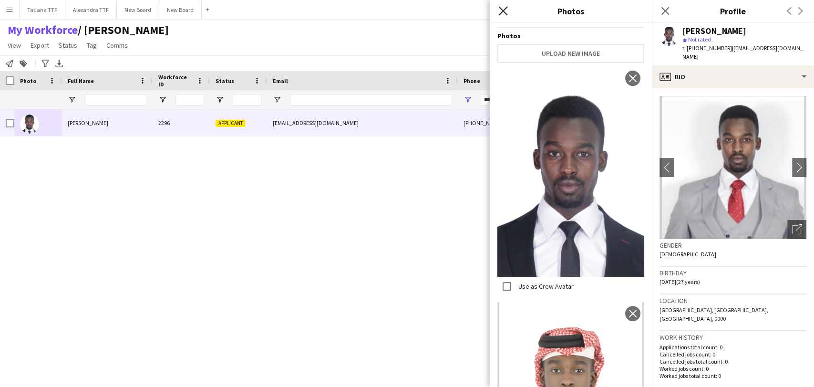
click at [501, 10] on icon "Close pop-in" at bounding box center [502, 10] width 9 height 9
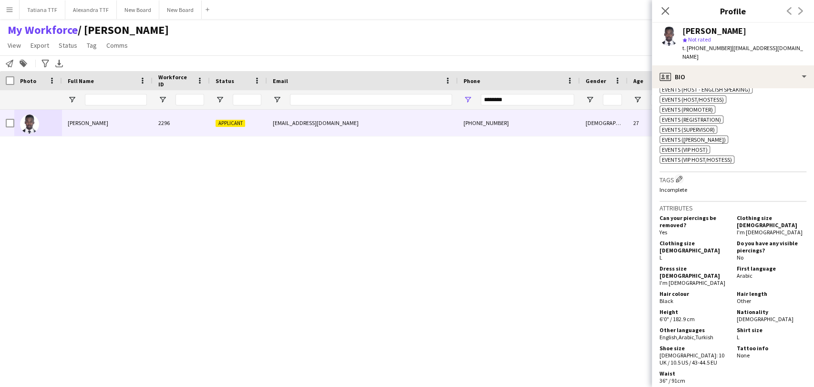
scroll to position [424, 0]
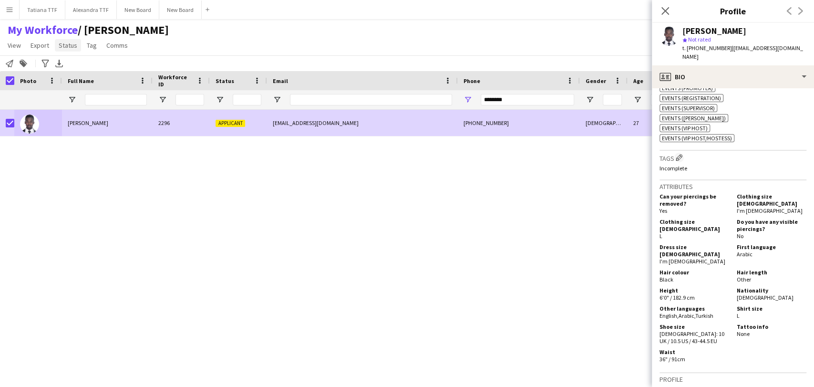
click at [73, 44] on span "Status" at bounding box center [68, 45] width 19 height 9
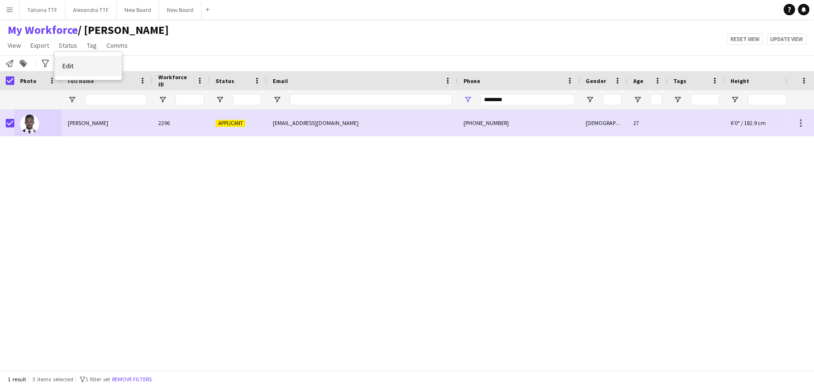
click at [77, 66] on link "Edit" at bounding box center [88, 66] width 67 height 20
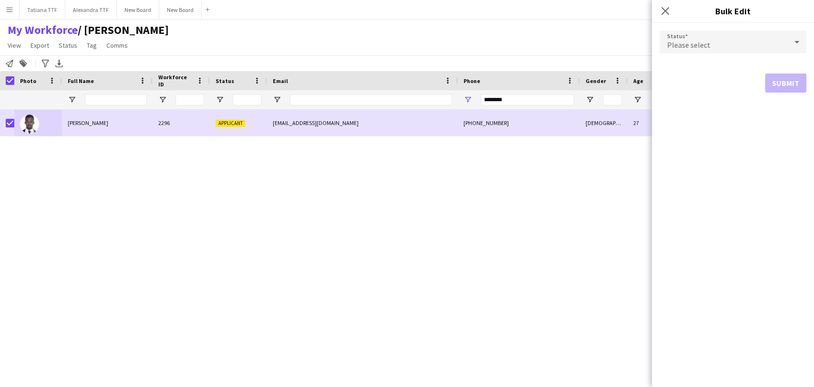
click at [800, 42] on icon at bounding box center [796, 41] width 11 height 19
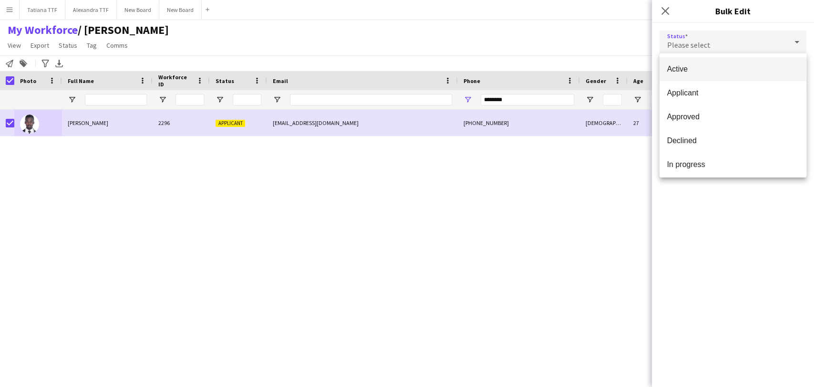
click at [734, 69] on span "Active" at bounding box center [733, 68] width 132 height 9
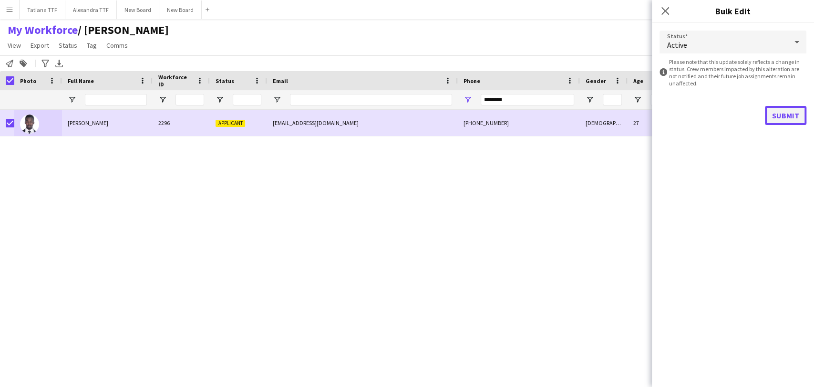
click at [790, 117] on button "Submit" at bounding box center [785, 115] width 41 height 19
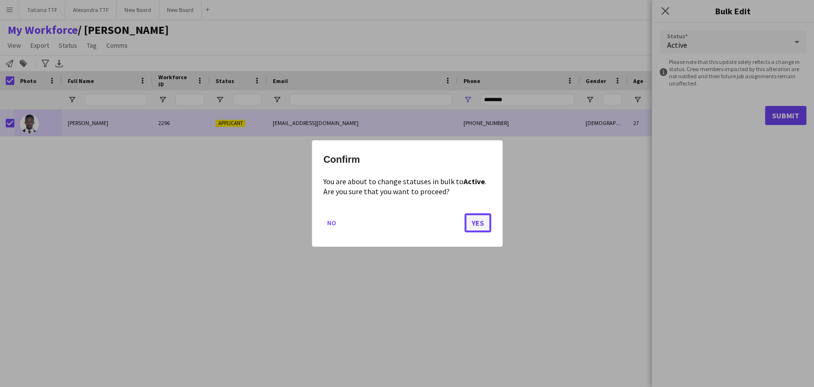
click at [482, 226] on button "Yes" at bounding box center [478, 222] width 27 height 19
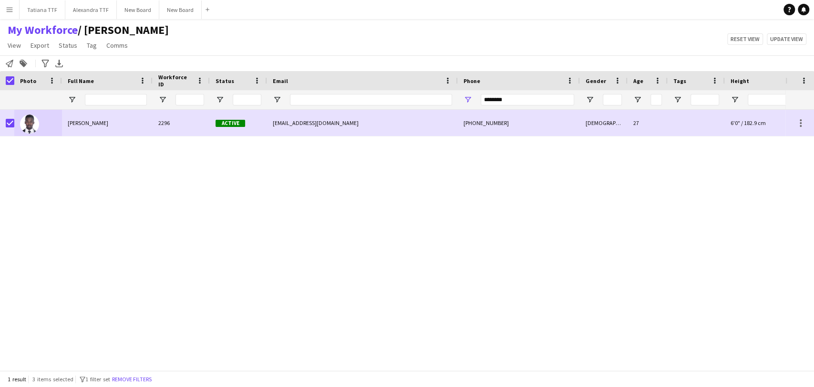
click at [126, 202] on div "Abdalla Jaad 2296 Active a.mjs@hotmail.com +97455315253 Male 27 6'0" / 182.9 cm…" at bounding box center [392, 236] width 785 height 252
click at [112, 50] on link "Comms" at bounding box center [117, 45] width 29 height 12
click at [195, 45] on div "My Workforce / TATIANA View Views Default view Alexandra View April Live Force …" at bounding box center [407, 39] width 814 height 32
click at [124, 103] on input "Full Name Filter Input" at bounding box center [116, 99] width 62 height 11
click at [5, 80] on div at bounding box center [7, 80] width 14 height 19
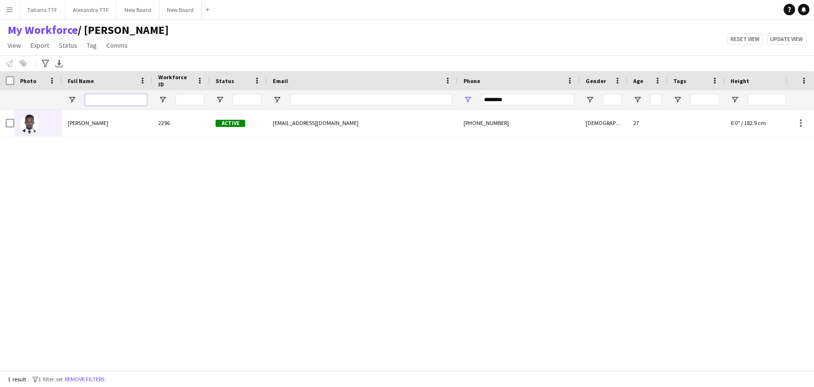
click at [114, 100] on input "Full Name Filter Input" at bounding box center [116, 99] width 62 height 11
paste input "******"
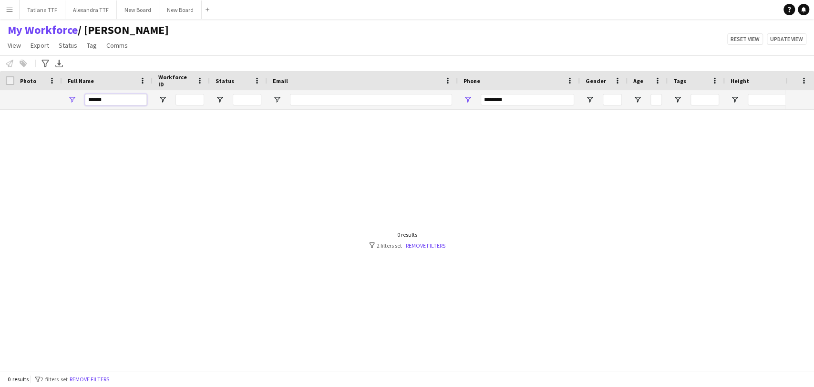
type input "******"
drag, startPoint x: 517, startPoint y: 95, endPoint x: 335, endPoint y: 82, distance: 182.7
click at [370, 93] on div "******" at bounding box center [505, 99] width 1011 height 19
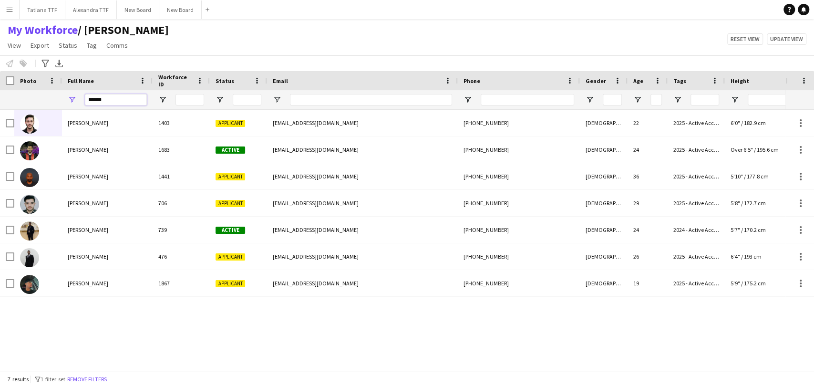
drag, startPoint x: 138, startPoint y: 97, endPoint x: 70, endPoint y: 96, distance: 67.7
click at [70, 96] on div "******" at bounding box center [107, 99] width 91 height 19
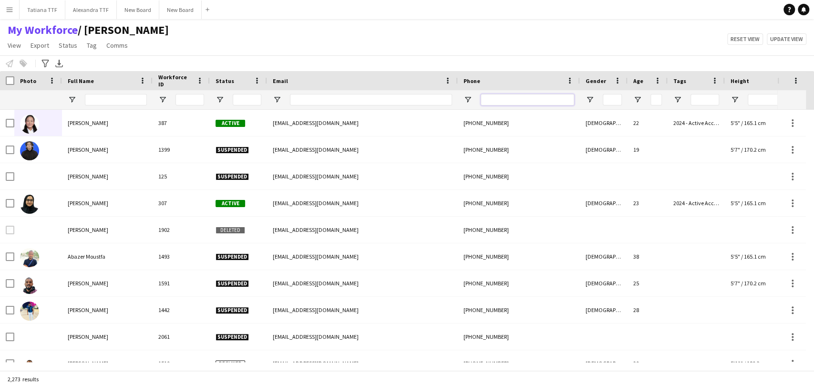
click at [527, 94] on input "Phone Filter Input" at bounding box center [527, 99] width 93 height 11
paste input "**********"
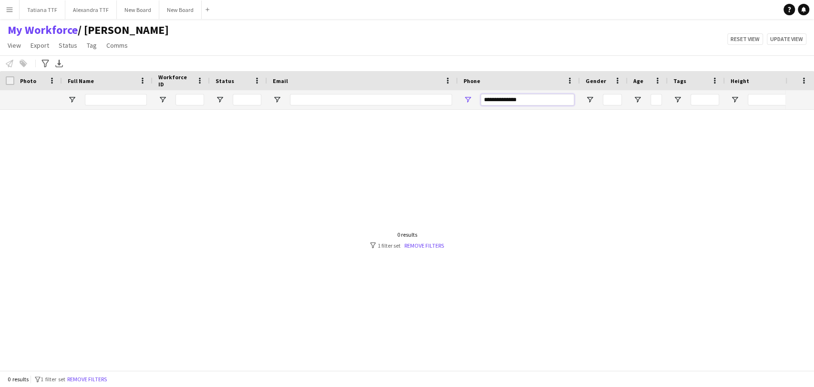
drag, startPoint x: 496, startPoint y: 98, endPoint x: 439, endPoint y: 89, distance: 57.5
click at [448, 93] on div at bounding box center [505, 99] width 1011 height 19
type input "*********"
click at [512, 175] on div at bounding box center [392, 236] width 785 height 252
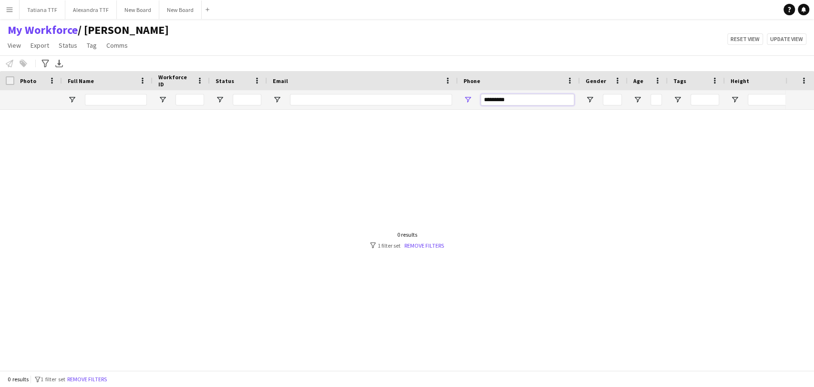
drag, startPoint x: 453, startPoint y: 98, endPoint x: 439, endPoint y: 98, distance: 13.4
click at [439, 98] on div at bounding box center [505, 99] width 1011 height 19
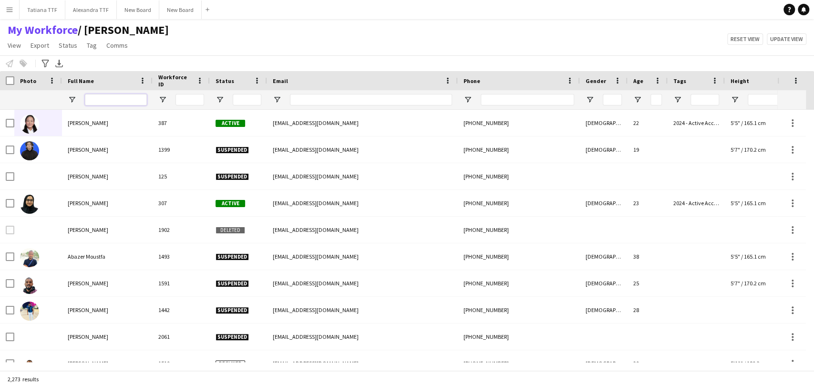
click at [122, 100] on input "Full Name Filter Input" at bounding box center [116, 99] width 62 height 11
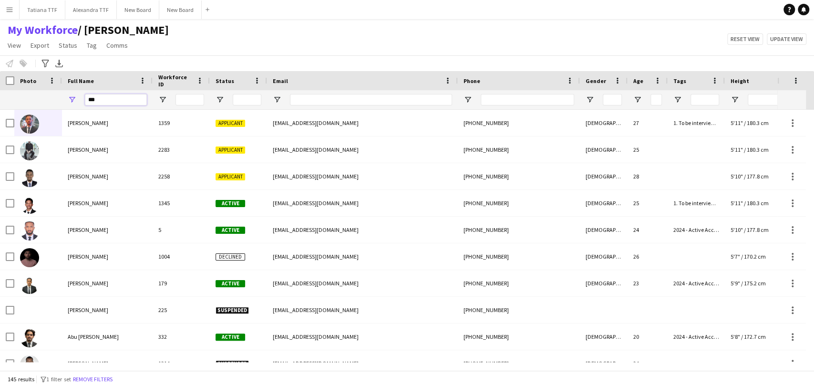
drag, startPoint x: 107, startPoint y: 101, endPoint x: 79, endPoint y: 94, distance: 28.5
click at [80, 93] on div "***" at bounding box center [107, 99] width 91 height 19
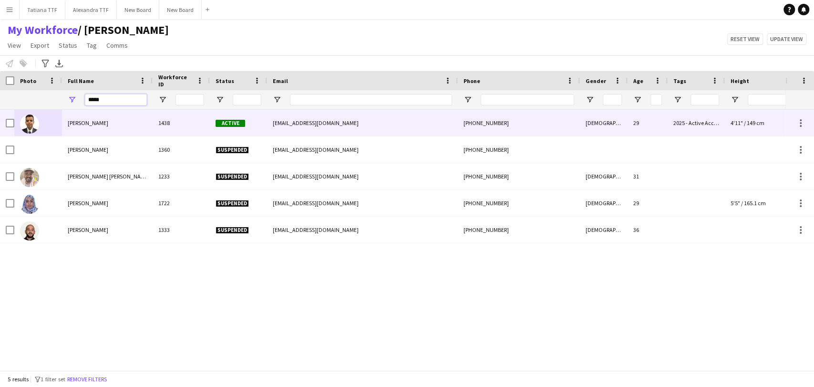
type input "*****"
click at [28, 127] on img at bounding box center [29, 123] width 19 height 19
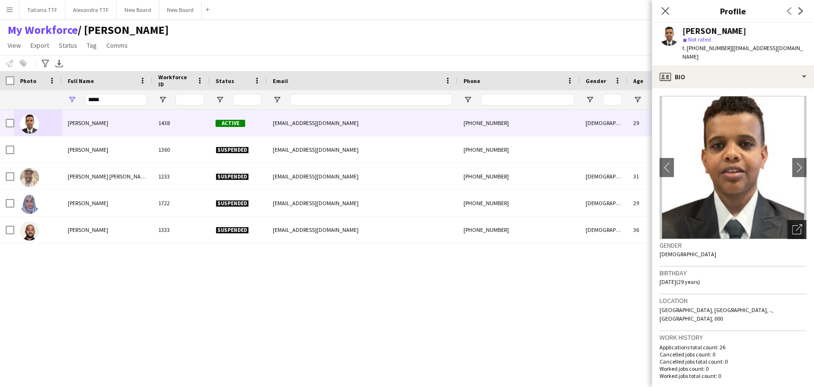
click at [794, 220] on div "Open photos pop-in" at bounding box center [796, 229] width 19 height 19
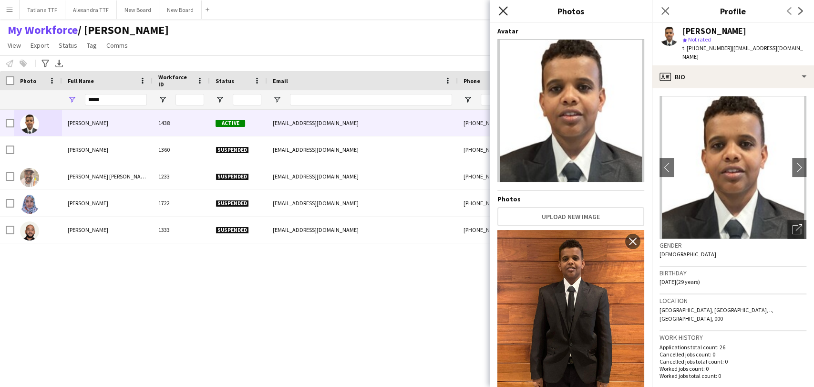
click at [506, 10] on icon "Close pop-in" at bounding box center [502, 10] width 9 height 9
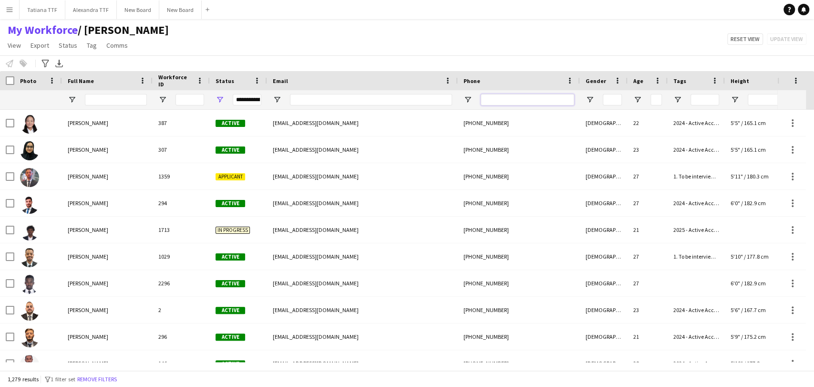
click at [539, 96] on input "Phone Filter Input" at bounding box center [527, 99] width 93 height 11
click at [354, 104] on input "Email Filter Input" at bounding box center [371, 99] width 162 height 11
paste input "**********"
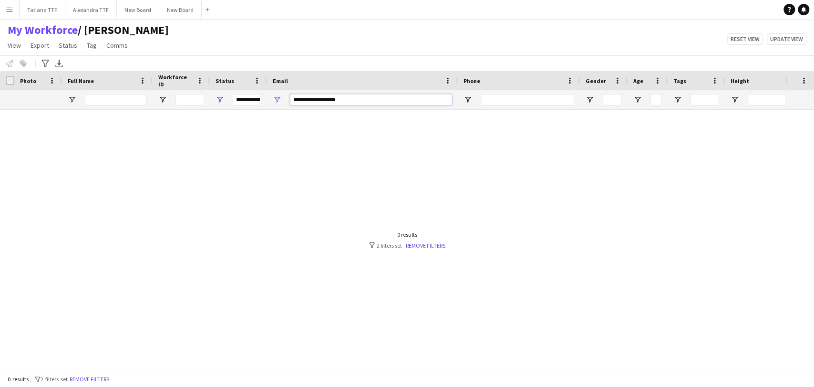
drag, startPoint x: 355, startPoint y: 100, endPoint x: 361, endPoint y: 106, distance: 8.1
click at [363, 103] on input "**********" at bounding box center [371, 99] width 162 height 11
type input "**********"
click at [222, 99] on span "Open Filter Menu" at bounding box center [220, 99] width 9 height 9
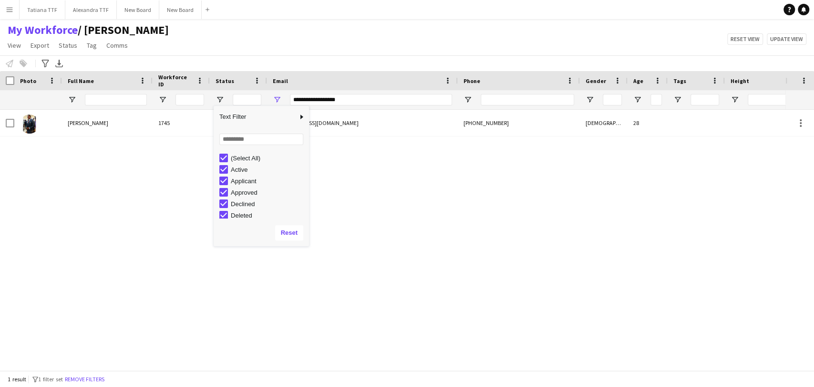
click at [182, 216] on div "Altaj Mohamed 1745 Suspended altagmo5@gmail.com +97470413696 Male 28" at bounding box center [392, 236] width 785 height 252
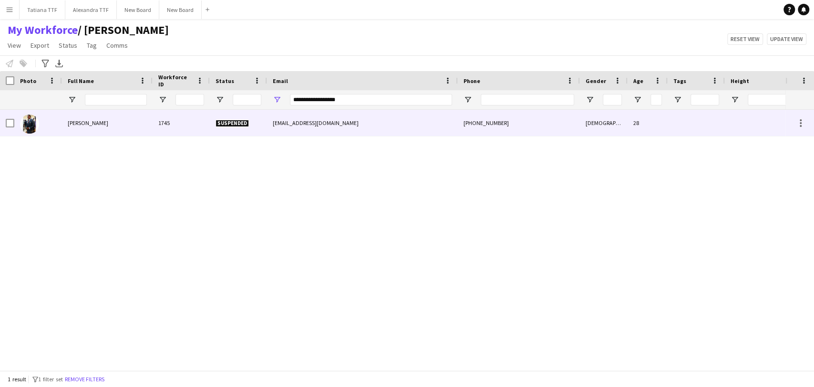
click at [28, 121] on img at bounding box center [29, 123] width 19 height 19
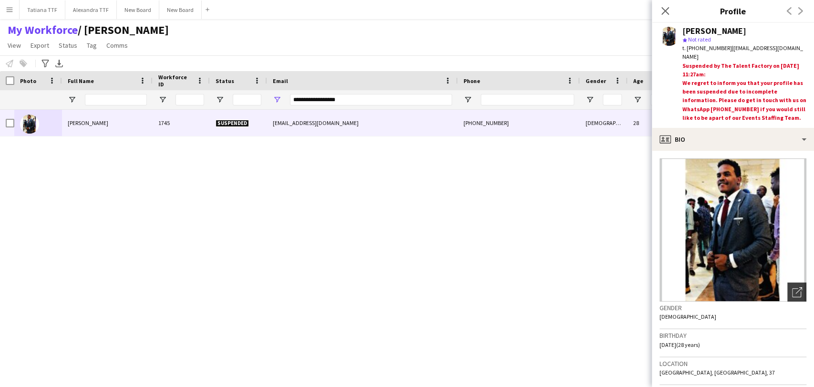
click at [794, 297] on div "Open photos pop-in" at bounding box center [796, 291] width 19 height 19
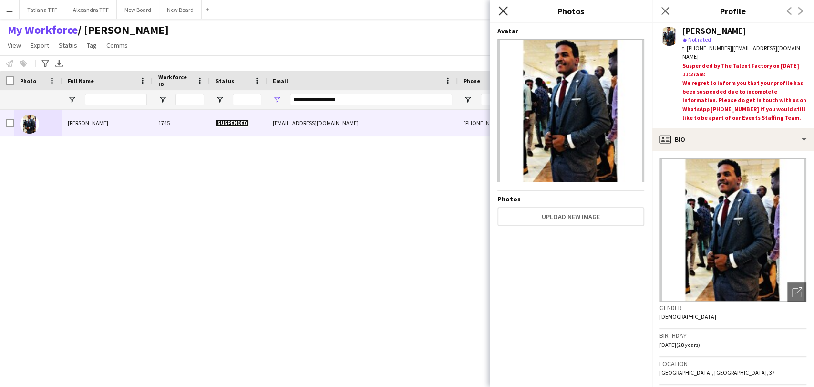
click at [503, 11] on icon at bounding box center [502, 10] width 9 height 9
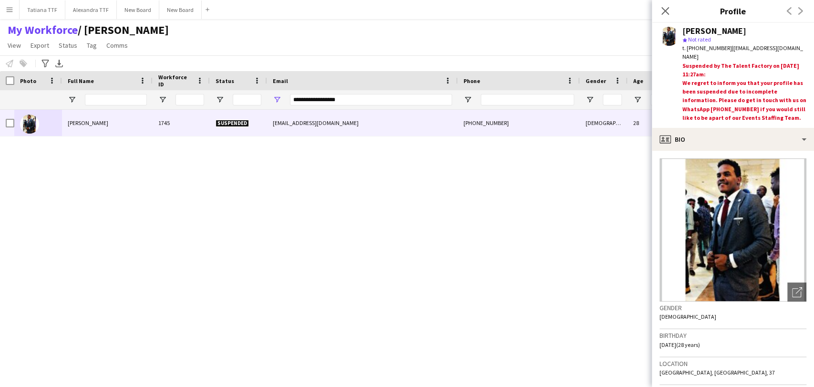
click at [666, 14] on icon "Close pop-in" at bounding box center [665, 11] width 8 height 8
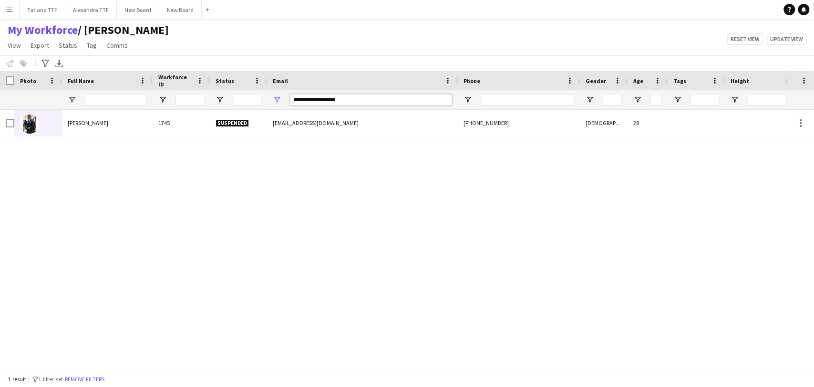
drag, startPoint x: 349, startPoint y: 100, endPoint x: 236, endPoint y: 131, distance: 116.6
click at [251, 120] on div "Workforce Details Crew Attributes Photo 28" at bounding box center [407, 220] width 814 height 299
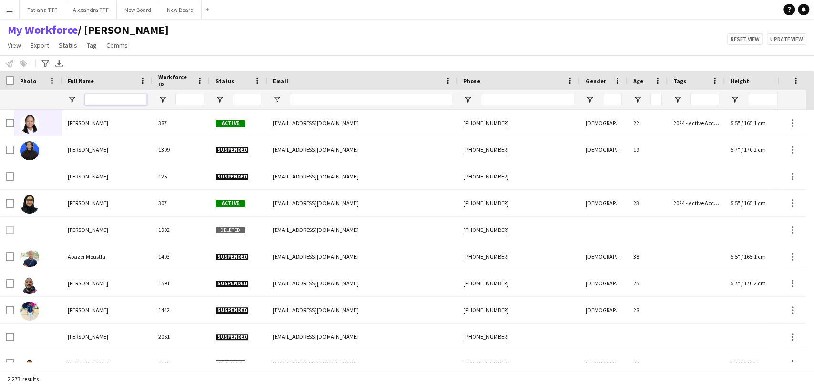
click at [96, 104] on input "Full Name Filter Input" at bounding box center [116, 99] width 62 height 11
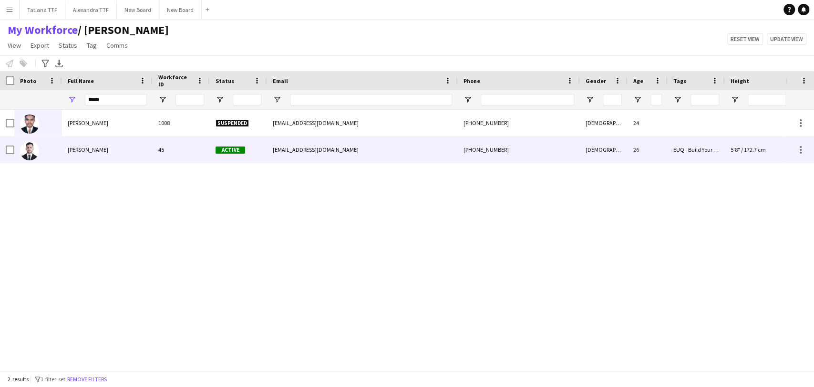
click at [101, 148] on span "Sinan Sabahaddin" at bounding box center [88, 149] width 41 height 7
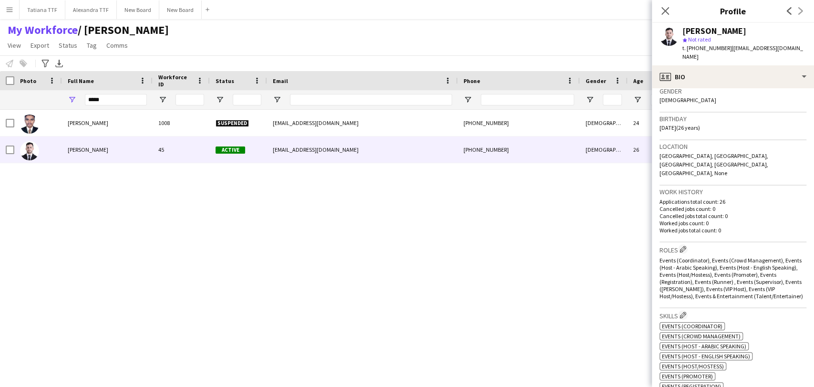
scroll to position [159, 0]
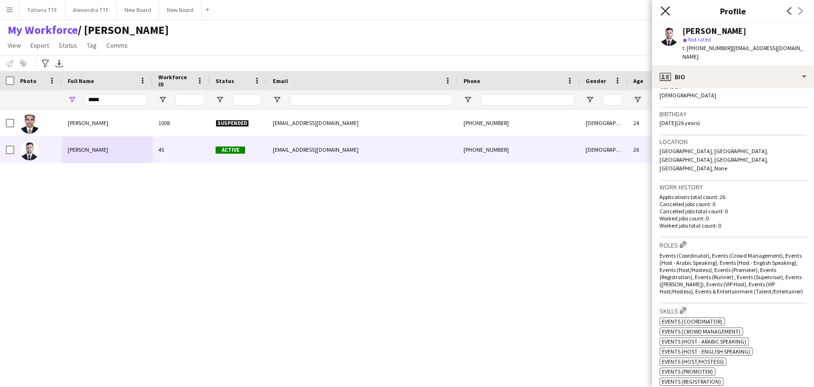
click at [666, 8] on icon "Close pop-in" at bounding box center [665, 10] width 9 height 9
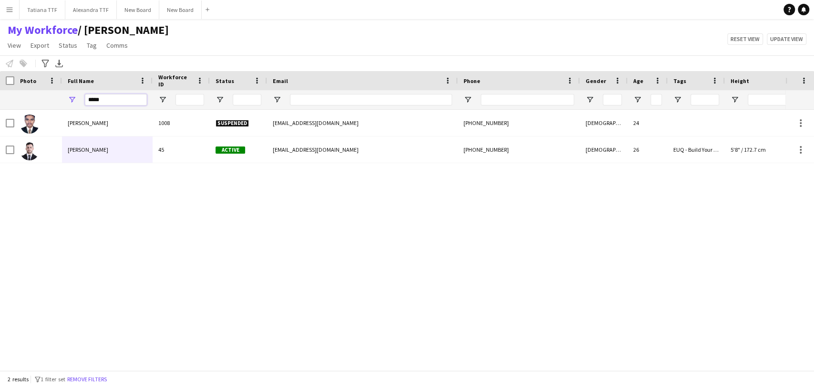
drag, startPoint x: 117, startPoint y: 103, endPoint x: 47, endPoint y: 100, distance: 70.1
click at [56, 99] on div "*****" at bounding box center [505, 99] width 1011 height 19
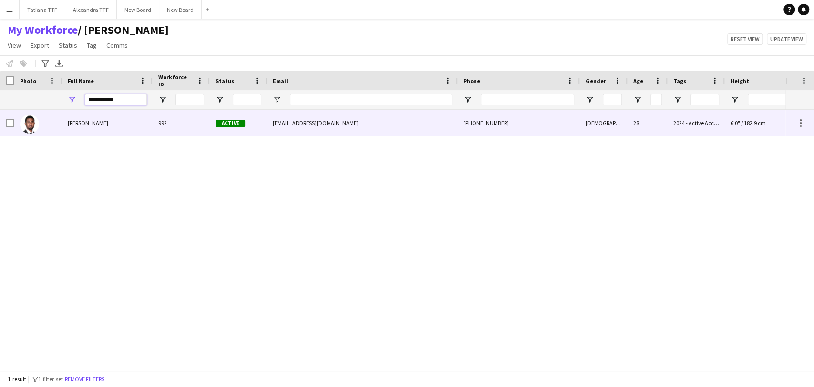
type input "**********"
click at [29, 129] on img at bounding box center [29, 123] width 19 height 19
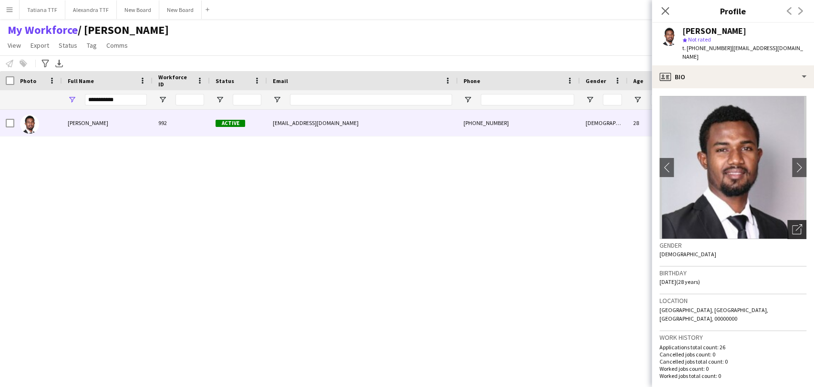
click at [794, 231] on div "Open photos pop-in" at bounding box center [796, 229] width 19 height 19
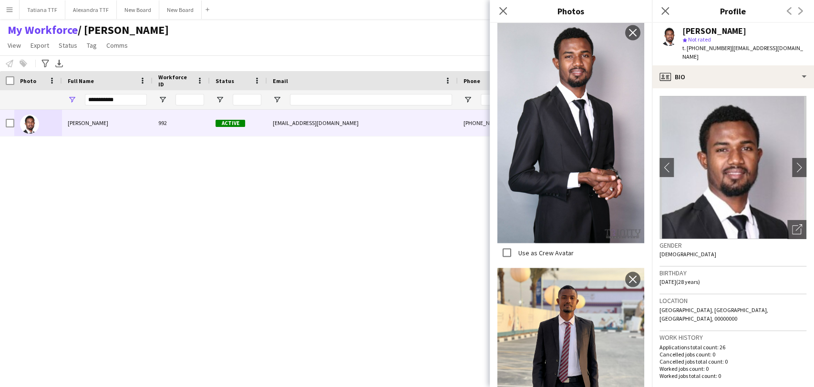
scroll to position [1153, 0]
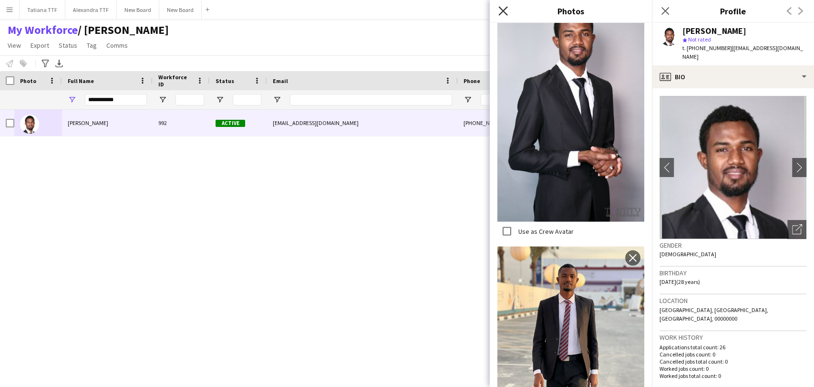
click at [502, 12] on icon at bounding box center [502, 10] width 9 height 9
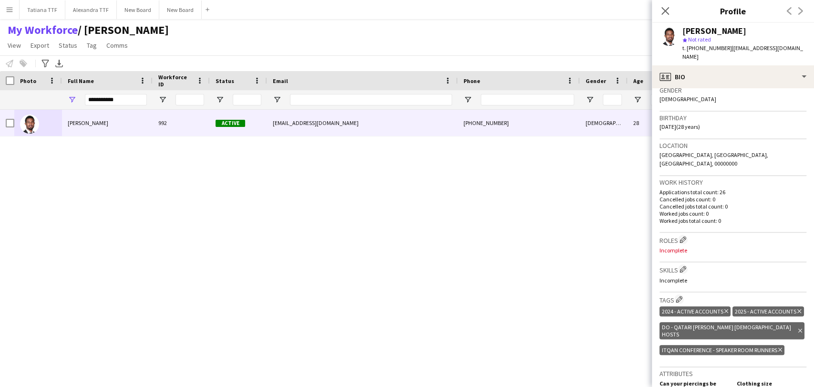
scroll to position [159, 0]
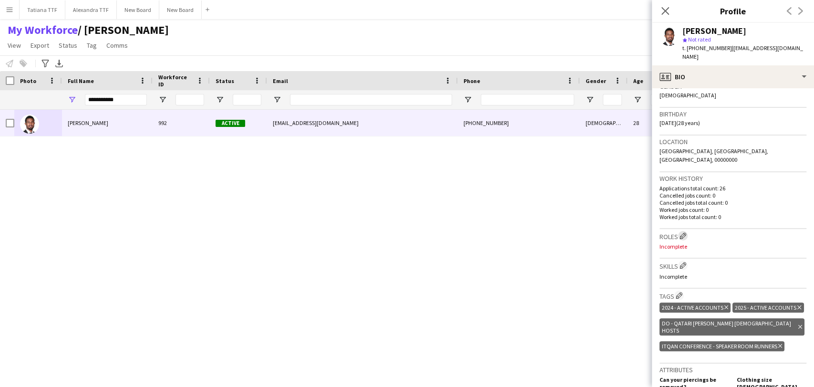
click at [683, 232] on app-icon "Edit crew company roles" at bounding box center [683, 235] width 7 height 7
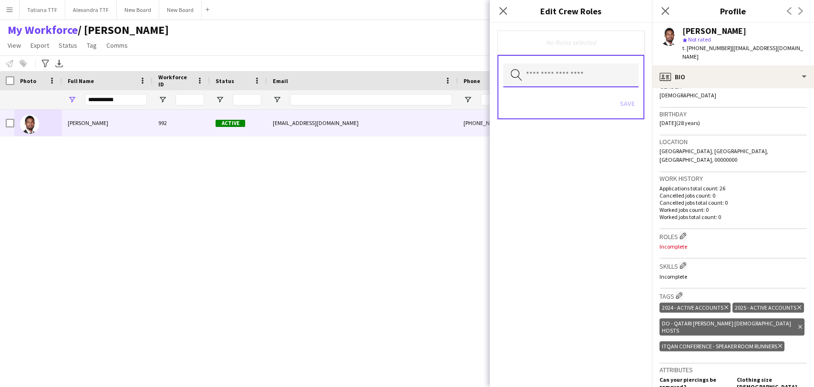
click at [563, 75] on input "text" at bounding box center [570, 75] width 135 height 24
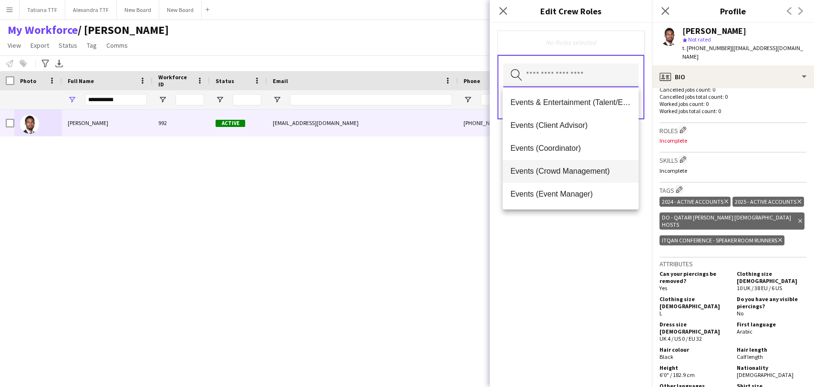
scroll to position [53, 0]
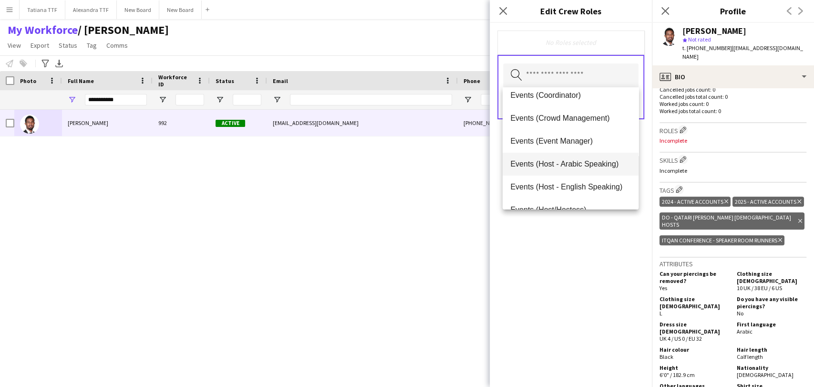
click at [545, 162] on span "Events (Host - Arabic Speaking)" at bounding box center [570, 163] width 120 height 9
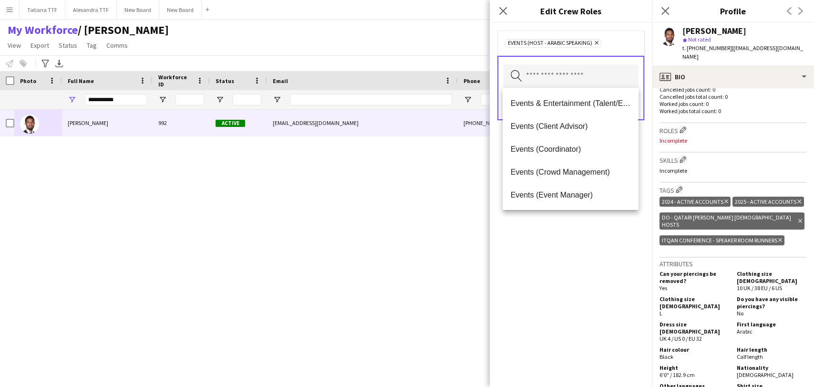
drag, startPoint x: 558, startPoint y: 272, endPoint x: 595, endPoint y: 175, distance: 104.4
click at [559, 254] on div "Events (Host - Arabic Speaking) Remove Search by role type Save" at bounding box center [571, 205] width 162 height 364
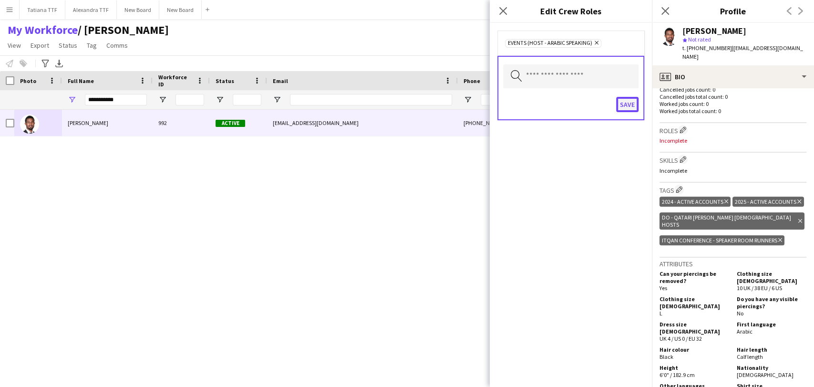
click at [630, 106] on button "Save" at bounding box center [627, 104] width 22 height 15
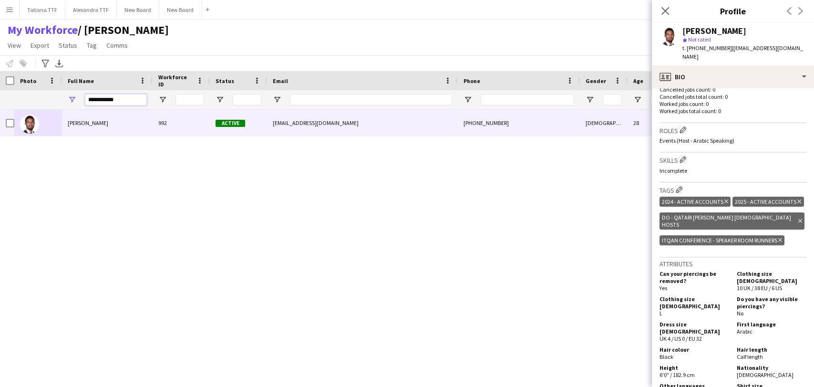
drag, startPoint x: 119, startPoint y: 100, endPoint x: 39, endPoint y: 100, distance: 79.6
click at [39, 100] on div "**********" at bounding box center [505, 99] width 1011 height 19
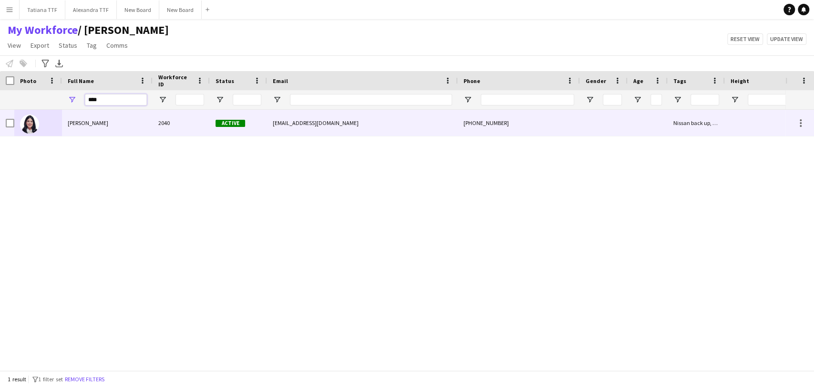
type input "****"
click at [96, 123] on span "Roba nabolsi" at bounding box center [88, 122] width 41 height 7
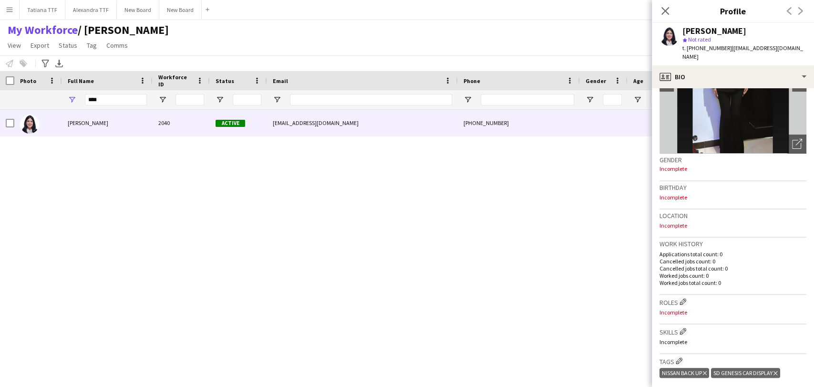
scroll to position [0, 0]
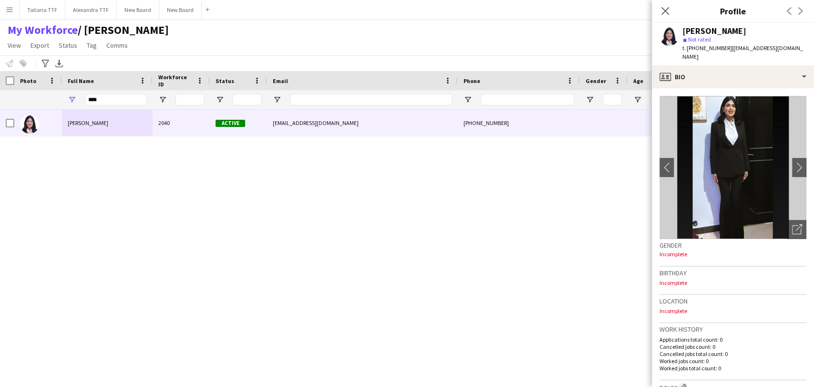
click at [685, 250] on span "Incomplete" at bounding box center [674, 253] width 28 height 7
click at [678, 241] on h3 "Gender" at bounding box center [733, 245] width 147 height 9
click at [685, 279] on p "Incomplete" at bounding box center [733, 282] width 147 height 7
click at [682, 241] on h3 "Gender" at bounding box center [733, 245] width 147 height 9
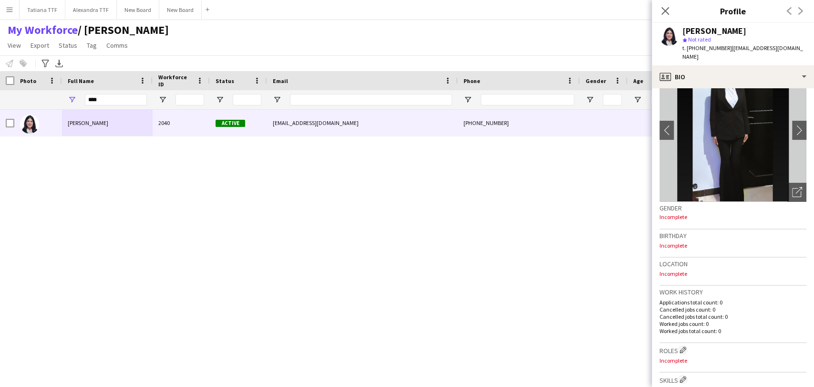
scroll to position [53, 0]
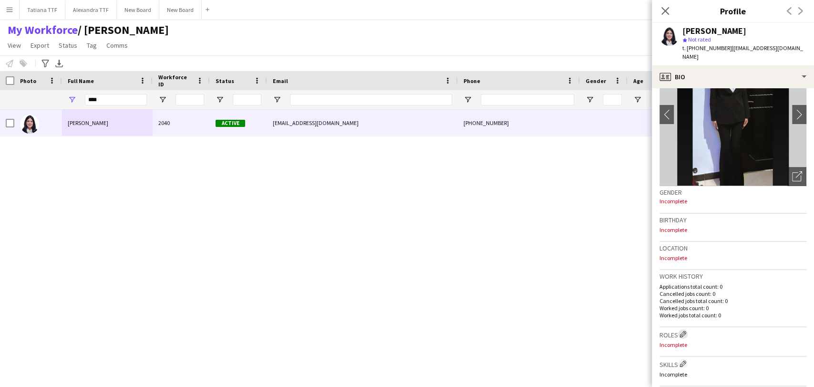
click at [683, 331] on app-icon "Edit crew company roles" at bounding box center [683, 334] width 7 height 7
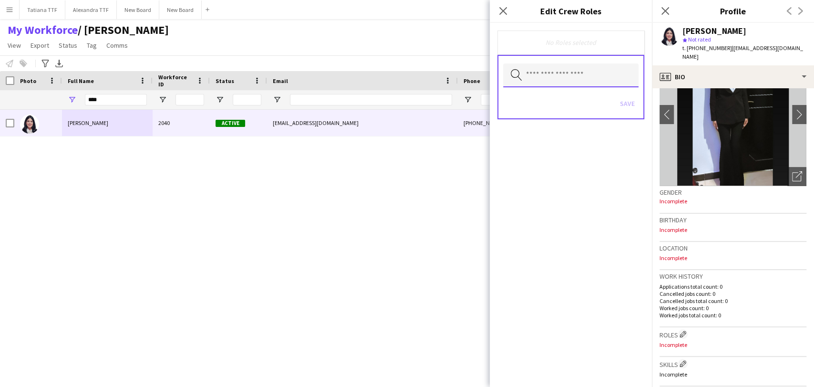
click at [567, 74] on input "text" at bounding box center [570, 75] width 135 height 24
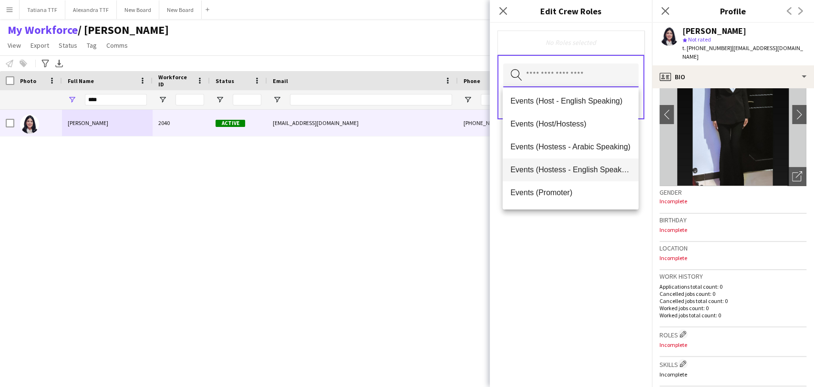
scroll to position [159, 0]
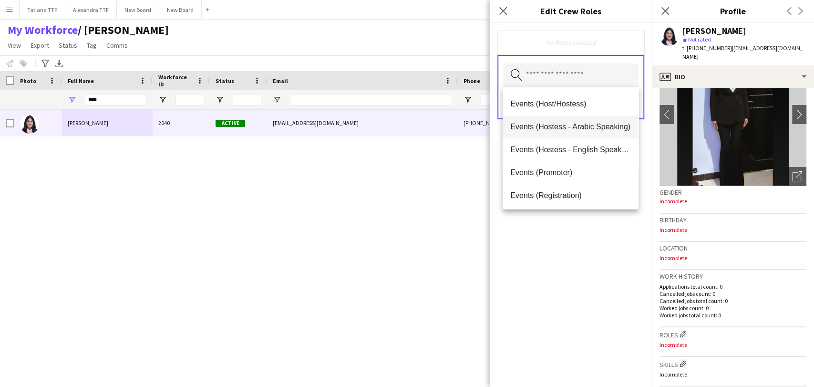
click at [570, 129] on span "Events (Hostess - Arabic Speaking)" at bounding box center [570, 126] width 120 height 9
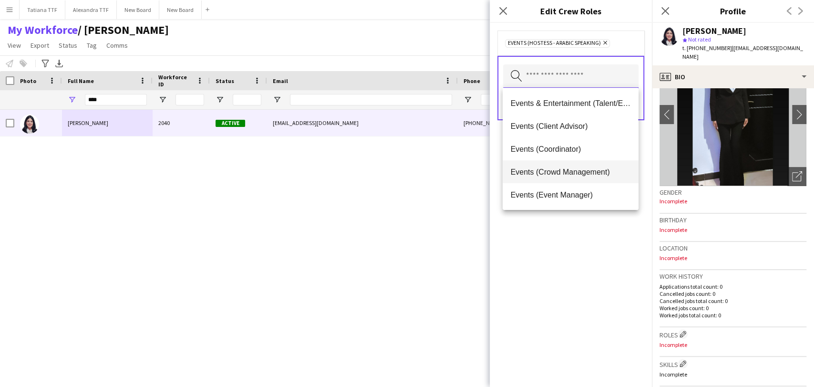
scroll to position [0, 0]
drag, startPoint x: 601, startPoint y: 277, endPoint x: 604, endPoint y: 167, distance: 109.7
click at [601, 274] on div "Events (Hostess - Arabic Speaking) Remove Search by role type Save" at bounding box center [571, 205] width 162 height 364
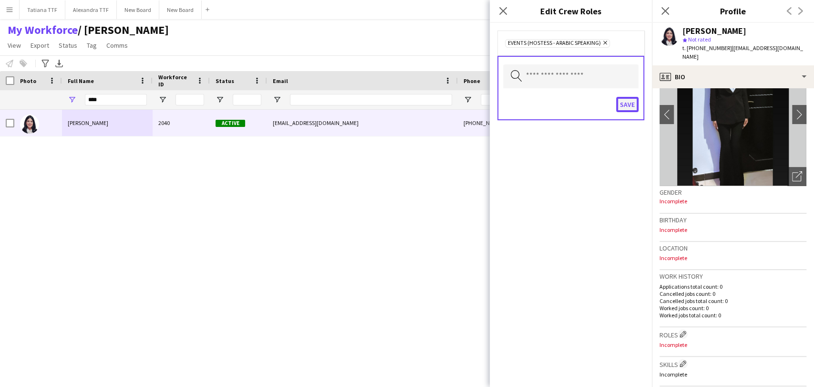
click at [628, 100] on button "Save" at bounding box center [627, 104] width 22 height 15
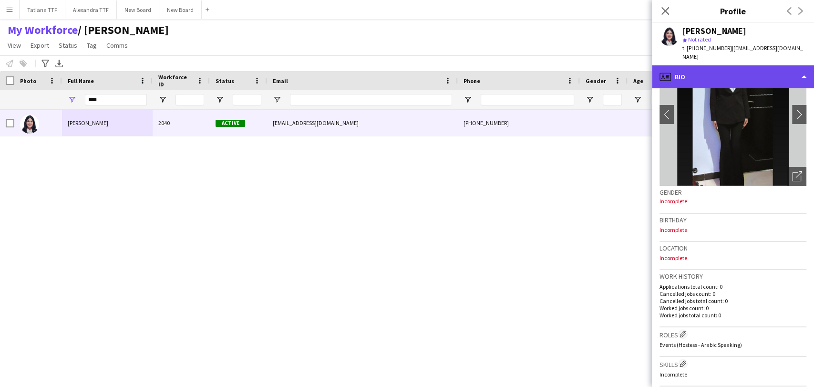
click at [671, 67] on div "profile Bio" at bounding box center [733, 76] width 162 height 23
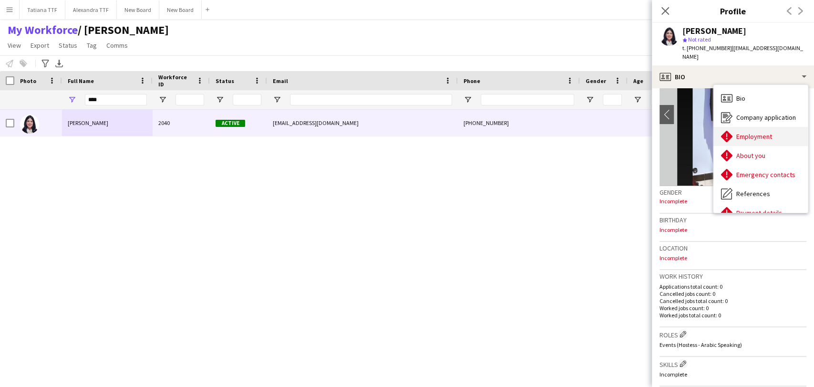
click at [767, 132] on span "Employment" at bounding box center [754, 136] width 36 height 9
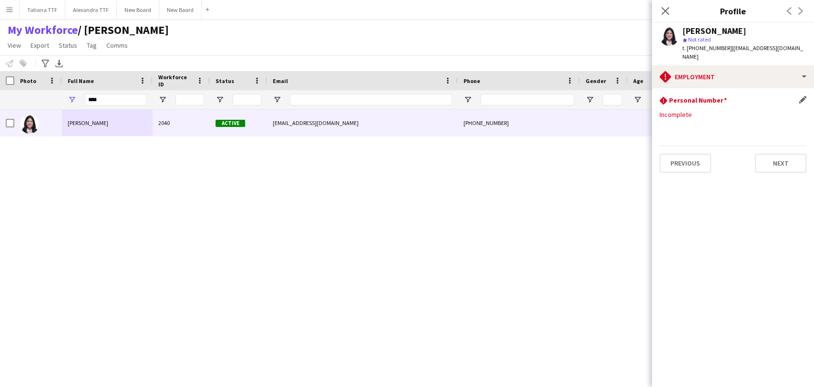
click at [797, 96] on div "rhombus-alert Personal Number Edit this field" at bounding box center [733, 101] width 147 height 10
click at [806, 96] on app-icon "Edit this field" at bounding box center [803, 100] width 8 height 8
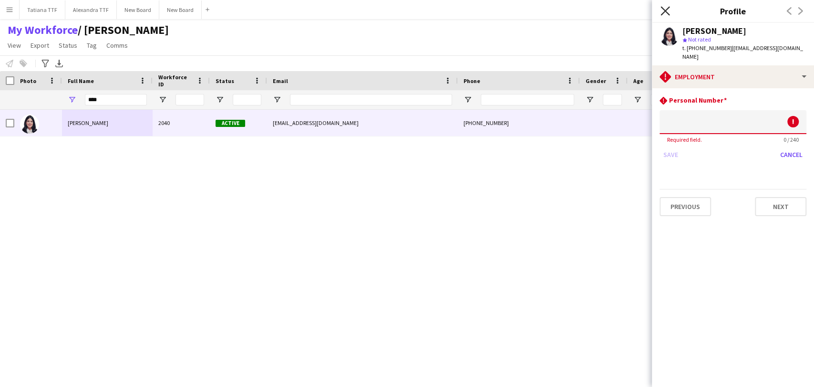
click at [664, 10] on icon at bounding box center [665, 10] width 9 height 9
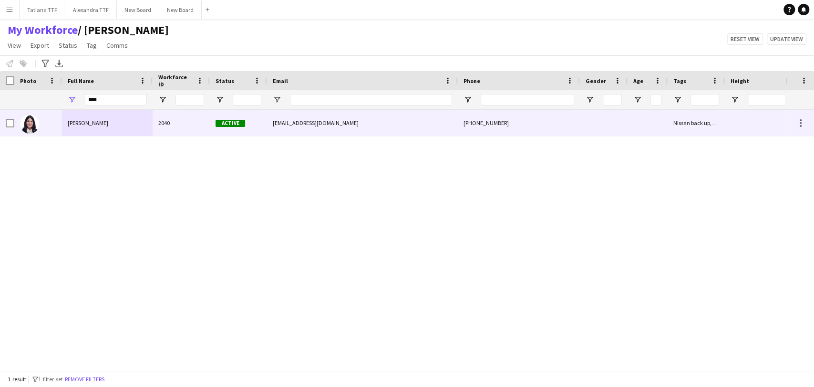
drag, startPoint x: 64, startPoint y: 124, endPoint x: 83, endPoint y: 123, distance: 18.1
click at [65, 123] on div "Roba nabolsi" at bounding box center [107, 123] width 91 height 26
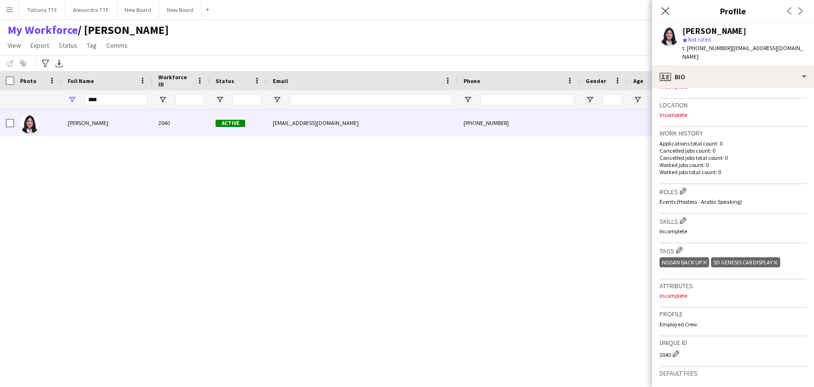
scroll to position [71, 0]
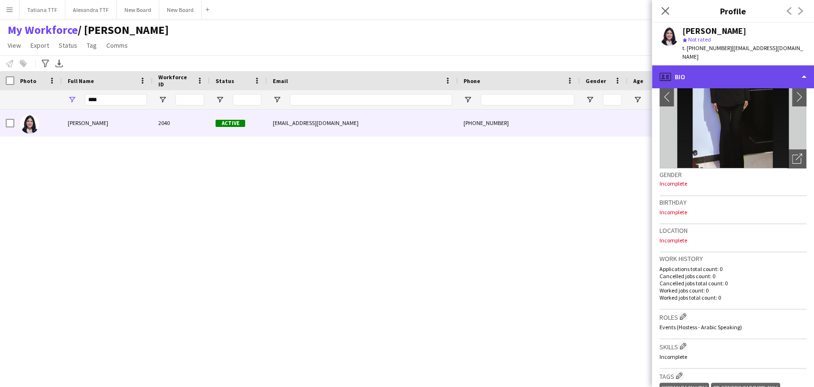
click at [703, 66] on div "profile Bio" at bounding box center [733, 76] width 162 height 23
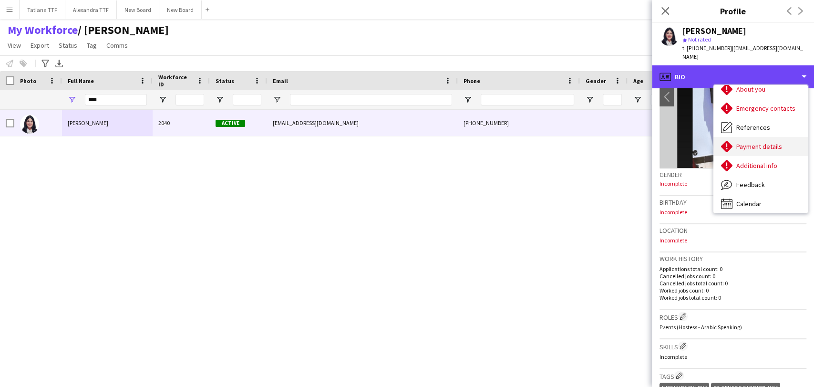
scroll to position [70, 0]
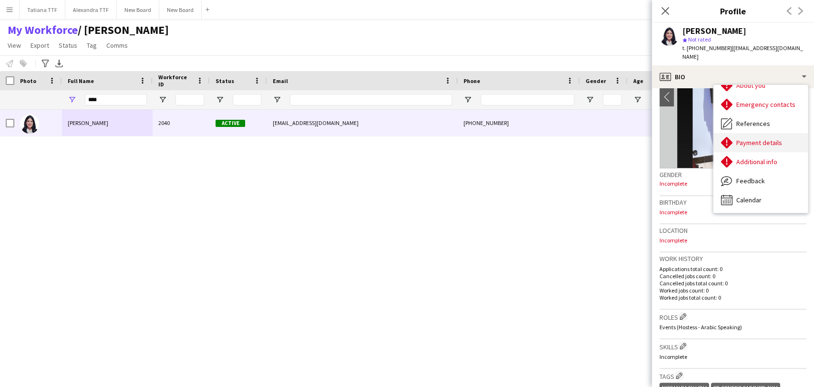
click at [774, 138] on span "Payment details" at bounding box center [759, 142] width 46 height 9
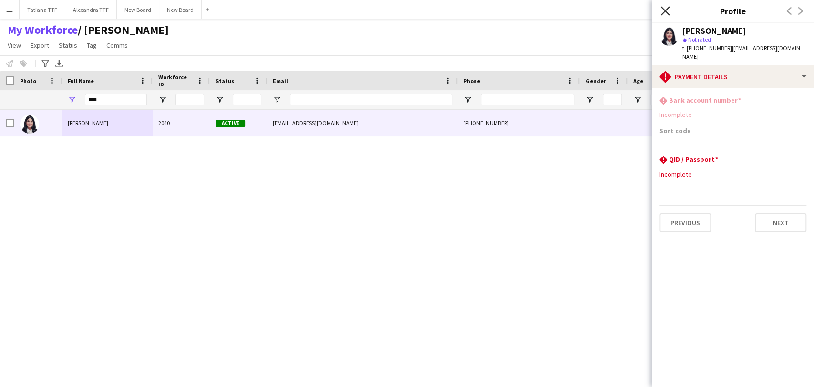
click at [664, 12] on icon at bounding box center [665, 10] width 9 height 9
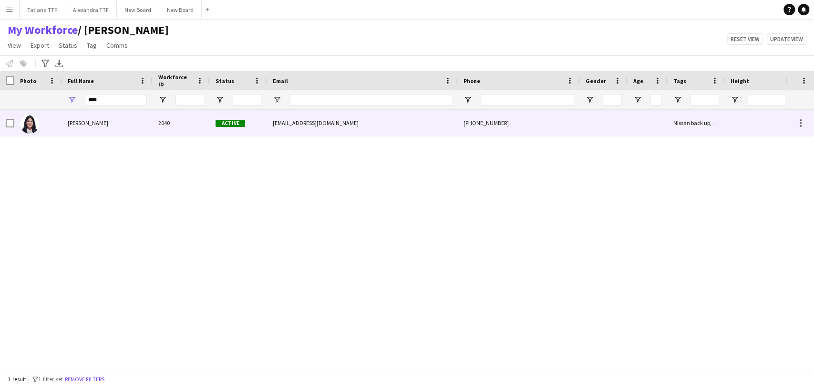
click at [68, 127] on div "Roba nabolsi" at bounding box center [107, 123] width 91 height 26
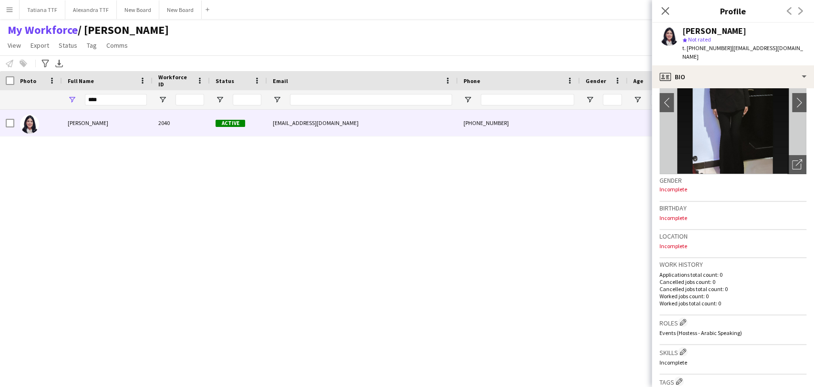
scroll to position [106, 0]
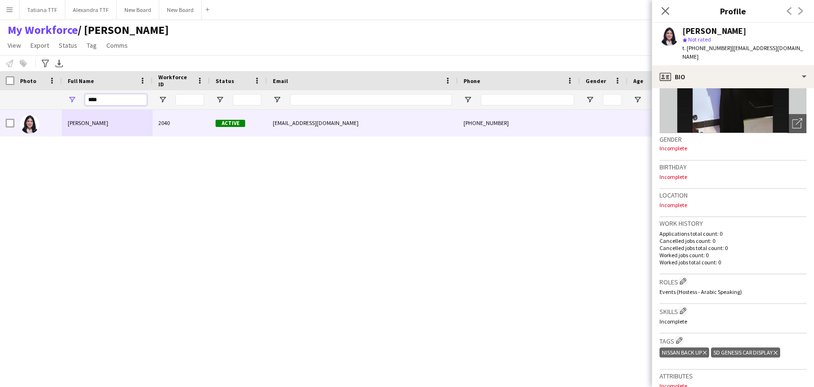
drag, startPoint x: 107, startPoint y: 99, endPoint x: 17, endPoint y: 80, distance: 91.8
click at [21, 80] on div "Workforce Details Crew Attributes Photo" at bounding box center [505, 90] width 1011 height 39
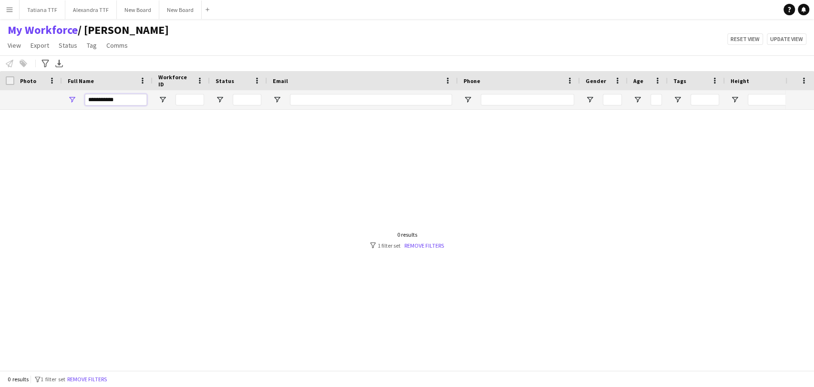
click at [105, 98] on input "**********" at bounding box center [116, 99] width 62 height 11
click at [220, 102] on span "Open Filter Menu" at bounding box center [220, 99] width 9 height 9
click at [160, 170] on div at bounding box center [392, 236] width 785 height 252
drag, startPoint x: 134, startPoint y: 102, endPoint x: 0, endPoint y: 83, distance: 135.8
click at [0, 86] on div "Workforce Details Crew Attributes Photo" at bounding box center [505, 90] width 1011 height 39
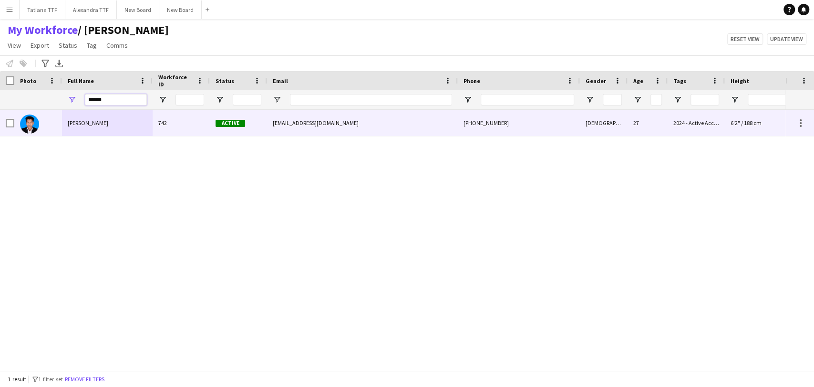
type input "*****"
click at [92, 125] on span "Nasar Bin Abdullah" at bounding box center [88, 122] width 41 height 7
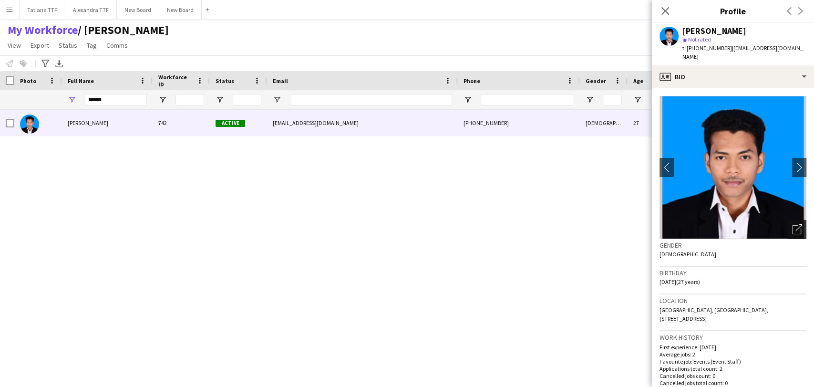
click at [792, 224] on icon "Open photos pop-in" at bounding box center [797, 229] width 10 height 10
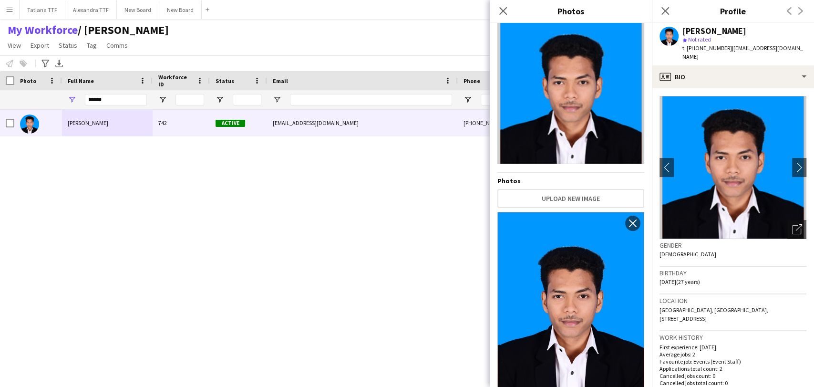
scroll to position [0, 0]
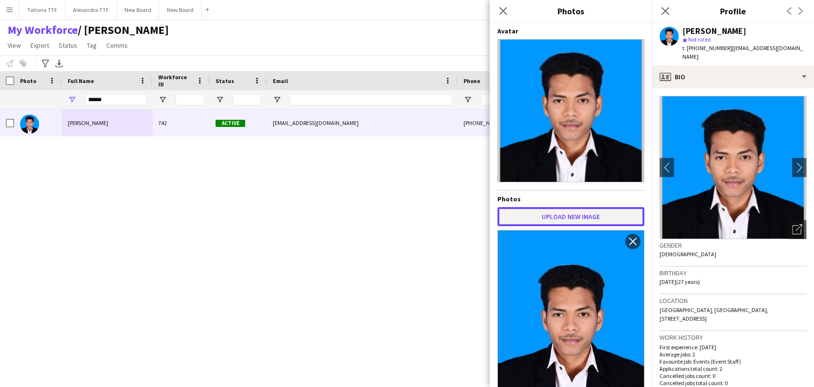
click at [591, 214] on button "Upload new image" at bounding box center [570, 216] width 147 height 19
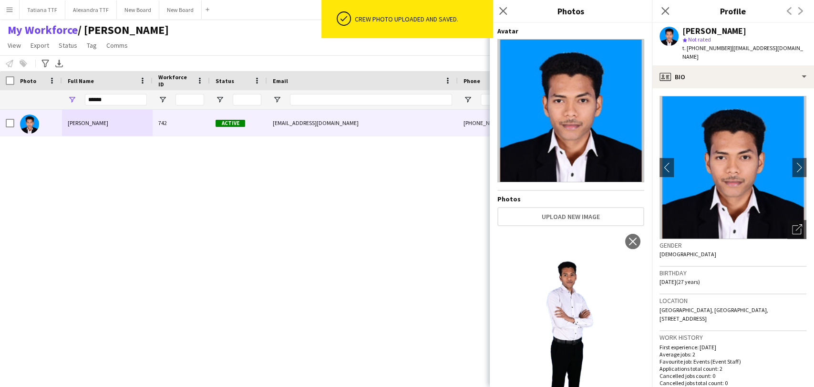
click at [579, 131] on img at bounding box center [570, 110] width 147 height 143
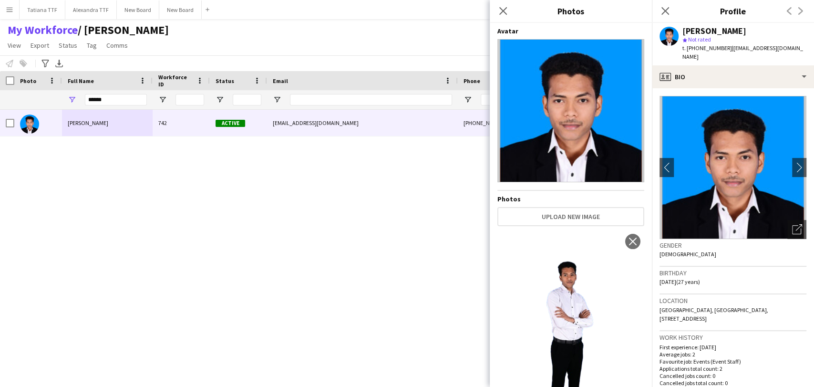
click at [563, 130] on img at bounding box center [570, 110] width 147 height 143
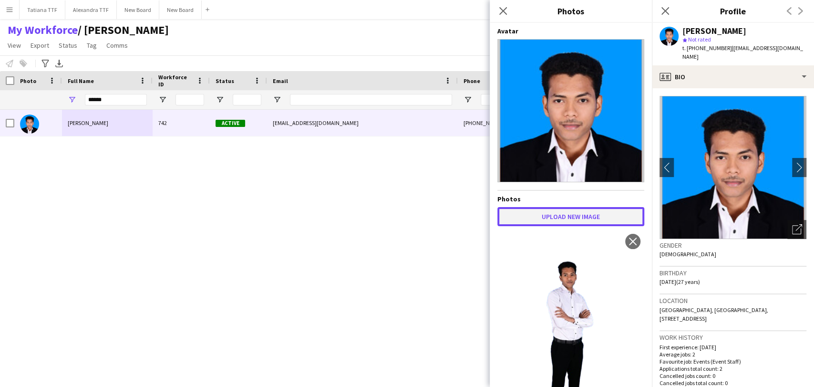
click at [568, 213] on button "Upload new image" at bounding box center [570, 216] width 147 height 19
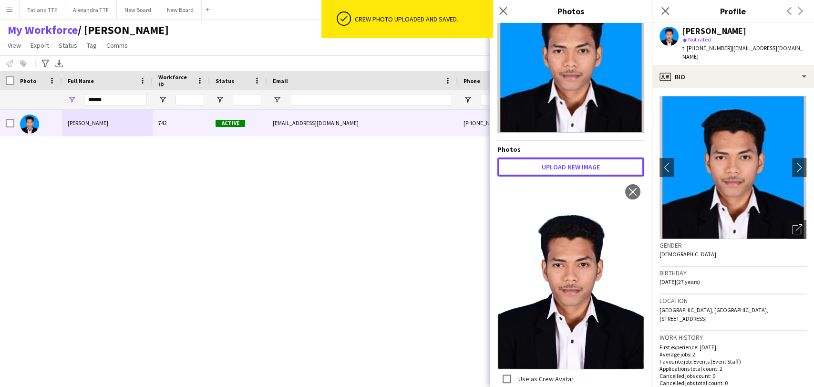
scroll to position [106, 0]
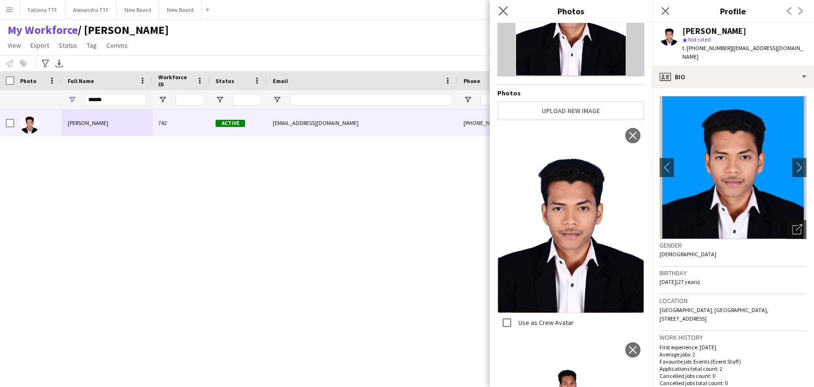
click at [498, 11] on app-icon "Close pop-in" at bounding box center [503, 11] width 14 height 14
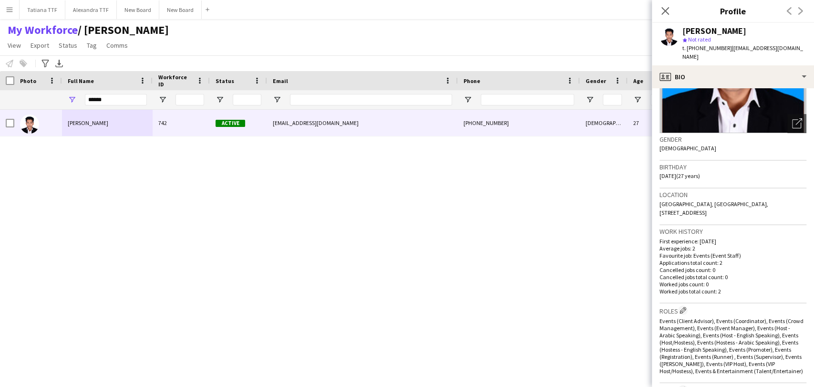
scroll to position [0, 0]
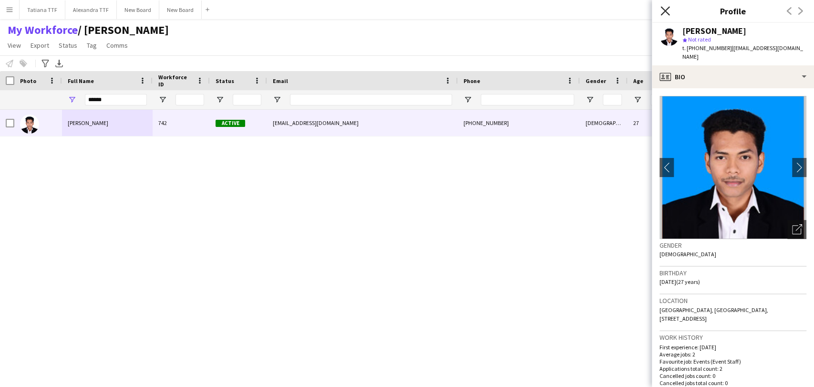
click at [667, 13] on icon "Close pop-in" at bounding box center [665, 10] width 9 height 9
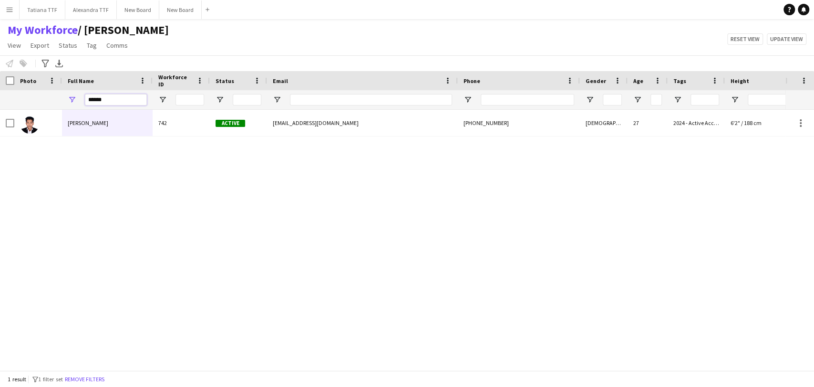
drag, startPoint x: 109, startPoint y: 96, endPoint x: 52, endPoint y: 101, distance: 57.4
click at [52, 101] on div "*****" at bounding box center [505, 99] width 1011 height 19
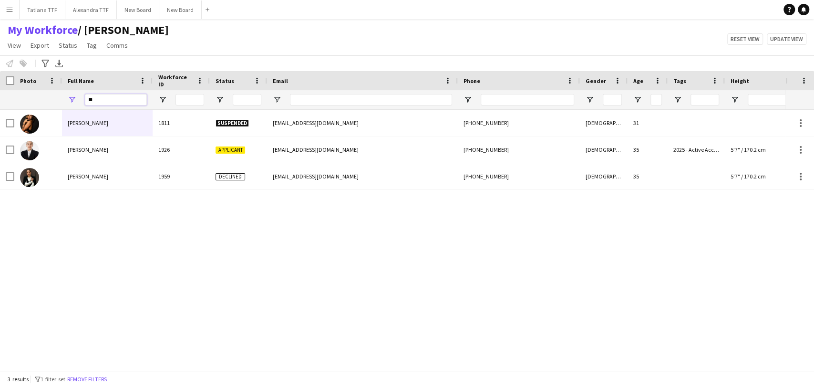
type input "*"
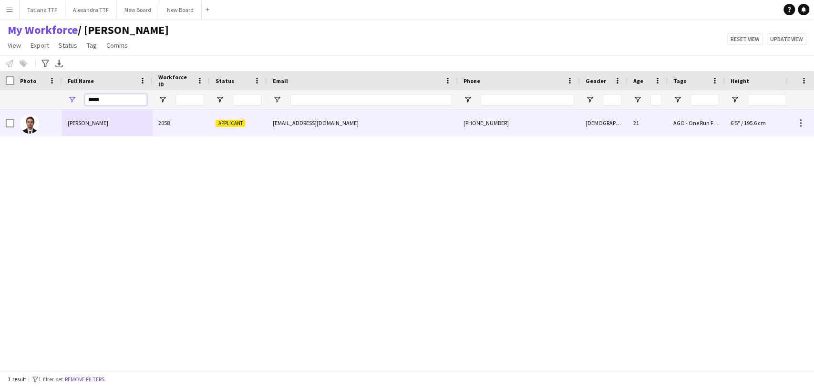
type input "*****"
click at [94, 123] on span "Alexander Chernysh" at bounding box center [88, 122] width 41 height 7
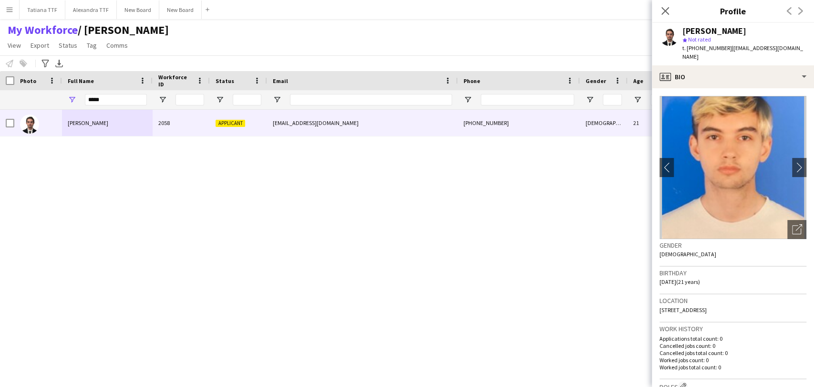
click at [798, 223] on app-crew-profile-bio "chevron-left chevron-right Open photos pop-in Gender Male Birthday 06-03-2004 (…" at bounding box center [733, 237] width 162 height 299
click at [794, 220] on div "Open photos pop-in" at bounding box center [796, 229] width 19 height 19
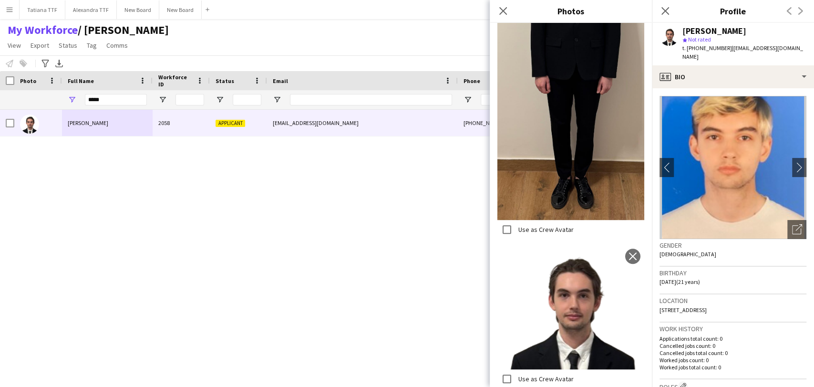
scroll to position [318, 0]
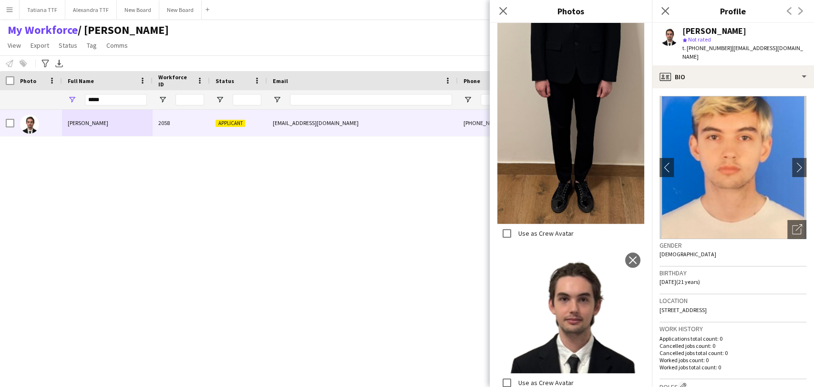
click at [496, 17] on div "Close pop-in" at bounding box center [503, 11] width 27 height 22
drag, startPoint x: 494, startPoint y: 0, endPoint x: 508, endPoint y: 6, distance: 15.6
click at [496, 0] on div "Close pop-in" at bounding box center [503, 11] width 27 height 22
click at [498, 10] on icon "Close pop-in" at bounding box center [502, 10] width 9 height 9
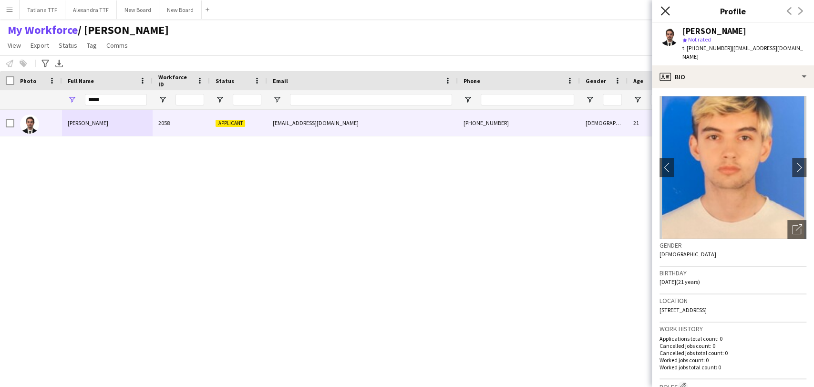
click at [667, 8] on icon "Close pop-in" at bounding box center [665, 10] width 9 height 9
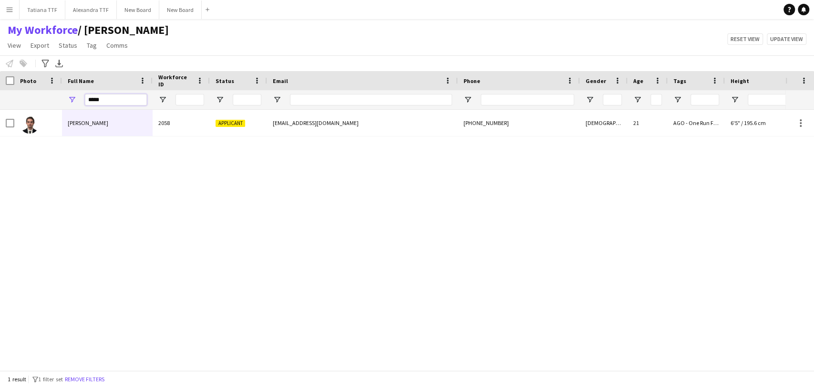
drag, startPoint x: 114, startPoint y: 104, endPoint x: 21, endPoint y: 100, distance: 93.1
click at [21, 100] on div "*****" at bounding box center [505, 99] width 1011 height 19
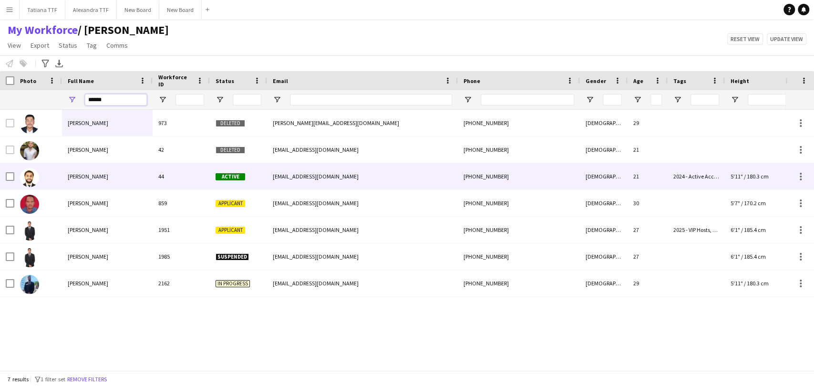
type input "******"
click at [92, 176] on span "Yassin Ehab" at bounding box center [88, 176] width 41 height 7
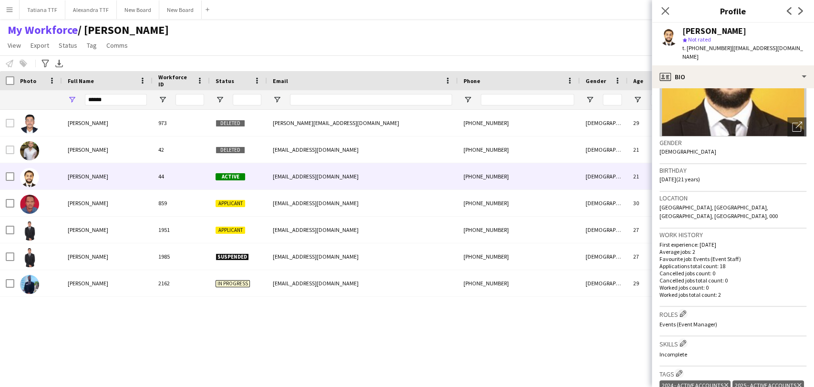
scroll to position [159, 0]
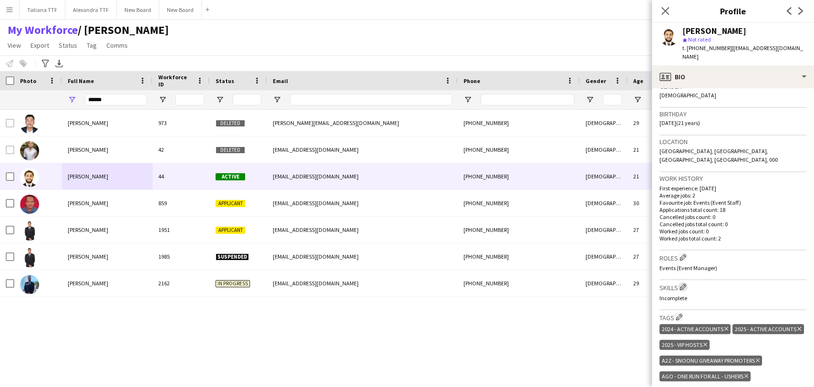
click at [685, 283] on app-icon "Edit crew company skills" at bounding box center [683, 286] width 7 height 7
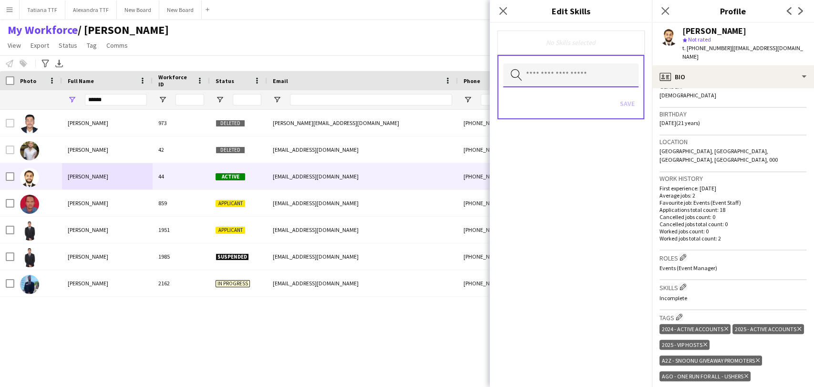
click at [562, 77] on input "text" at bounding box center [570, 75] width 135 height 24
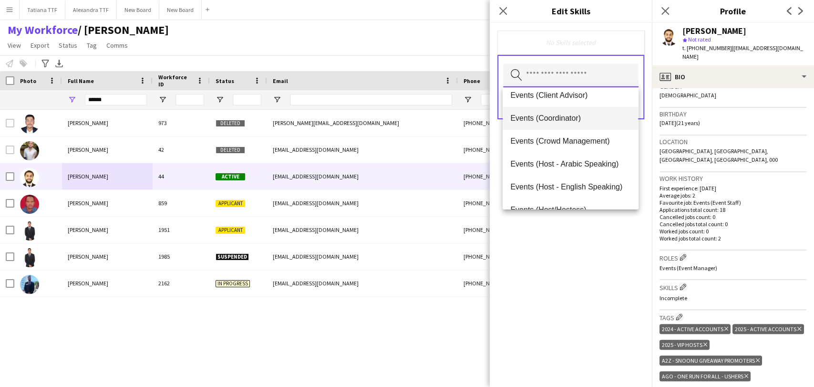
scroll to position [106, 0]
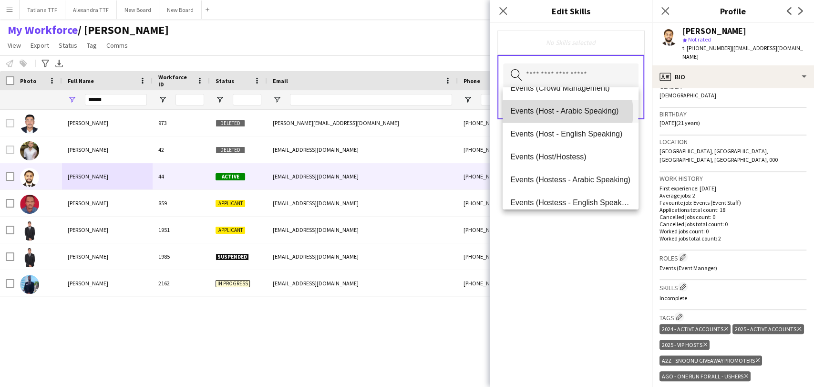
click at [568, 112] on span "Events (Host - Arabic Speaking)" at bounding box center [570, 110] width 120 height 9
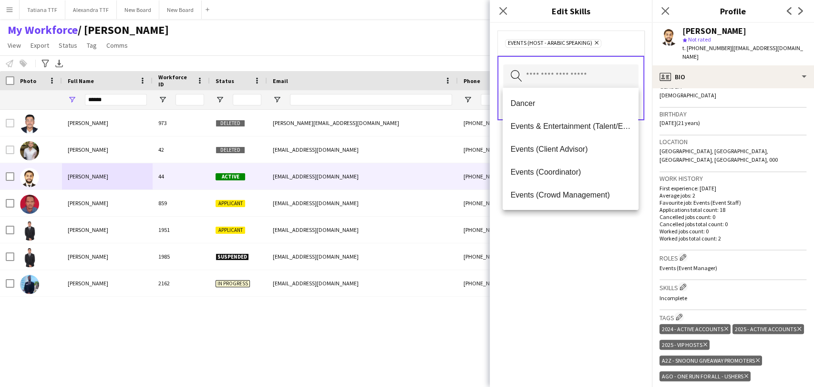
drag, startPoint x: 610, startPoint y: 260, endPoint x: 618, endPoint y: 189, distance: 72.0
click at [610, 257] on div "Events (Host - Arabic Speaking) Remove Search by skill name Save" at bounding box center [571, 205] width 162 height 364
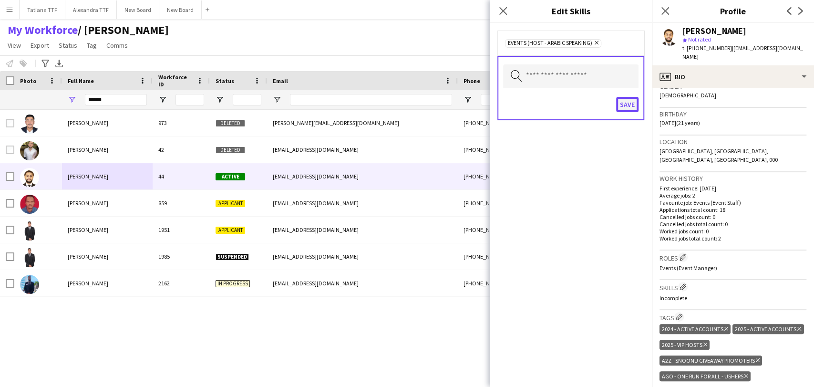
click at [633, 100] on button "Save" at bounding box center [627, 104] width 22 height 15
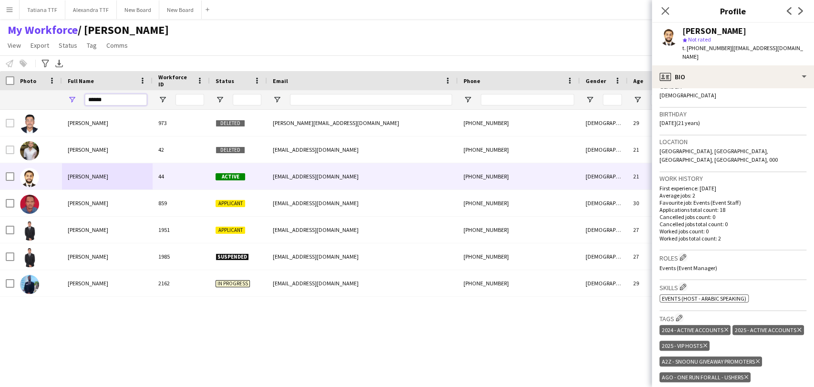
drag, startPoint x: 105, startPoint y: 97, endPoint x: 59, endPoint y: 92, distance: 46.5
click at [62, 94] on div "******" at bounding box center [107, 99] width 91 height 19
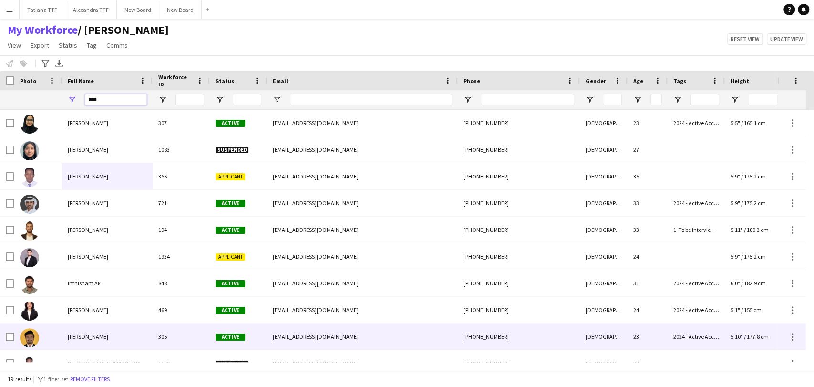
type input "****"
click at [81, 337] on span "Ishaq Ali" at bounding box center [88, 336] width 41 height 7
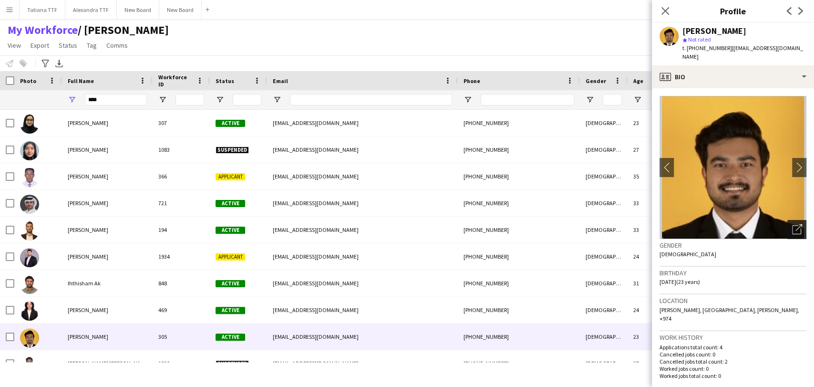
click at [790, 227] on div "Open photos pop-in" at bounding box center [796, 229] width 19 height 19
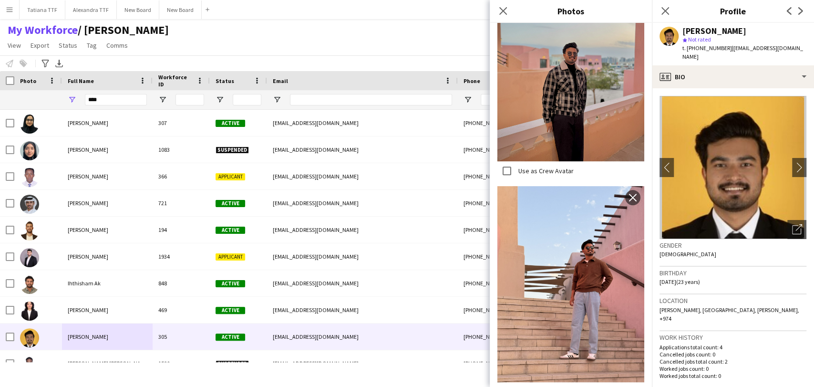
scroll to position [0, 0]
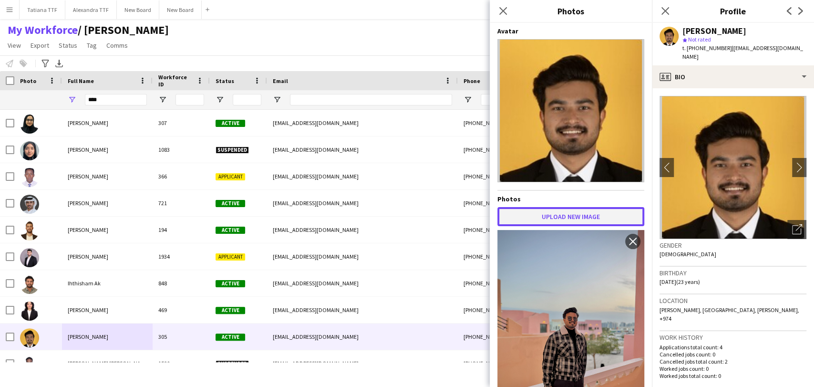
click at [558, 211] on button "Upload new image" at bounding box center [570, 216] width 147 height 19
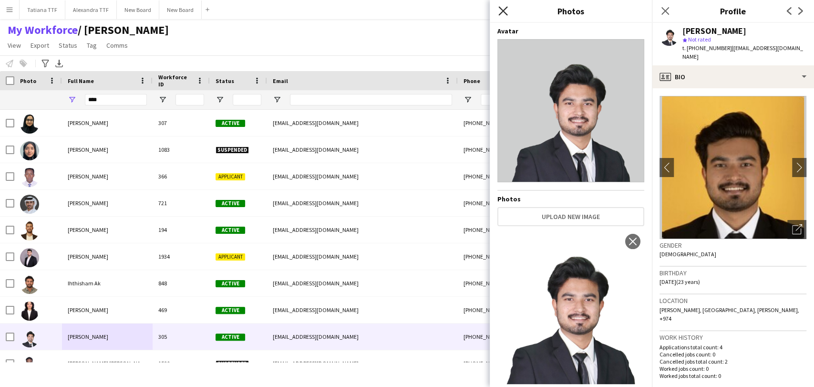
click at [505, 10] on icon "Close pop-in" at bounding box center [502, 10] width 9 height 9
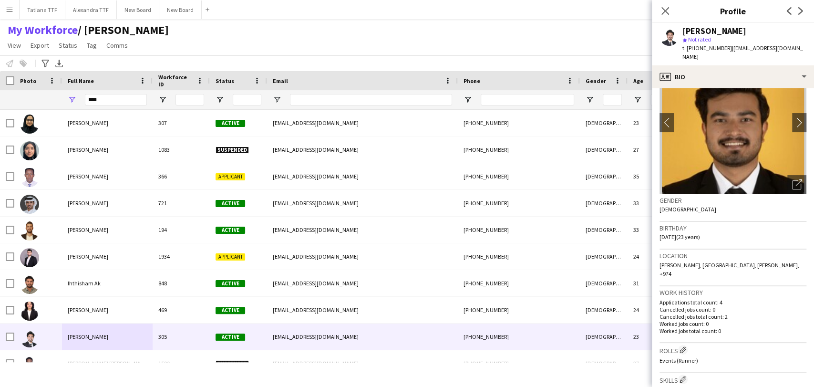
scroll to position [159, 0]
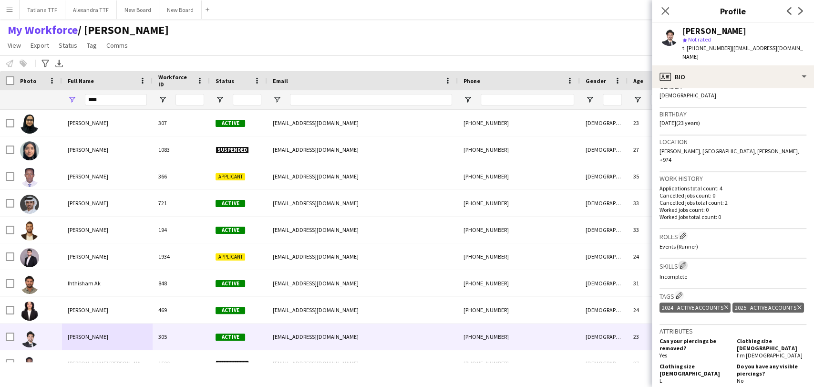
click at [683, 262] on app-icon "Edit crew company skills" at bounding box center [683, 265] width 7 height 7
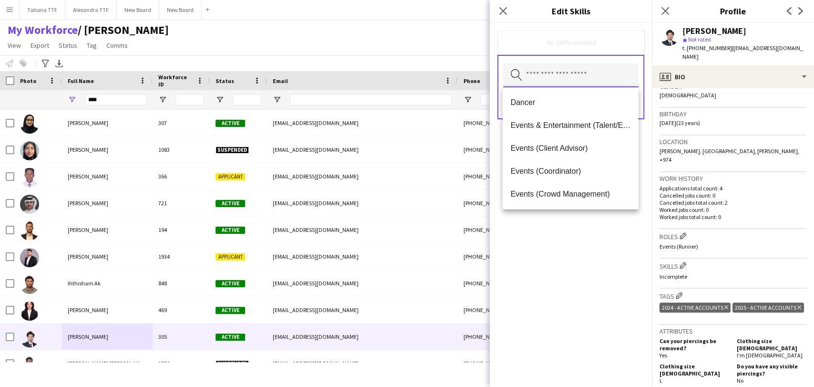
click at [580, 72] on input "text" at bounding box center [570, 75] width 135 height 24
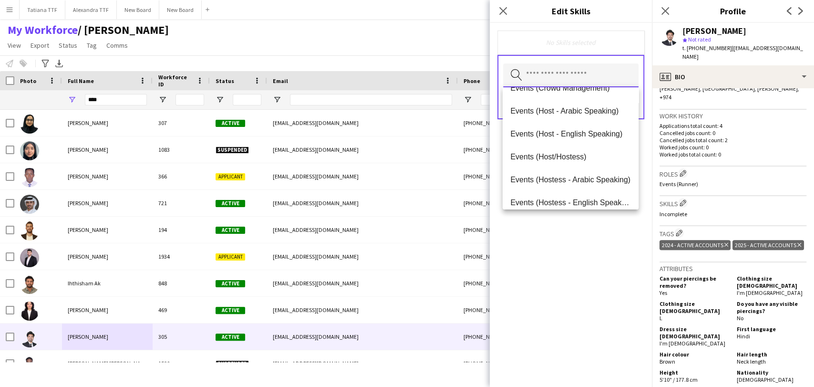
scroll to position [265, 0]
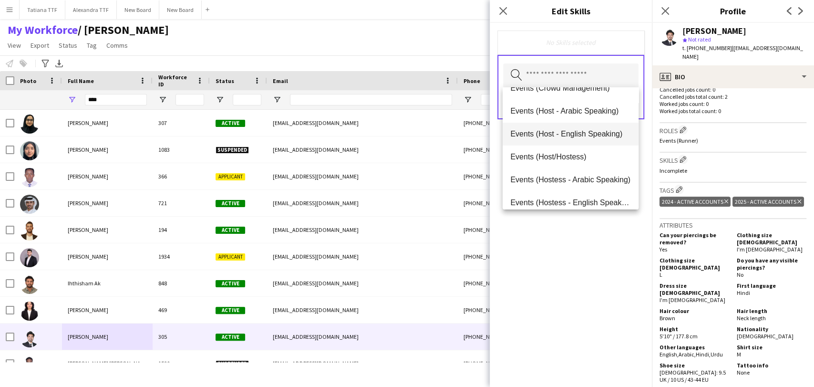
click at [551, 131] on span "Events (Host - English Speaking)" at bounding box center [570, 133] width 120 height 9
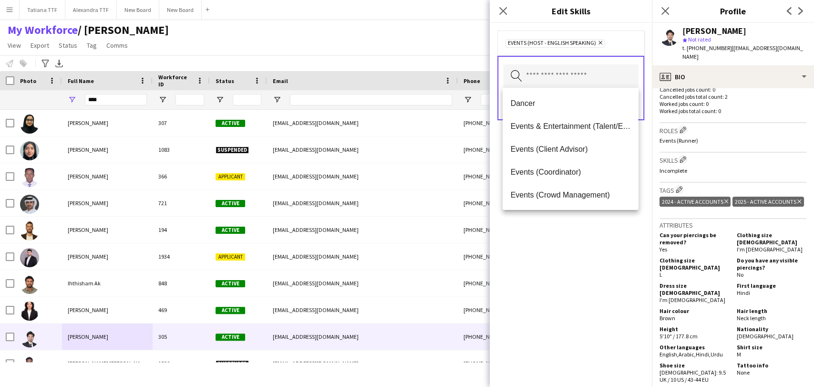
drag, startPoint x: 579, startPoint y: 237, endPoint x: 594, endPoint y: 157, distance: 81.1
click at [579, 232] on div "Events (Host - English Speaking) Remove Search by skill name Save" at bounding box center [571, 205] width 162 height 364
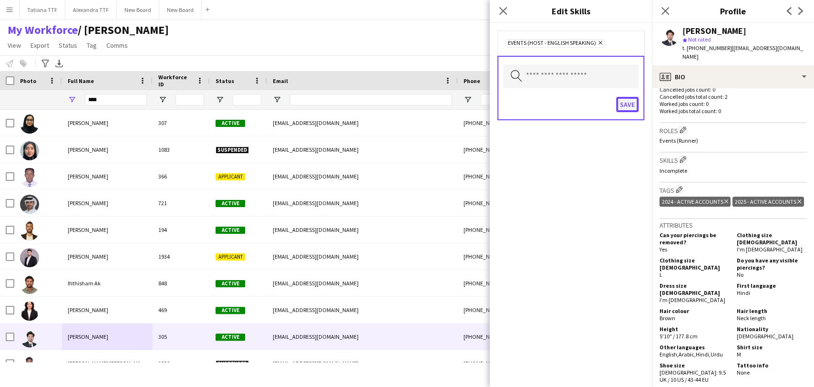
click at [630, 104] on button "Save" at bounding box center [627, 104] width 22 height 15
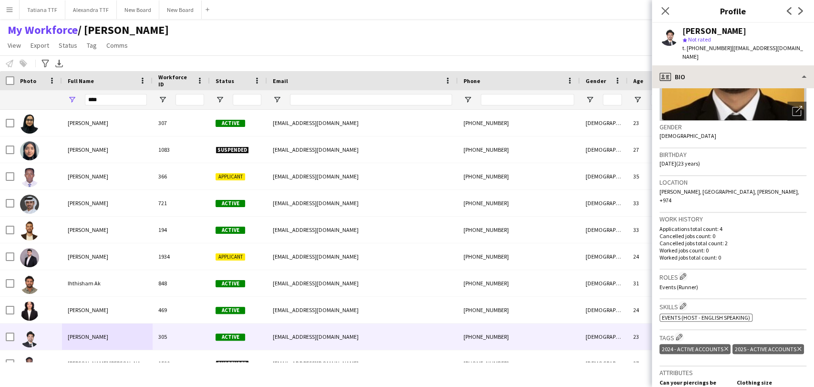
scroll to position [0, 0]
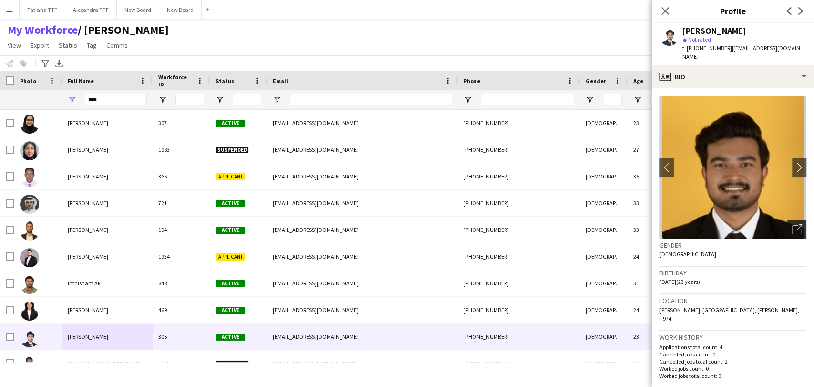
click at [792, 224] on icon "Open photos pop-in" at bounding box center [797, 229] width 10 height 10
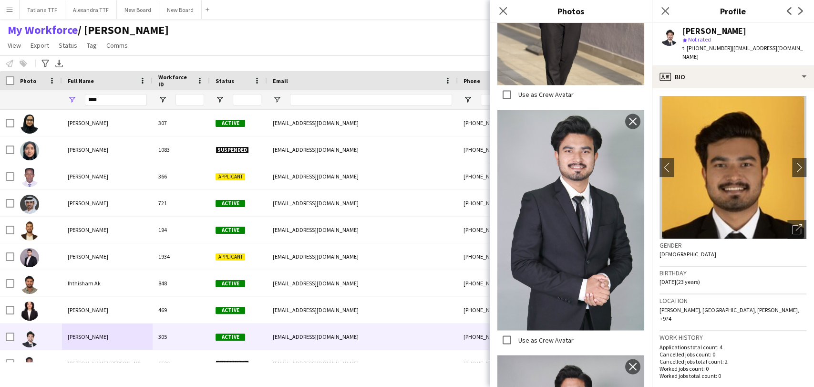
scroll to position [1166, 0]
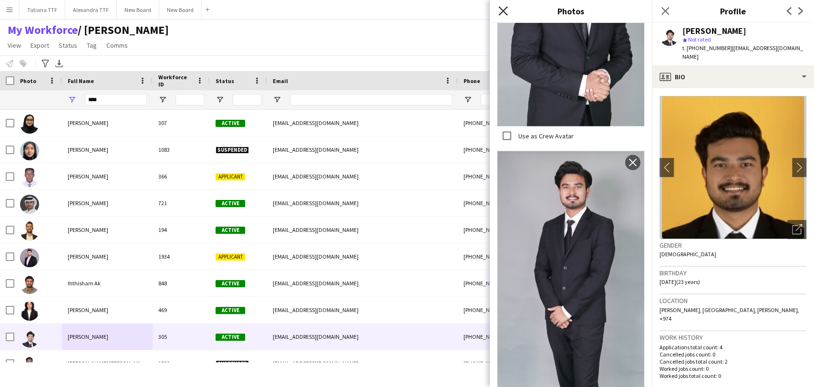
click at [506, 11] on icon "Close pop-in" at bounding box center [502, 10] width 9 height 9
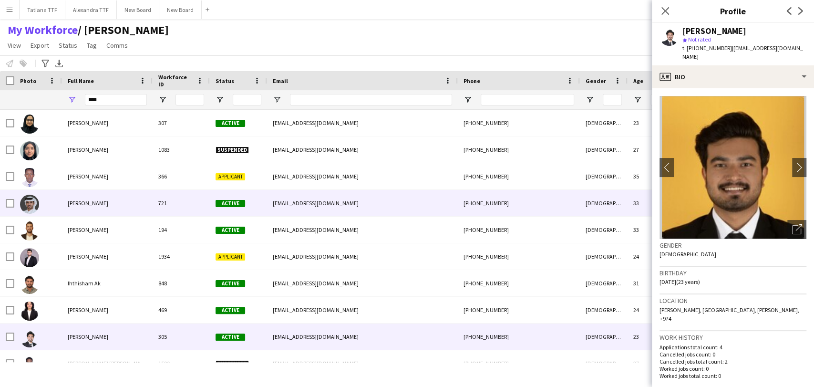
click at [35, 204] on img at bounding box center [29, 204] width 19 height 19
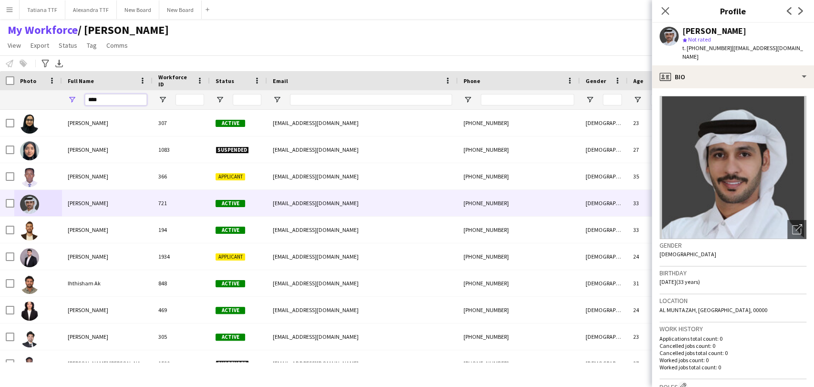
drag, startPoint x: 107, startPoint y: 98, endPoint x: 25, endPoint y: 97, distance: 82.0
click at [31, 98] on div "****" at bounding box center [505, 99] width 1011 height 19
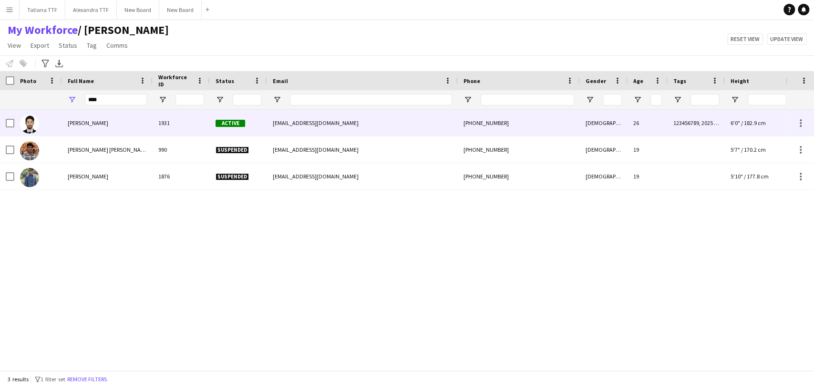
click at [93, 121] on span "Fadi Almohamad" at bounding box center [88, 122] width 41 height 7
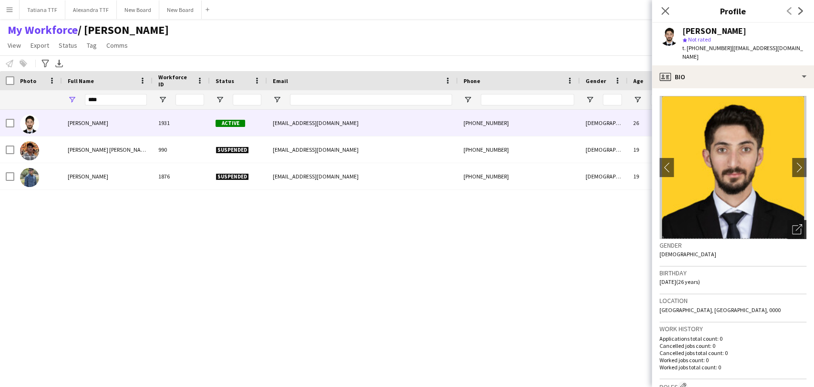
click at [792, 224] on icon "Open photos pop-in" at bounding box center [797, 229] width 10 height 10
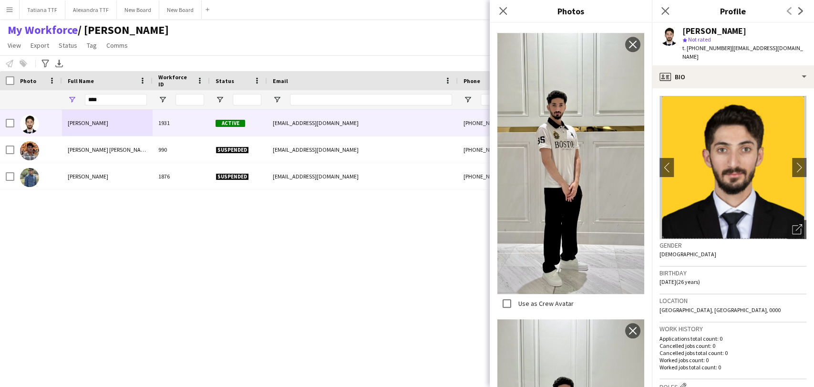
scroll to position [796, 0]
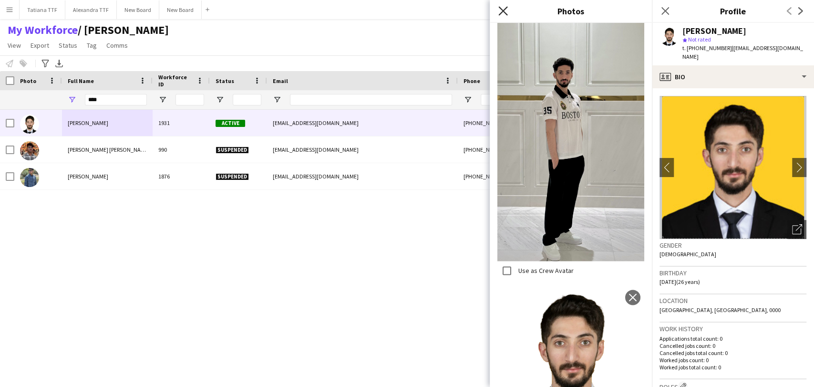
click at [507, 11] on icon "Close pop-in" at bounding box center [502, 10] width 9 height 9
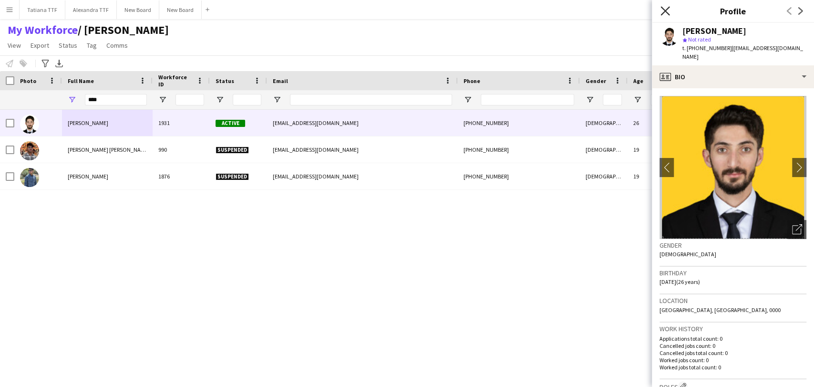
click at [665, 9] on icon "Close pop-in" at bounding box center [665, 10] width 9 height 9
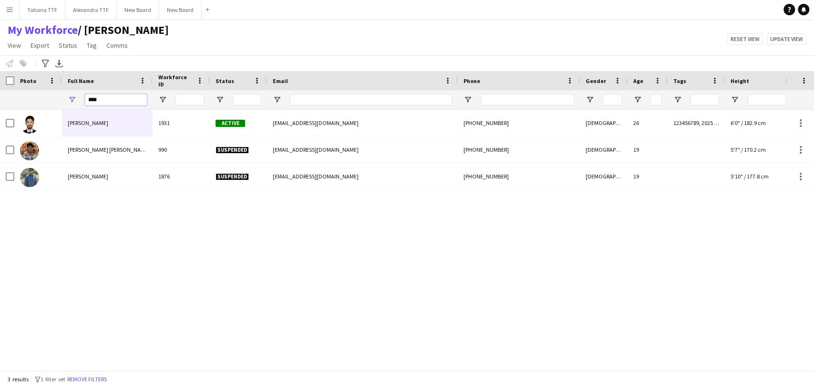
drag, startPoint x: 86, startPoint y: 98, endPoint x: 121, endPoint y: 103, distance: 35.7
click at [121, 103] on input "****" at bounding box center [116, 99] width 62 height 11
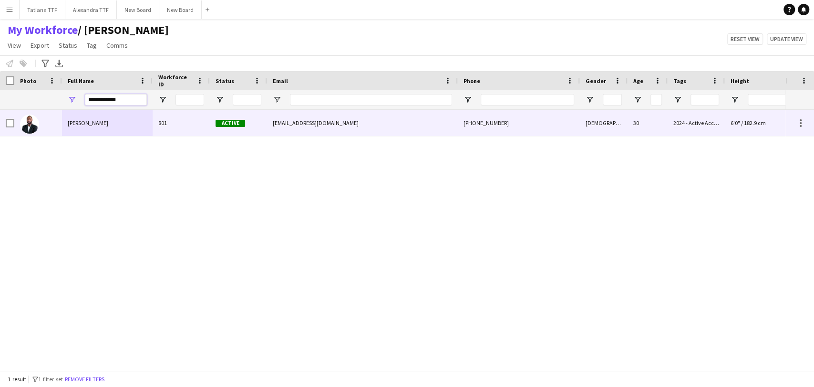
type input "**********"
click at [86, 131] on div "Mohamed Bakhit" at bounding box center [107, 123] width 91 height 26
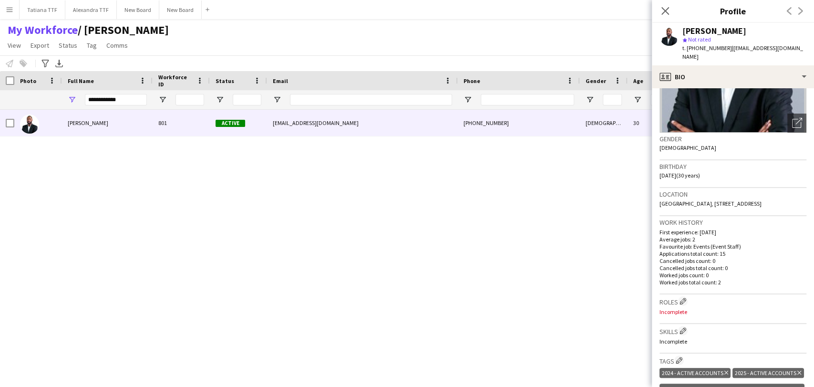
scroll to position [212, 0]
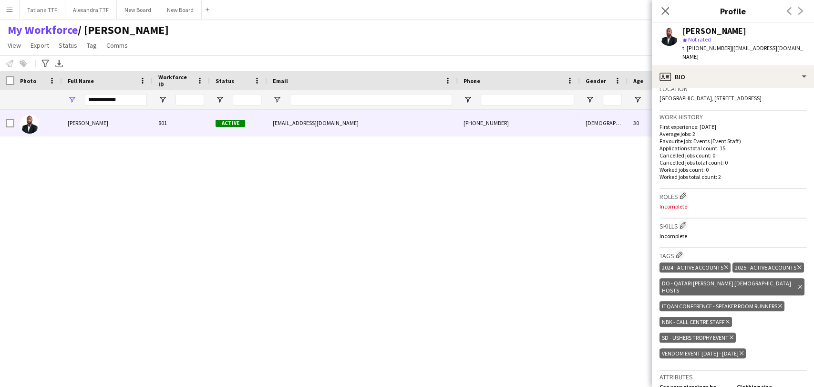
click at [673, 191] on h3 "Roles Edit crew company roles" at bounding box center [733, 196] width 147 height 10
click at [685, 192] on app-icon "Edit crew company roles" at bounding box center [683, 195] width 7 height 7
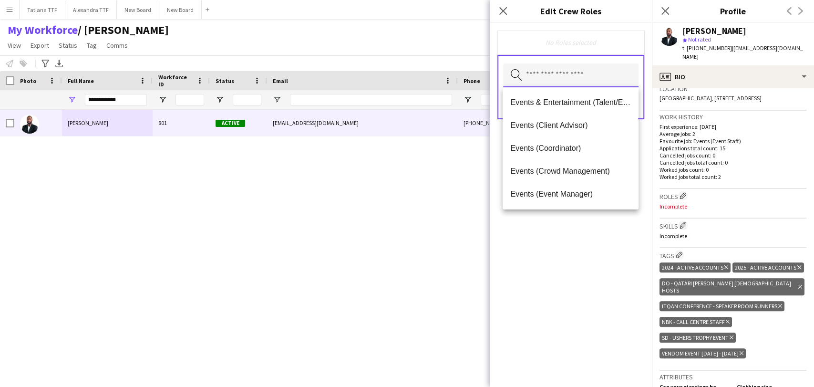
click at [557, 76] on input "text" at bounding box center [570, 75] width 135 height 24
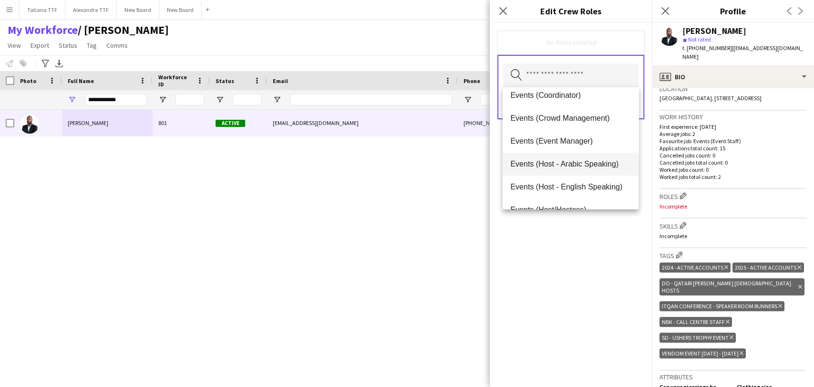
click at [565, 164] on span "Events (Host - Arabic Speaking)" at bounding box center [570, 163] width 120 height 9
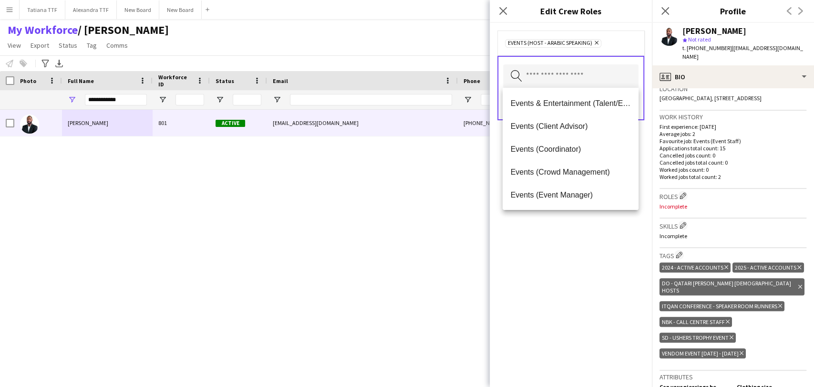
drag, startPoint x: 579, startPoint y: 276, endPoint x: 582, endPoint y: 249, distance: 27.0
click at [579, 269] on div "Events (Host - Arabic Speaking) Remove Search by role type Save" at bounding box center [571, 205] width 162 height 364
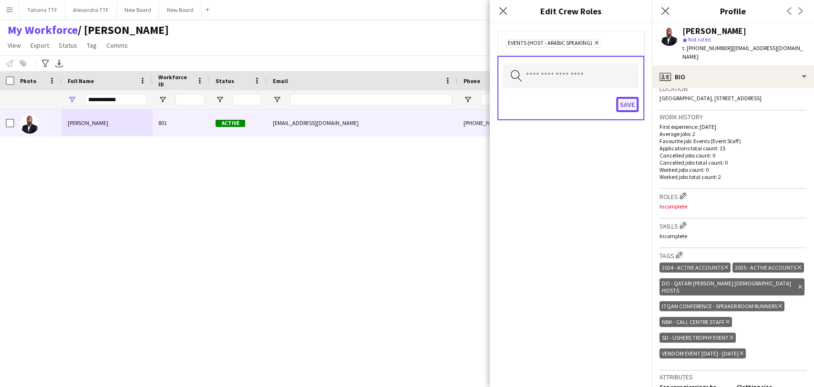
click at [630, 101] on button "Save" at bounding box center [627, 104] width 22 height 15
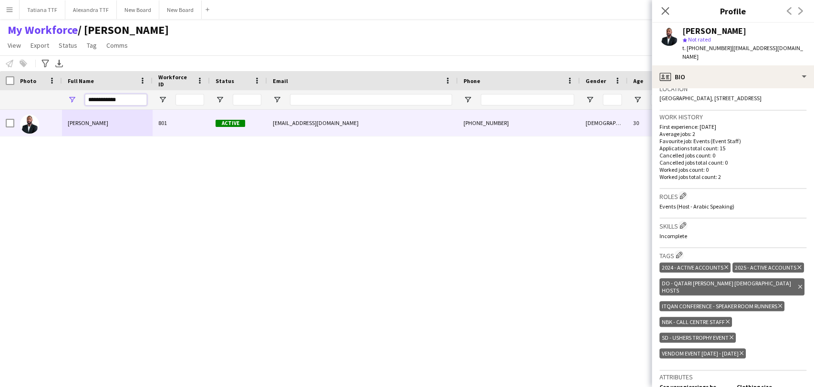
drag, startPoint x: 137, startPoint y: 102, endPoint x: 15, endPoint y: 98, distance: 121.7
click at [21, 99] on div "**********" at bounding box center [505, 99] width 1011 height 19
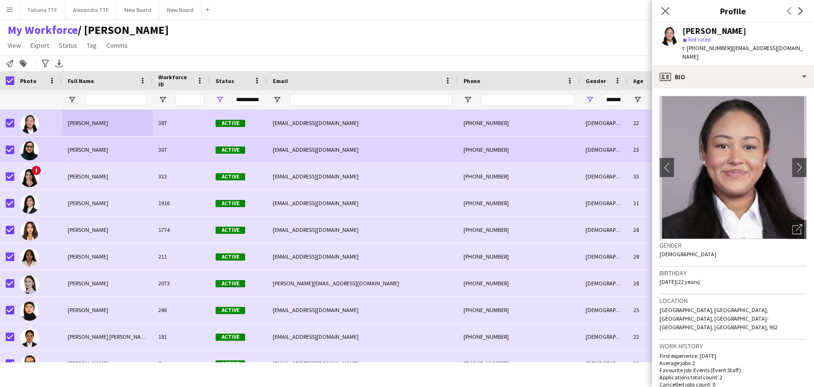
scroll to position [159, 0]
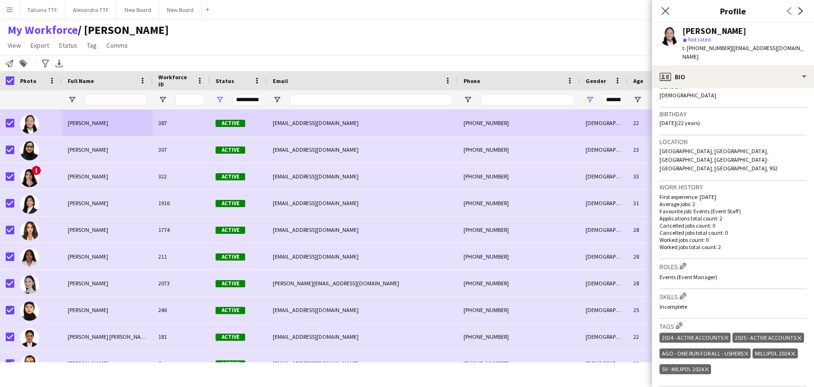
click at [268, 29] on div "My Workforce / TATIANA View Views Default view Alexandra View April Live Force …" at bounding box center [407, 39] width 814 height 32
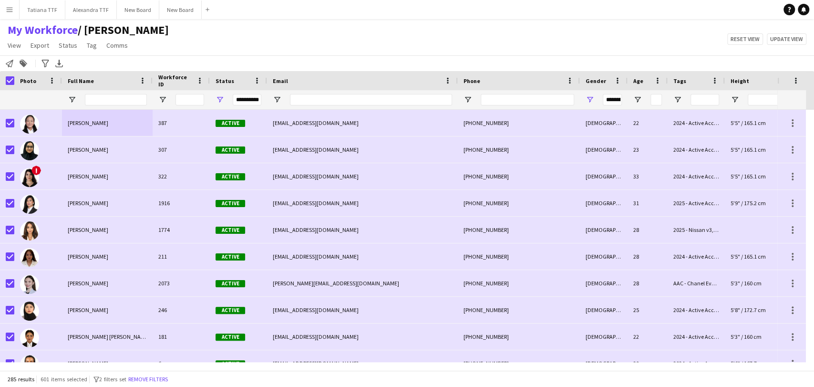
click at [222, 43] on div "My Workforce / TATIANA View Views Default view Alexandra View April Live Force …" at bounding box center [407, 39] width 814 height 32
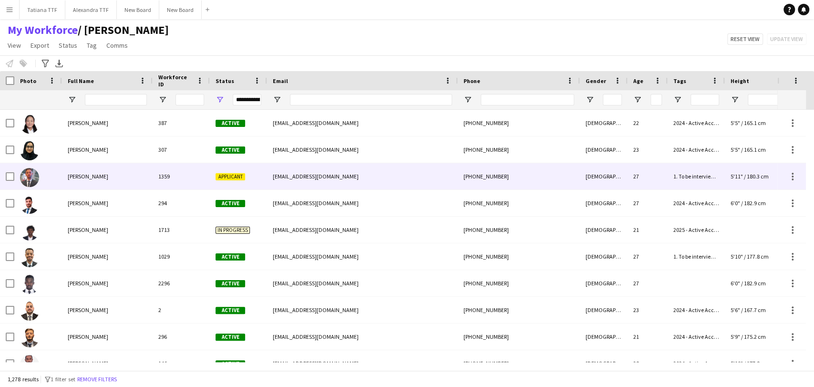
click at [79, 171] on div "[PERSON_NAME]" at bounding box center [107, 176] width 91 height 26
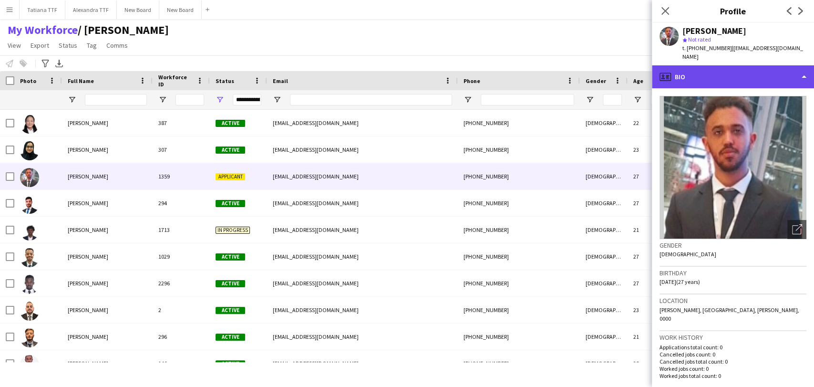
click at [774, 70] on div "profile Bio" at bounding box center [733, 76] width 162 height 23
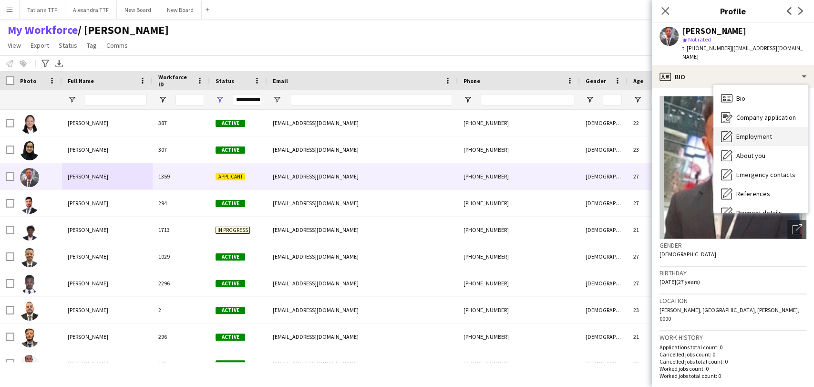
click at [764, 132] on span "Employment" at bounding box center [754, 136] width 36 height 9
